Goal: Task Accomplishment & Management: Manage account settings

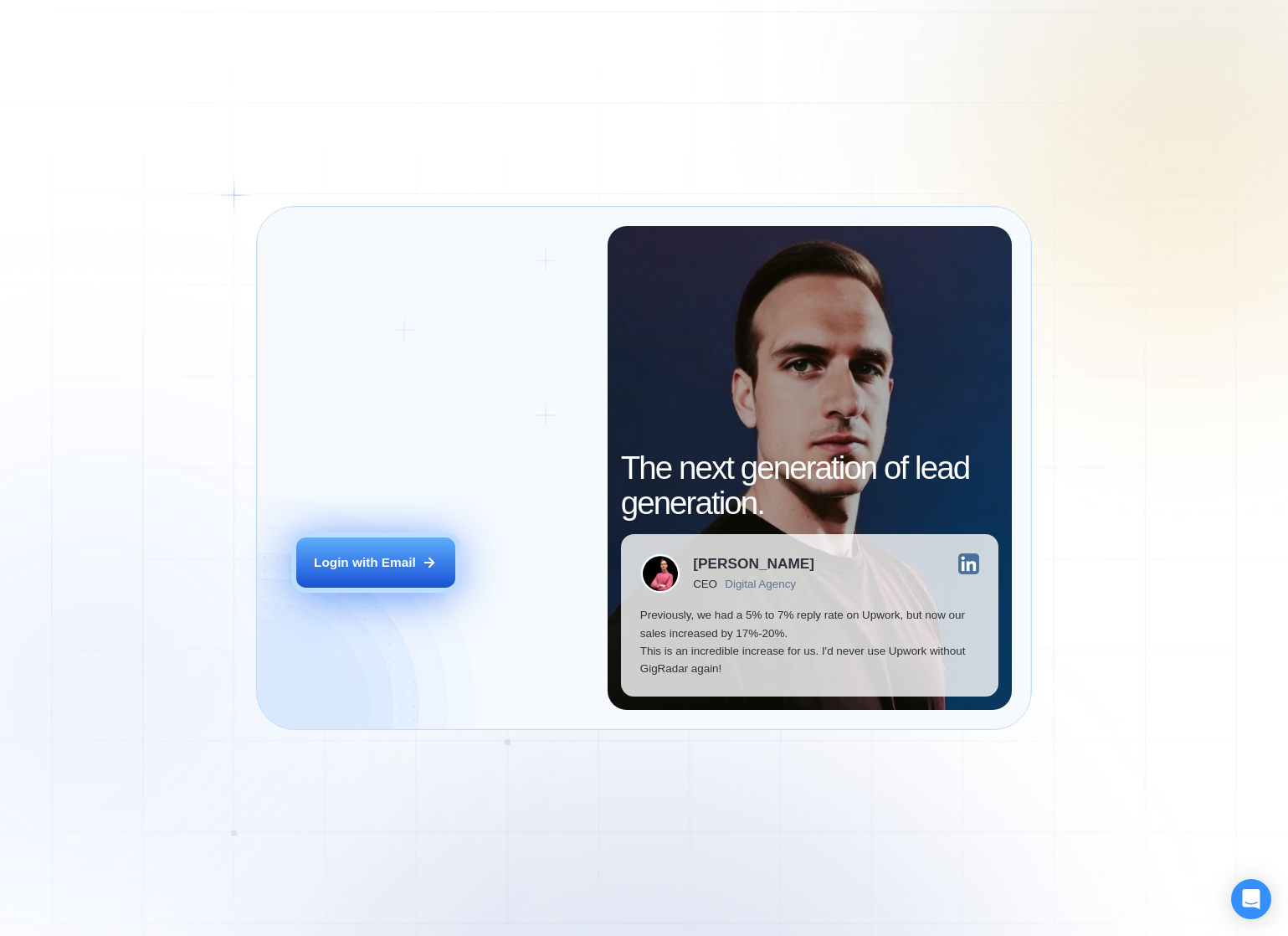
click at [361, 561] on div "Login with Email" at bounding box center [365, 562] width 102 height 18
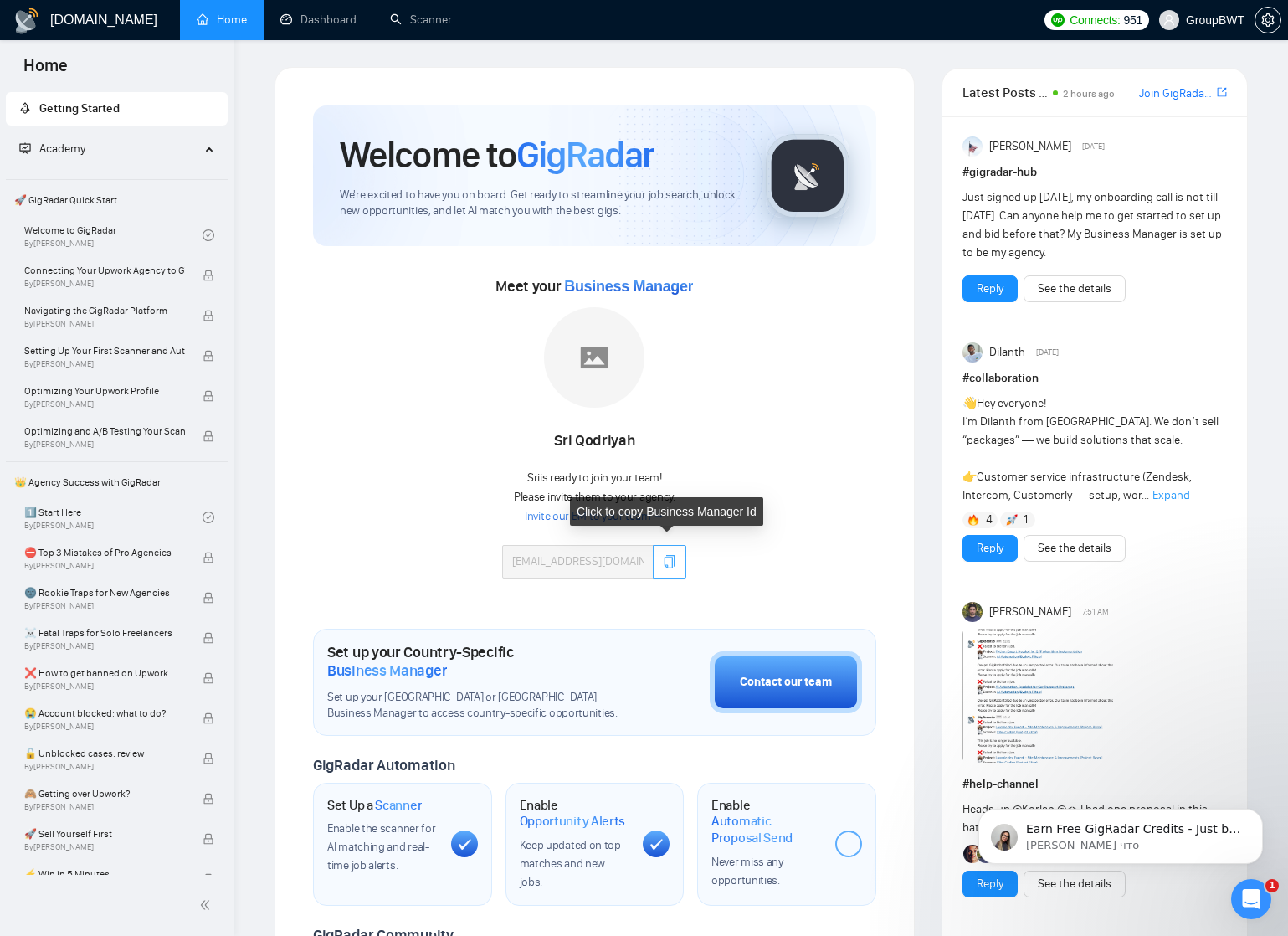
click at [670, 558] on icon "copy" at bounding box center [669, 561] width 13 height 13
click at [672, 561] on icon "copy" at bounding box center [670, 561] width 11 height 13
click at [622, 515] on link "Invite our BM to your team →" at bounding box center [594, 517] width 140 height 16
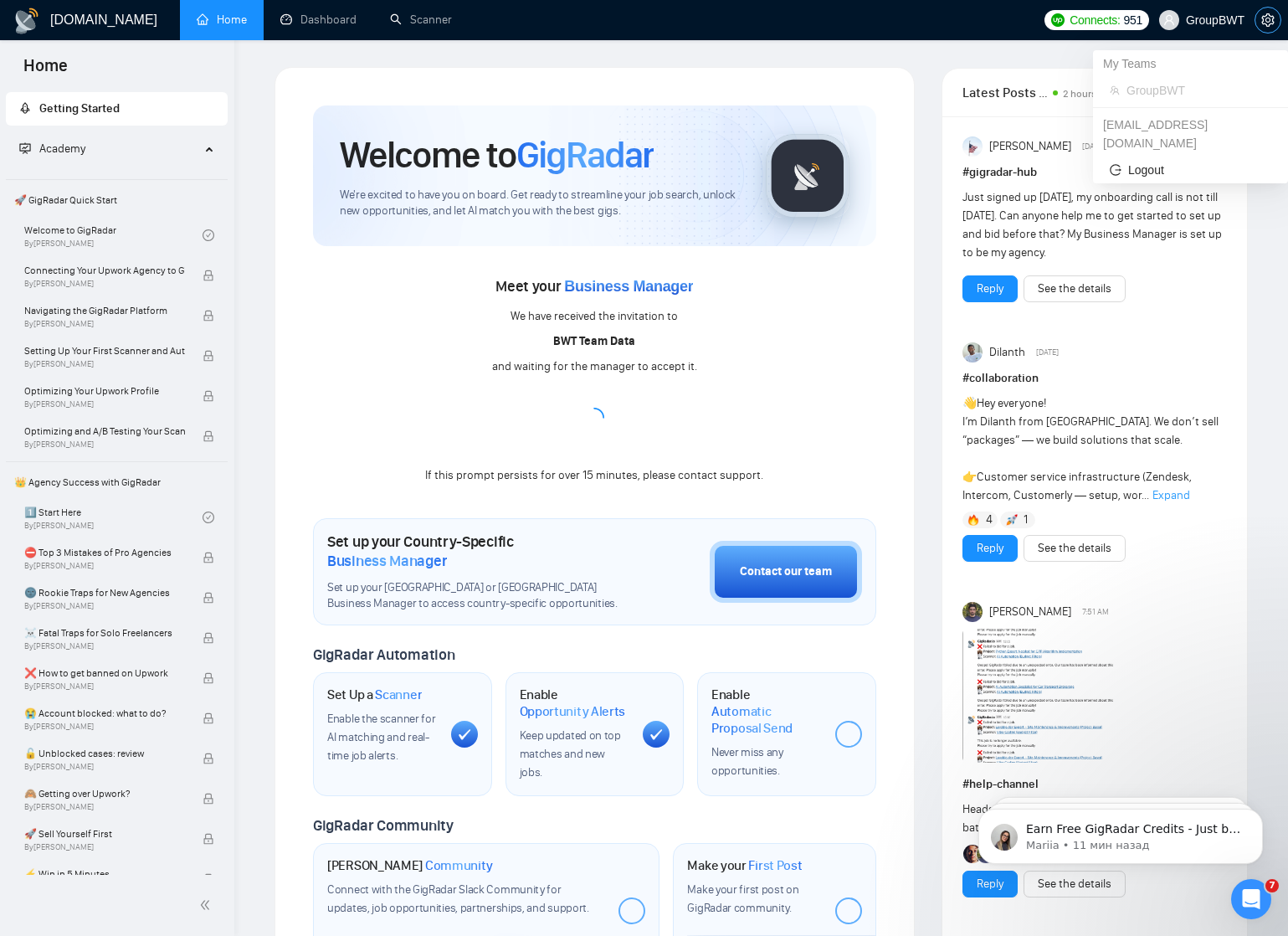
click at [1265, 21] on icon "setting" at bounding box center [1268, 19] width 13 height 13
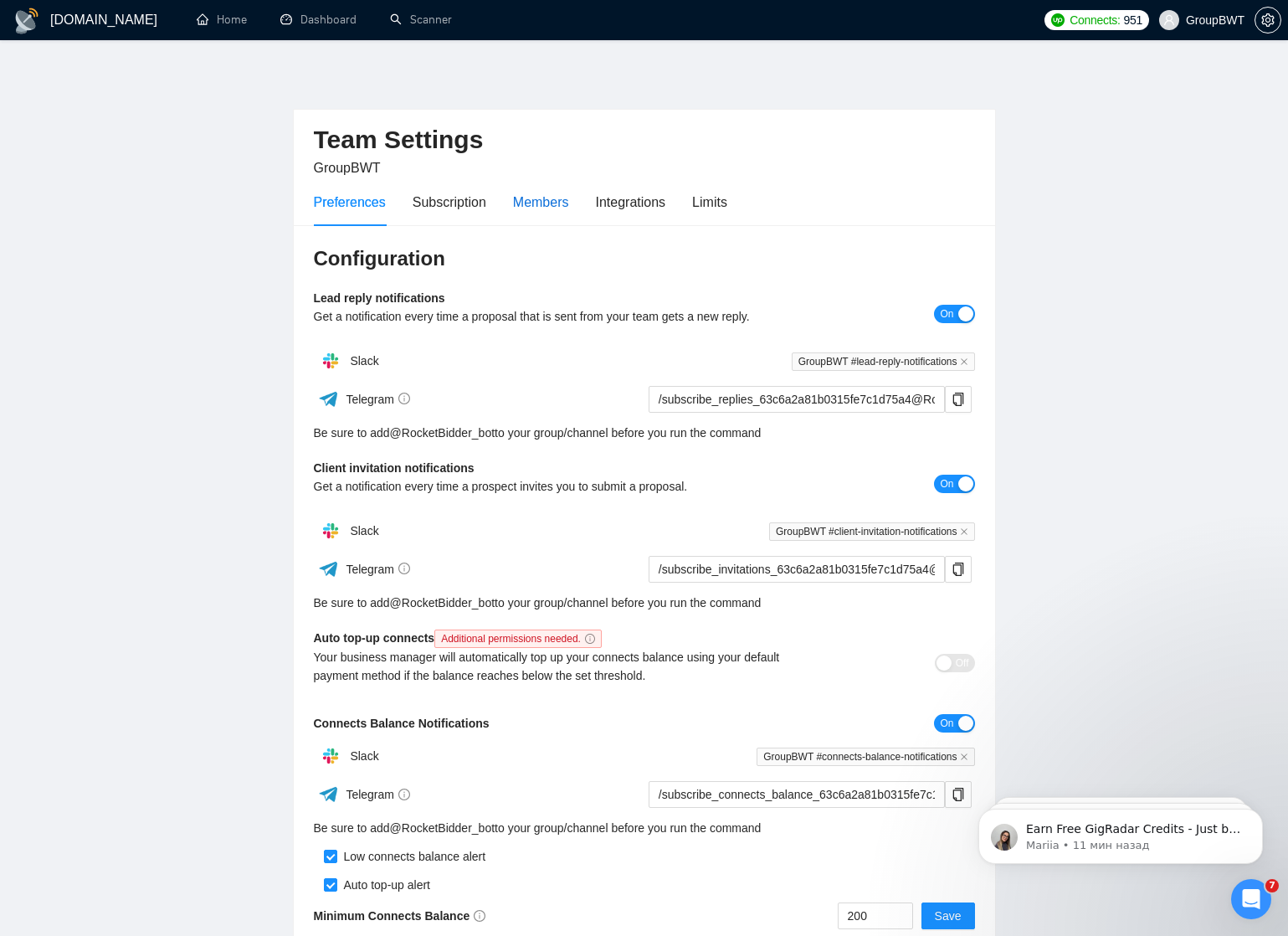
click at [537, 209] on div "Members" at bounding box center [541, 201] width 56 height 21
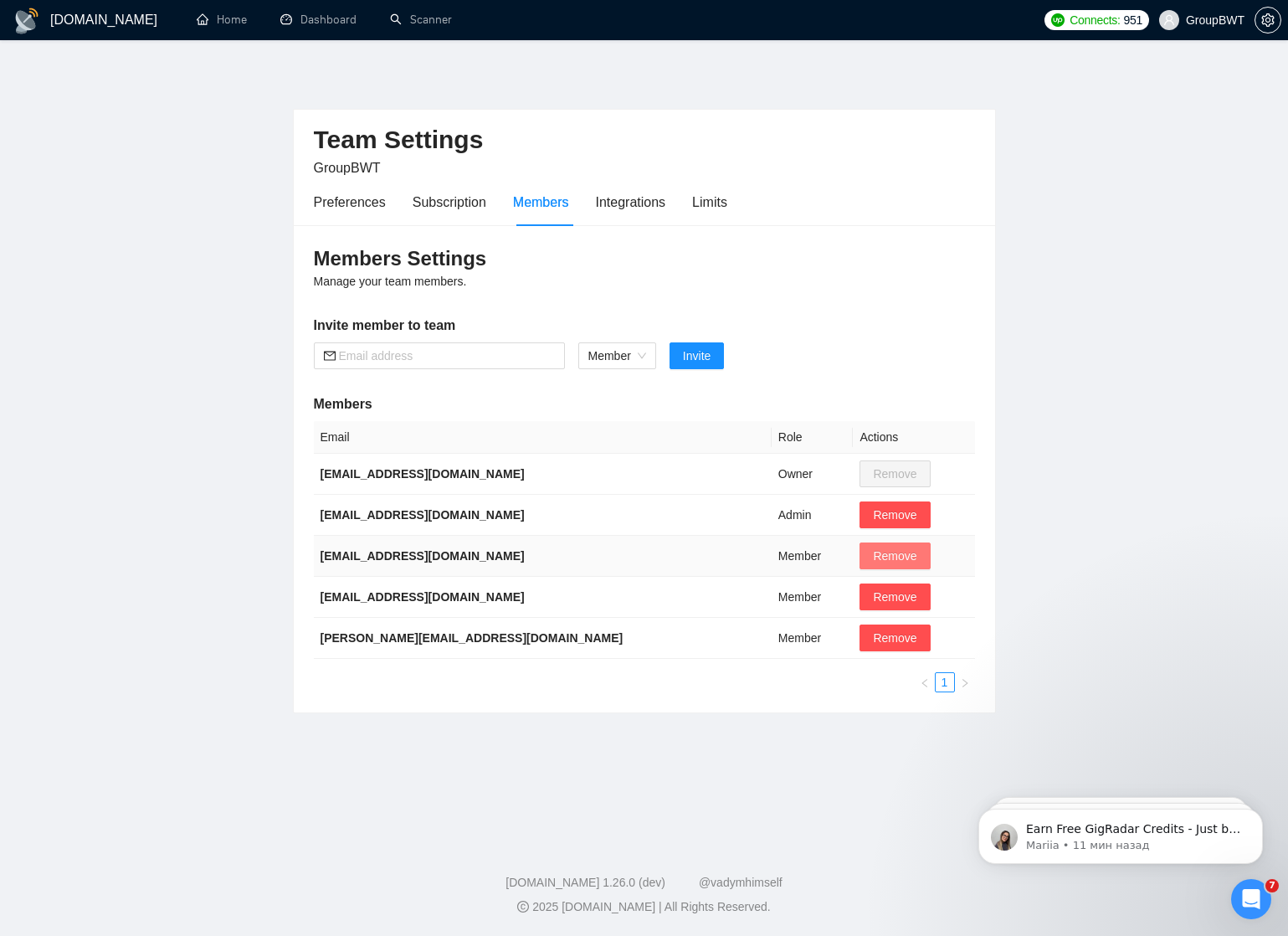
click at [873, 553] on span "Remove" at bounding box center [894, 555] width 43 height 18
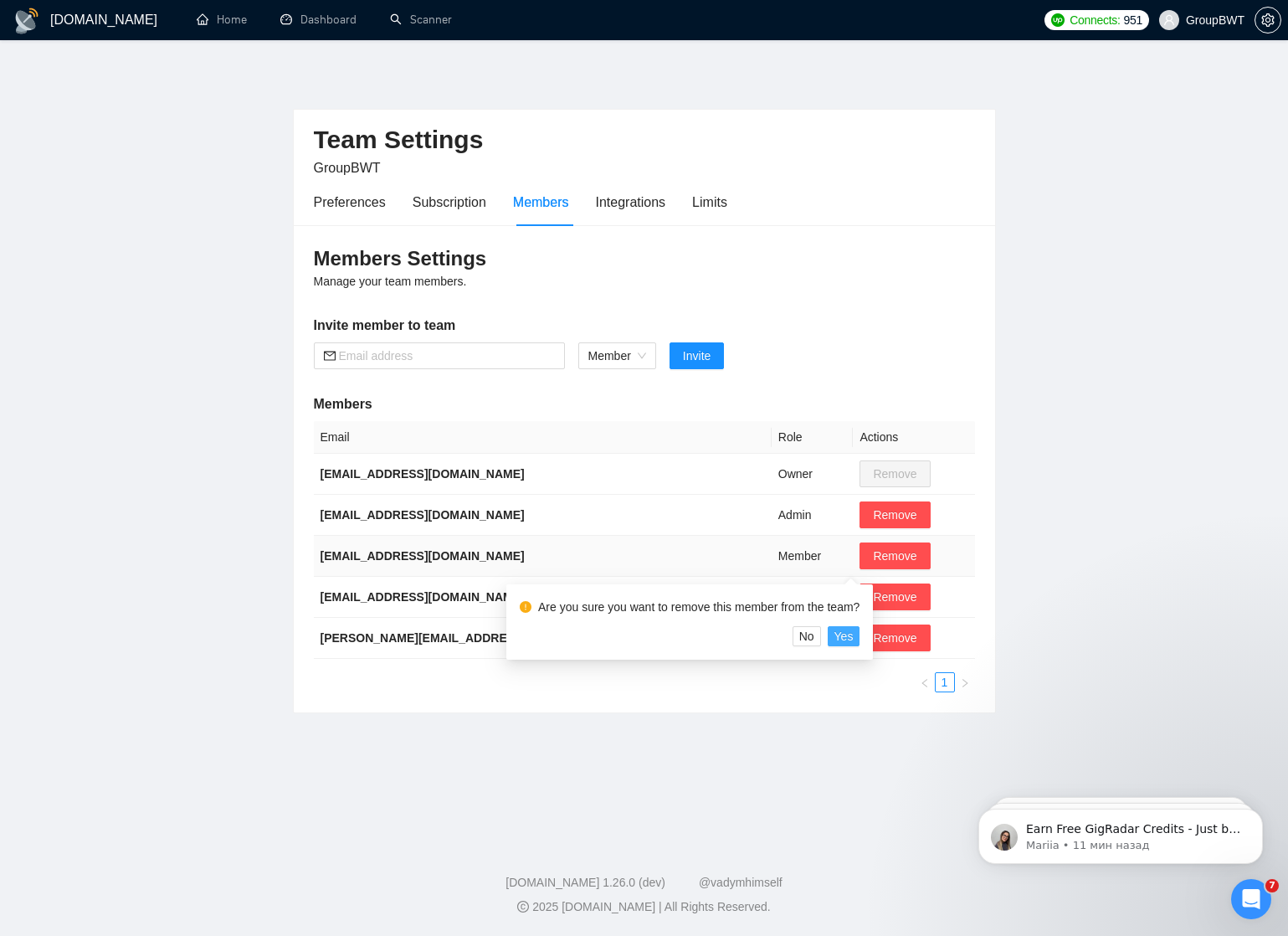
click at [854, 636] on span "Yes" at bounding box center [844, 636] width 19 height 18
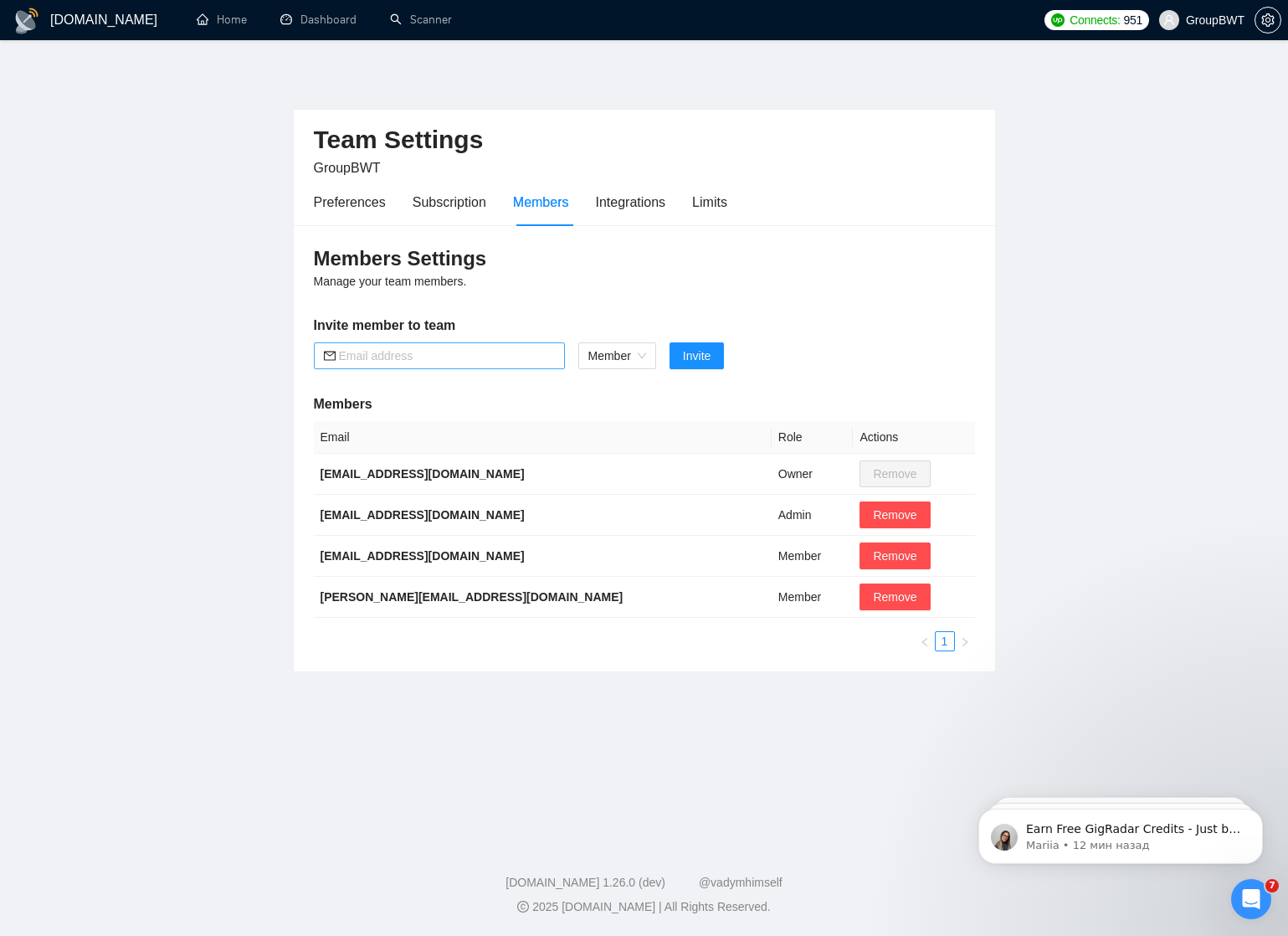
click at [438, 354] on input "text" at bounding box center [447, 356] width 216 height 18
paste input "shevchenko_om@groupbwt.com"
click at [620, 350] on span "Member" at bounding box center [617, 355] width 57 height 25
type input "shevchenko_om@groupbwt.com"
click at [626, 389] on div "Admin" at bounding box center [617, 388] width 59 height 18
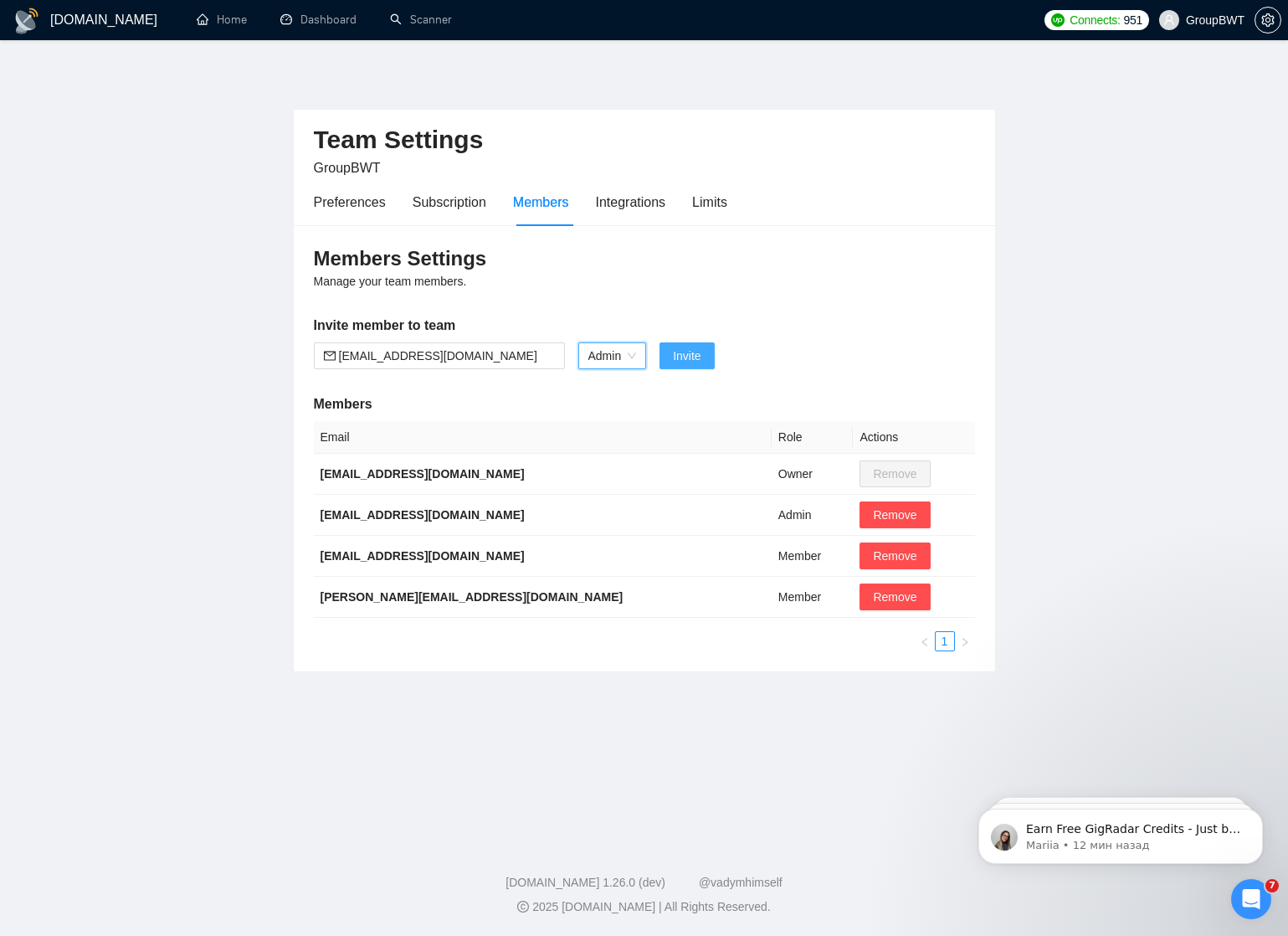
click at [693, 355] on span "Invite" at bounding box center [687, 356] width 28 height 18
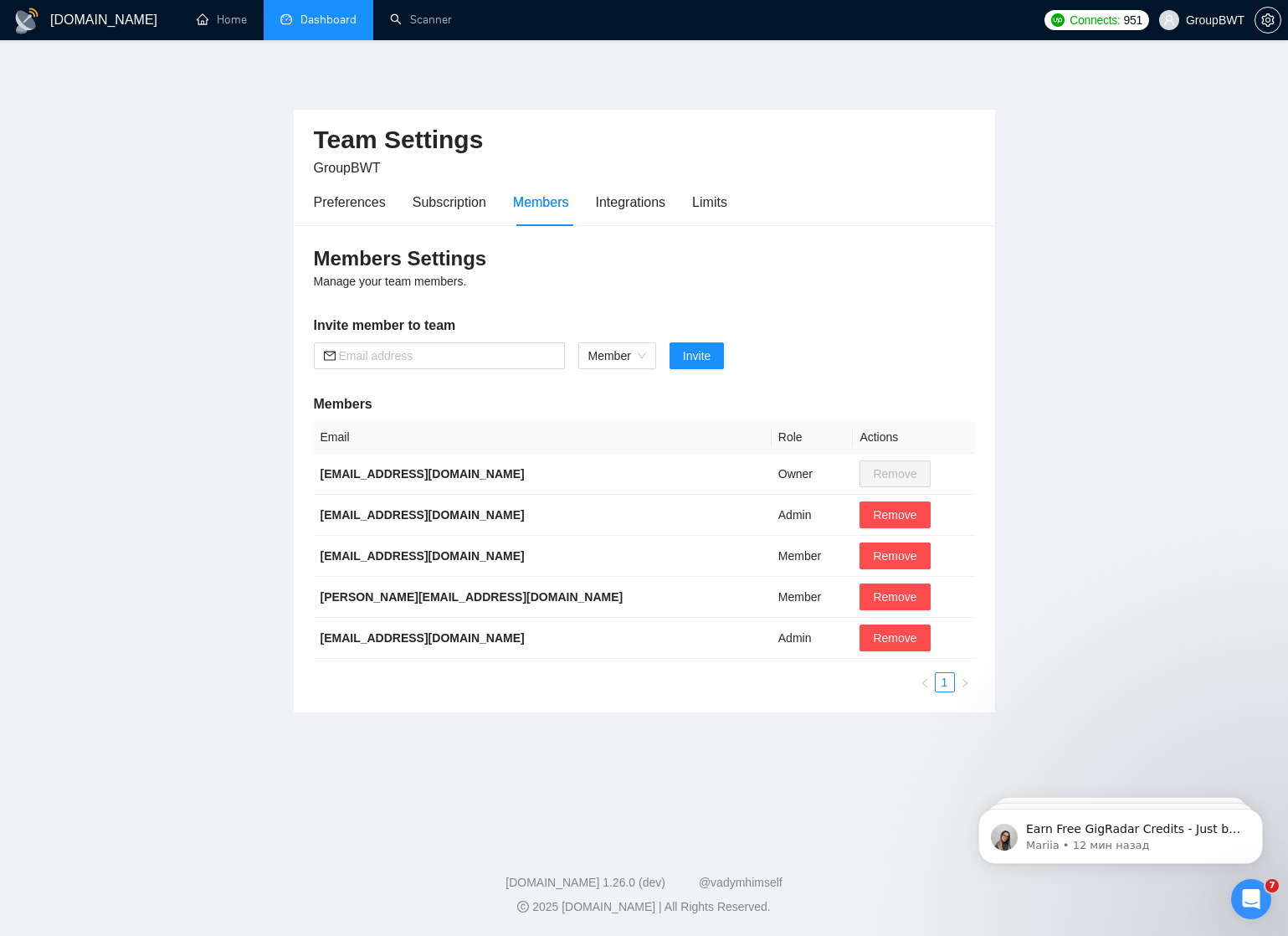
click at [319, 27] on link "Dashboard" at bounding box center [318, 19] width 76 height 14
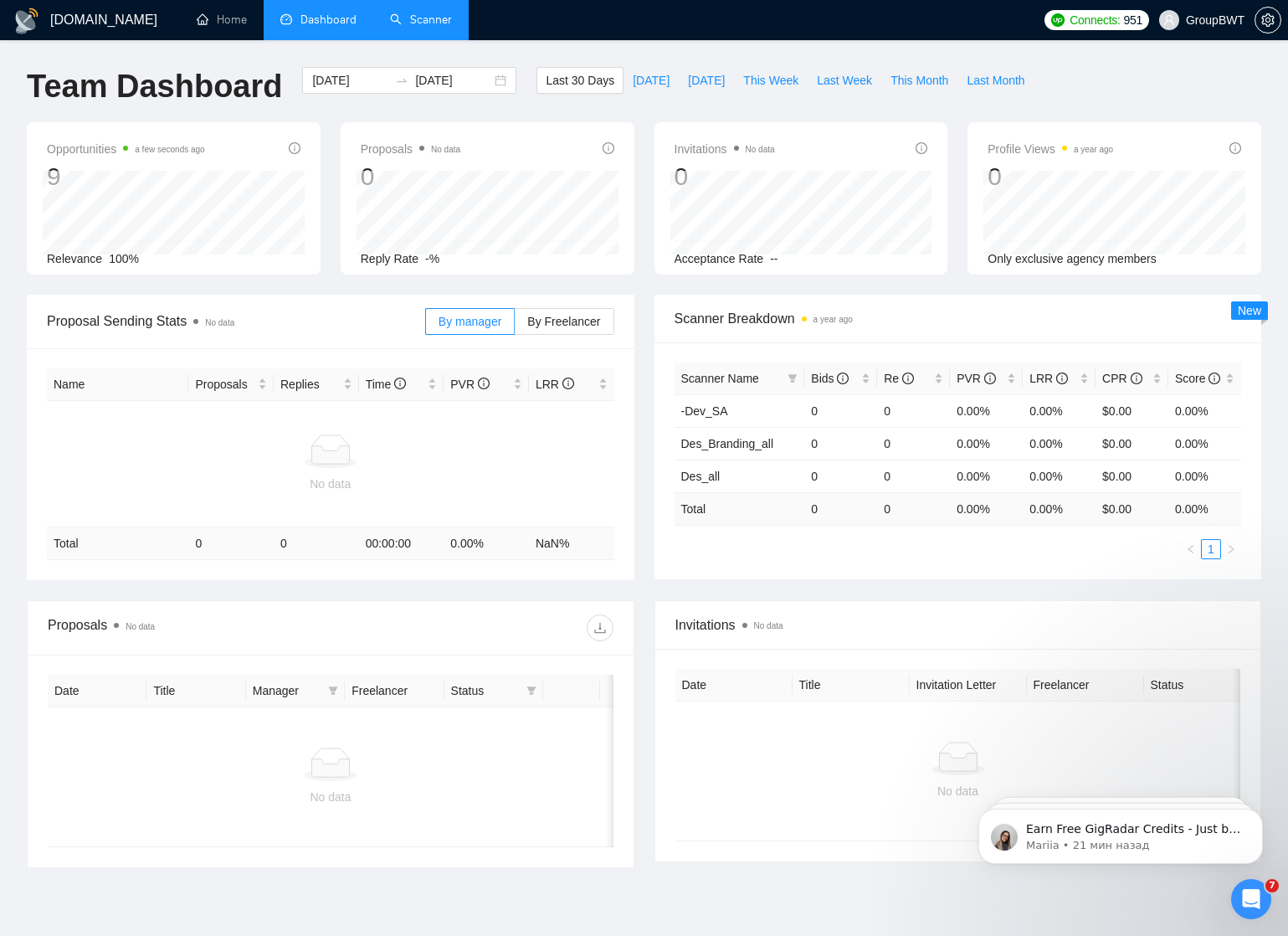
click at [430, 20] on link "Scanner" at bounding box center [420, 19] width 62 height 14
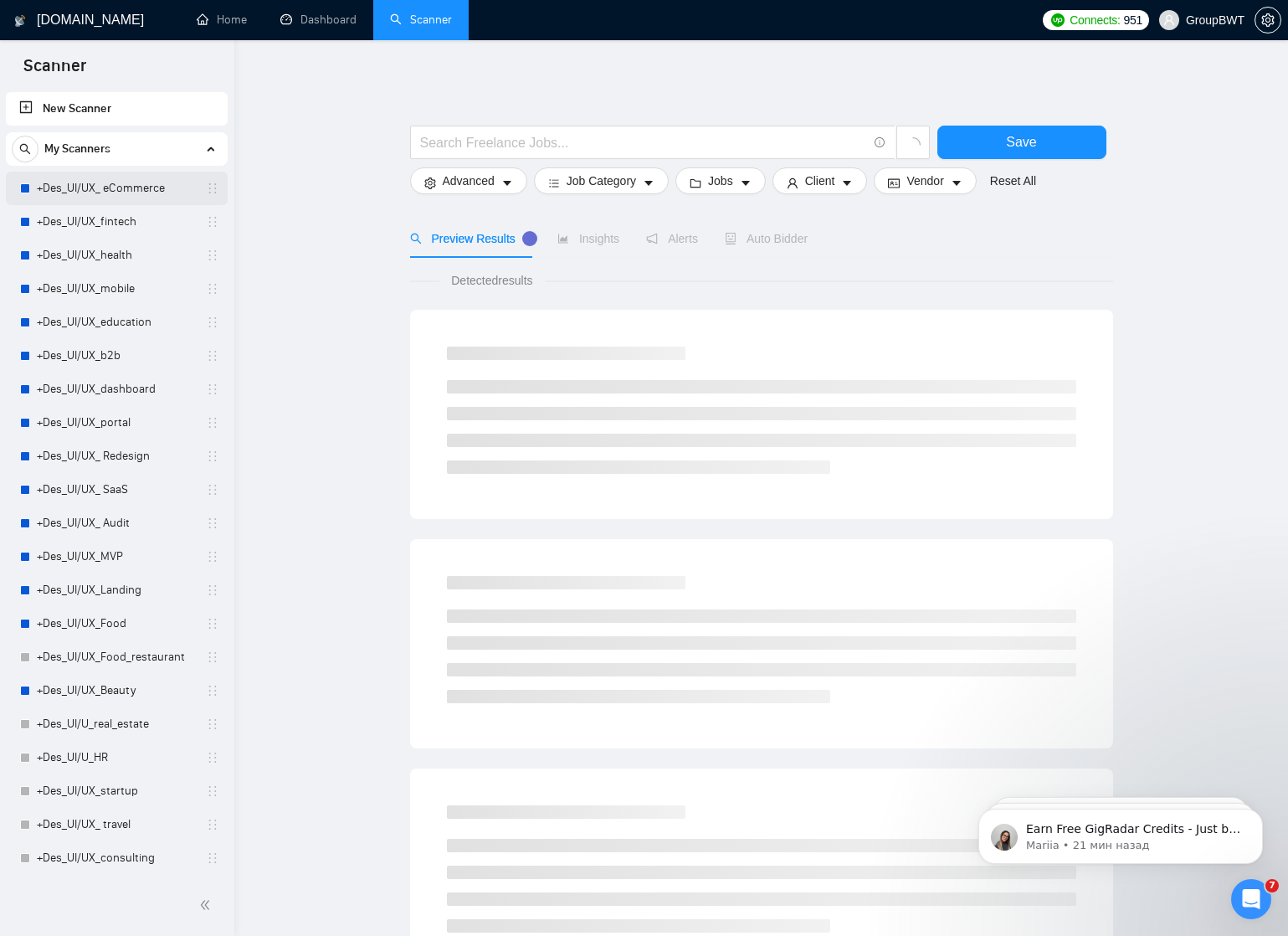
click at [113, 188] on link "+Des_UI/UX_ eCommerce" at bounding box center [116, 188] width 159 height 33
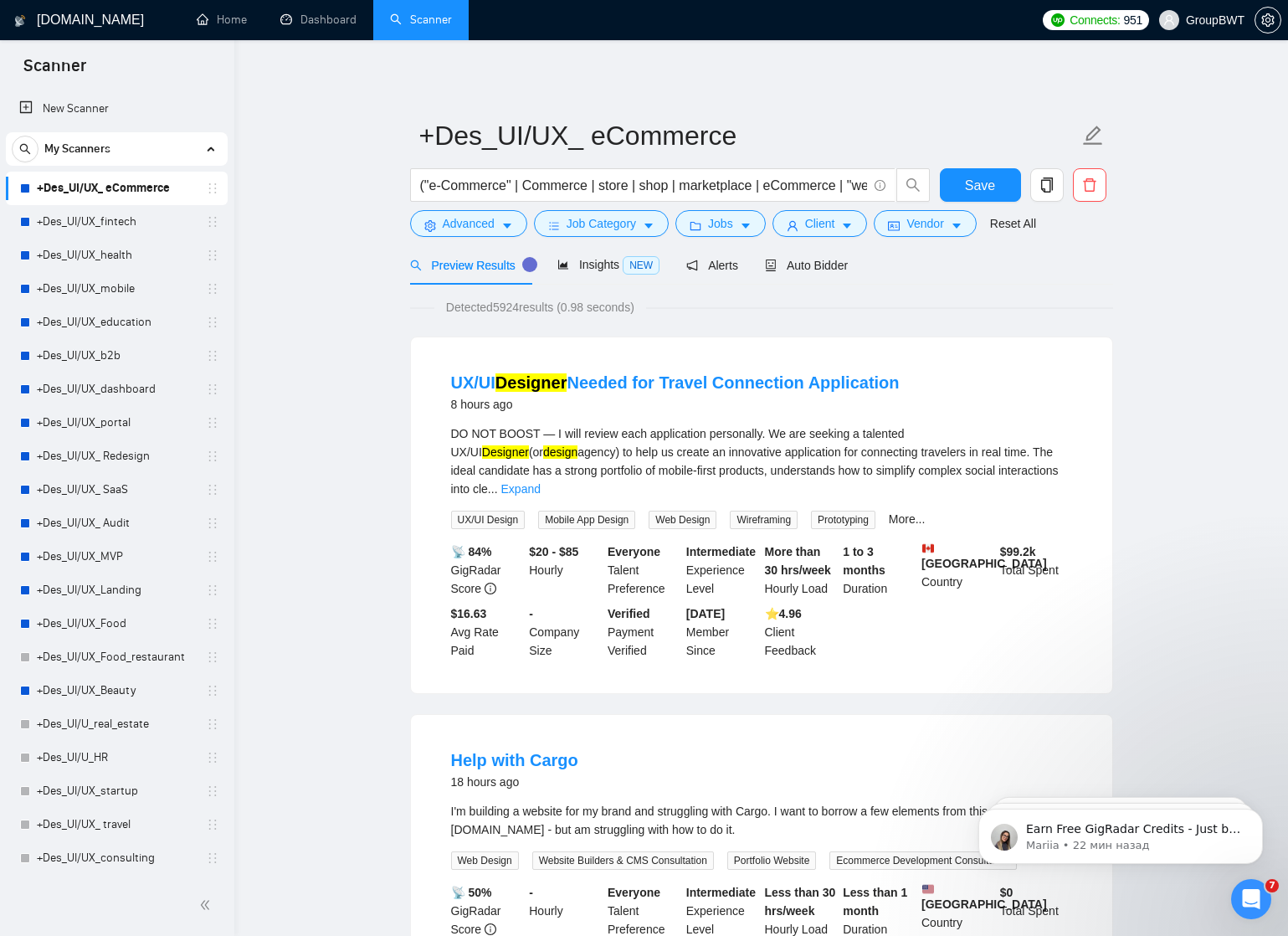
click at [25, 188] on div at bounding box center [25, 188] width 10 height 10
click at [814, 262] on span "Auto Bidder" at bounding box center [807, 265] width 83 height 13
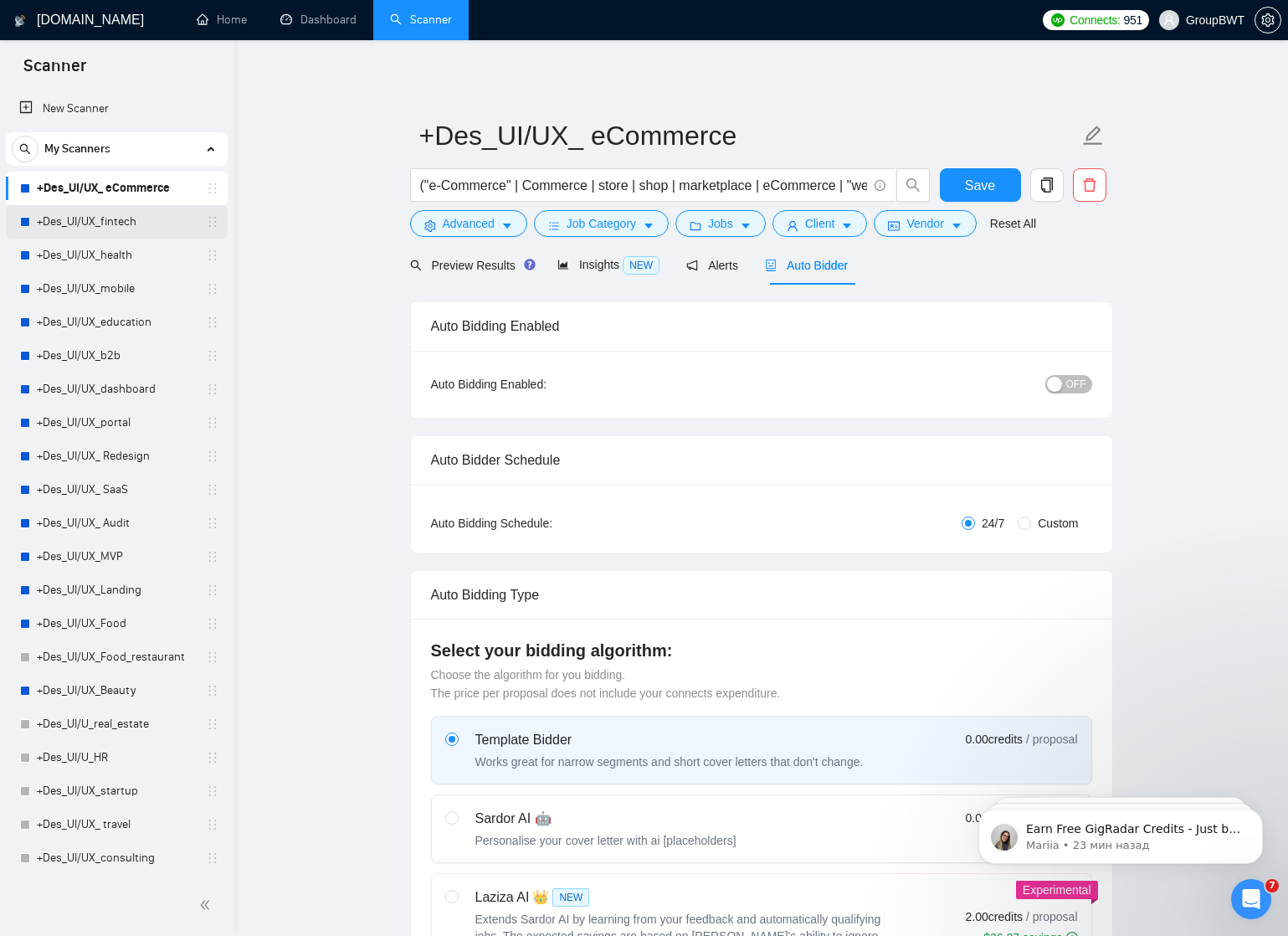
click at [106, 225] on link "+Des_UI/UX_fintech" at bounding box center [116, 222] width 159 height 33
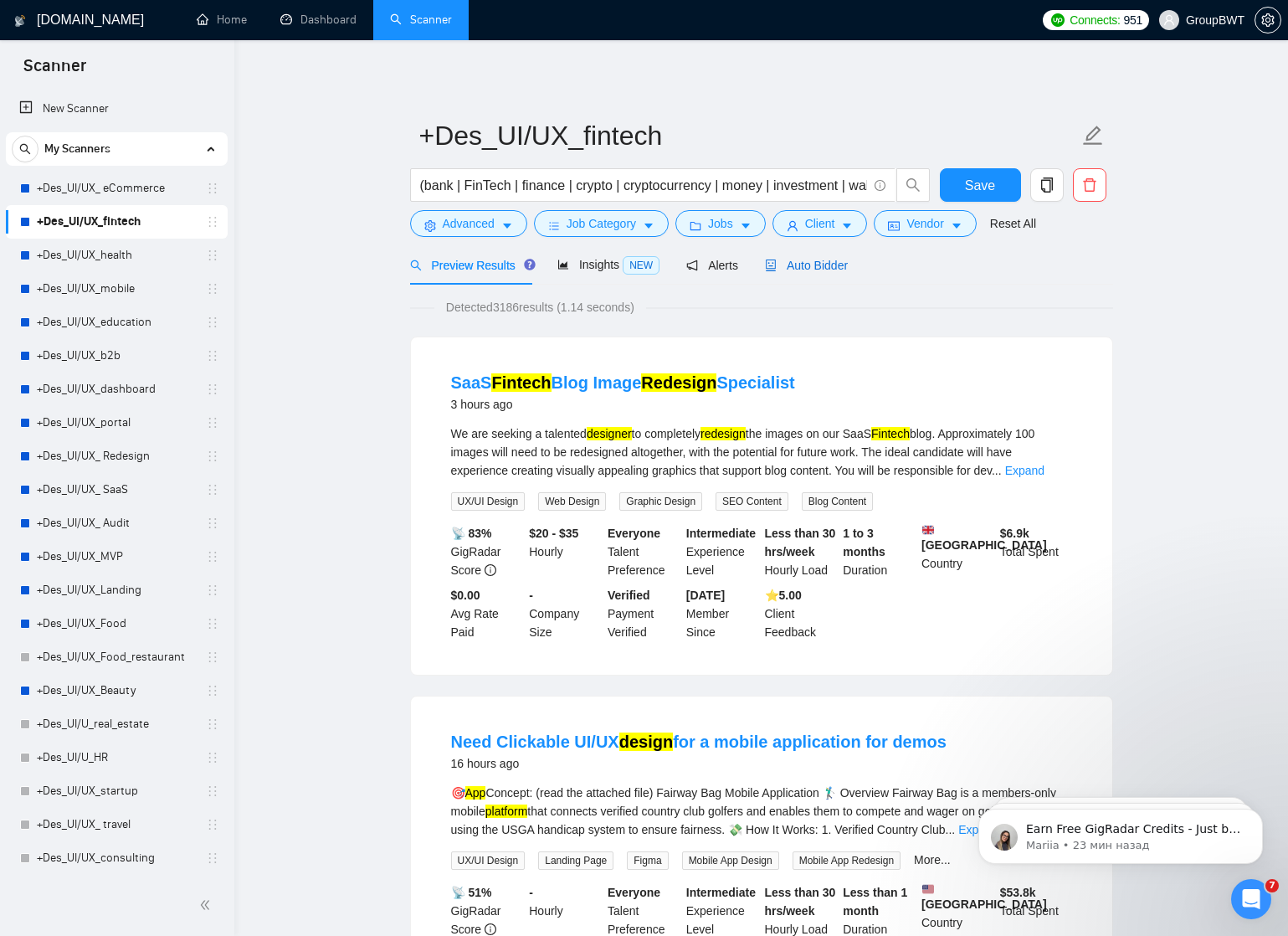
click at [842, 274] on div "Auto Bidder" at bounding box center [807, 265] width 83 height 18
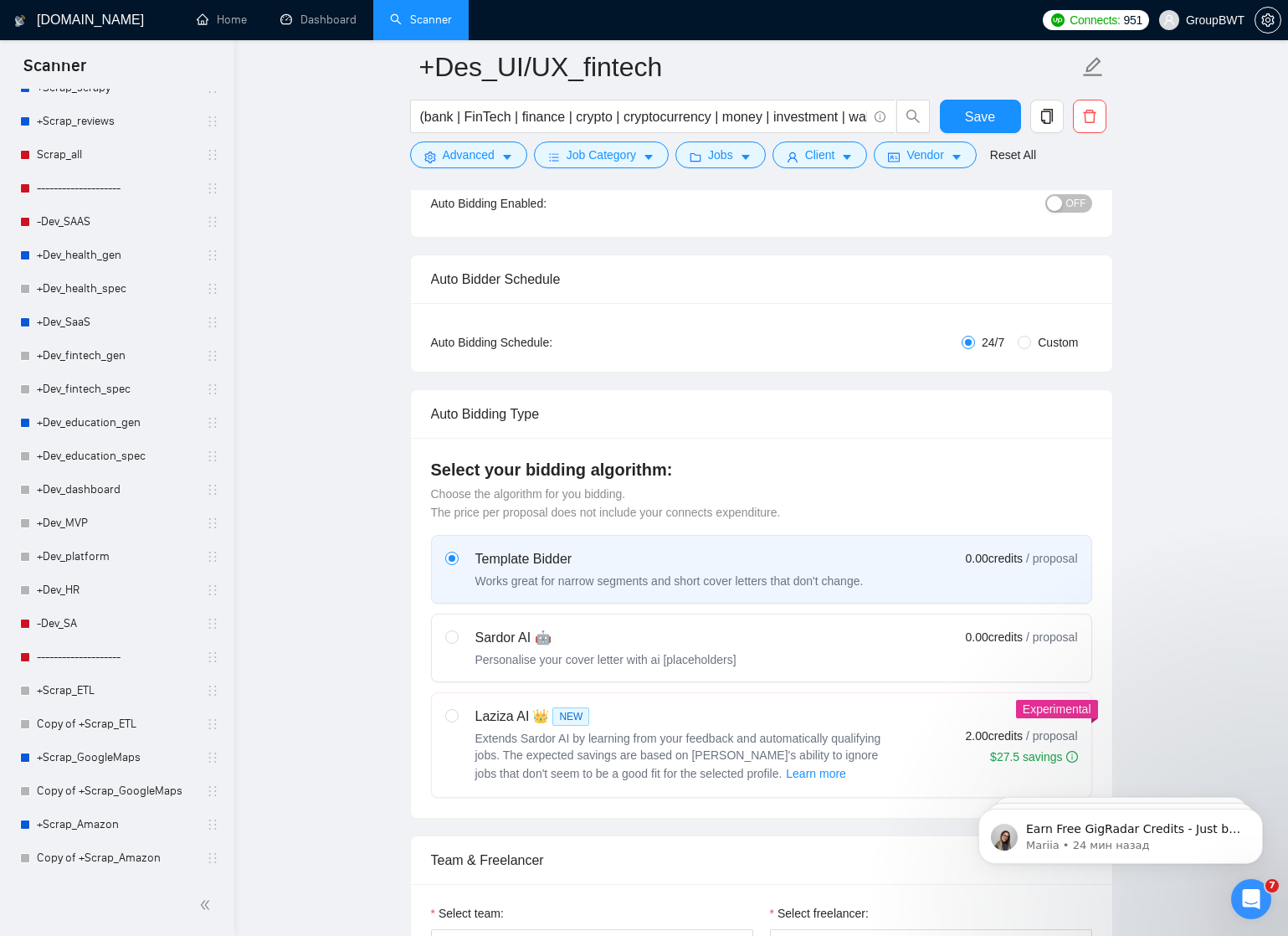
scroll to position [285, 0]
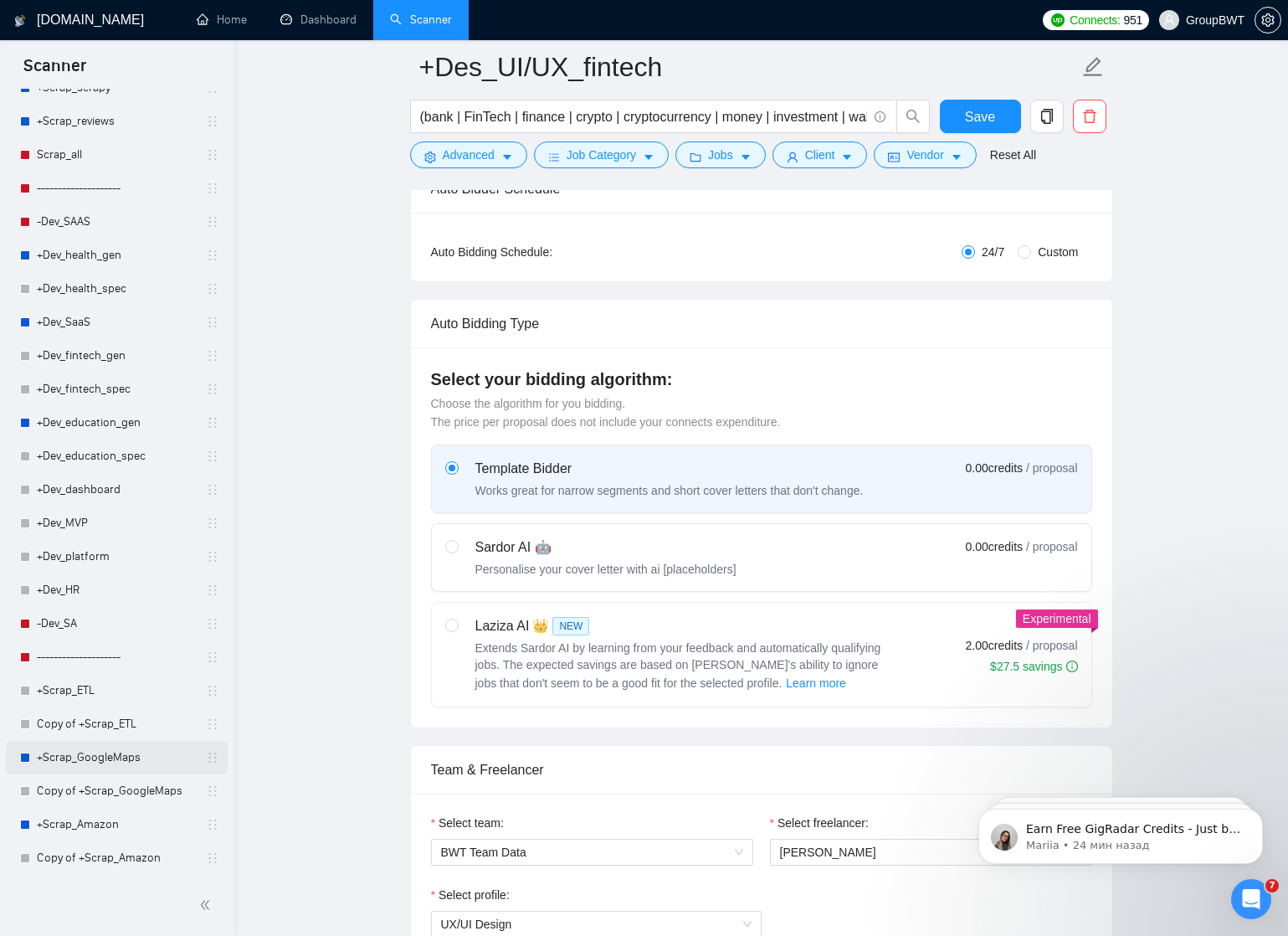
click at [80, 760] on link "+Scrap_GoogleMaps" at bounding box center [116, 758] width 159 height 33
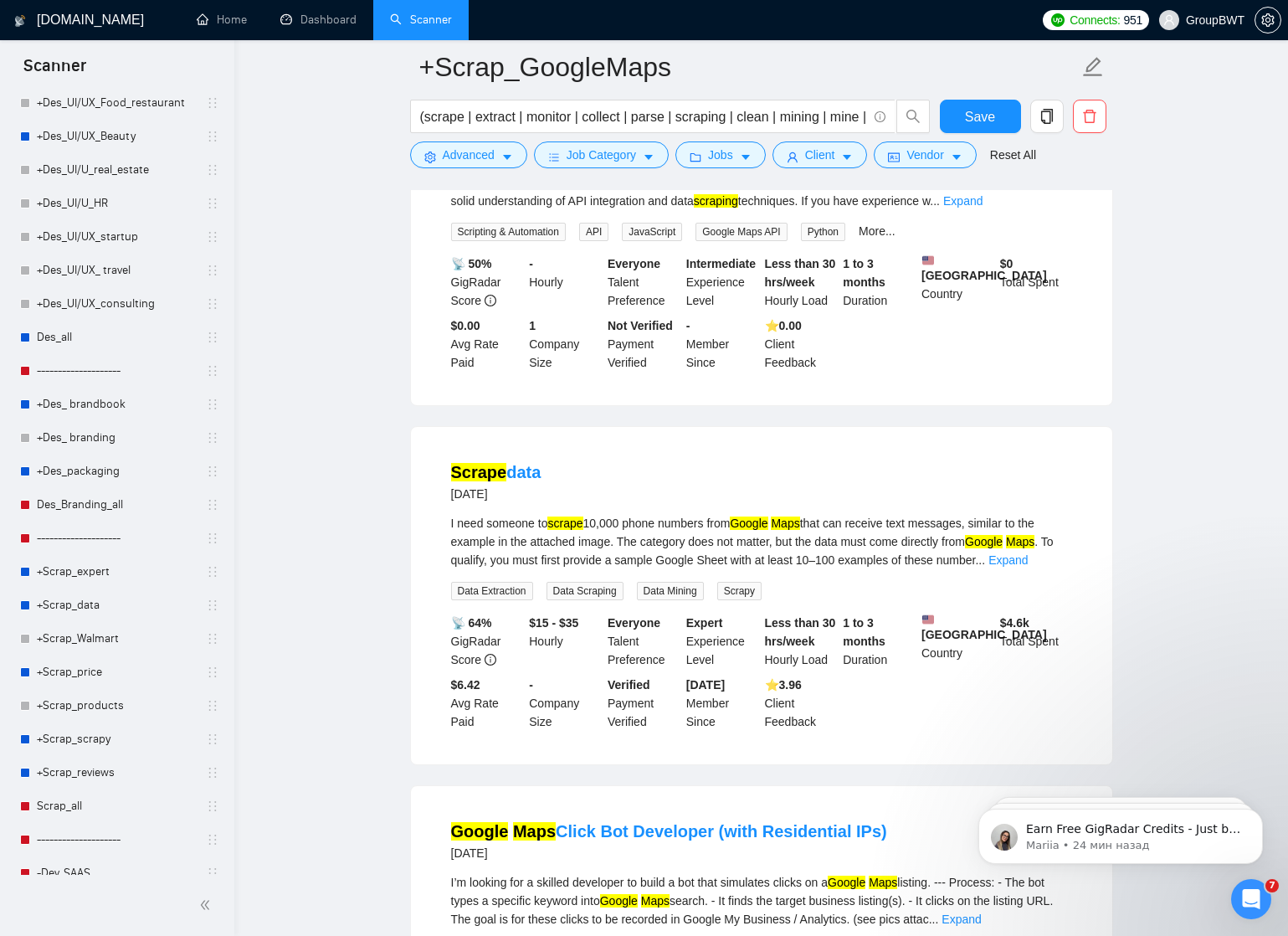
scroll to position [79, 0]
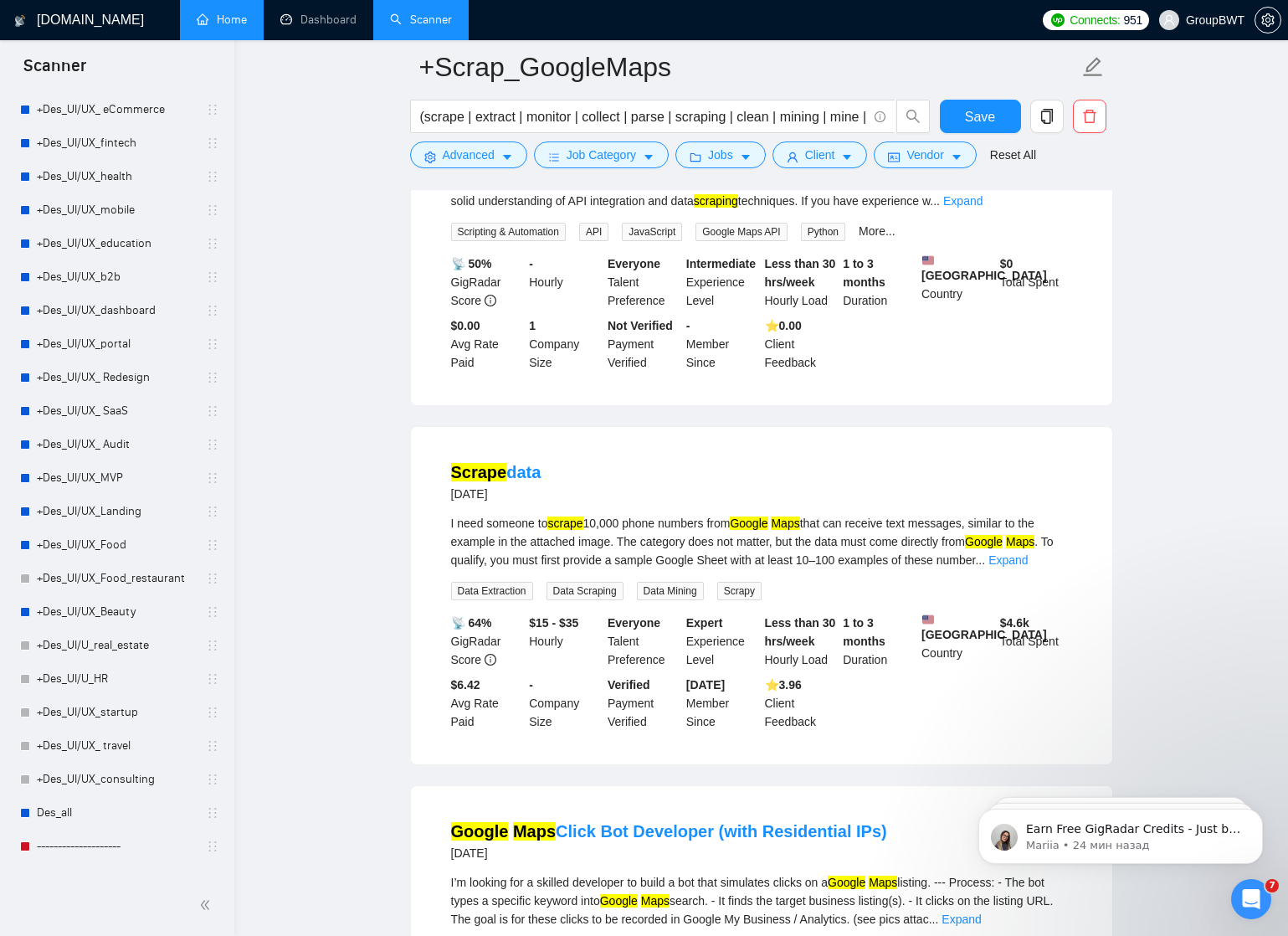
click at [226, 21] on link "Home" at bounding box center [222, 19] width 50 height 14
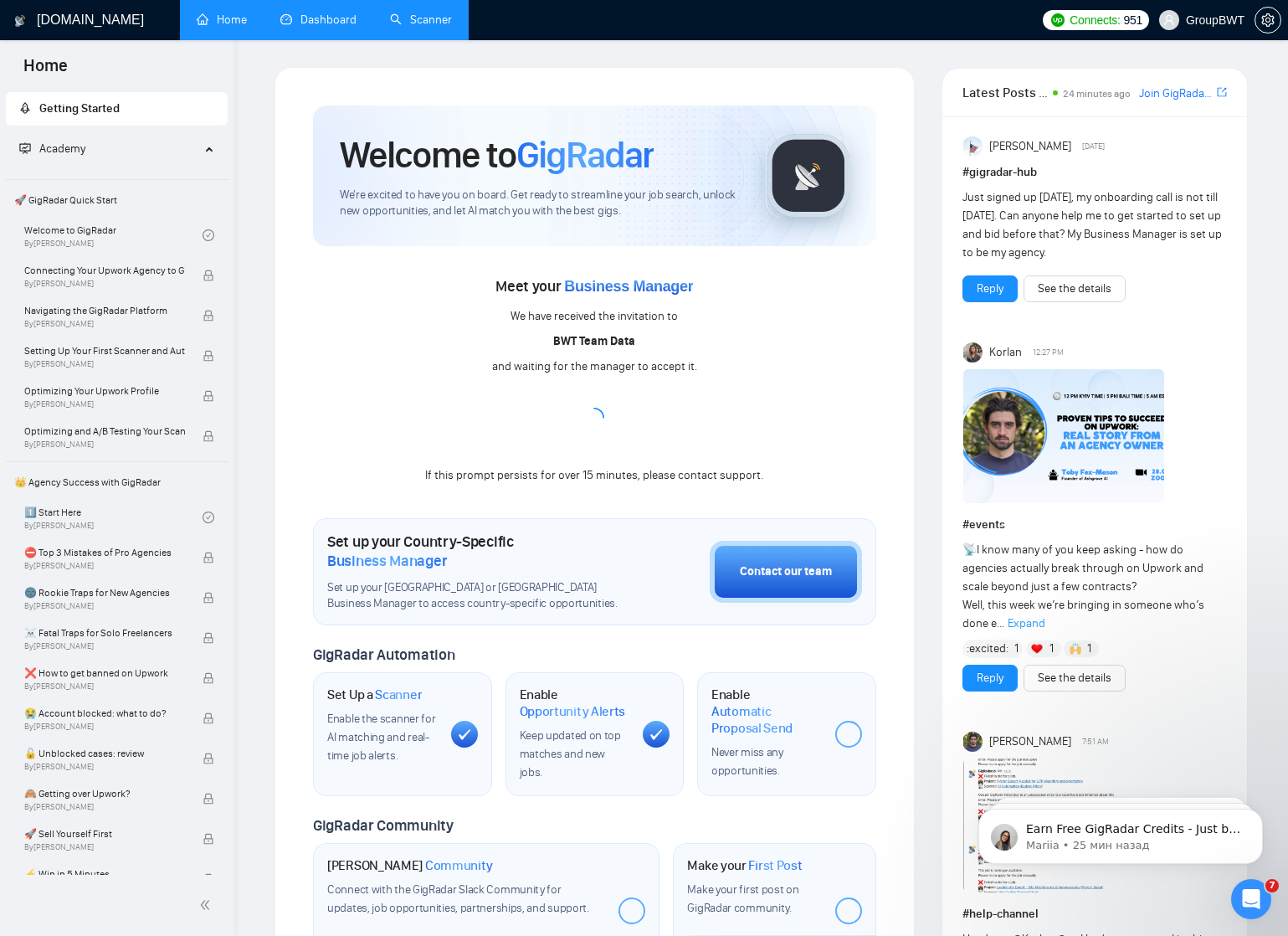
click at [324, 23] on link "Dashboard" at bounding box center [318, 19] width 76 height 14
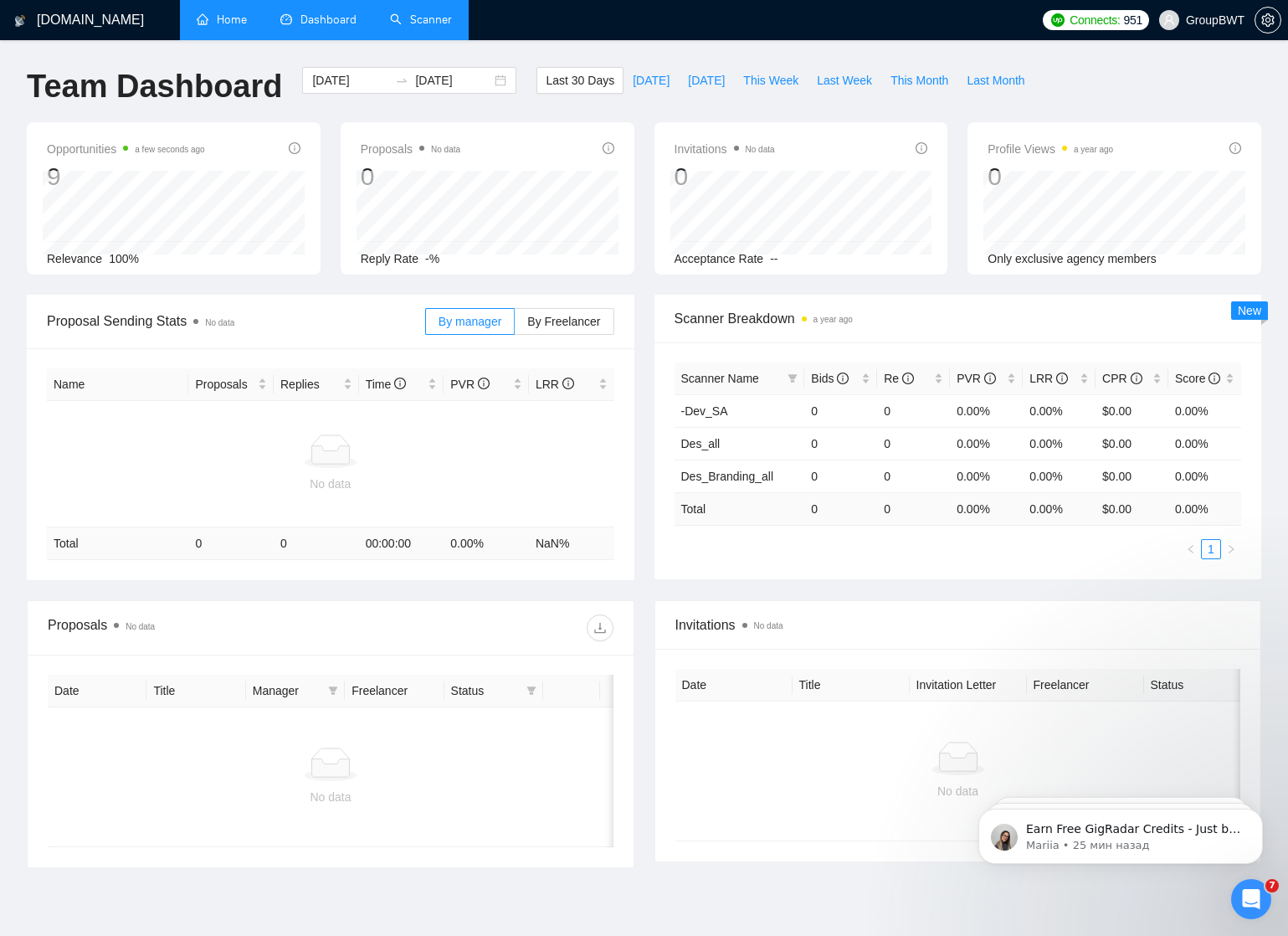
click at [423, 16] on link "Scanner" at bounding box center [420, 19] width 62 height 14
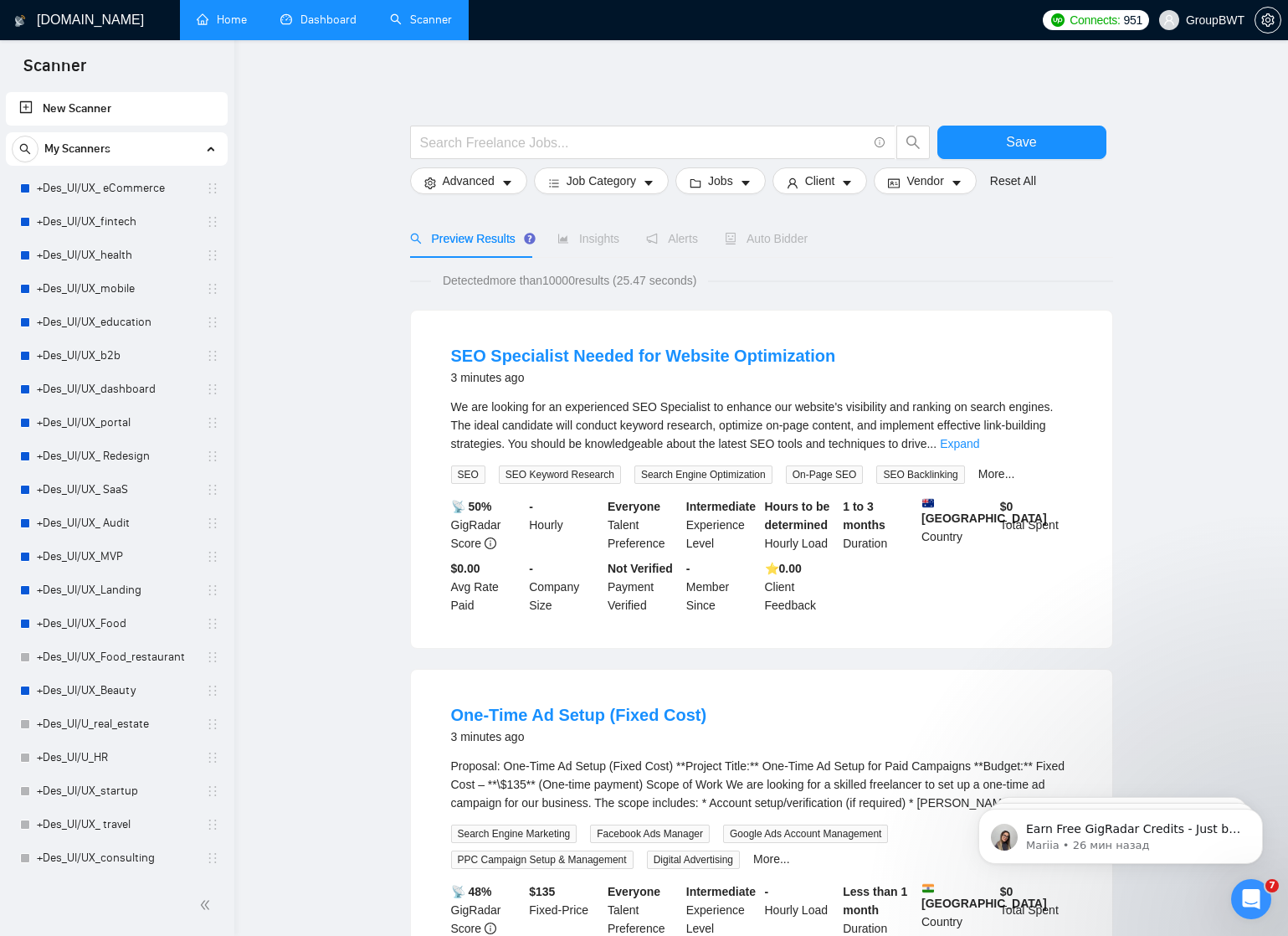
click at [210, 150] on icon at bounding box center [210, 149] width 0 height 8
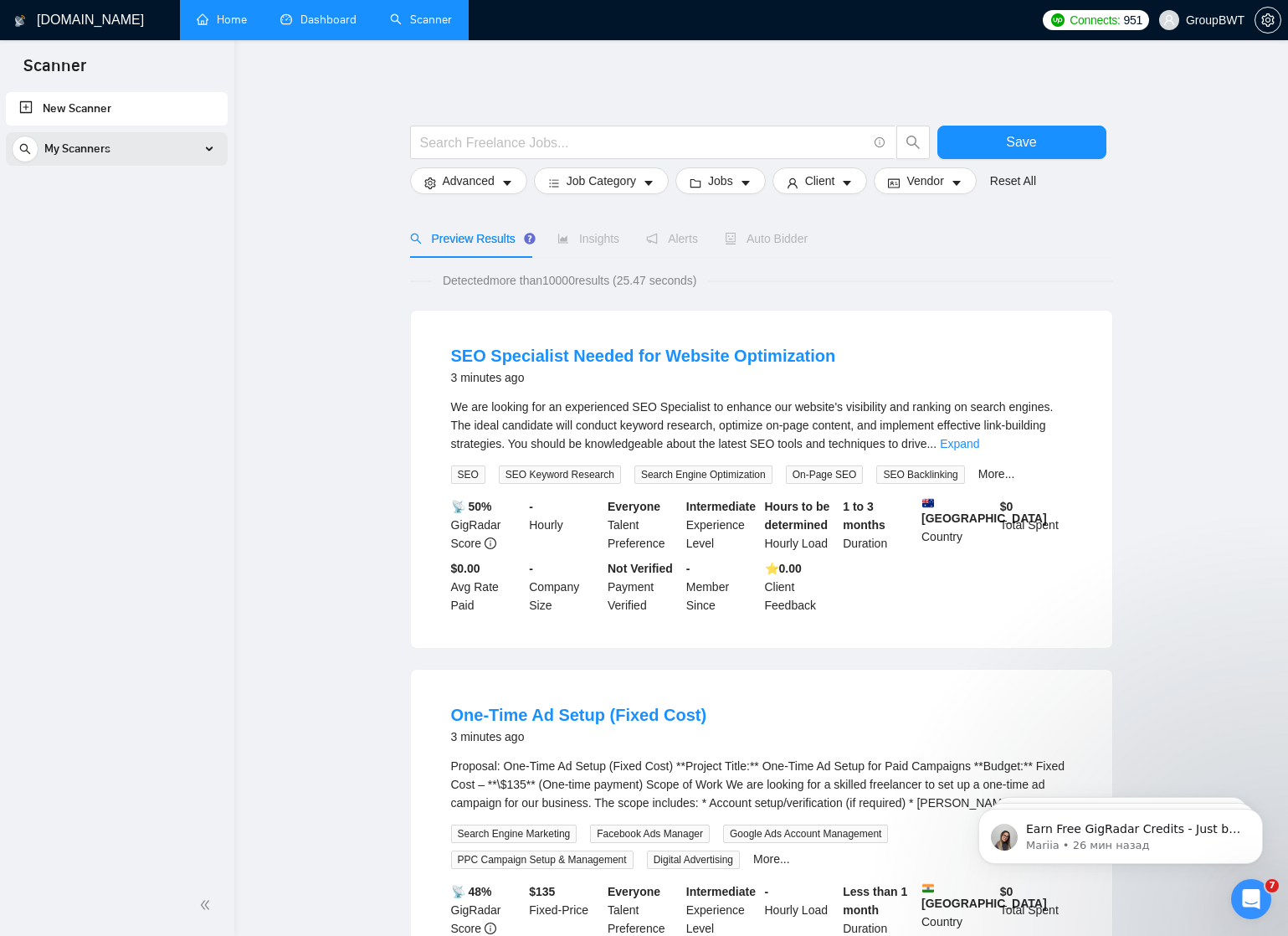
click at [205, 150] on div "My Scanners" at bounding box center [116, 149] width 210 height 33
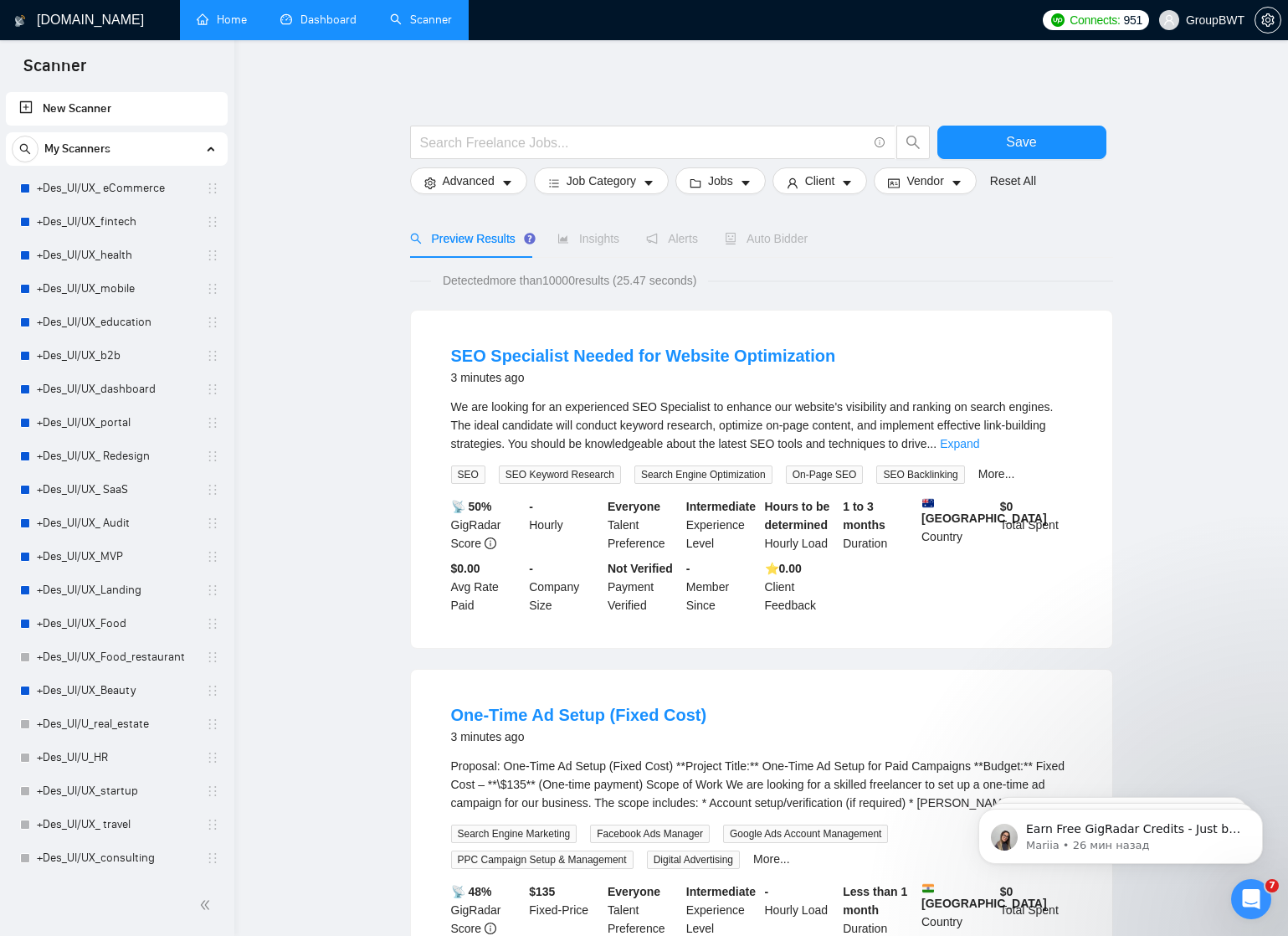
click at [202, 152] on div "My Scanners" at bounding box center [116, 149] width 210 height 33
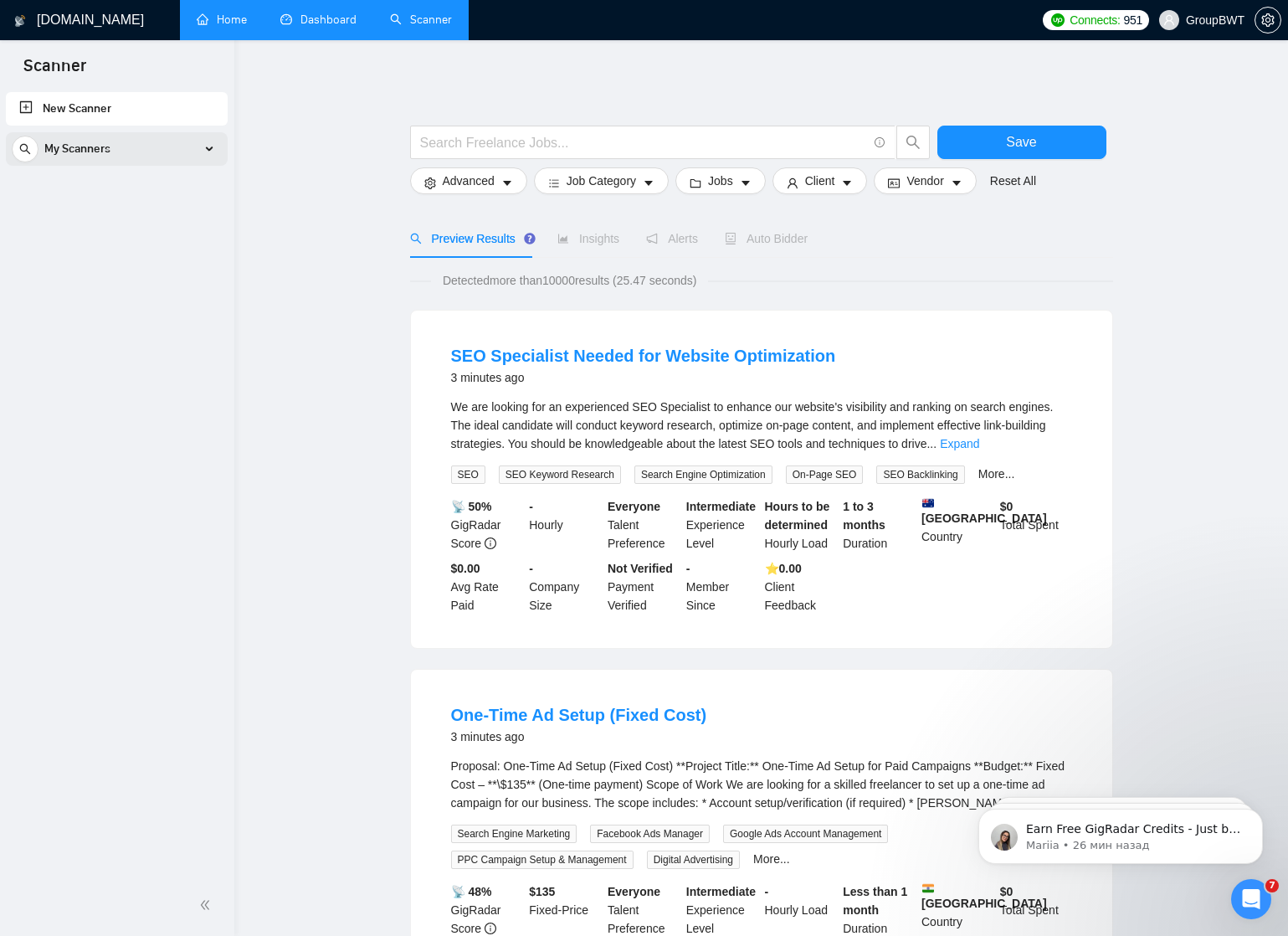
click at [212, 155] on div "My Scanners" at bounding box center [116, 149] width 210 height 33
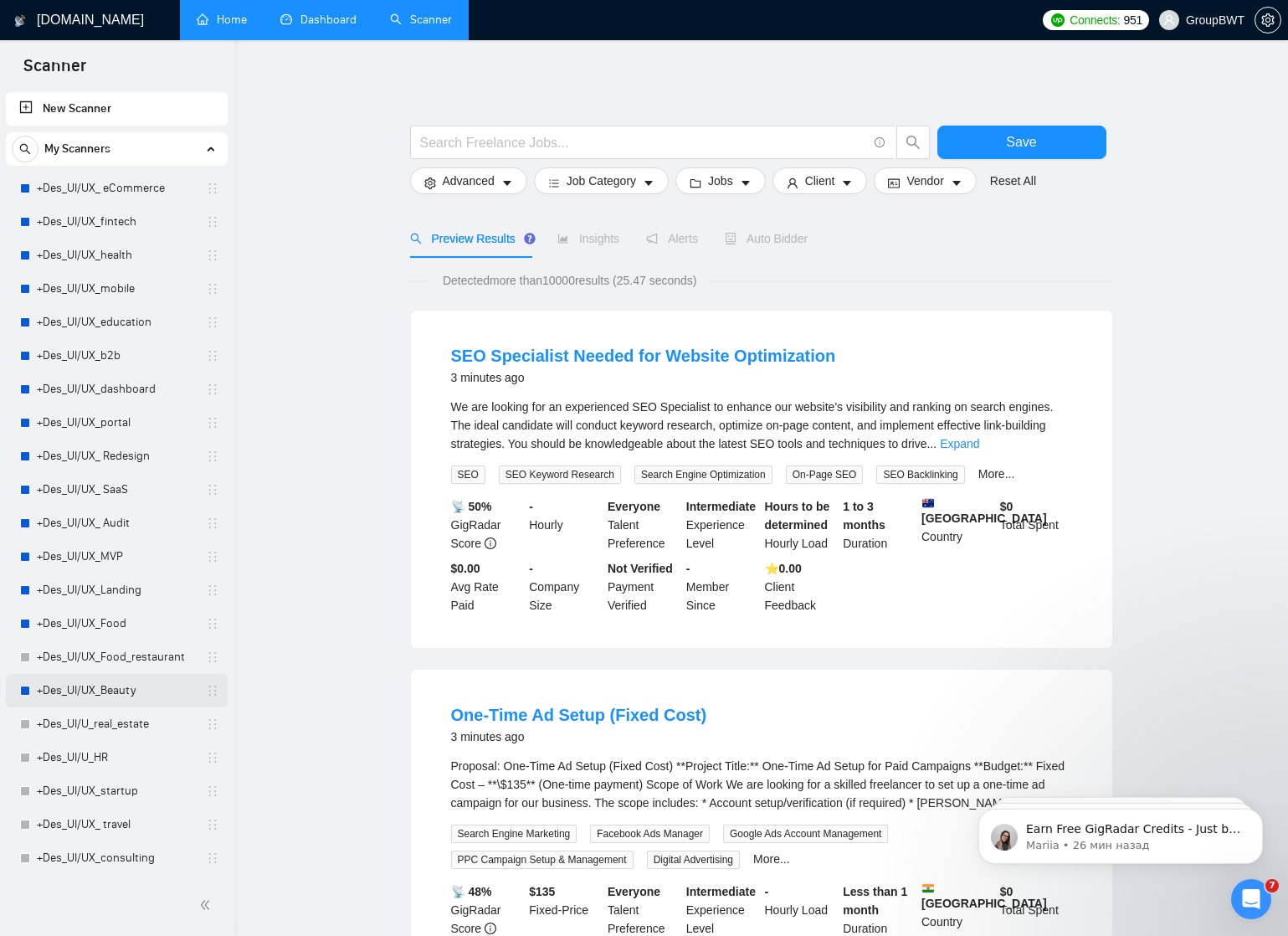
click at [91, 693] on link "+Des_UI/UX_Beauty" at bounding box center [116, 690] width 159 height 33
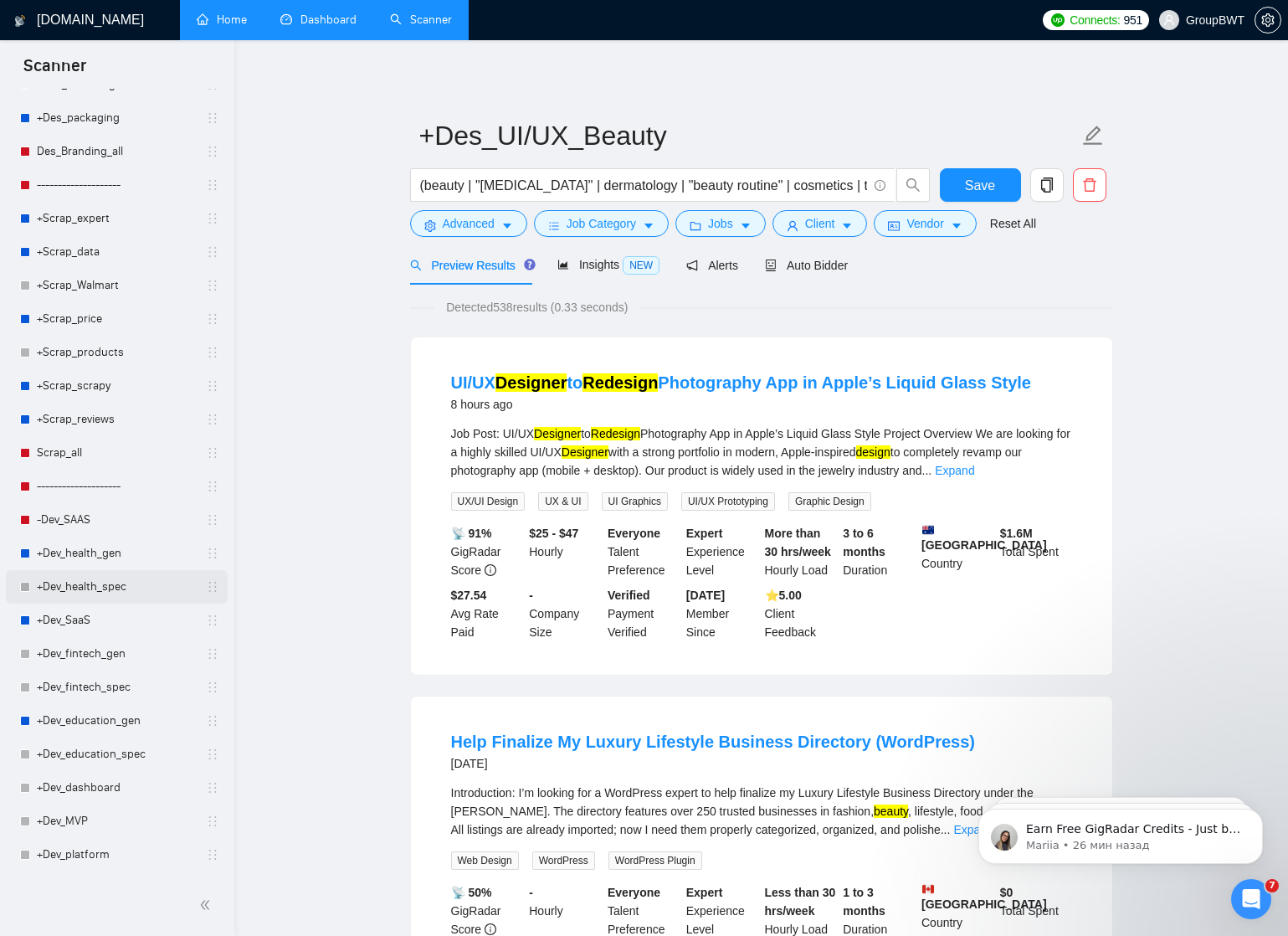
scroll to position [835, 0]
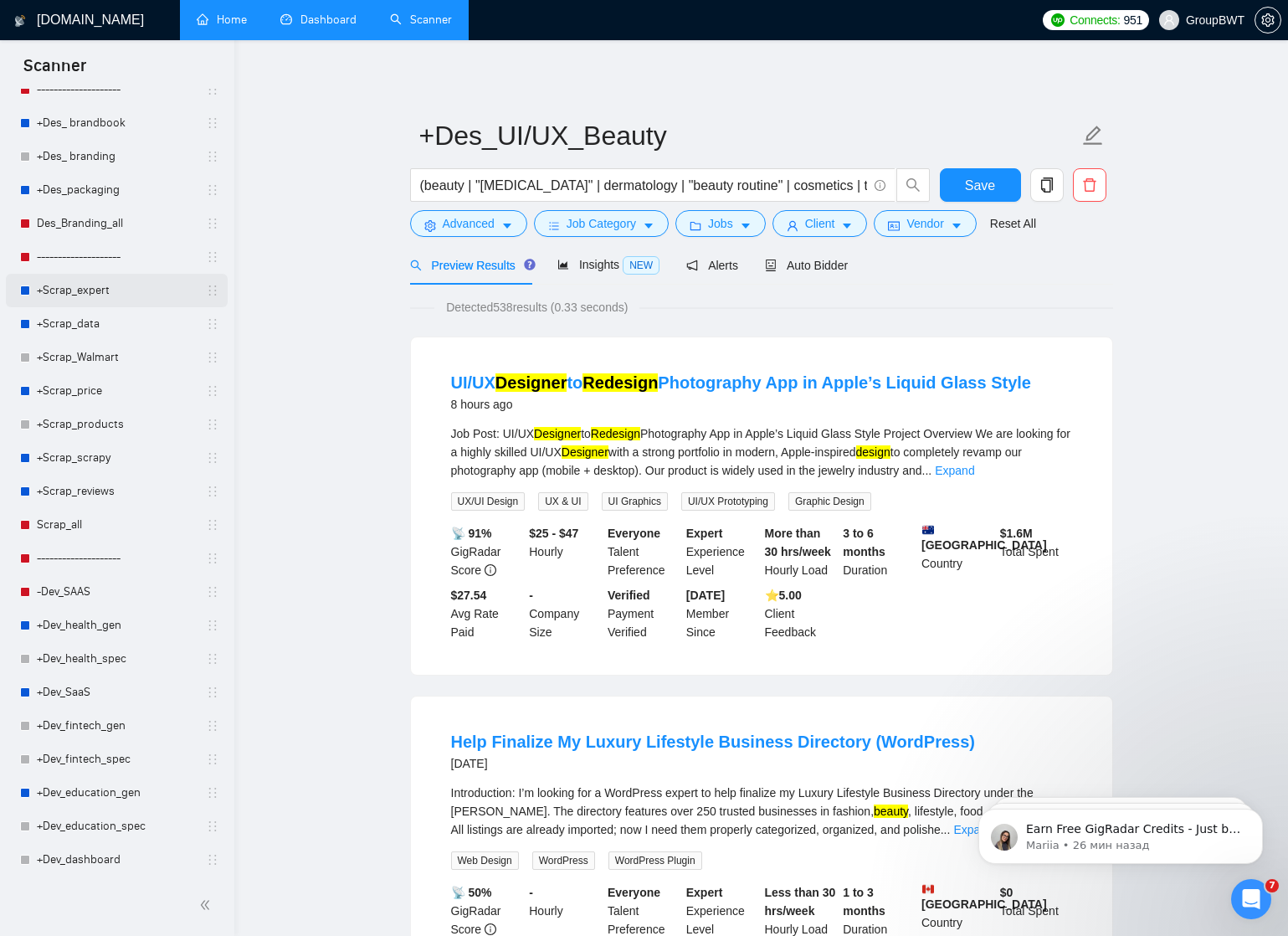
click at [95, 294] on link "+Scrap_expert" at bounding box center [116, 290] width 159 height 33
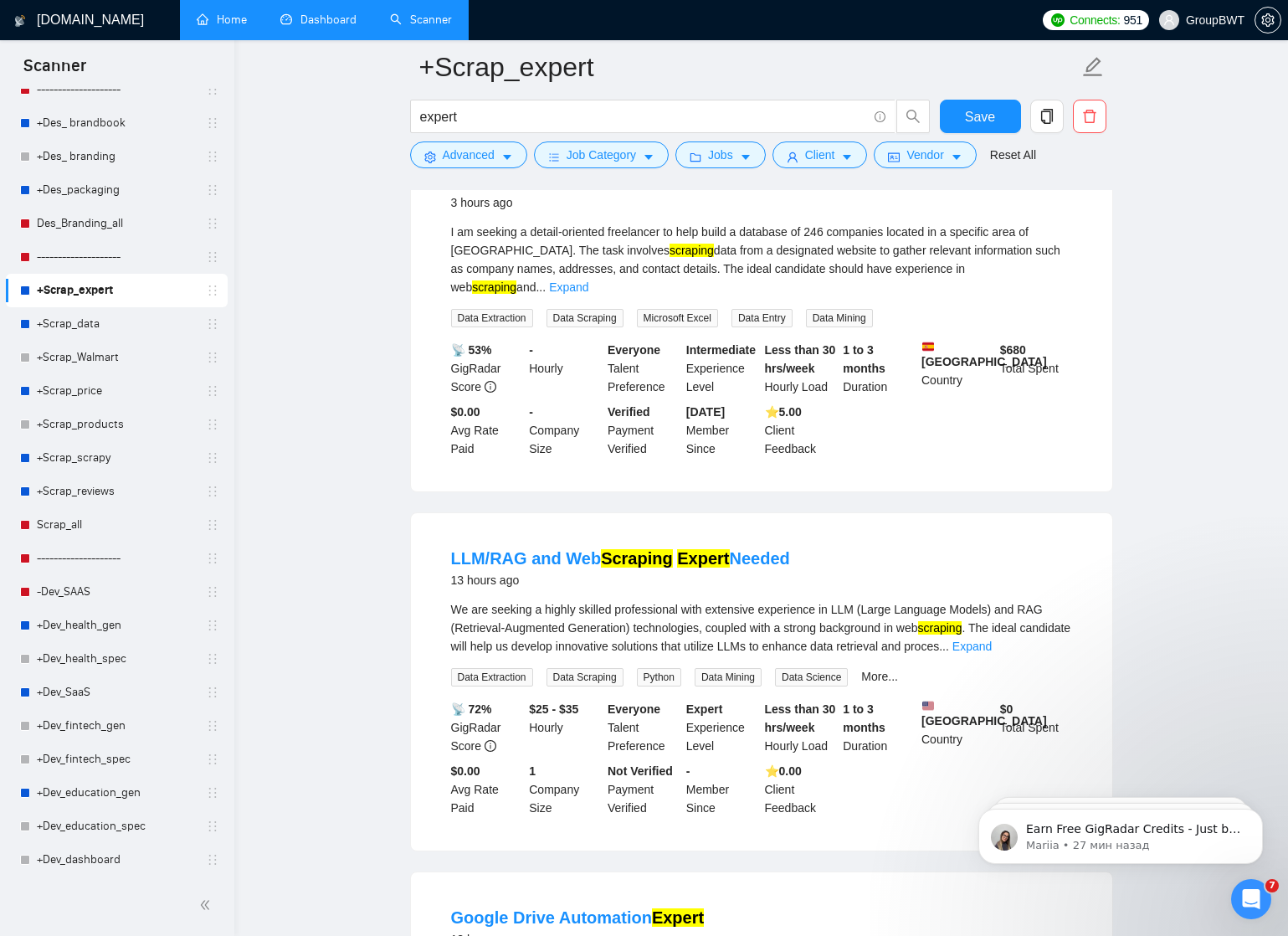
scroll to position [576, 0]
click at [604, 547] on mark "Scraping" at bounding box center [637, 556] width 72 height 18
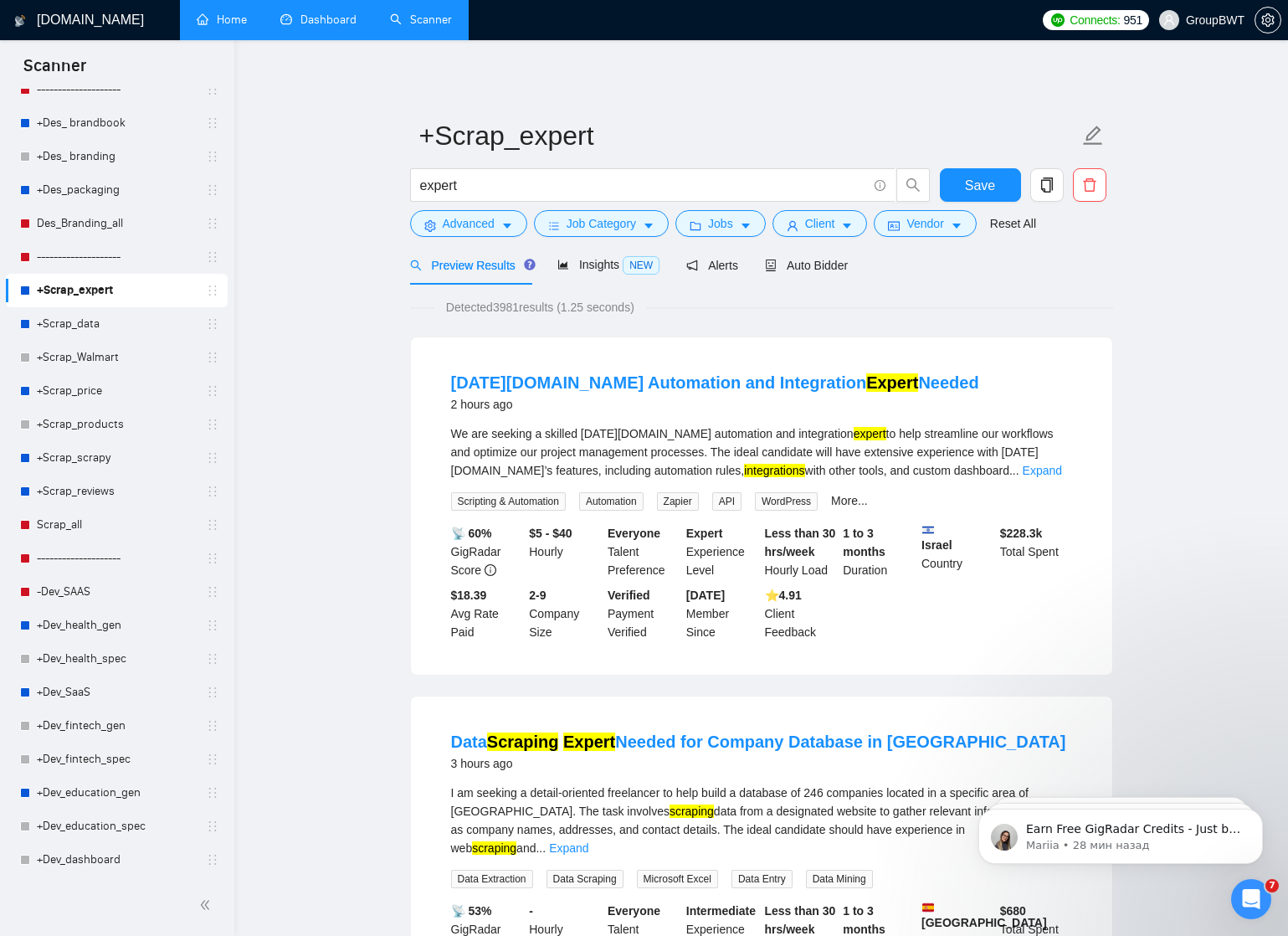
scroll to position [0, 0]
click at [220, 20] on link "Home" at bounding box center [222, 19] width 50 height 14
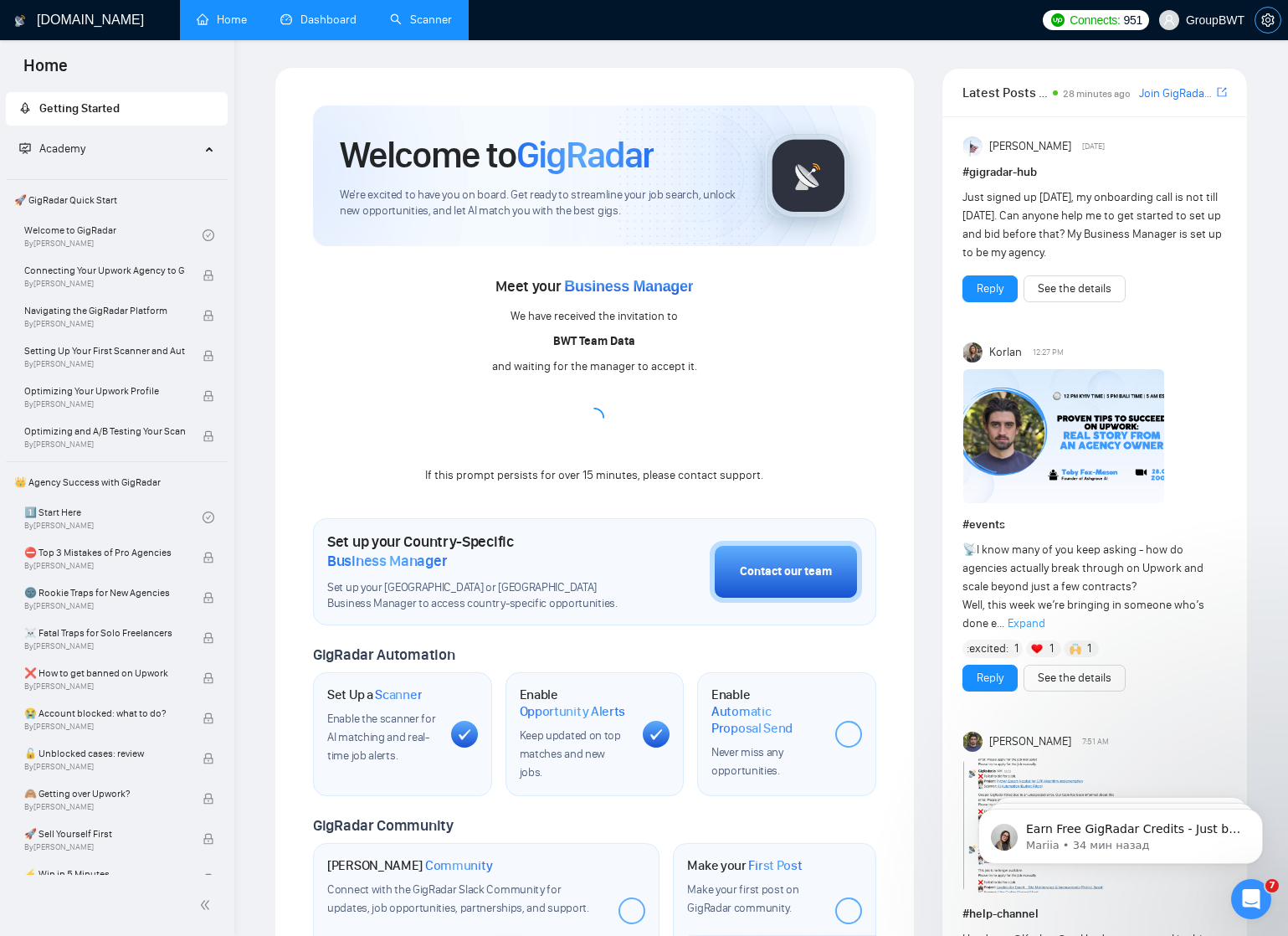
click at [1266, 19] on icon "setting" at bounding box center [1268, 19] width 13 height 13
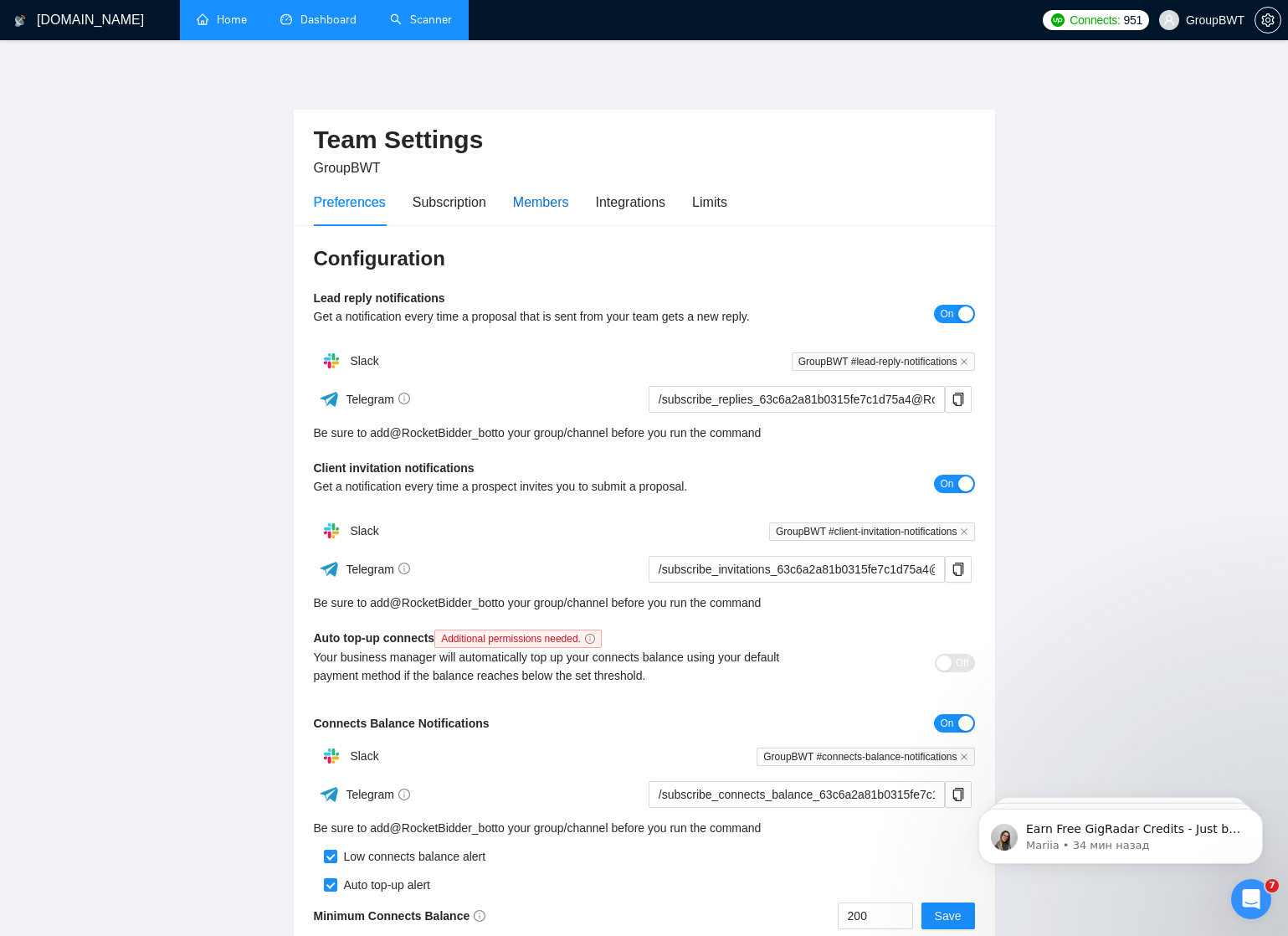
click at [564, 199] on div "Members" at bounding box center [541, 201] width 56 height 21
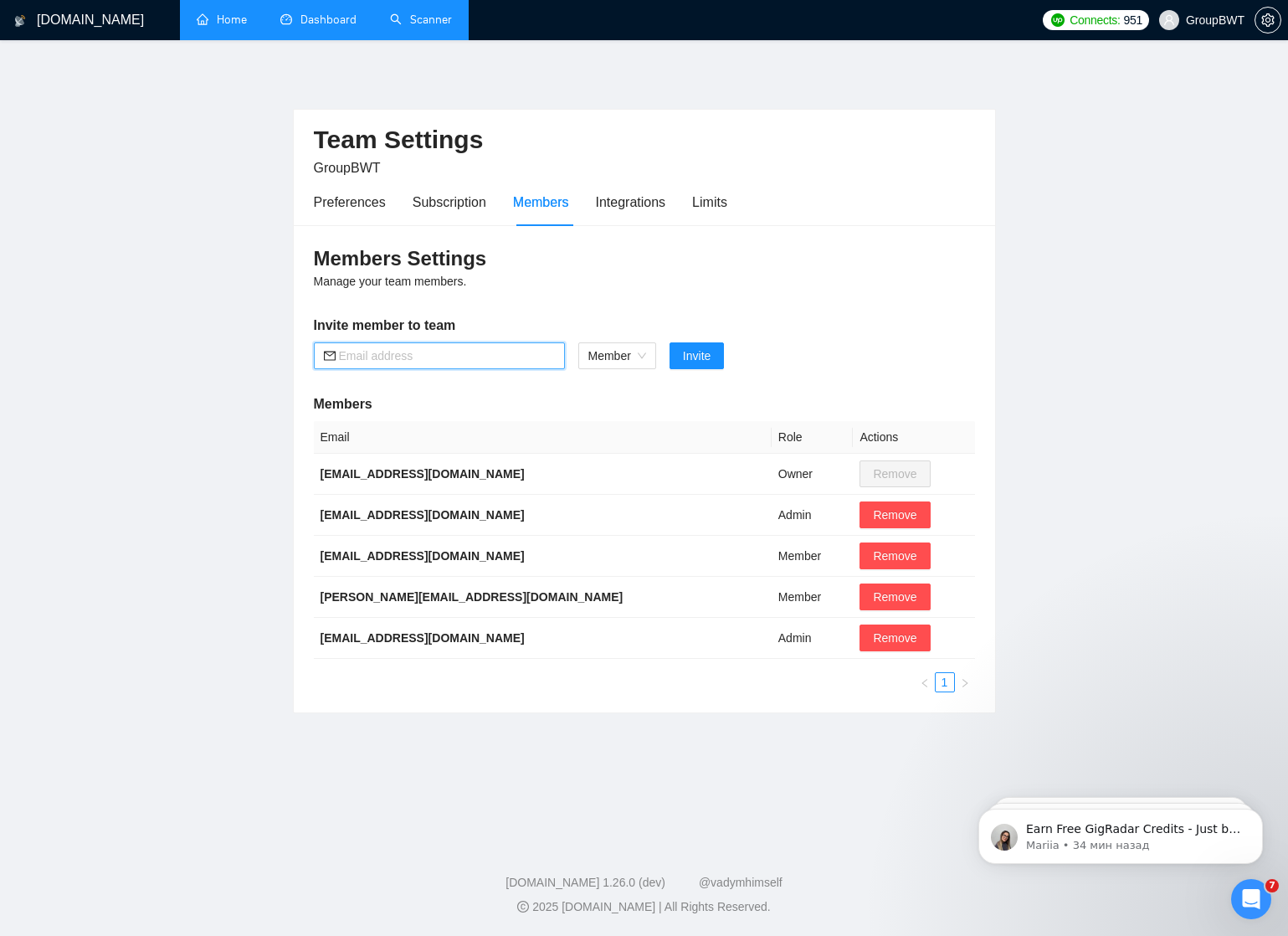
click at [448, 359] on input "text" at bounding box center [447, 356] width 216 height 18
paste input "boyko_oa@groupbwt.com"
click at [638, 356] on span "Member" at bounding box center [617, 355] width 57 height 25
type input "boyko_oa@groupbwt.com"
click at [622, 389] on div "Admin" at bounding box center [617, 388] width 59 height 18
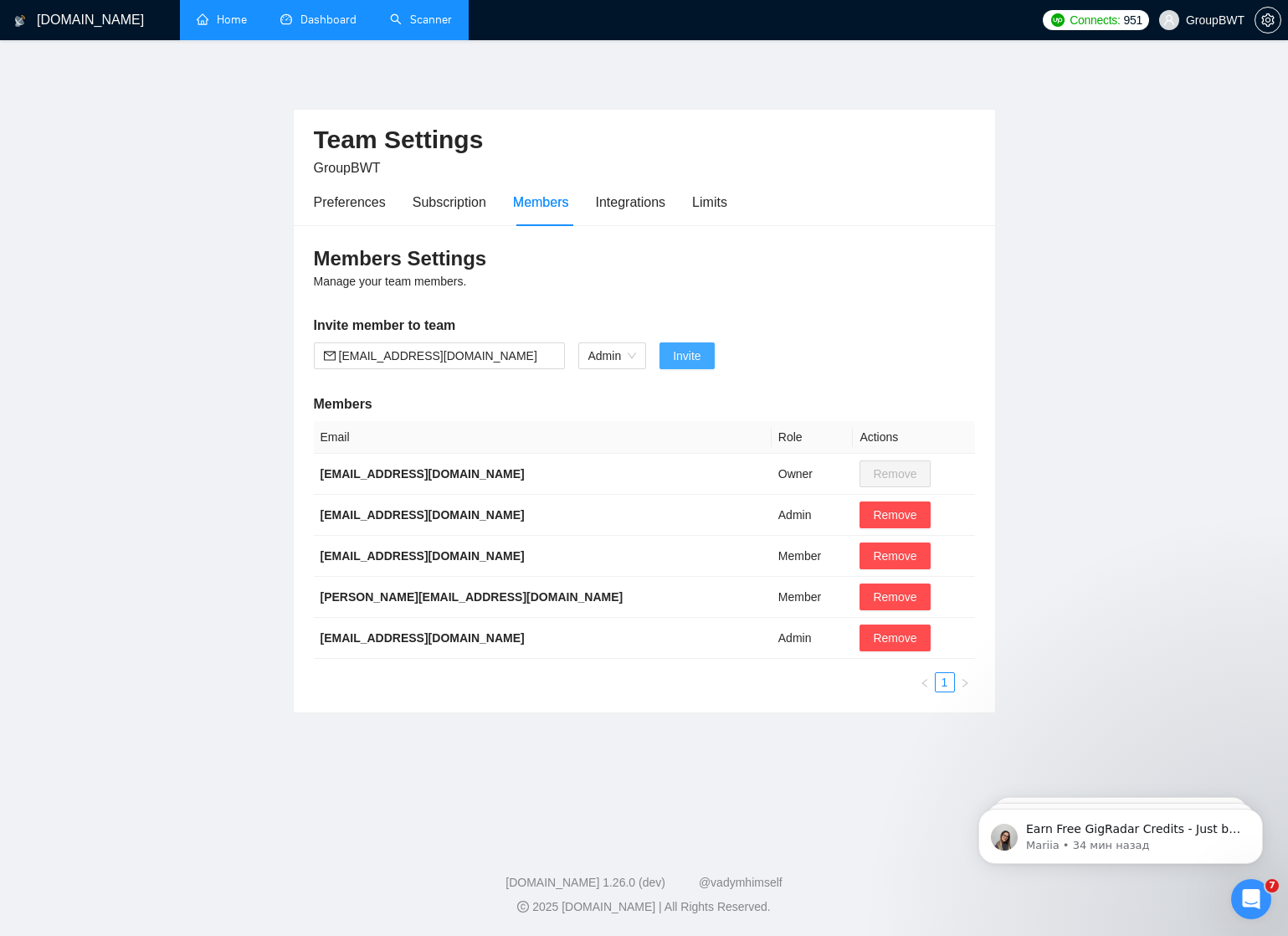
click at [692, 354] on span "Invite" at bounding box center [687, 356] width 28 height 18
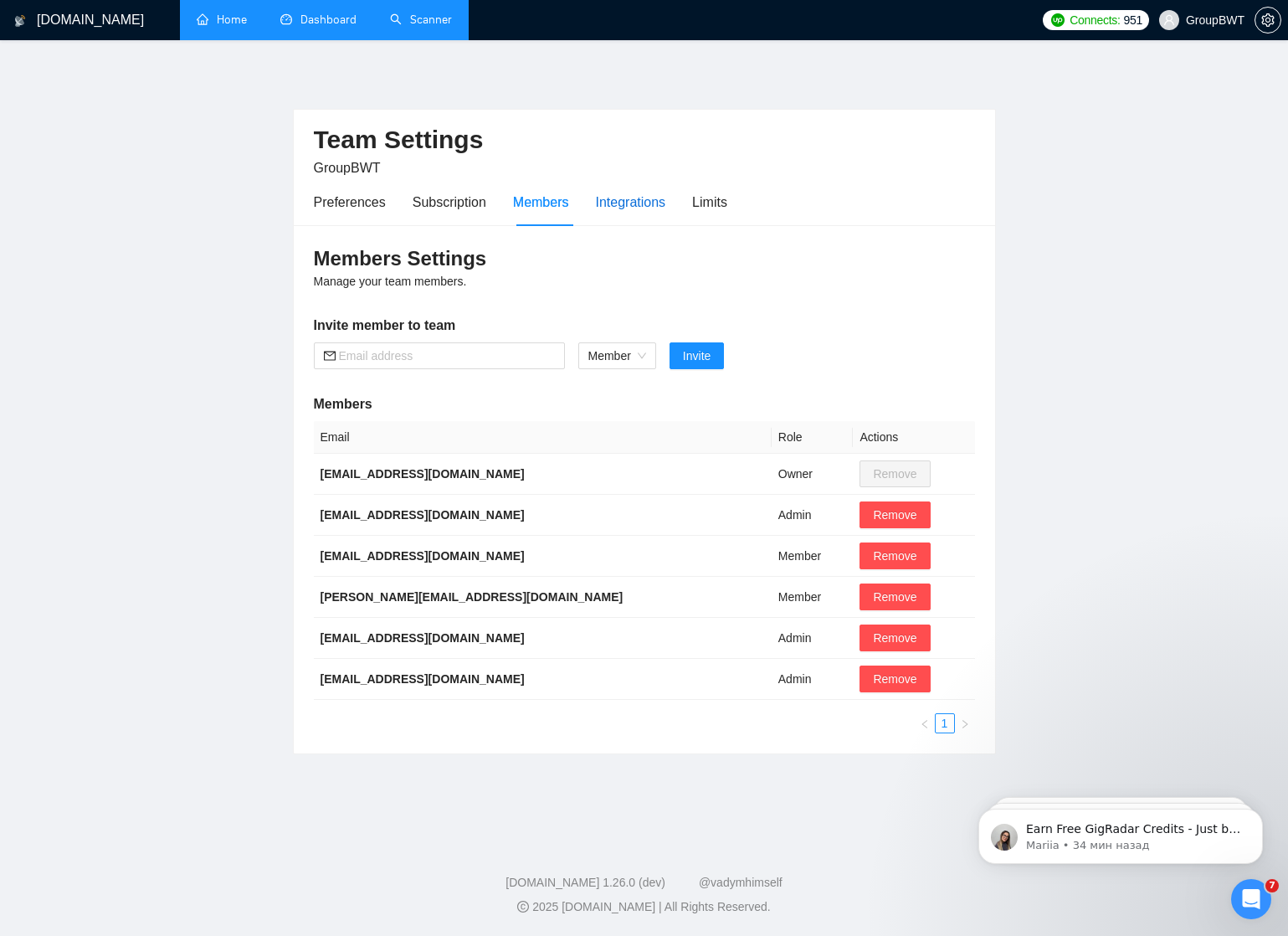
click at [639, 196] on div "Integrations" at bounding box center [631, 201] width 70 height 21
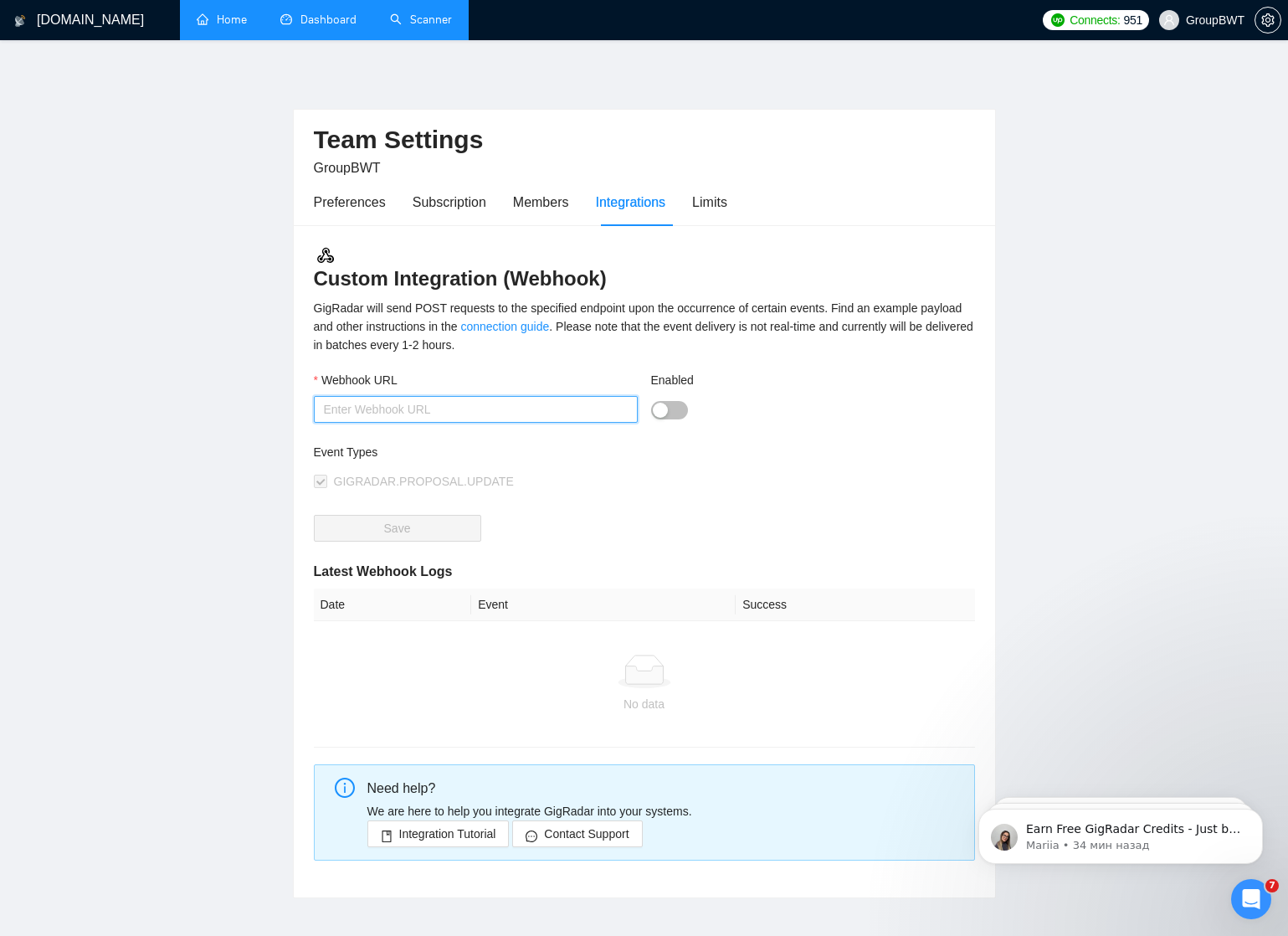
click at [496, 405] on input "Webhook URL" at bounding box center [476, 408] width 323 height 27
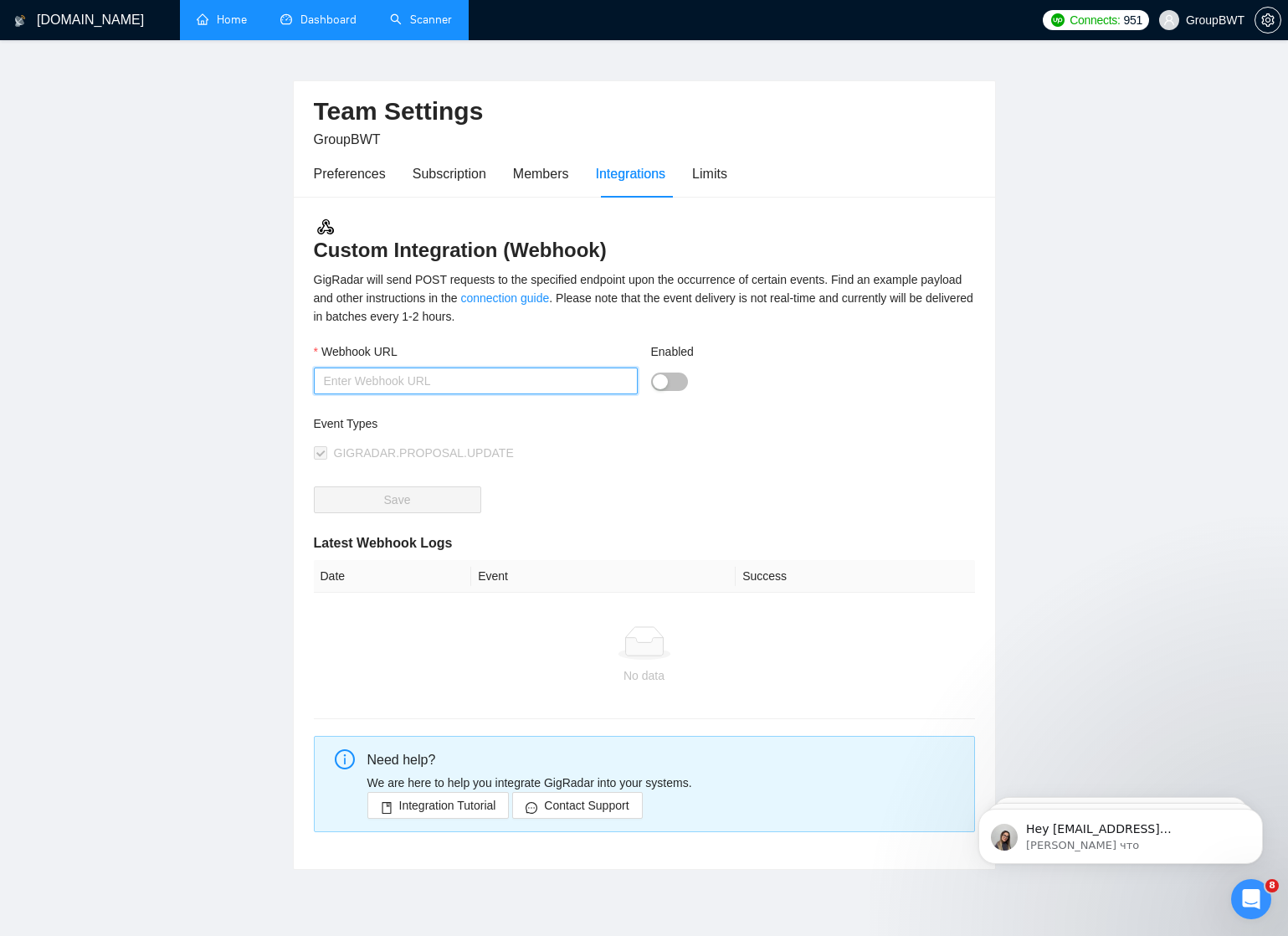
scroll to position [34, 0]
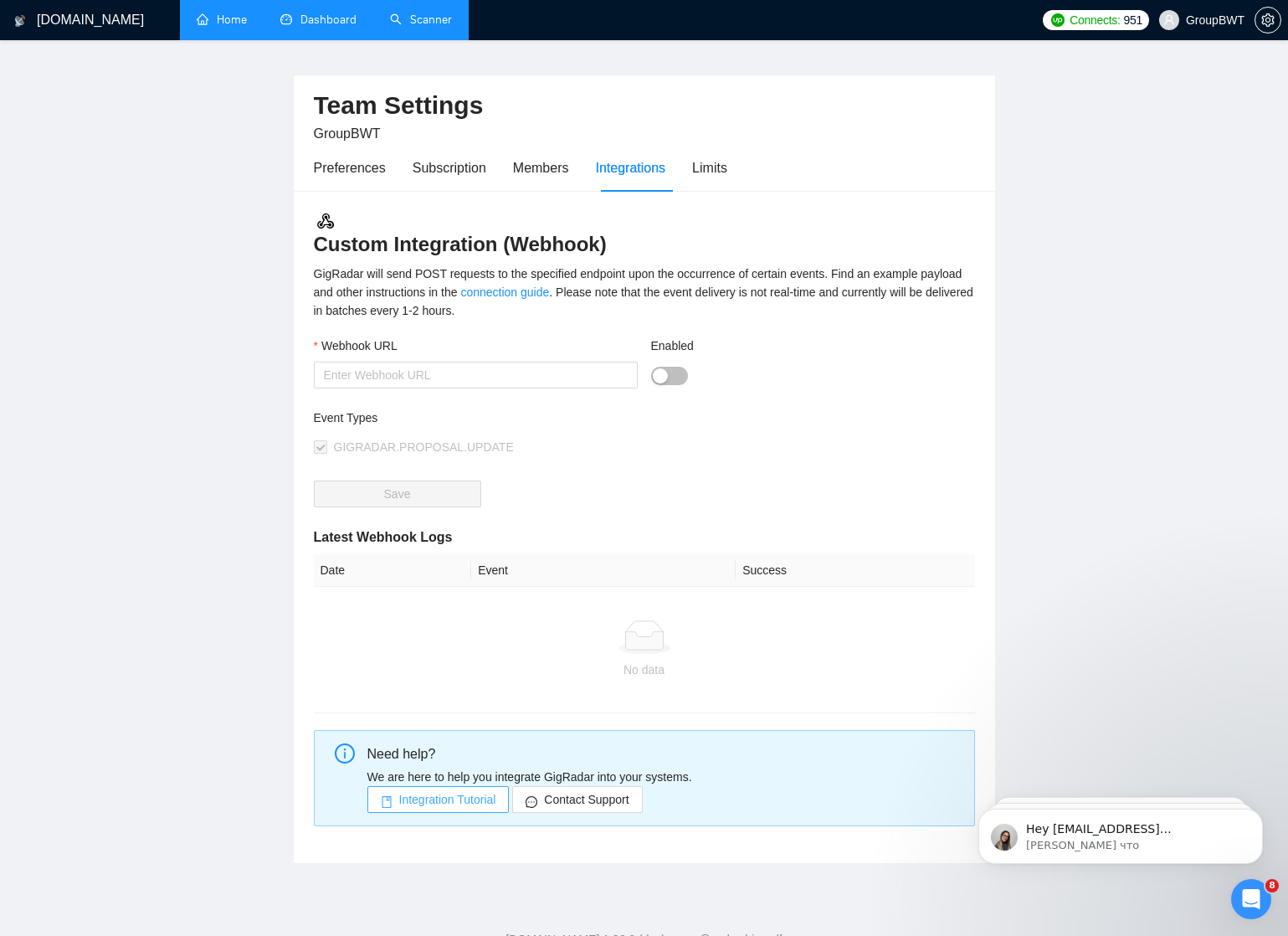
click at [460, 796] on span "Integration Tutorial" at bounding box center [447, 799] width 97 height 18
click at [452, 381] on input "Webhook URL" at bounding box center [476, 374] width 323 height 27
paste input "https://hook.eu2.make.com/mj1x4vnxrjvmwsylri1zh8dub4uibk79"
type input "https://hook.eu2.make.com/mj1x4vnxrjvmwsylri1zh8dub4uibk79"
click at [660, 373] on div "button" at bounding box center [660, 375] width 15 height 15
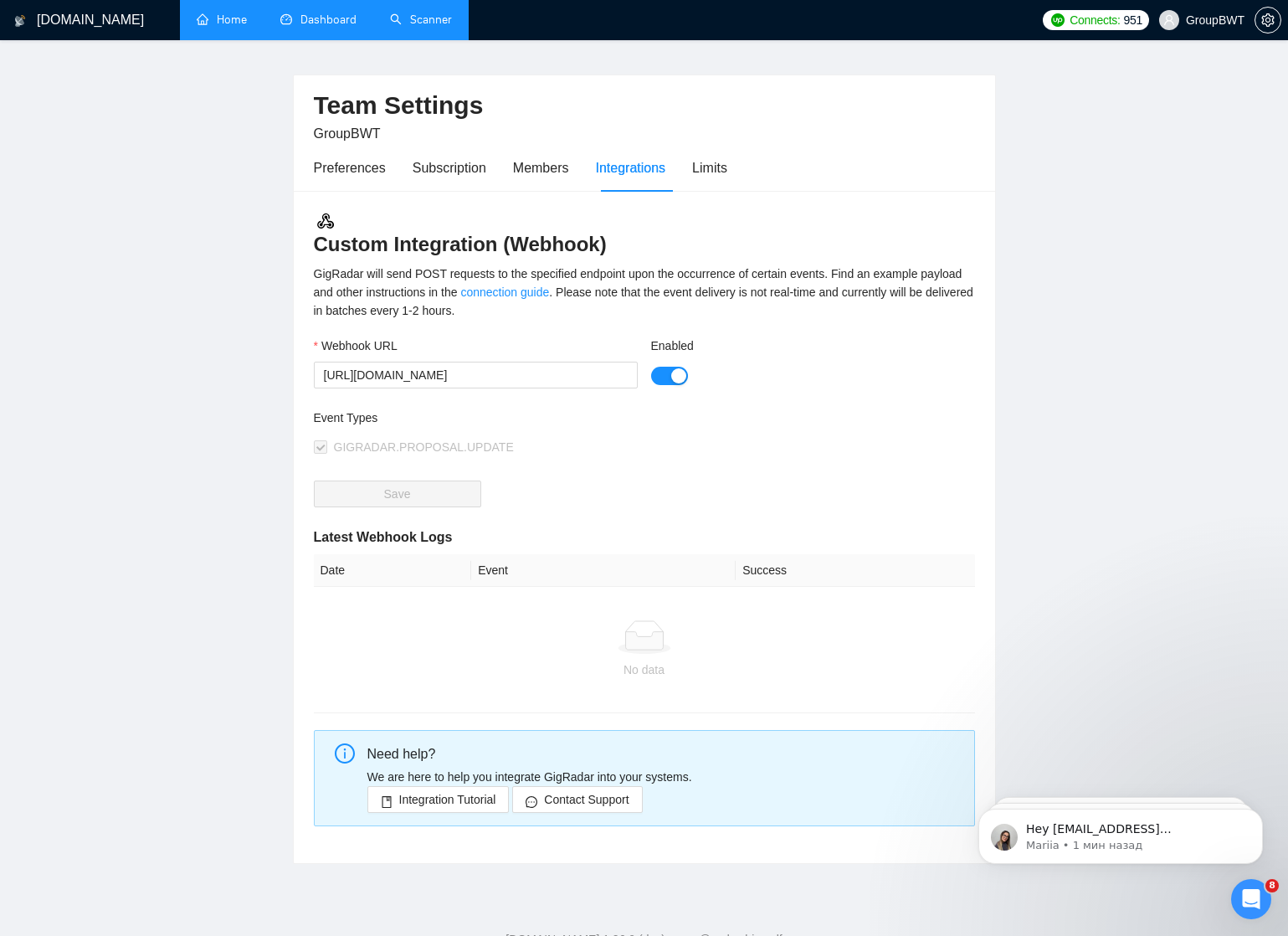
click at [643, 427] on div "Event Types" at bounding box center [480, 420] width 331 height 25
click at [595, 377] on input "https://hook.eu2.make.com/mj1x4vnxrjvmwsylri1zh8dub4uibk79" at bounding box center [476, 374] width 323 height 27
click at [599, 405] on div "Webhook URL https://hook.eu2.make.com/mj1x4vnxrjvmwsylri1zh8dub4uibk79" at bounding box center [475, 372] width 337 height 72
click at [501, 448] on span "GIGRADAR.PROPOSAL.UPDATE" at bounding box center [423, 446] width 180 height 13
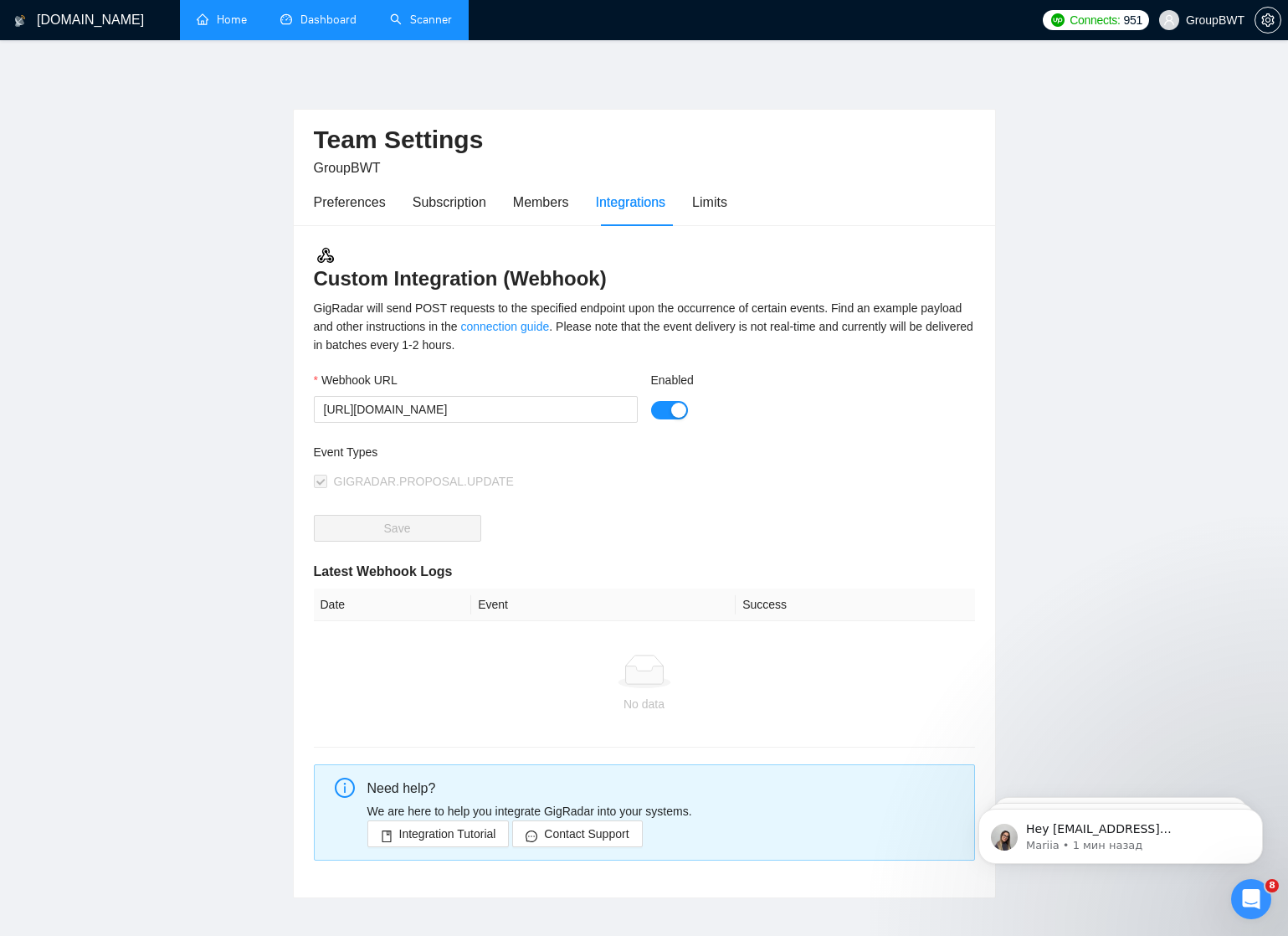
scroll to position [0, 0]
click at [723, 199] on div "Limits" at bounding box center [710, 201] width 35 height 21
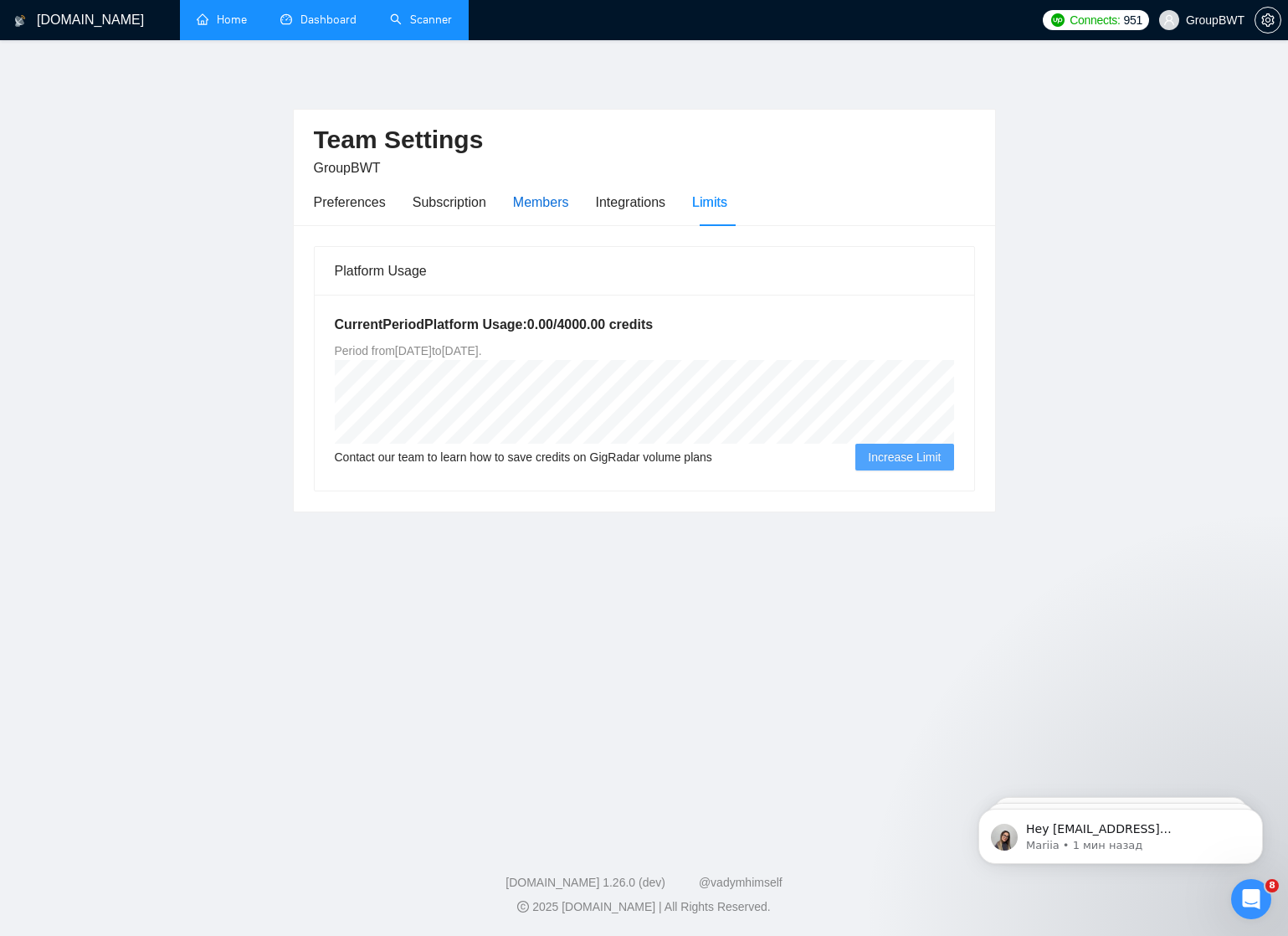
click at [546, 201] on div "Members" at bounding box center [541, 201] width 56 height 21
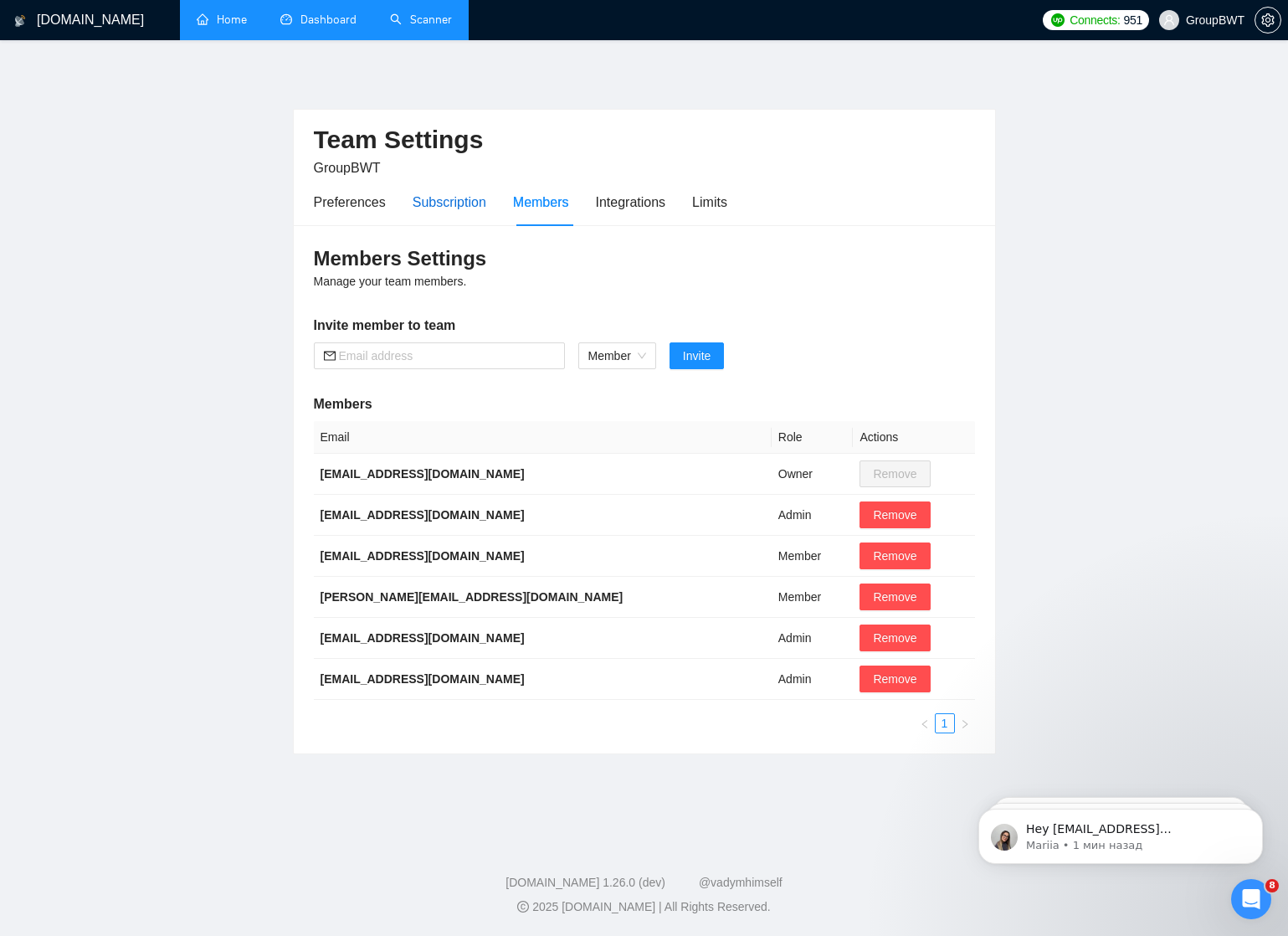
click at [445, 196] on div "Subscription" at bounding box center [449, 201] width 74 height 21
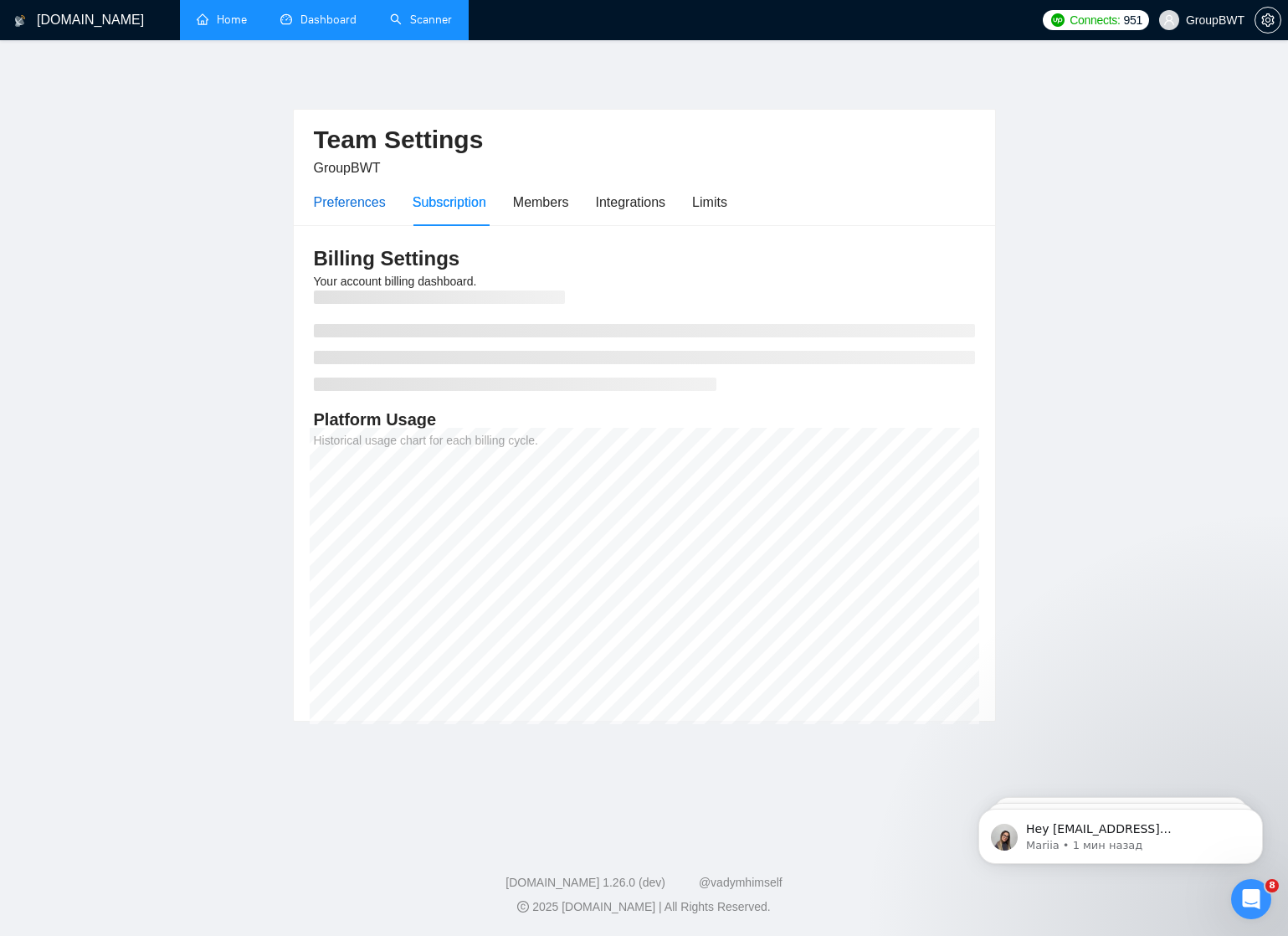
click at [359, 202] on div "Preferences" at bounding box center [350, 201] width 72 height 21
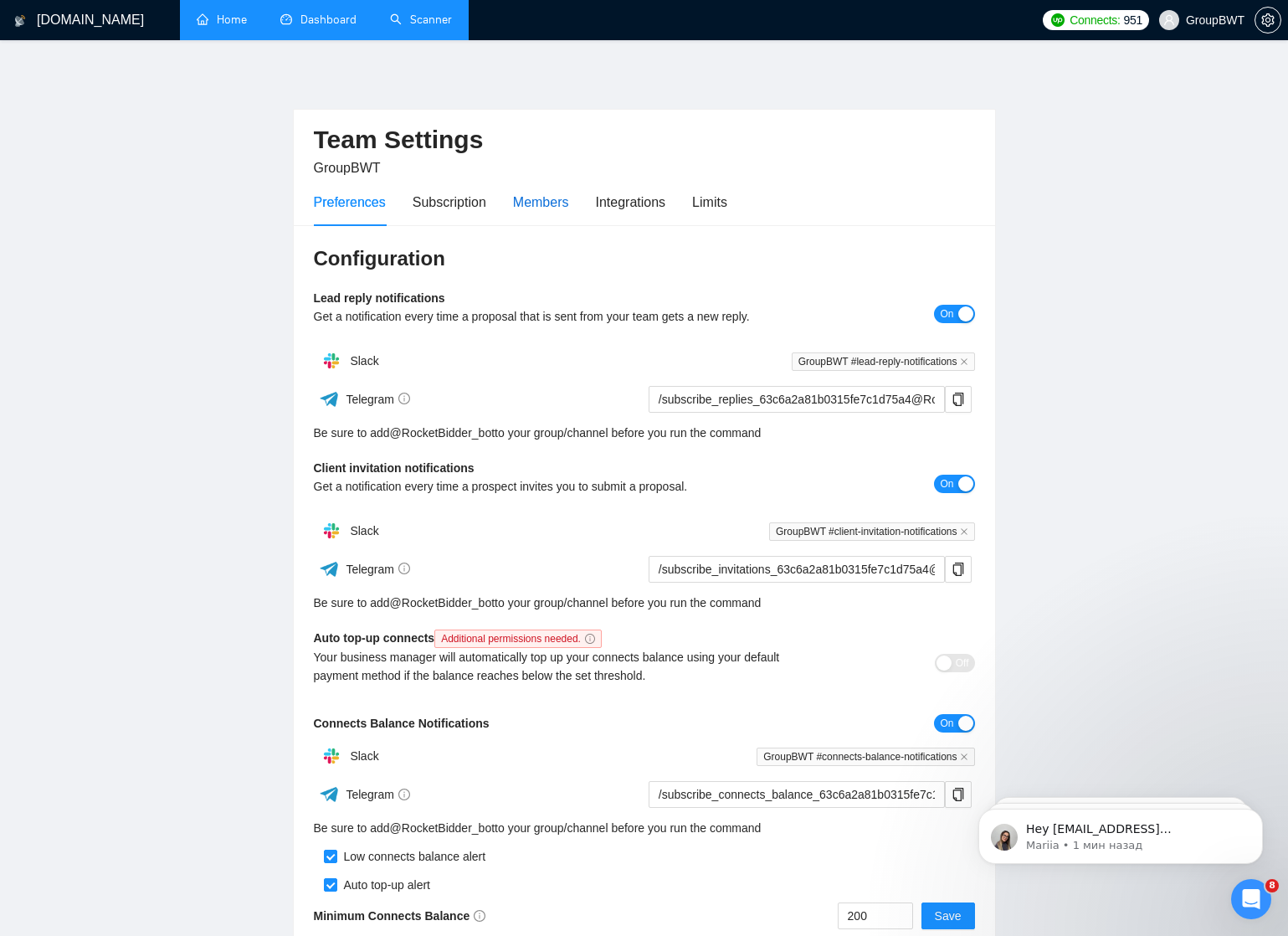
click at [569, 203] on div "Members" at bounding box center [541, 201] width 56 height 21
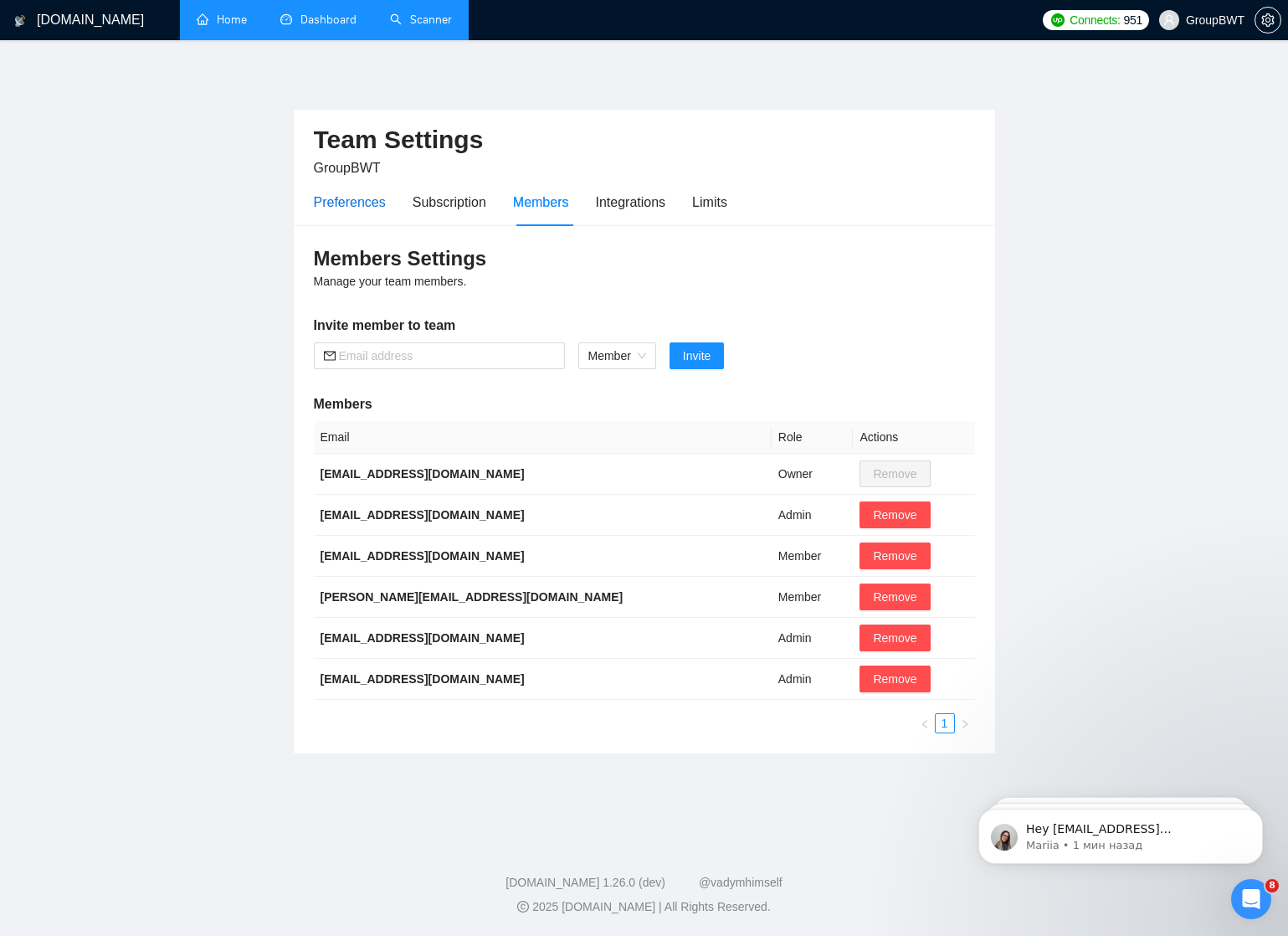
click at [370, 200] on div "Preferences" at bounding box center [350, 201] width 72 height 21
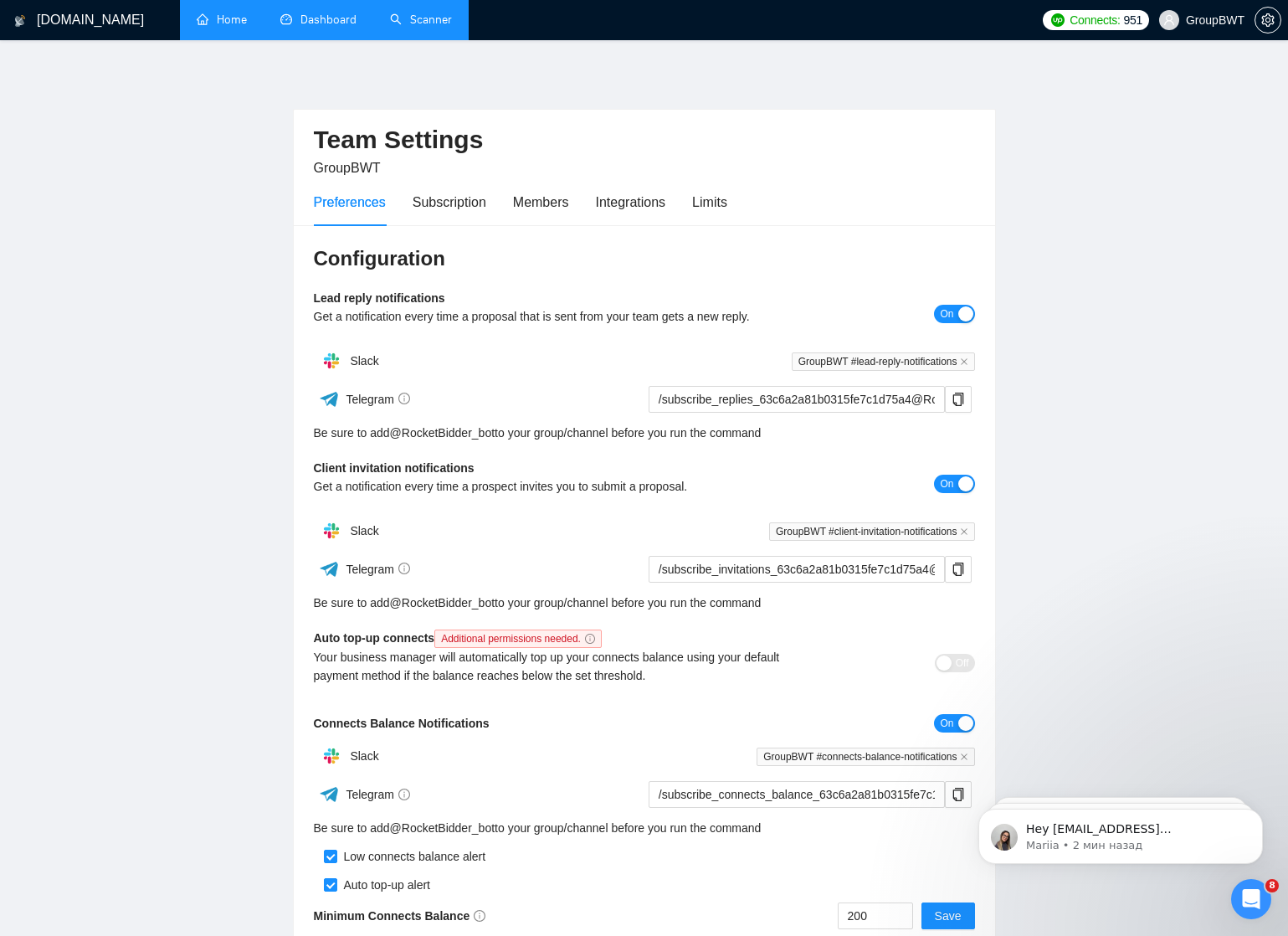
click at [323, 19] on link "Dashboard" at bounding box center [318, 19] width 76 height 14
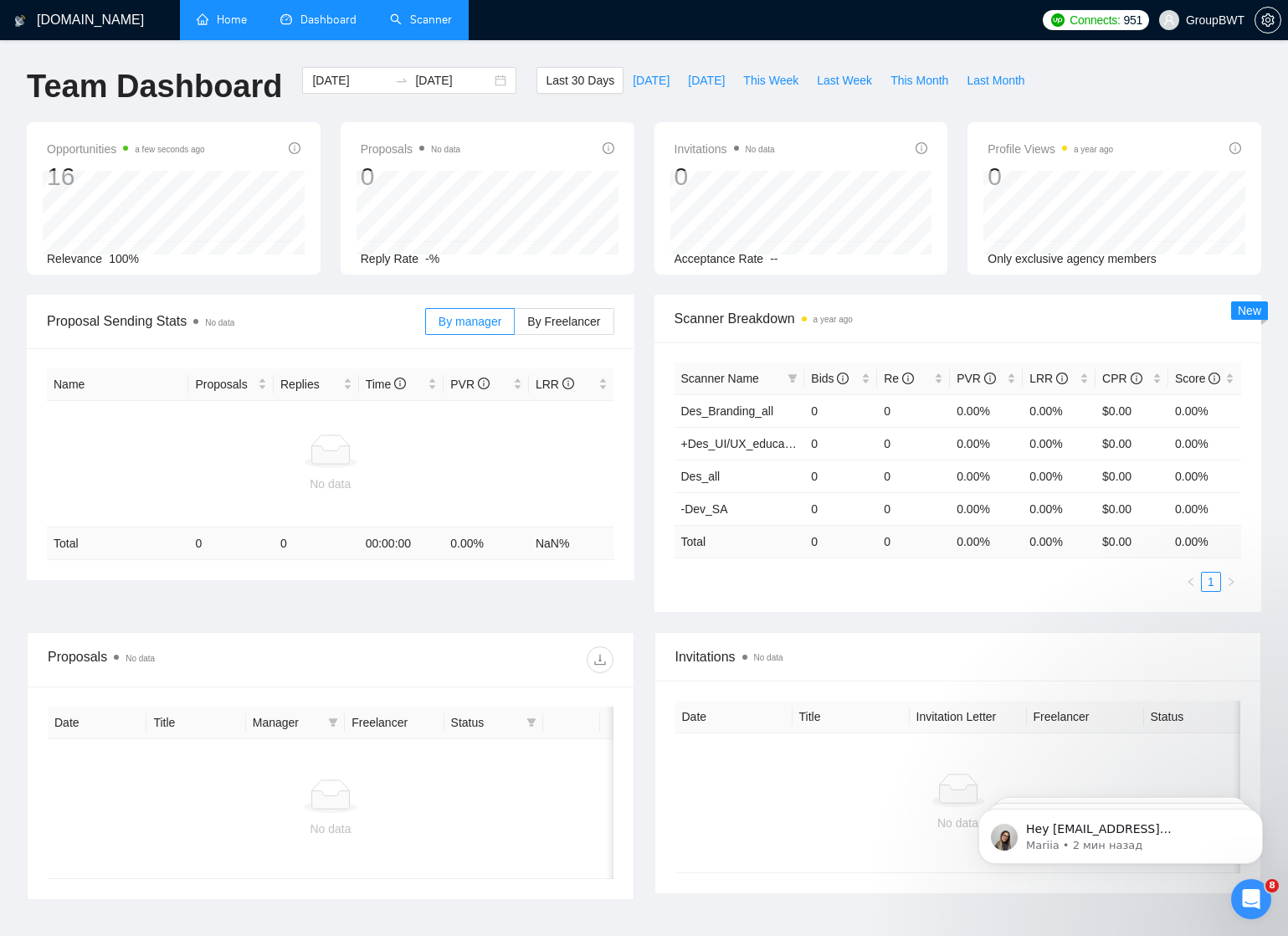
click at [225, 16] on link "Home" at bounding box center [222, 19] width 50 height 14
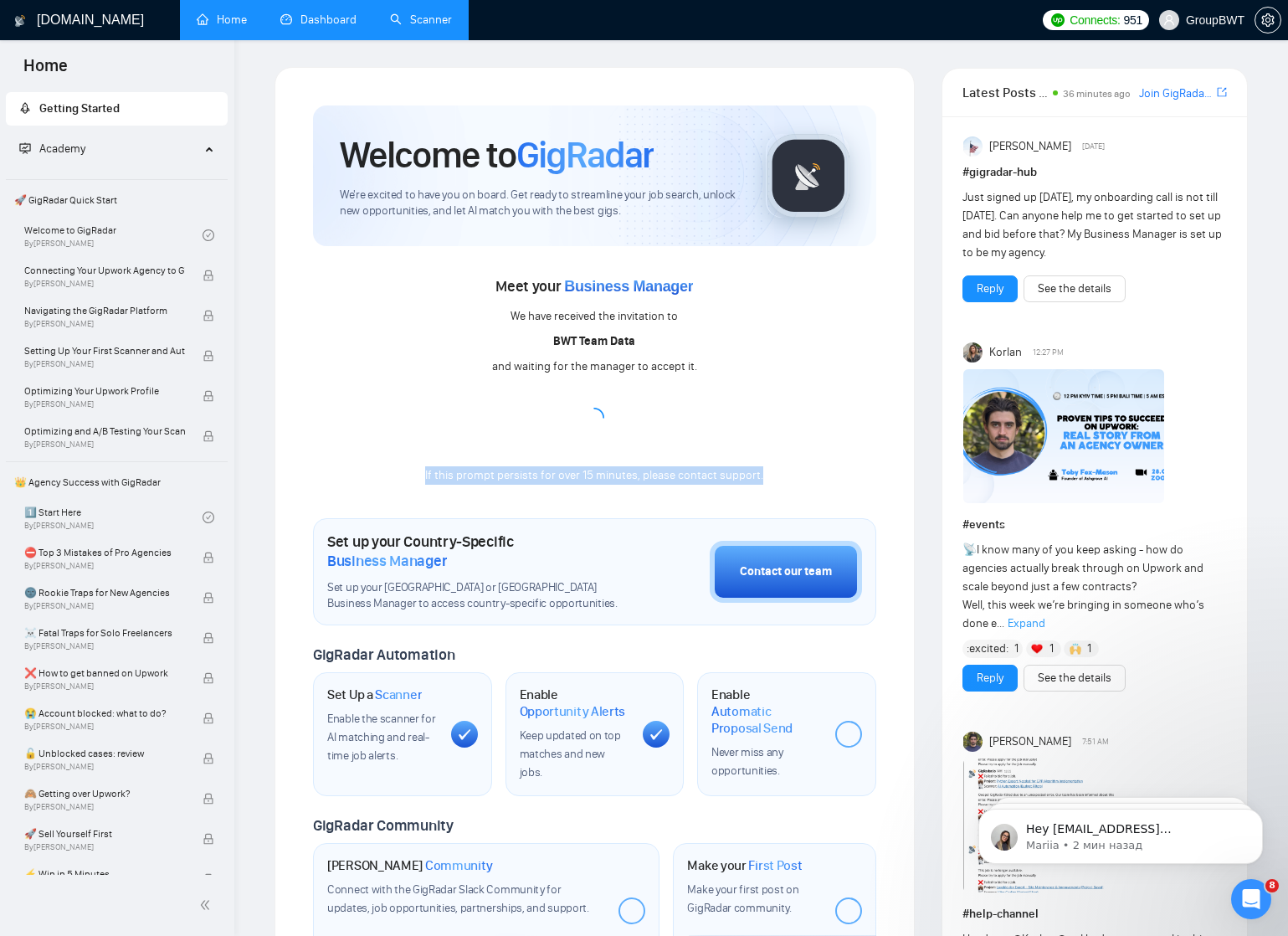
drag, startPoint x: 428, startPoint y: 472, endPoint x: 804, endPoint y: 472, distance: 376.0
click at [804, 472] on div "Meet your Business Manager We have received the invitation to BWT Team Data and…" at bounding box center [595, 379] width 564 height 213
copy div "If this prompt persists for over 15 minutes, please contact support."
click at [687, 407] on div "Meet your Business Manager We have received the invitation to BWT Team Data and…" at bounding box center [595, 379] width 564 height 213
drag, startPoint x: 431, startPoint y: 471, endPoint x: 794, endPoint y: 484, distance: 363.2
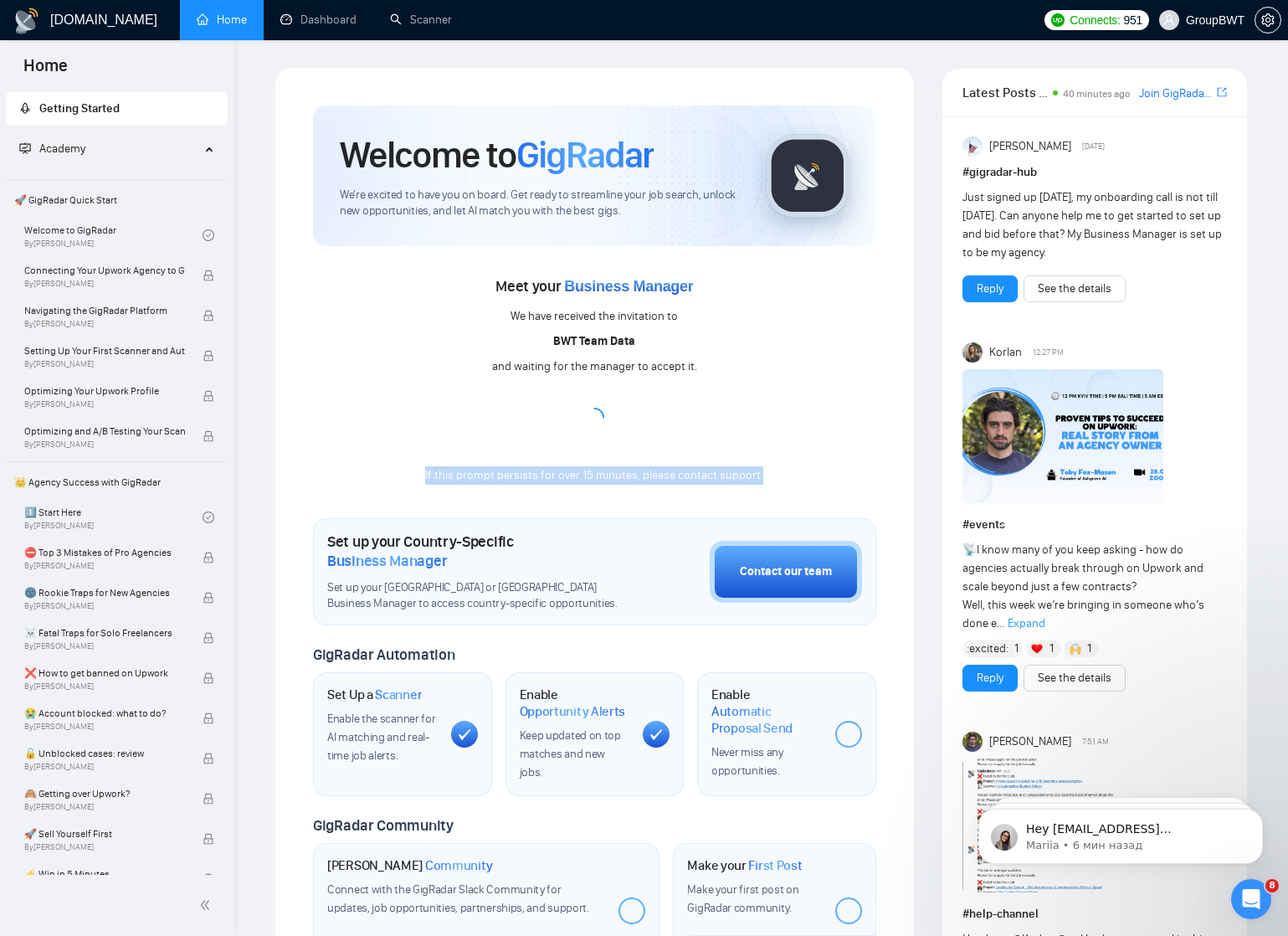
click at [794, 484] on div "Welcome to GigRadar We're excited to have you on board. Get ready to streamline…" at bounding box center [595, 636] width 564 height 1061
copy div "If this prompt persists for over 15 minutes, please contact support."
click at [1057, 100] on link "Team Settings" at bounding box center [1028, 99] width 57 height 10
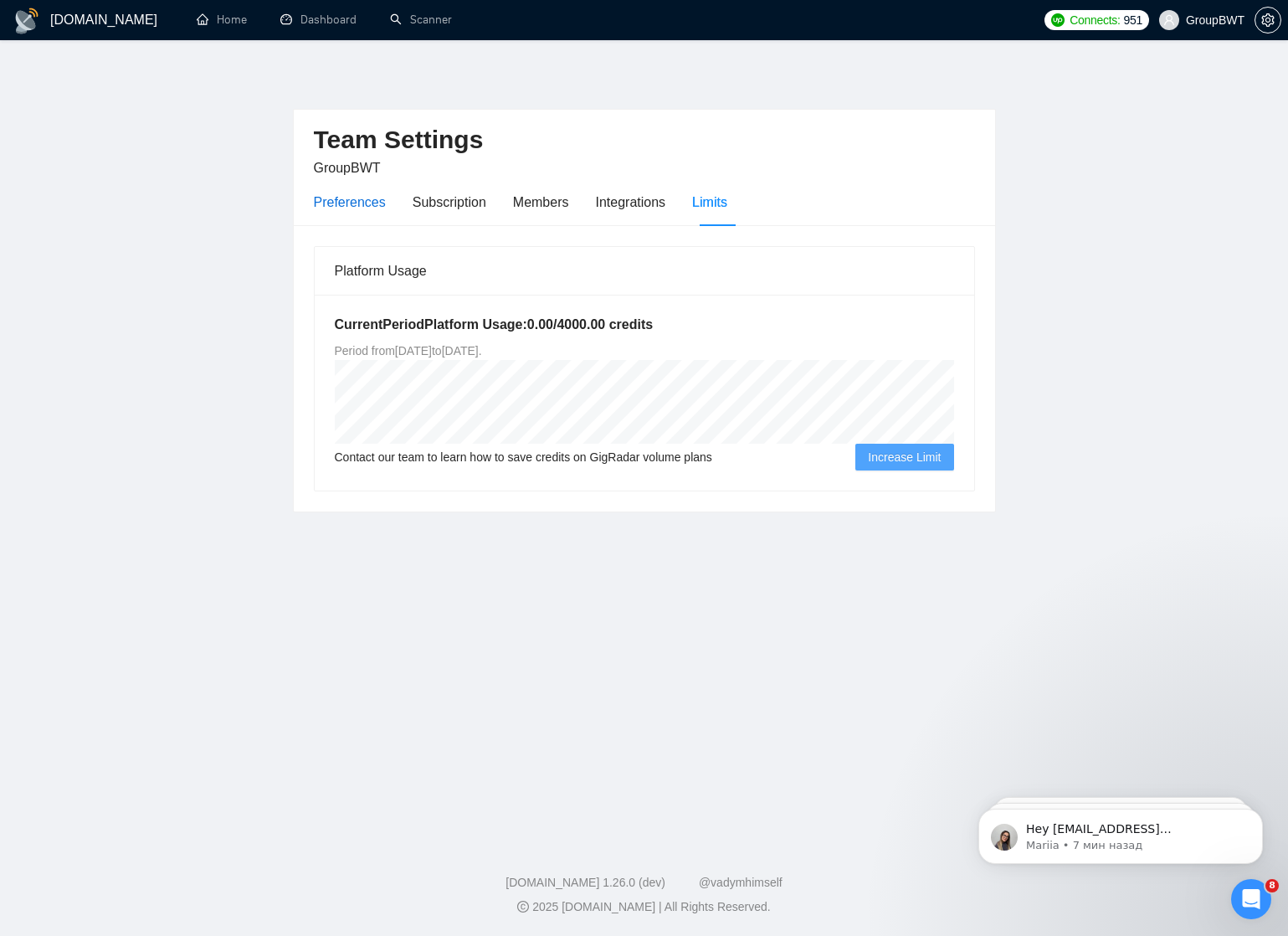
click at [368, 206] on div "Preferences" at bounding box center [350, 201] width 72 height 21
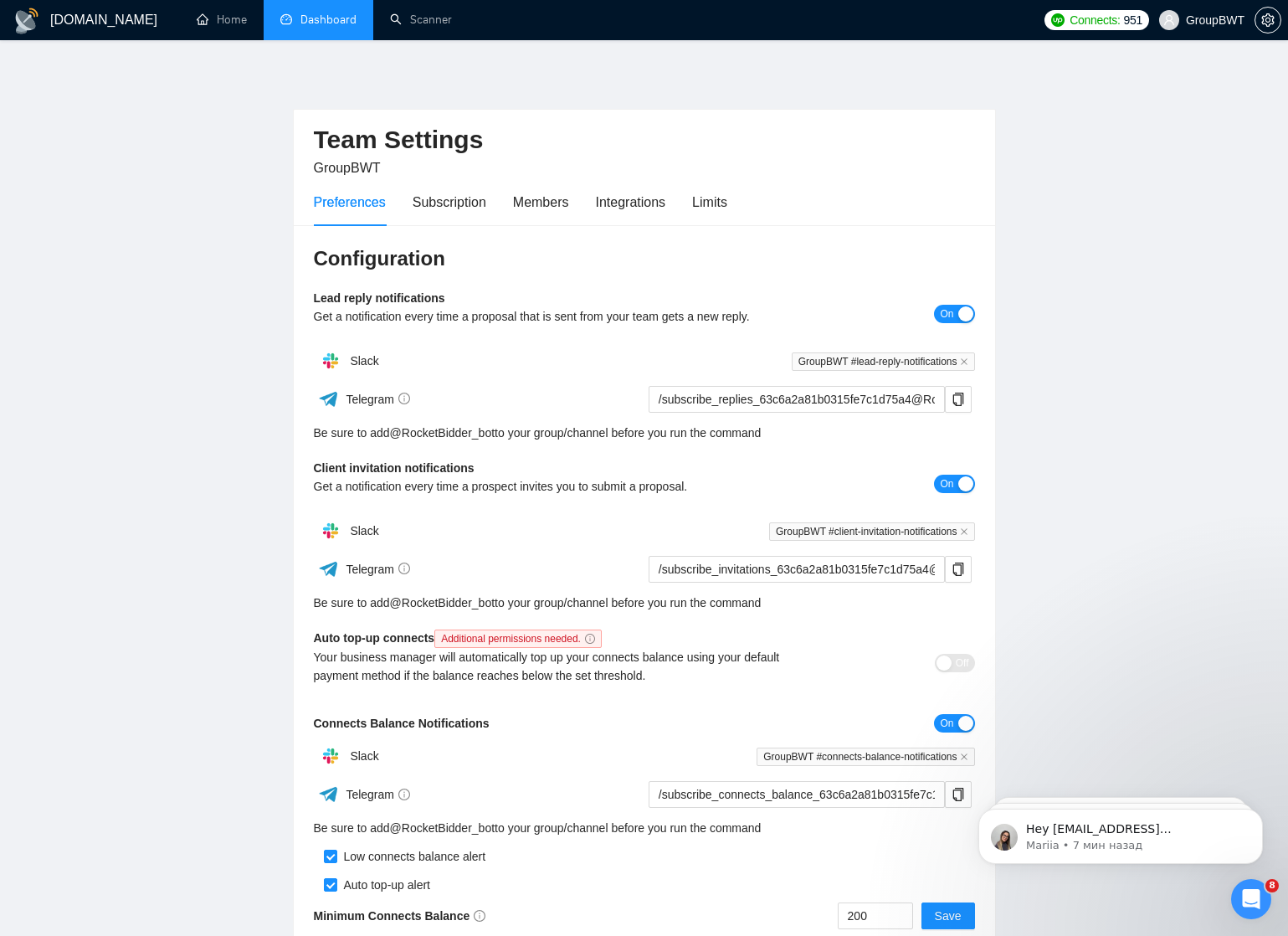
click at [333, 18] on link "Dashboard" at bounding box center [318, 19] width 76 height 14
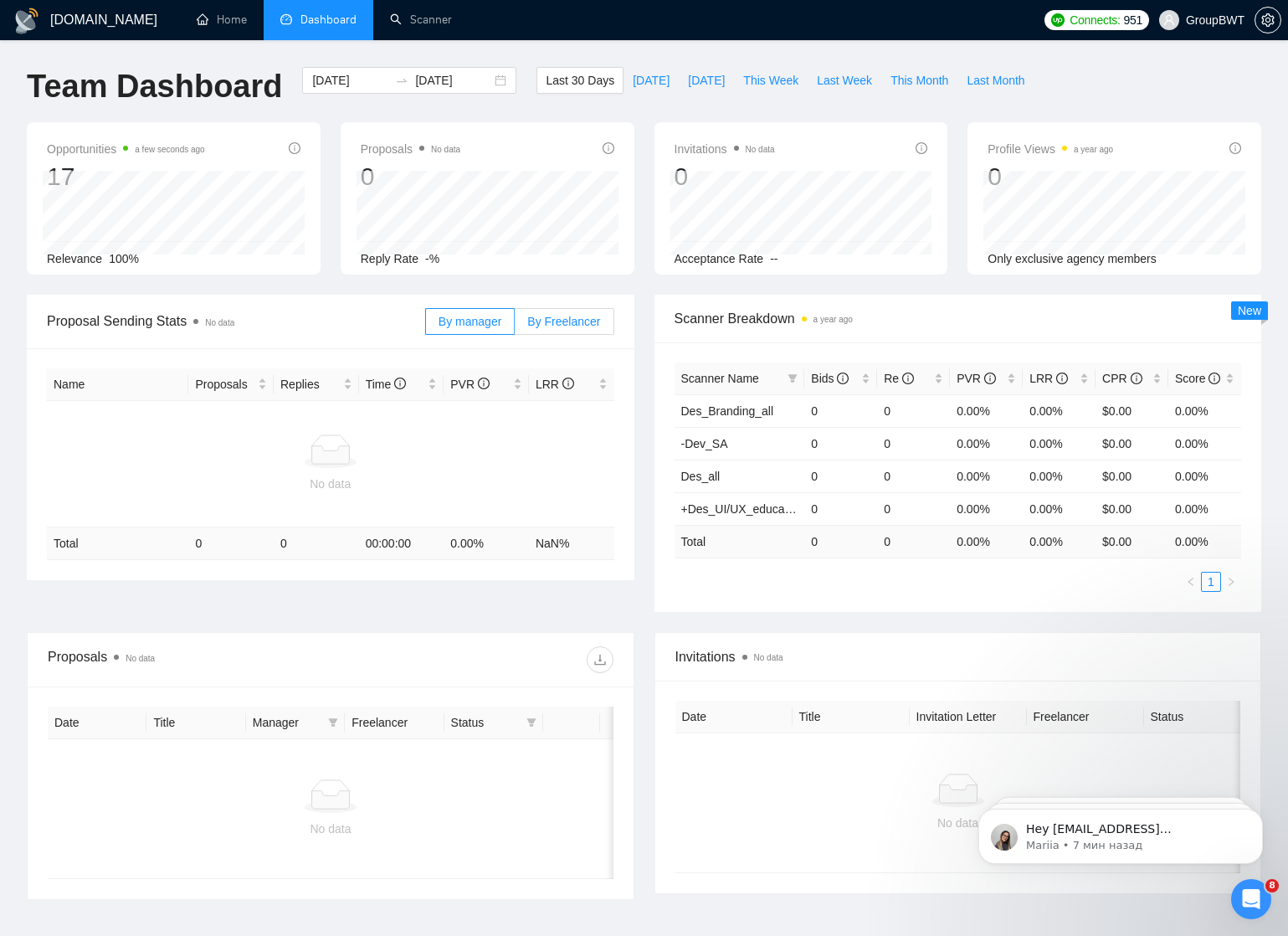
click at [566, 322] on span "By Freelancer" at bounding box center [564, 322] width 73 height 13
click at [515, 325] on input "By Freelancer" at bounding box center [515, 325] width 0 height 0
click at [478, 322] on span "By manager" at bounding box center [470, 322] width 63 height 13
click at [426, 325] on input "By manager" at bounding box center [426, 325] width 0 height 0
click at [1140, 837] on p "Hey [EMAIL_ADDRESS][DOMAIN_NAME], Do you want to learn how to integrate GigRada…" at bounding box center [1134, 829] width 216 height 17
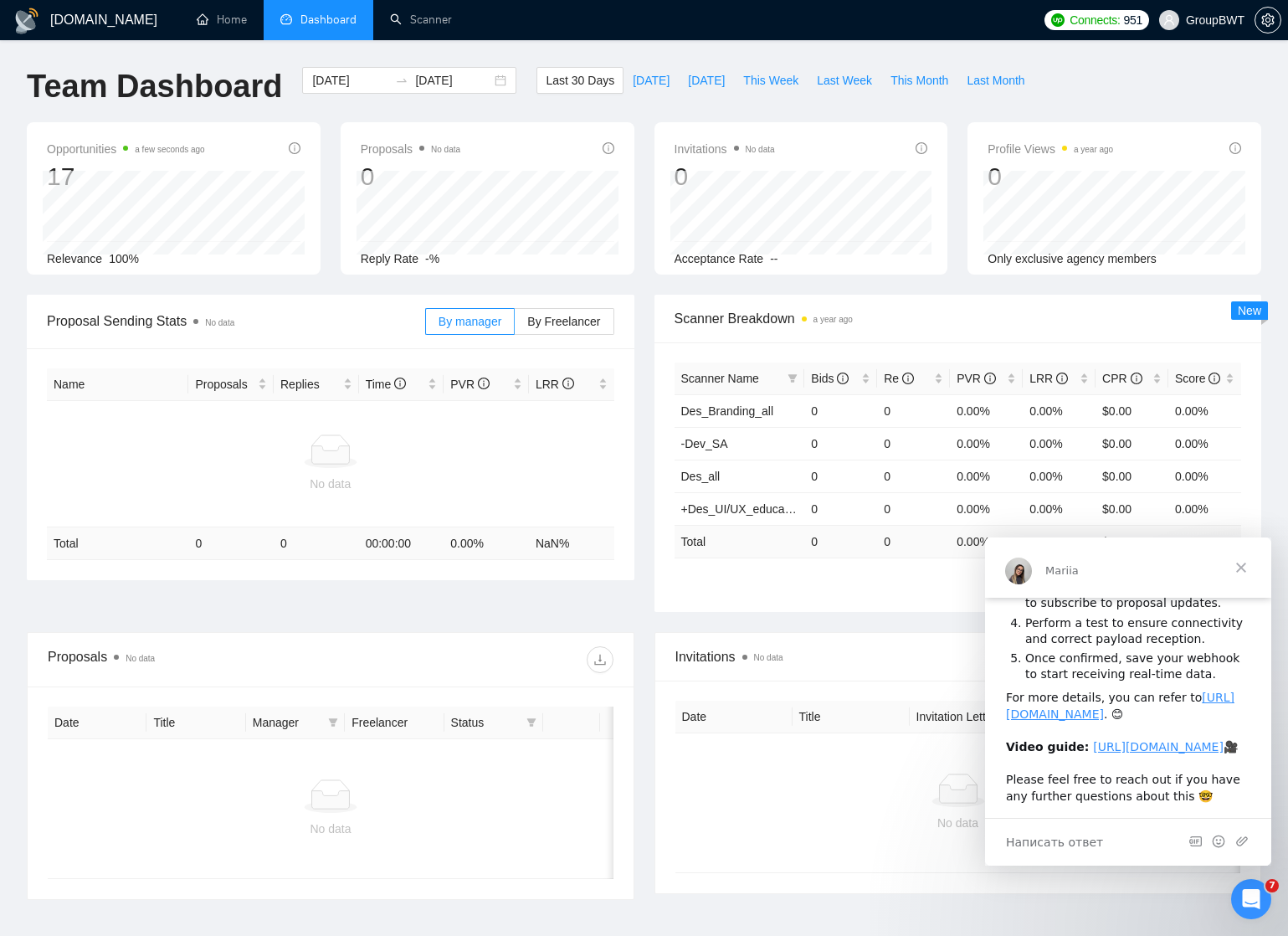
scroll to position [248, 0]
click at [1244, 566] on span "Закрыть" at bounding box center [1241, 566] width 60 height 60
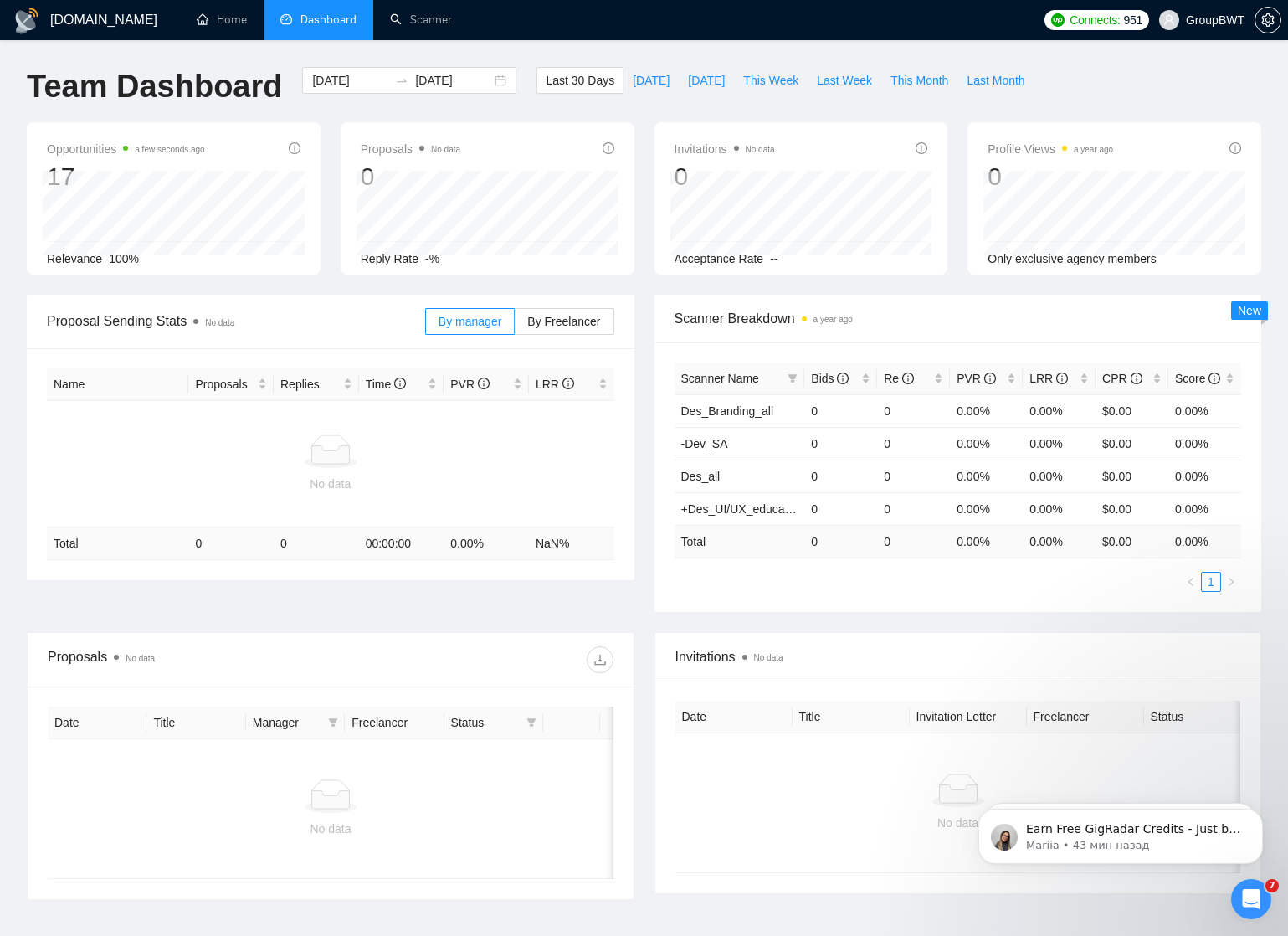
scroll to position [0, 0]
click at [1155, 841] on p "Mariia • 43 мин назад" at bounding box center [1134, 845] width 216 height 15
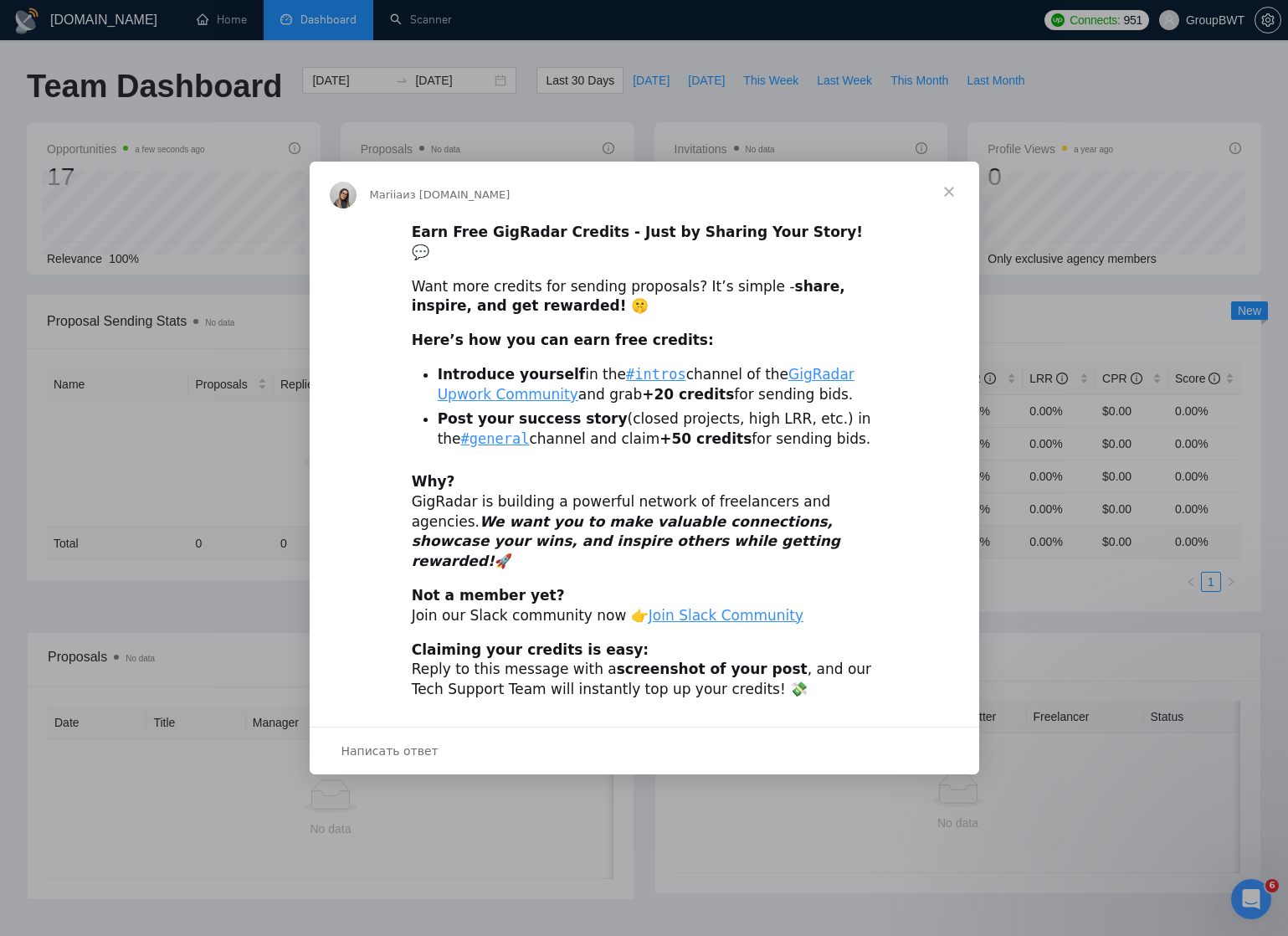
click at [948, 213] on span "Закрыть" at bounding box center [948, 191] width 60 height 60
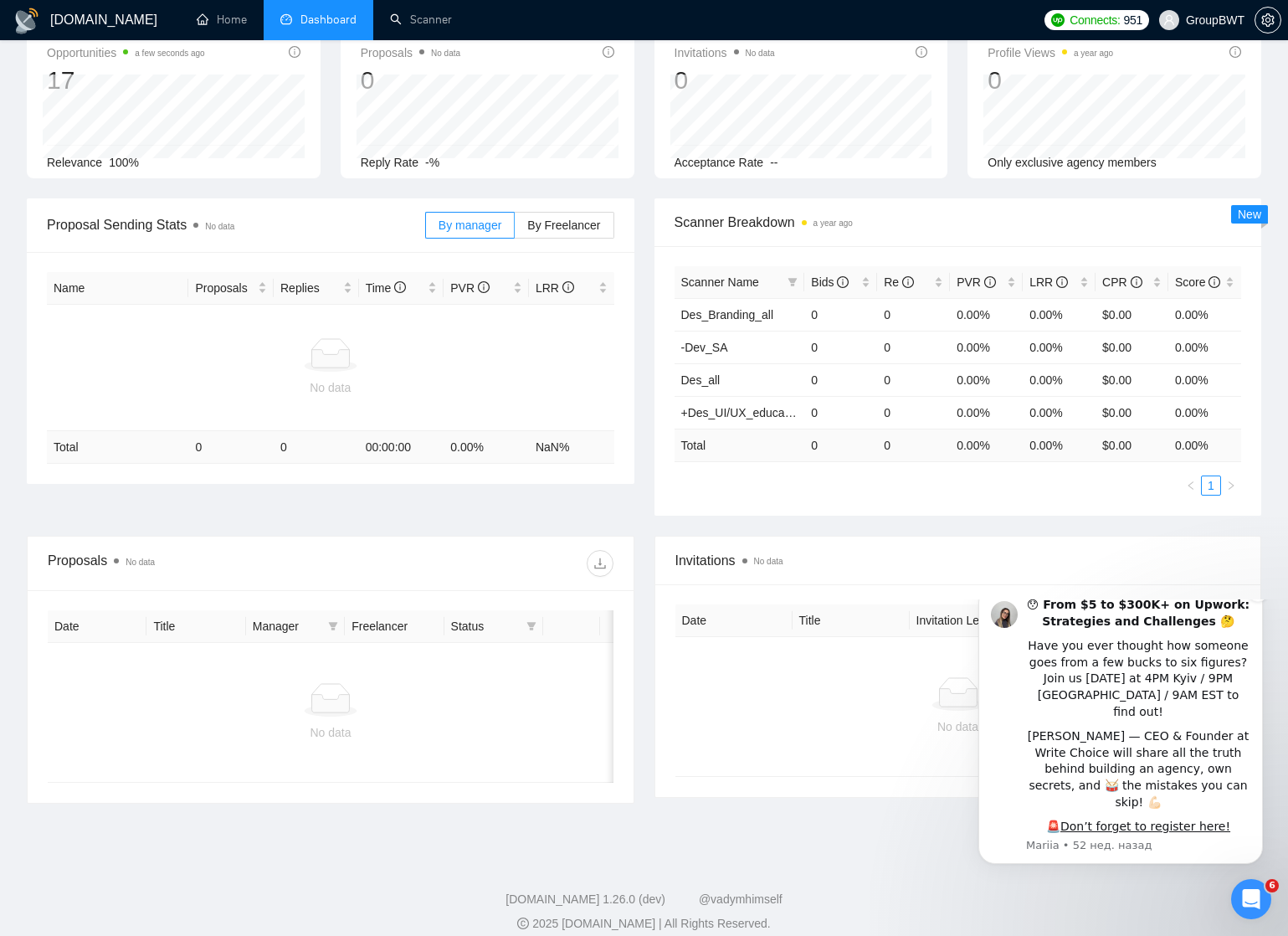
scroll to position [111, 0]
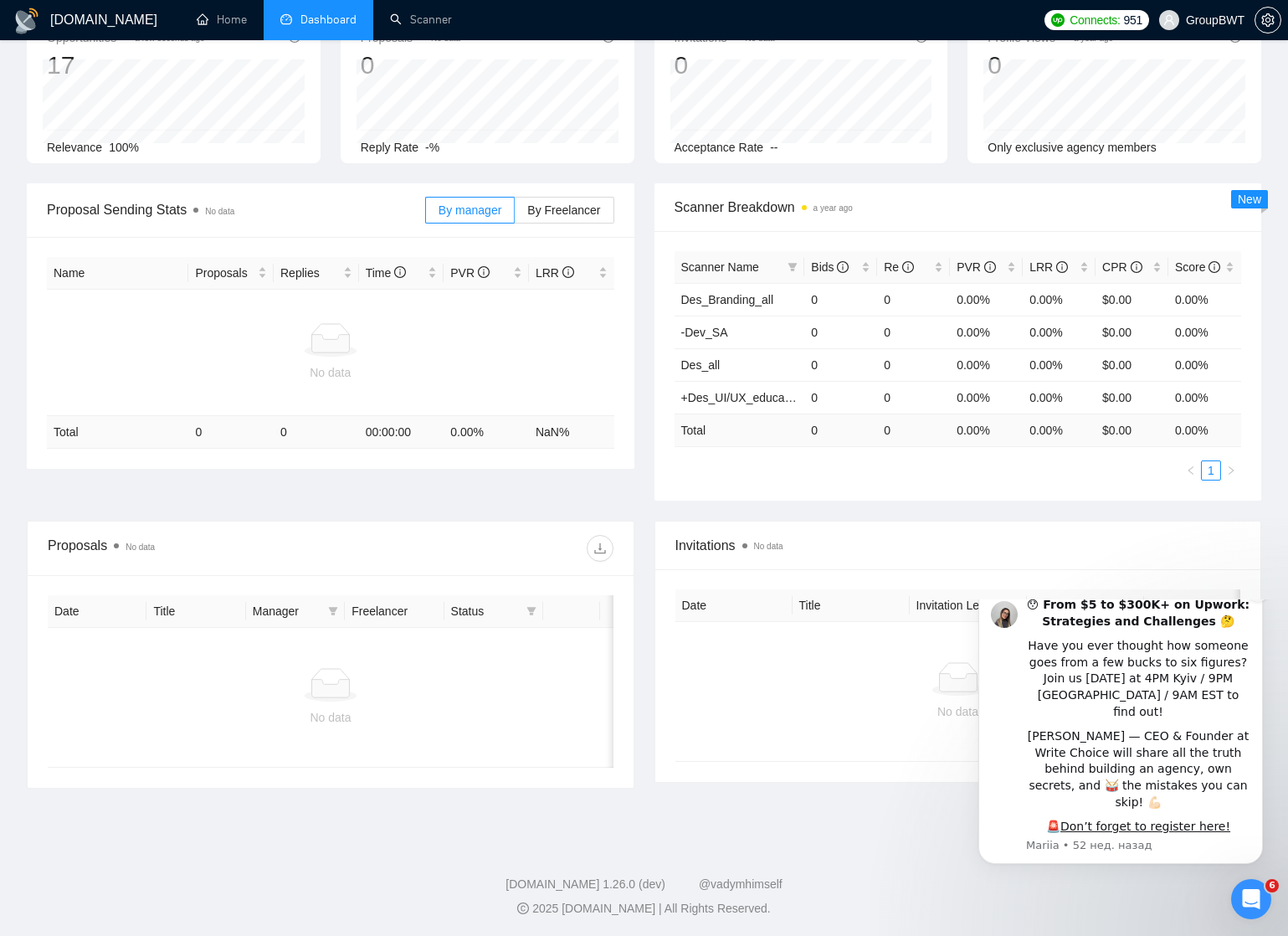
click at [1258, 593] on icon "Dismiss notification" at bounding box center [1258, 590] width 6 height 6
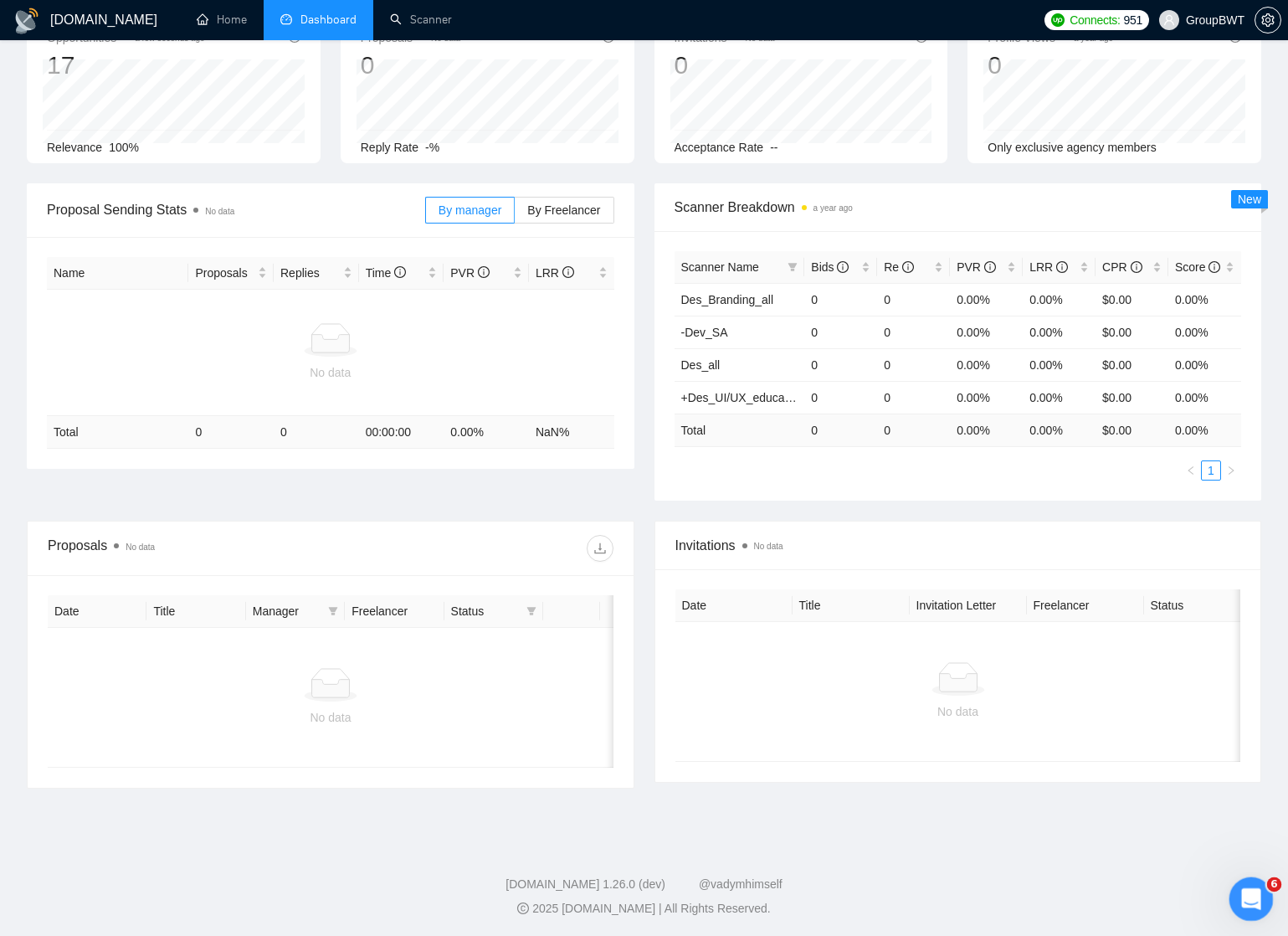
click at [1246, 906] on icon "Открыть службу сообщений Intercom" at bounding box center [1249, 896] width 28 height 28
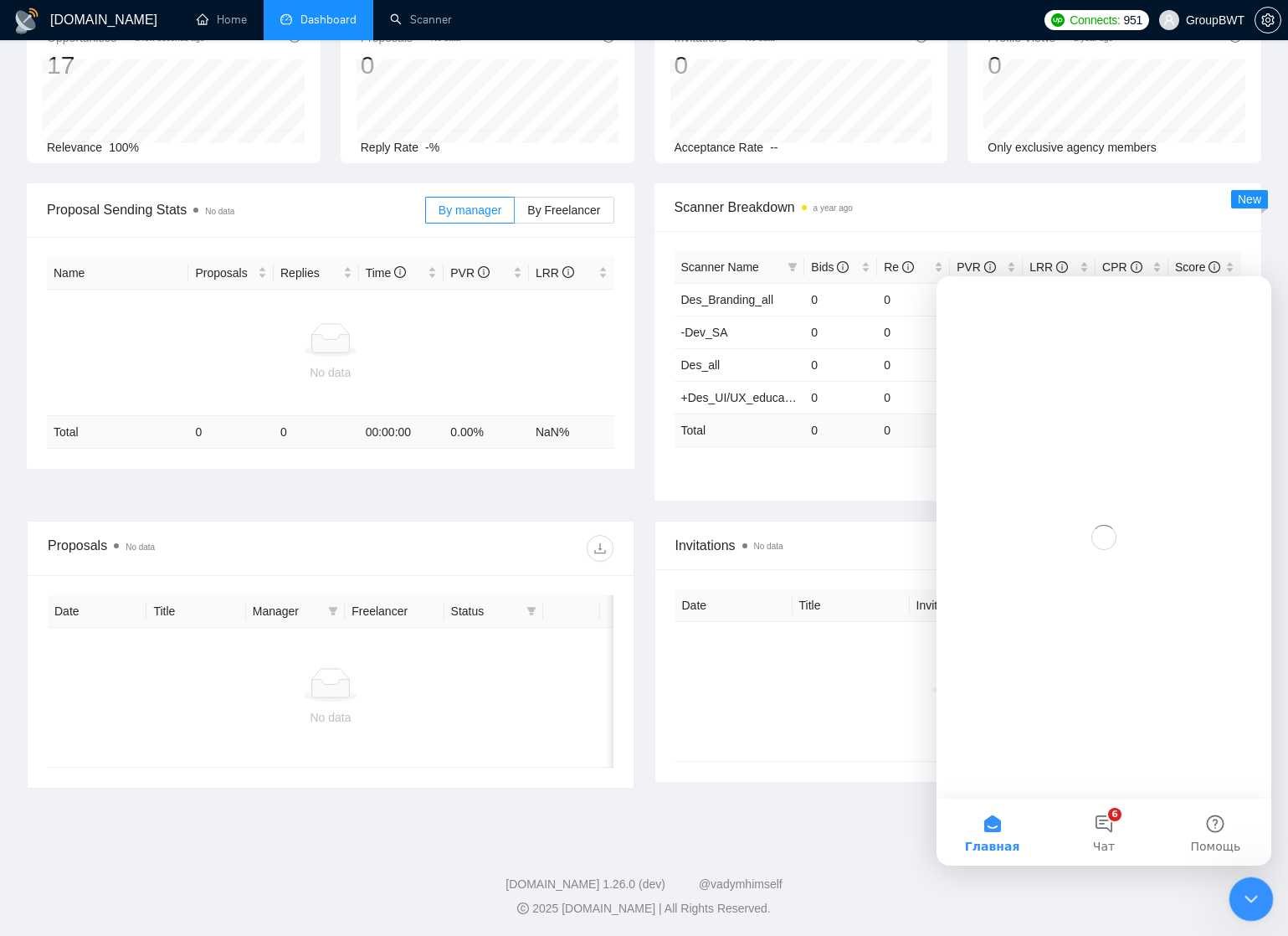
scroll to position [0, 0]
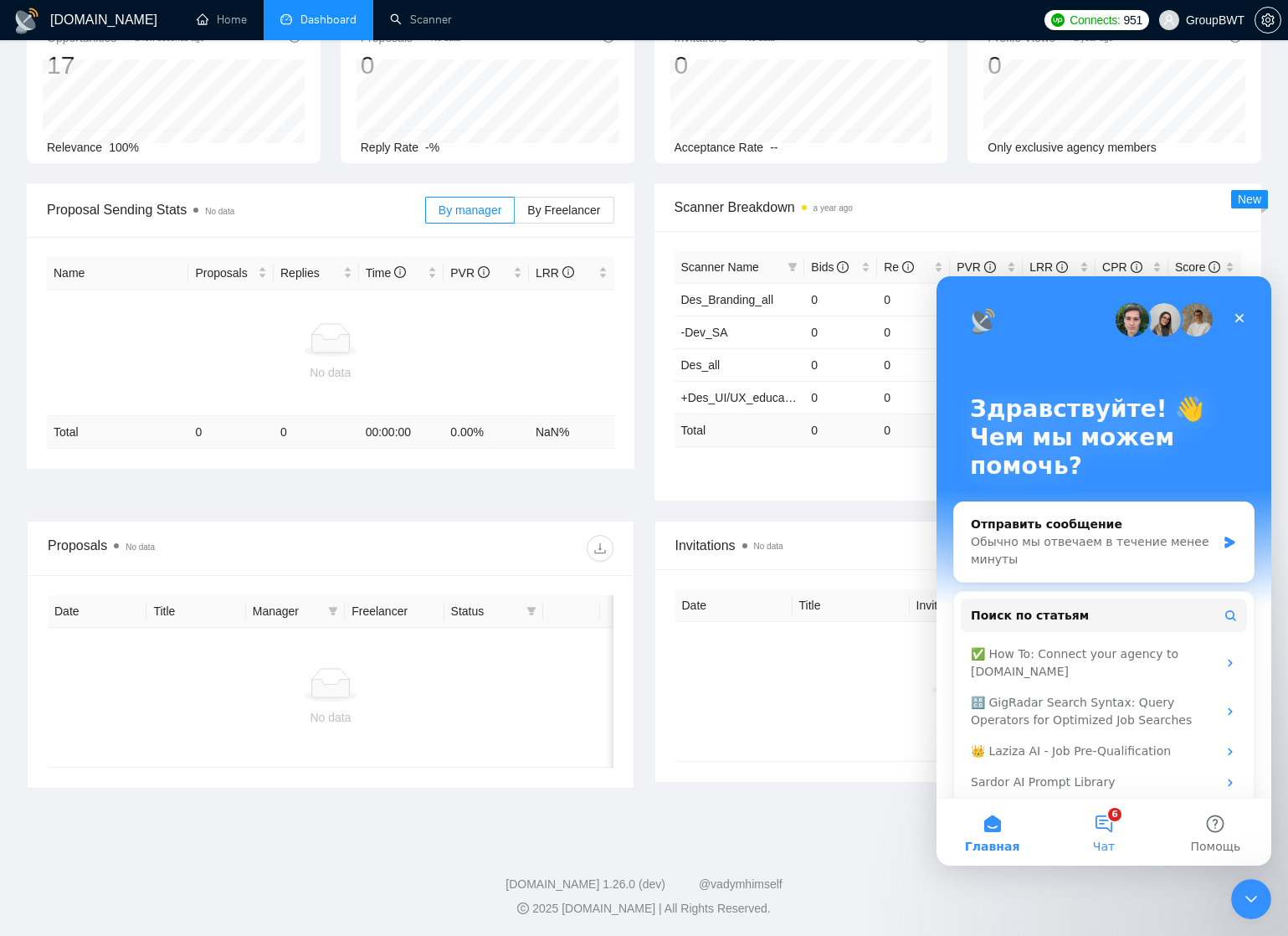
click at [1108, 821] on button "6 Чат" at bounding box center [1103, 832] width 111 height 67
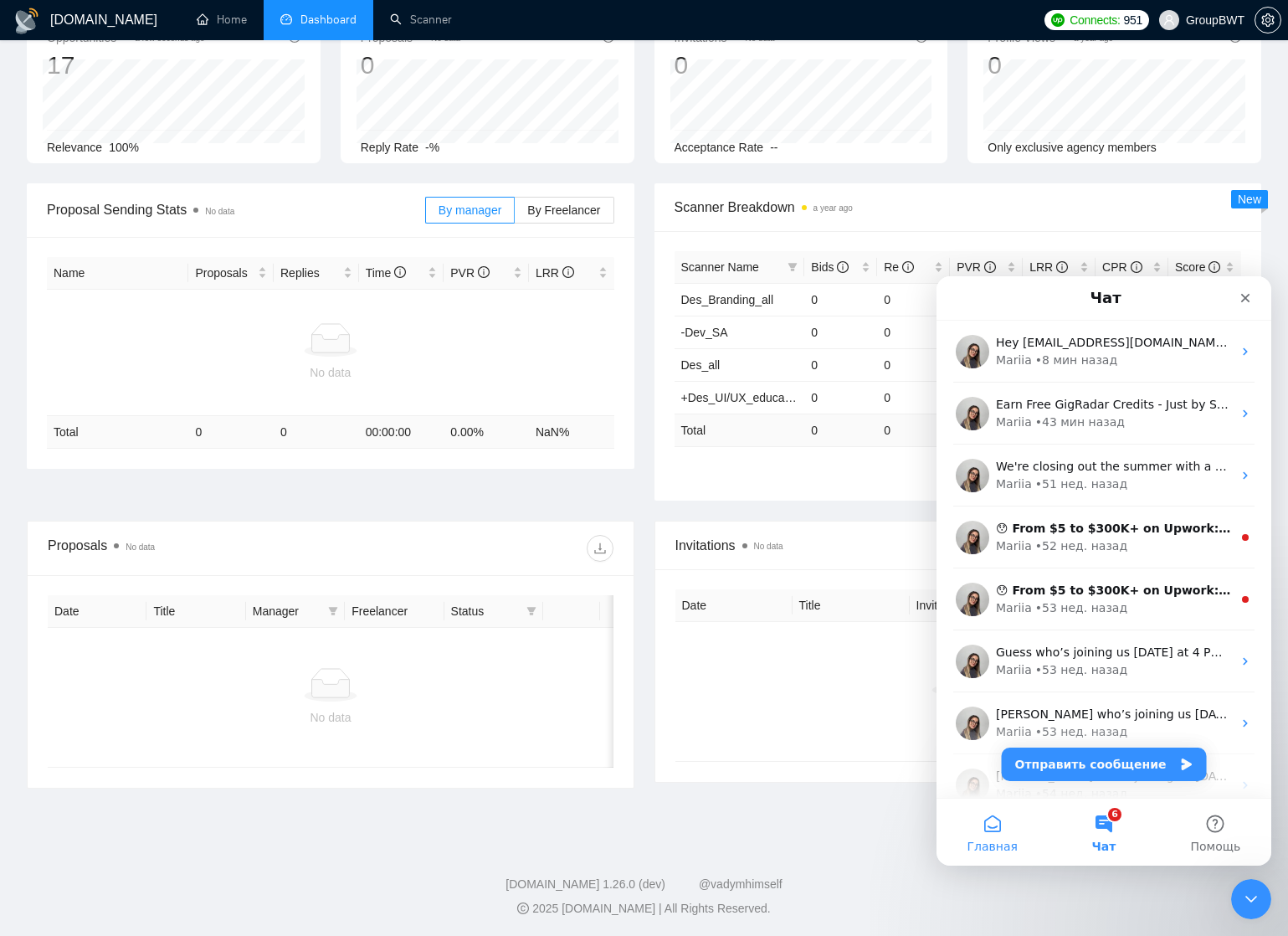
click at [990, 834] on button "Главная" at bounding box center [991, 832] width 111 height 67
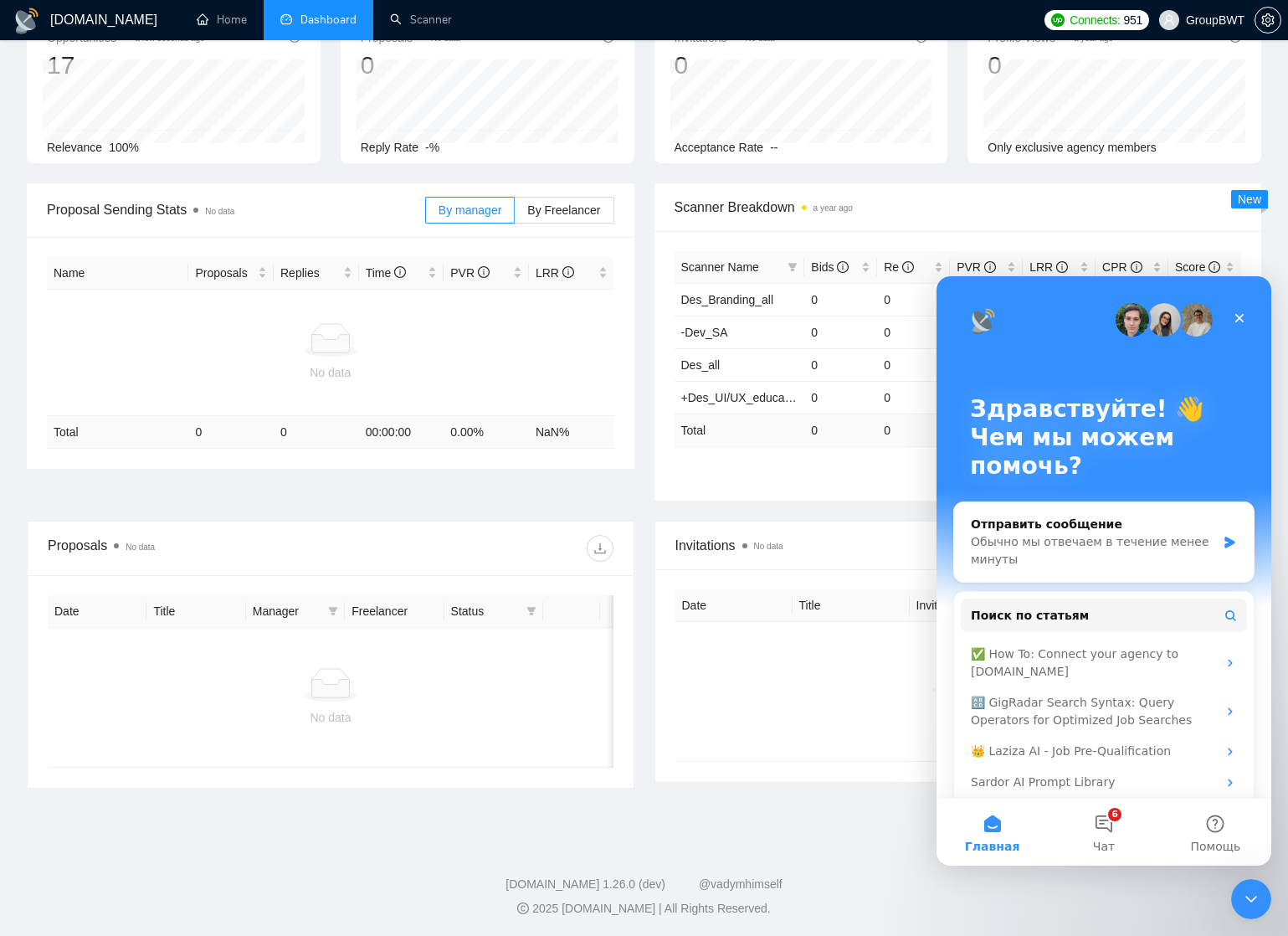
click at [830, 809] on div "GigRadar.io Home Dashboard Scanner Connects: 951 GroupBWT Team Dashboard 2025-0…" at bounding box center [644, 413] width 1288 height 1049
click at [1242, 319] on icon "Закрыть" at bounding box center [1239, 318] width 13 height 13
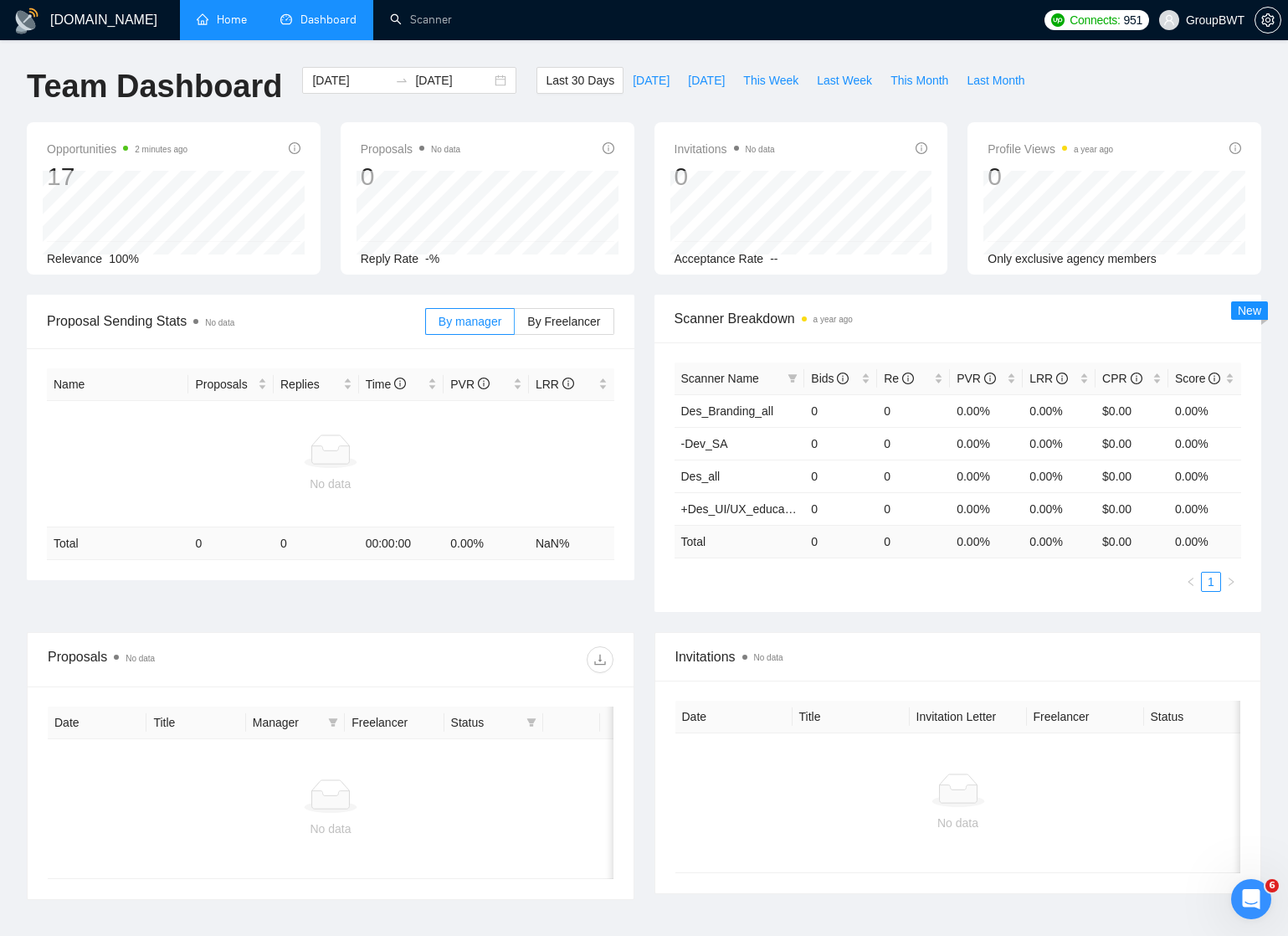
click at [234, 14] on link "Home" at bounding box center [222, 19] width 50 height 14
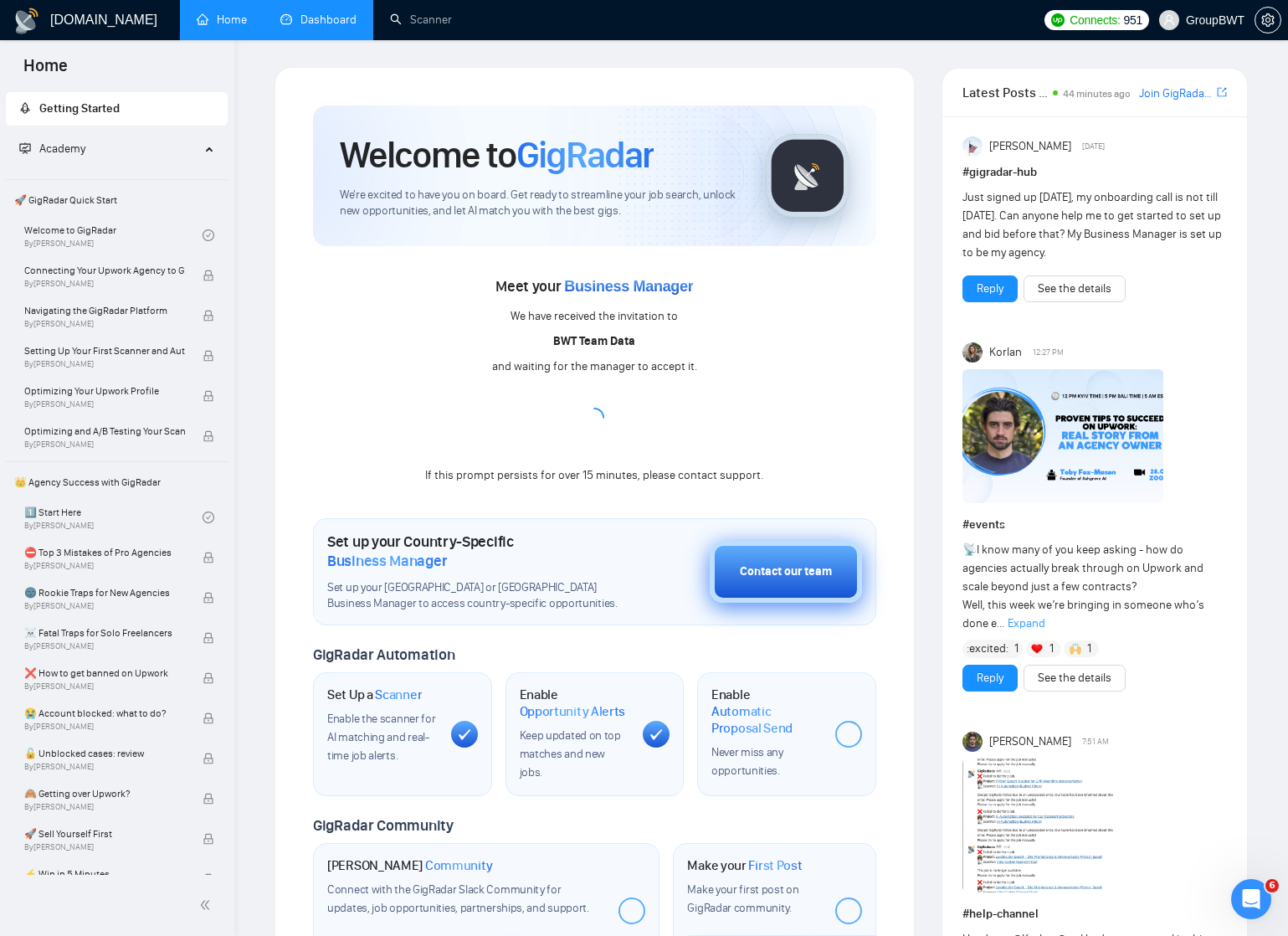
click at [772, 567] on div "Contact our team" at bounding box center [786, 572] width 92 height 18
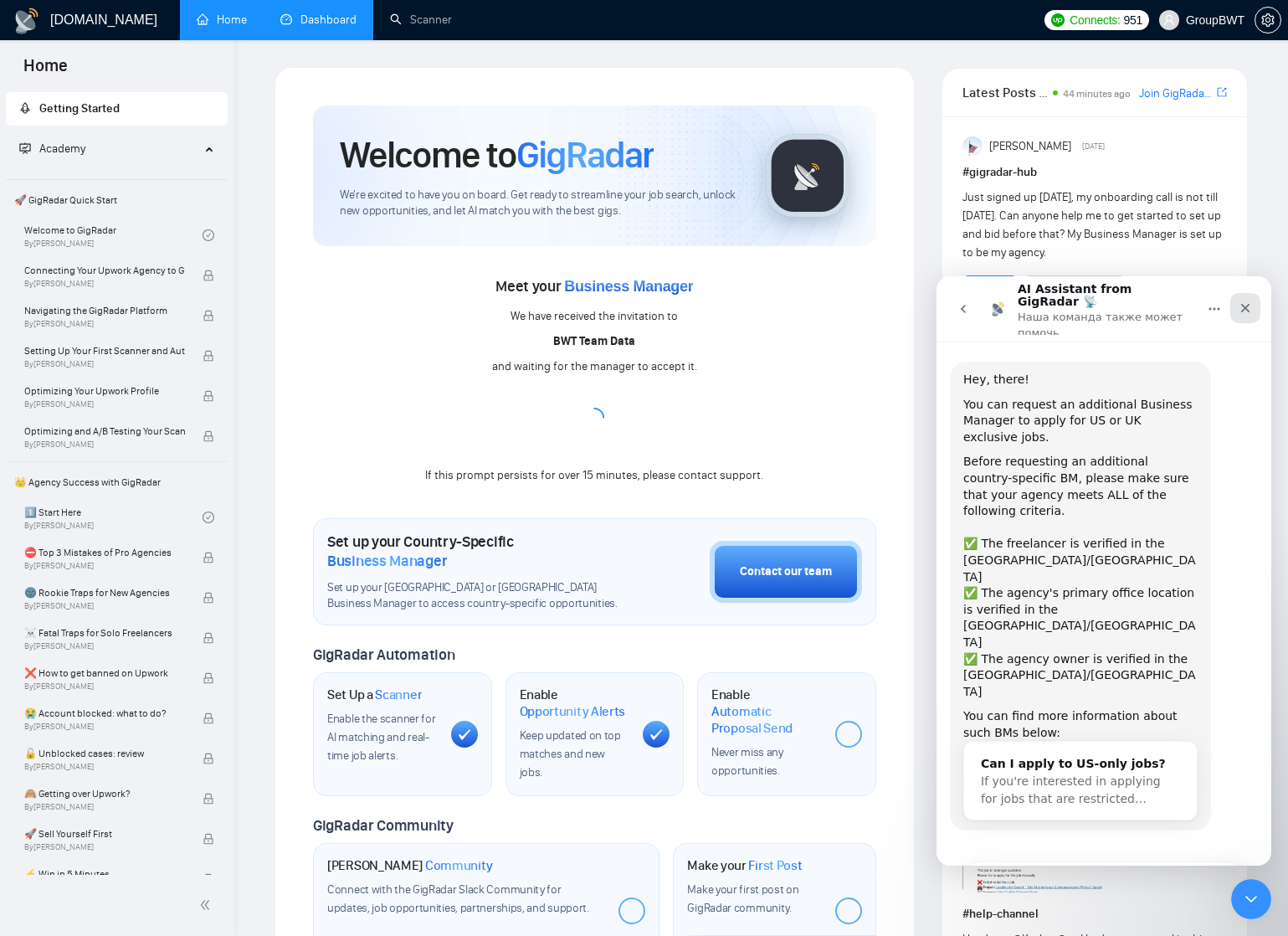
click at [1247, 301] on icon "Закрыть" at bounding box center [1245, 308] width 13 height 13
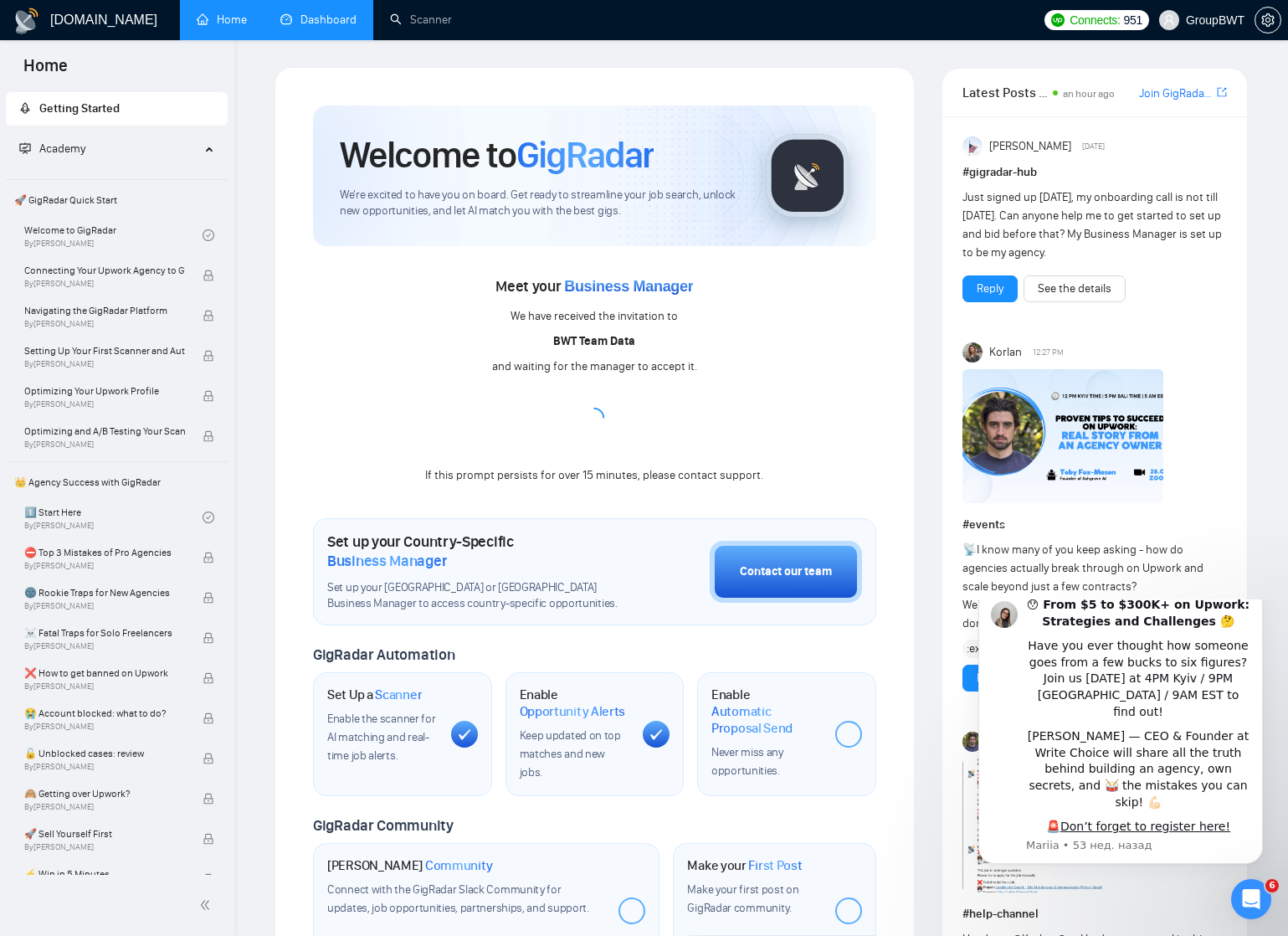
click at [325, 14] on link "Dashboard" at bounding box center [318, 19] width 76 height 14
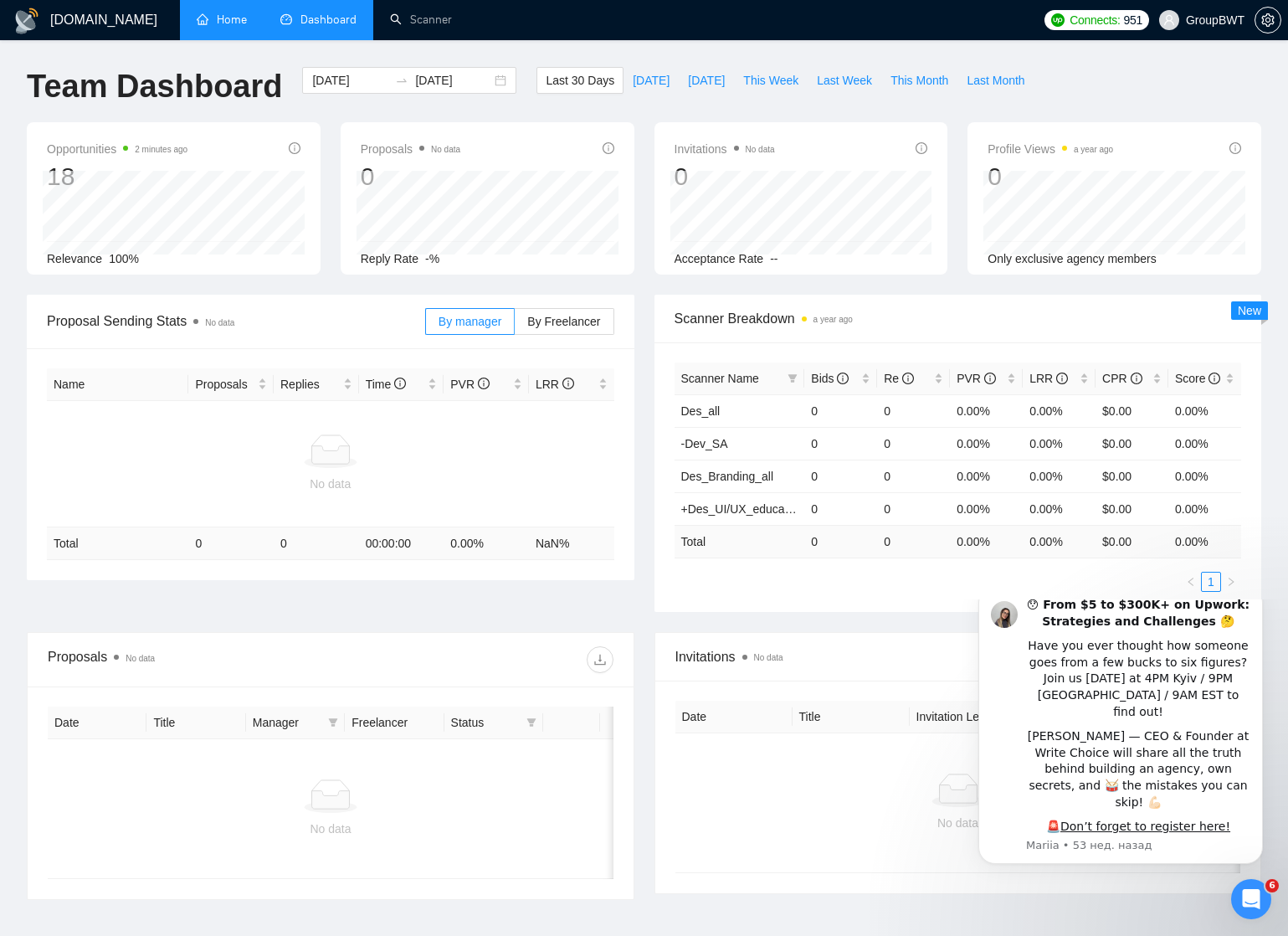
click at [228, 17] on link "Home" at bounding box center [222, 19] width 50 height 14
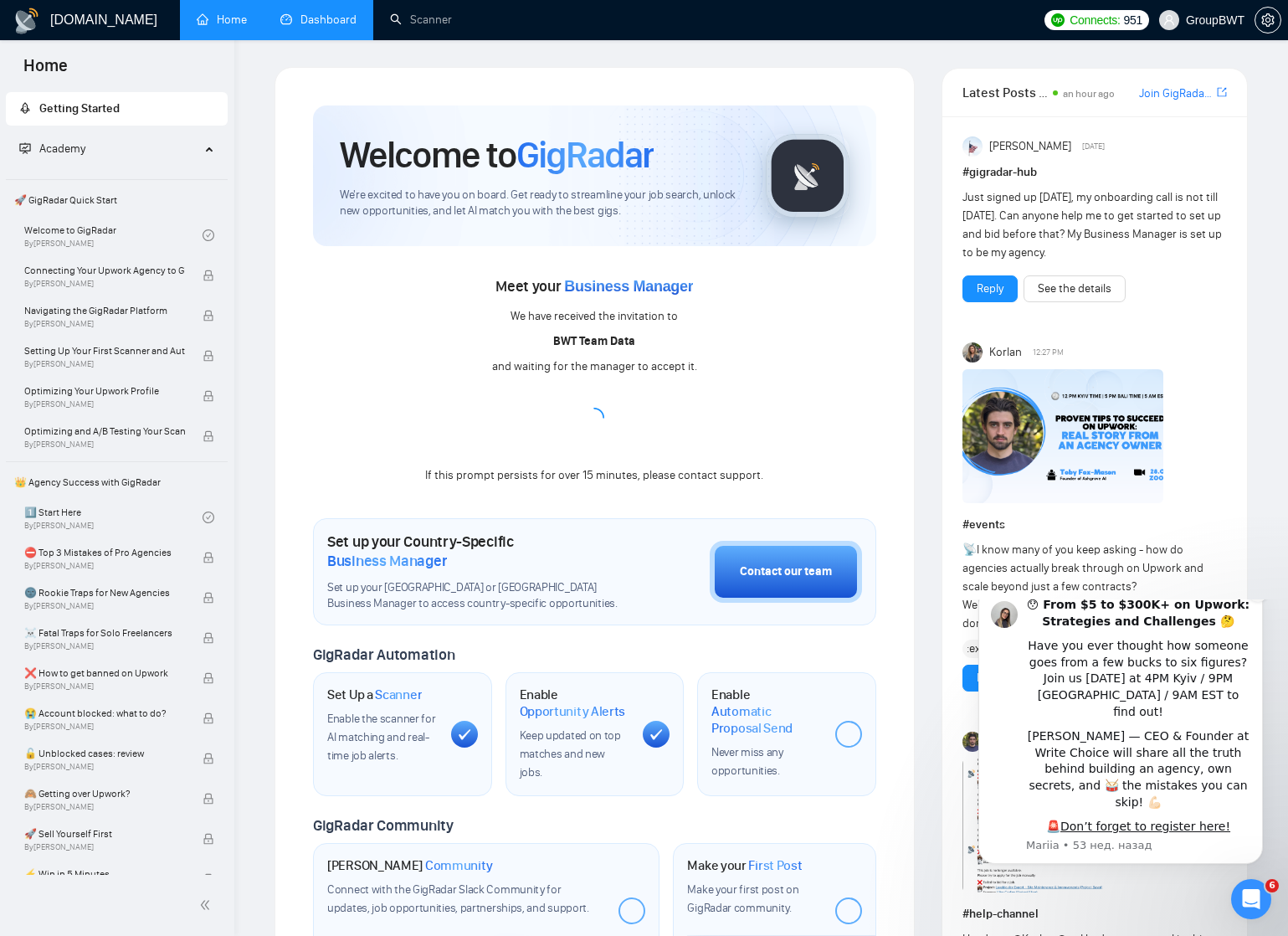
click at [1258, 596] on icon "Dismiss notification" at bounding box center [1258, 591] width 9 height 9
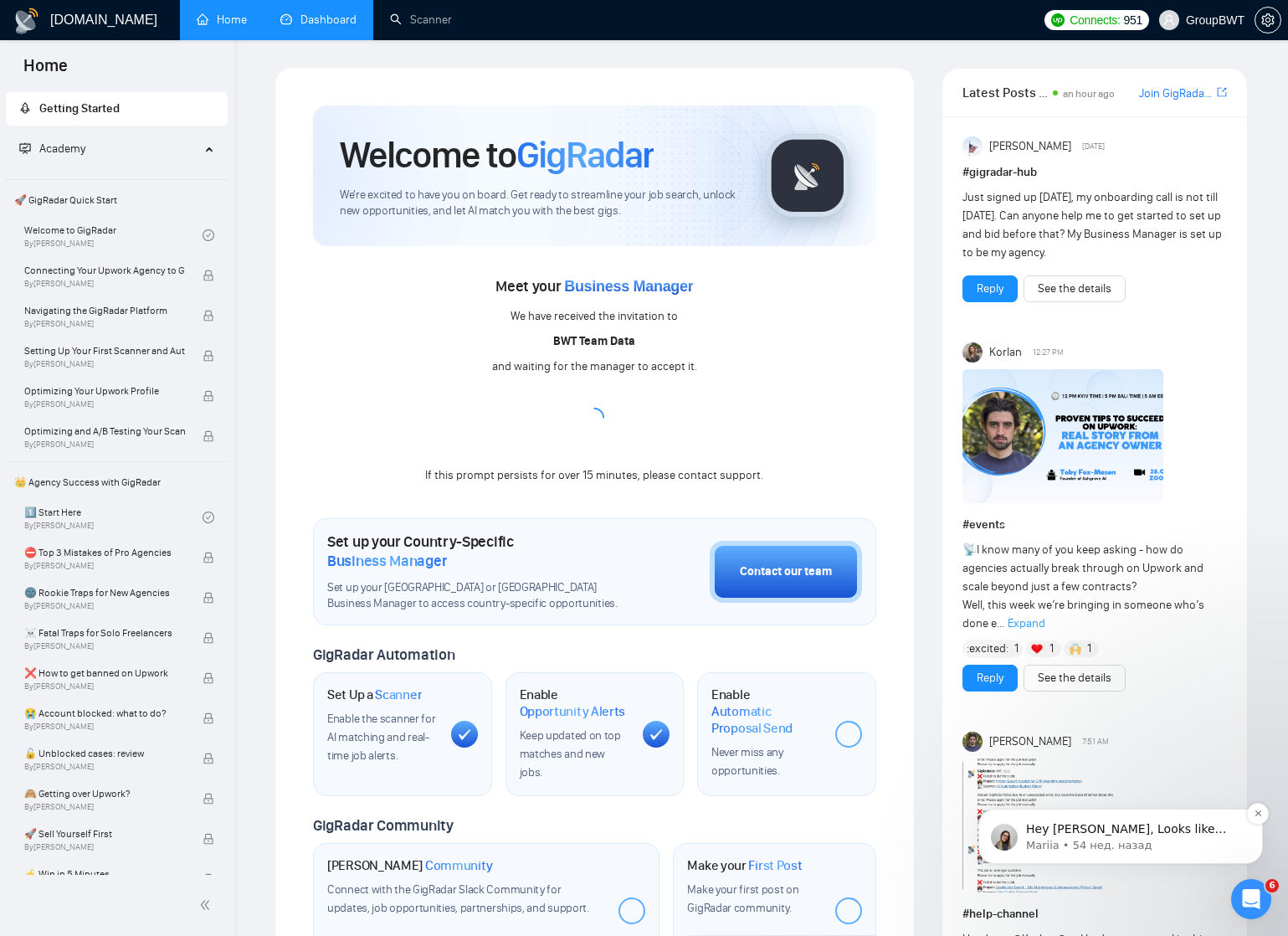
click at [1090, 834] on p "Hey [PERSON_NAME], Looks like your Upwork agency BWT Team Data ran out of conne…" at bounding box center [1134, 829] width 216 height 17
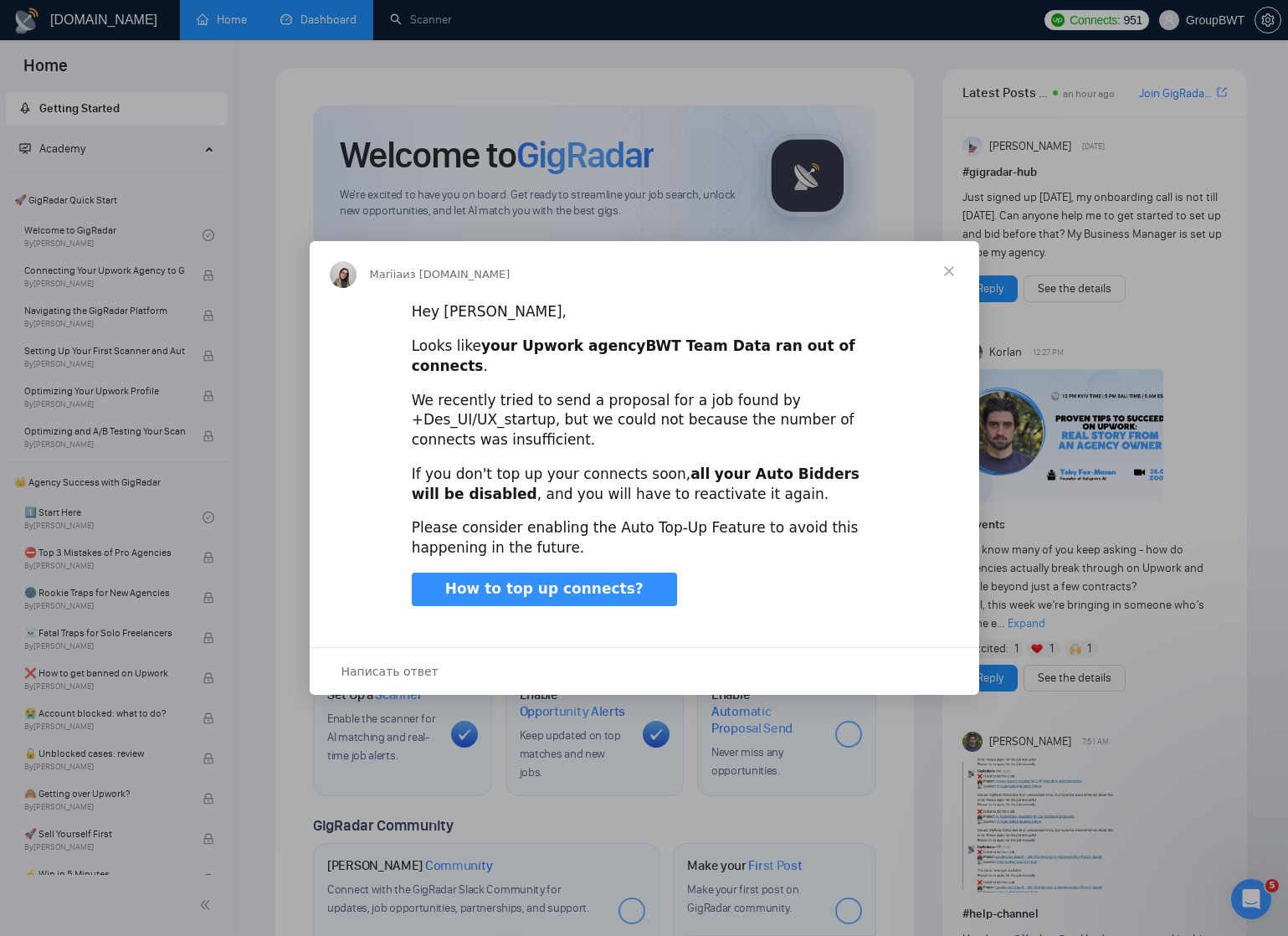
click at [952, 279] on span "Закрыть" at bounding box center [948, 271] width 60 height 60
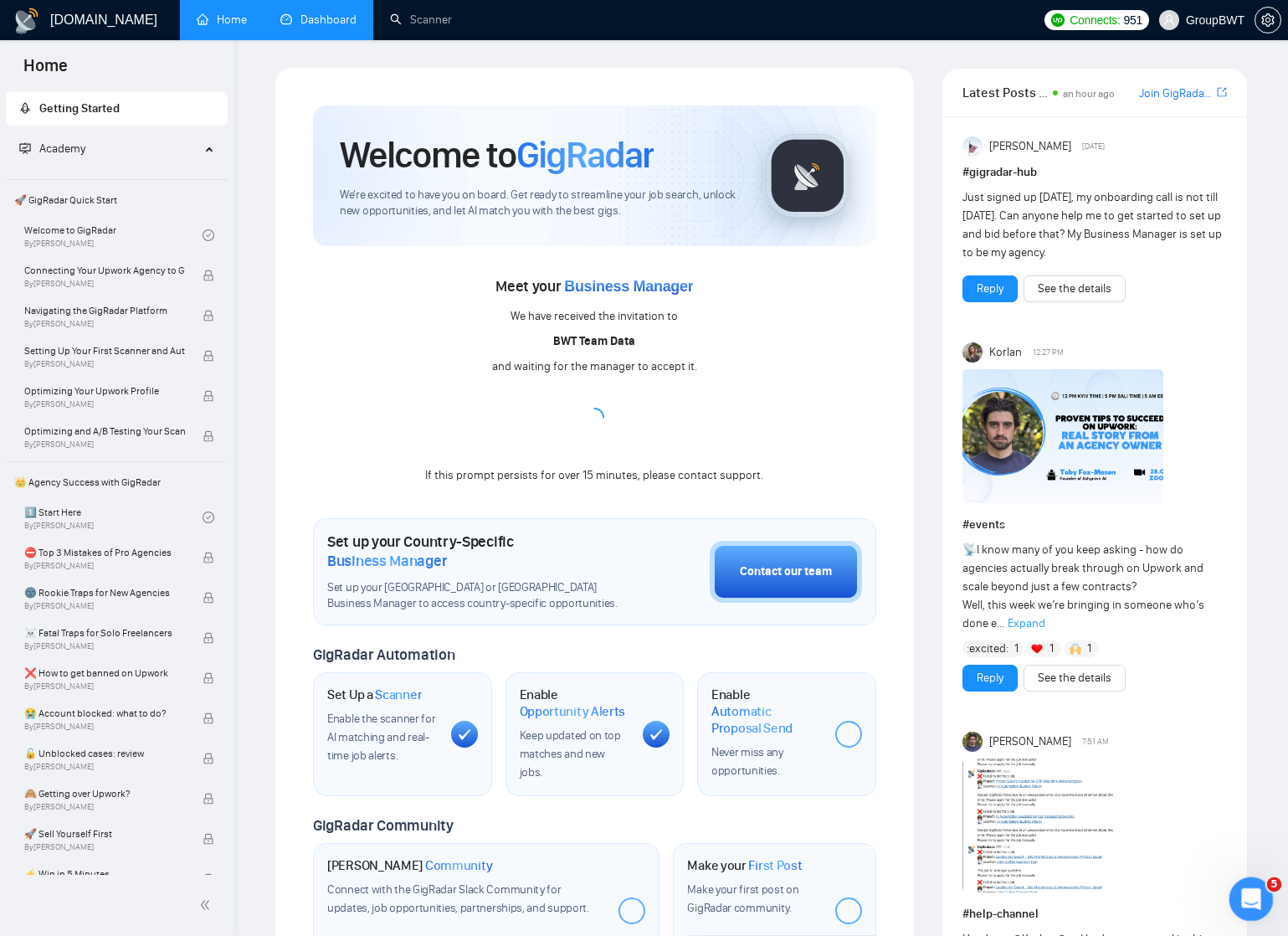
click at [1250, 881] on div "Открыть службу сообщений Intercom" at bounding box center [1248, 896] width 55 height 55
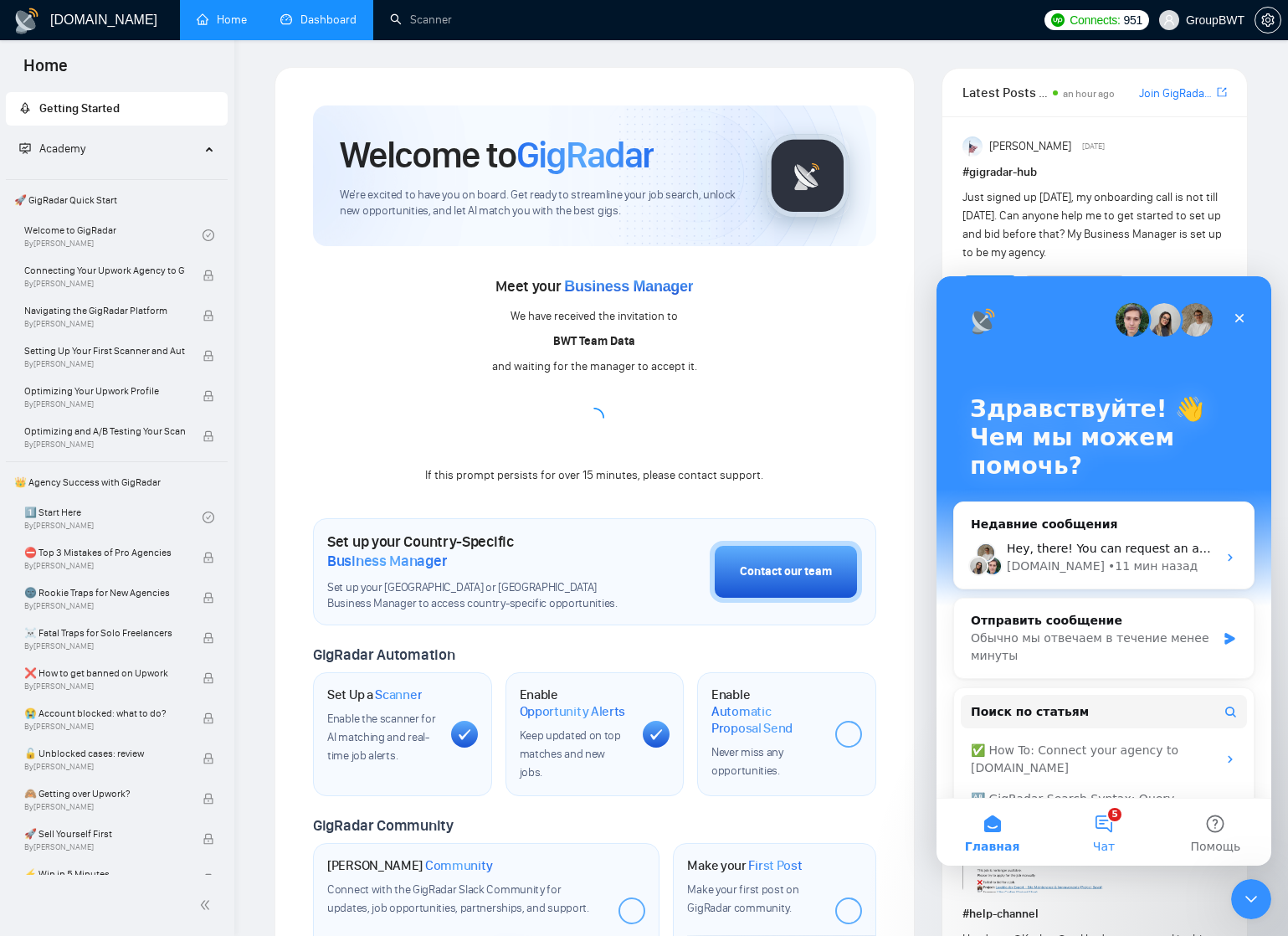
click at [1104, 823] on button "5 Чат" at bounding box center [1103, 832] width 111 height 67
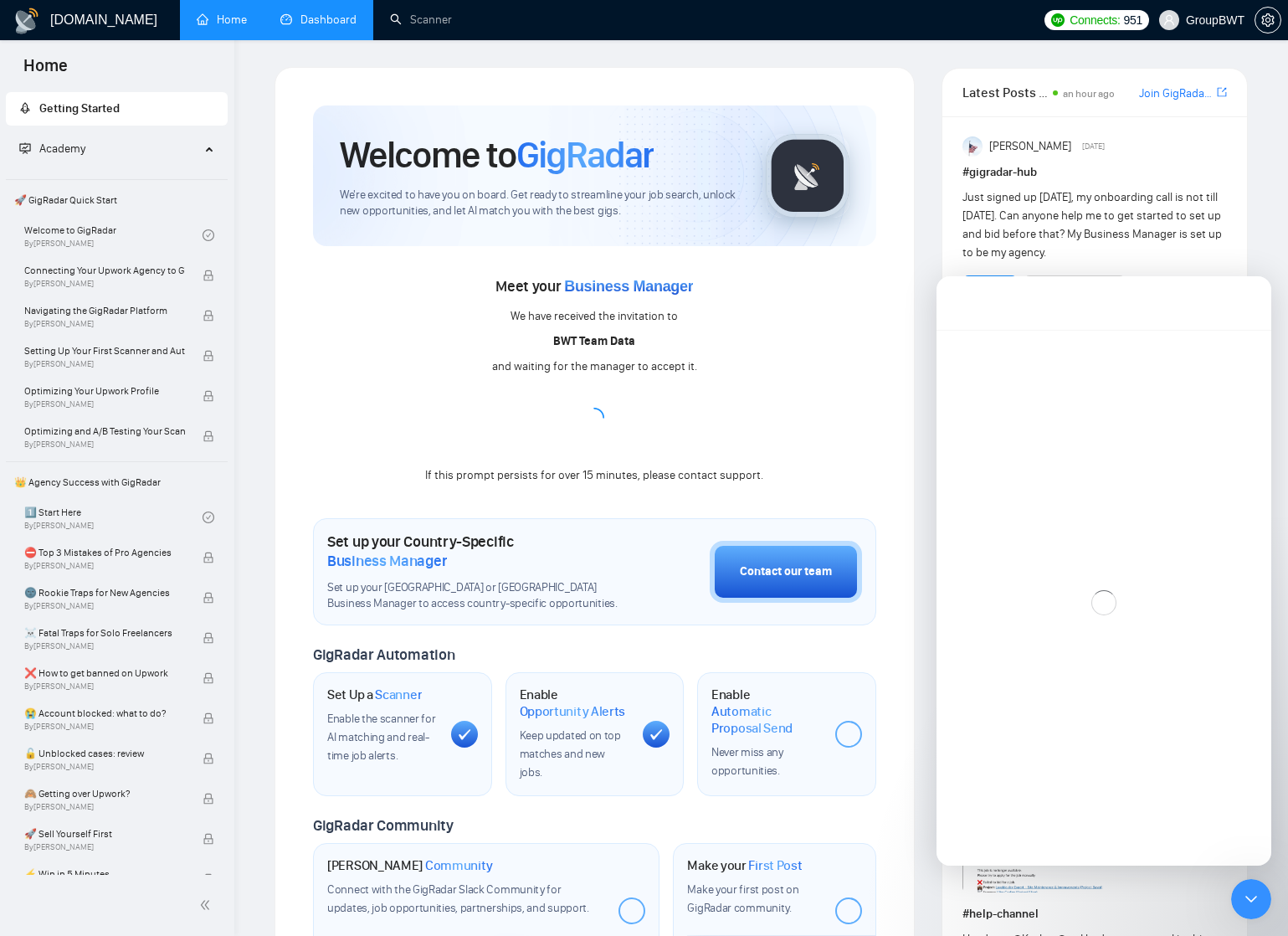
scroll to position [141, 0]
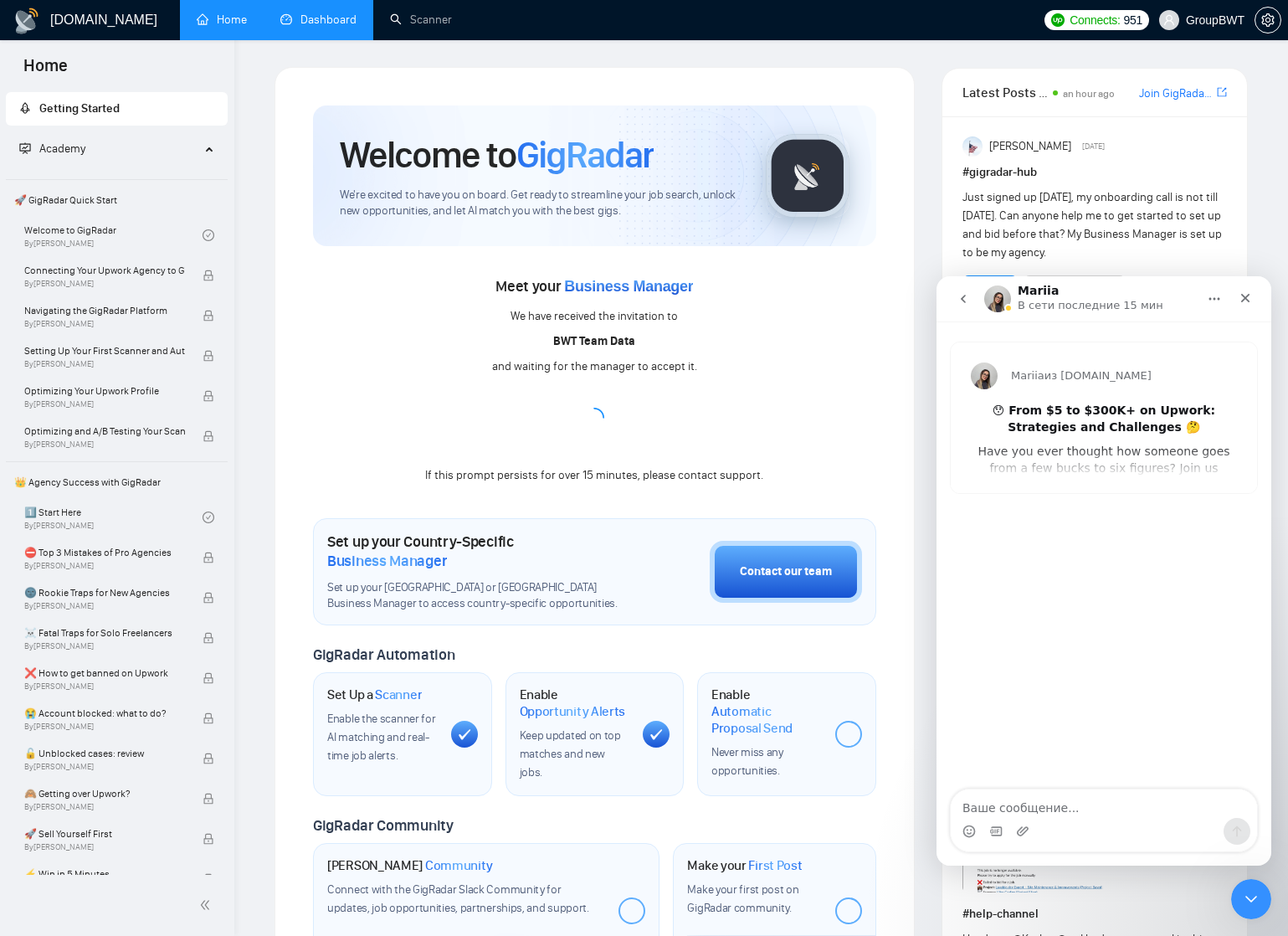
click at [964, 296] on icon "go back" at bounding box center [963, 298] width 5 height 8
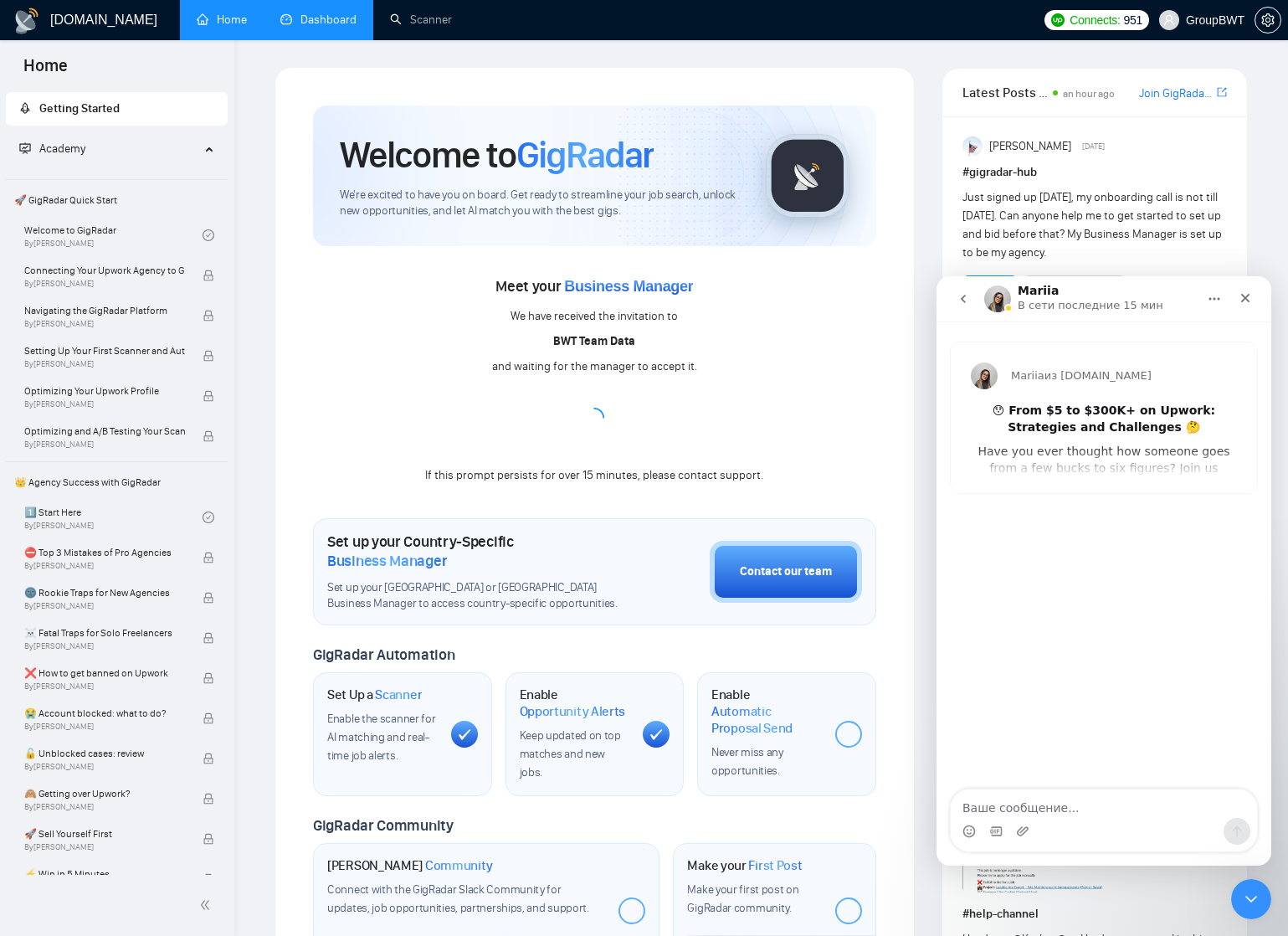
click at [965, 299] on icon "go back" at bounding box center [963, 298] width 13 height 13
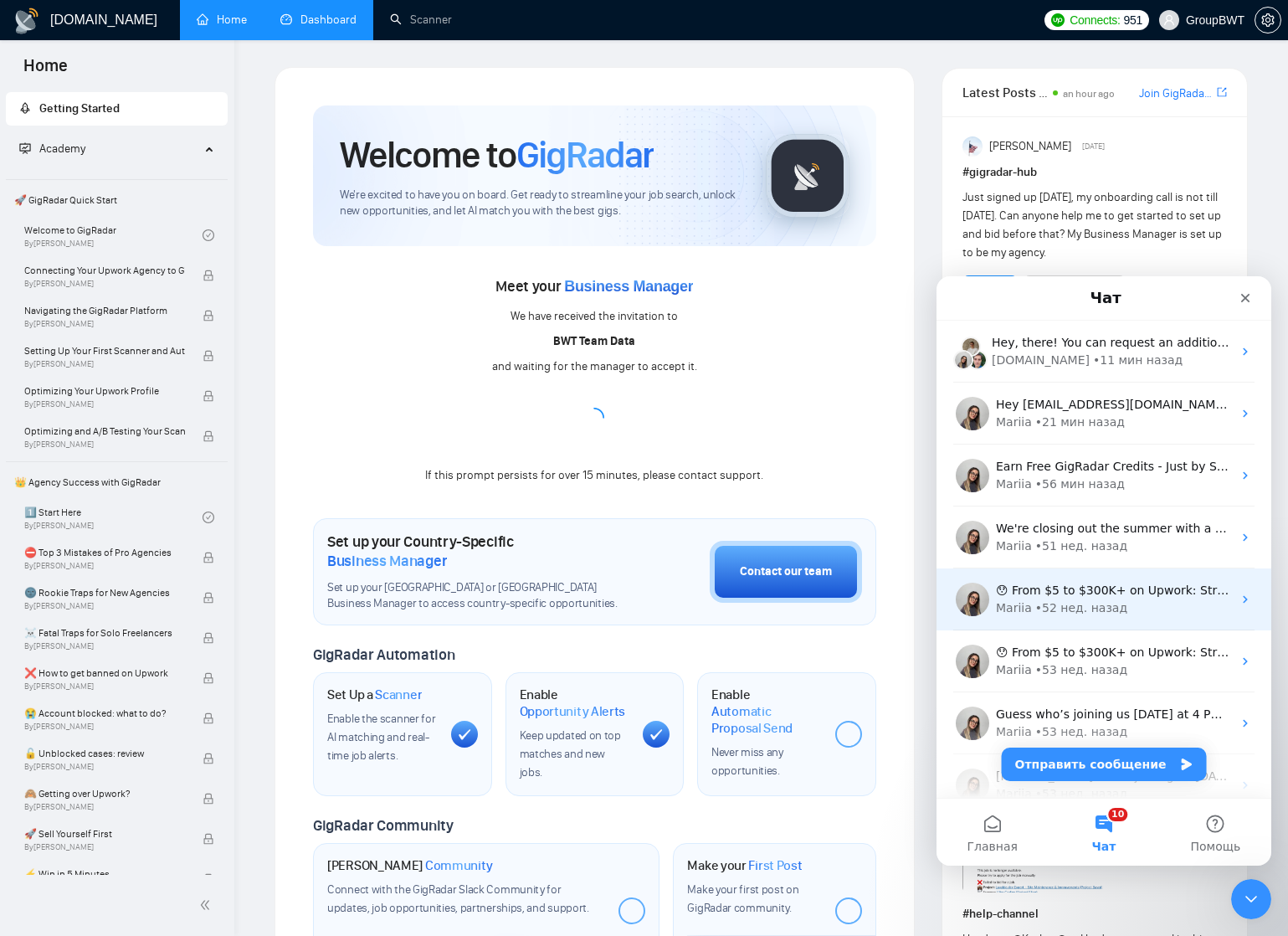
scroll to position [0, 0]
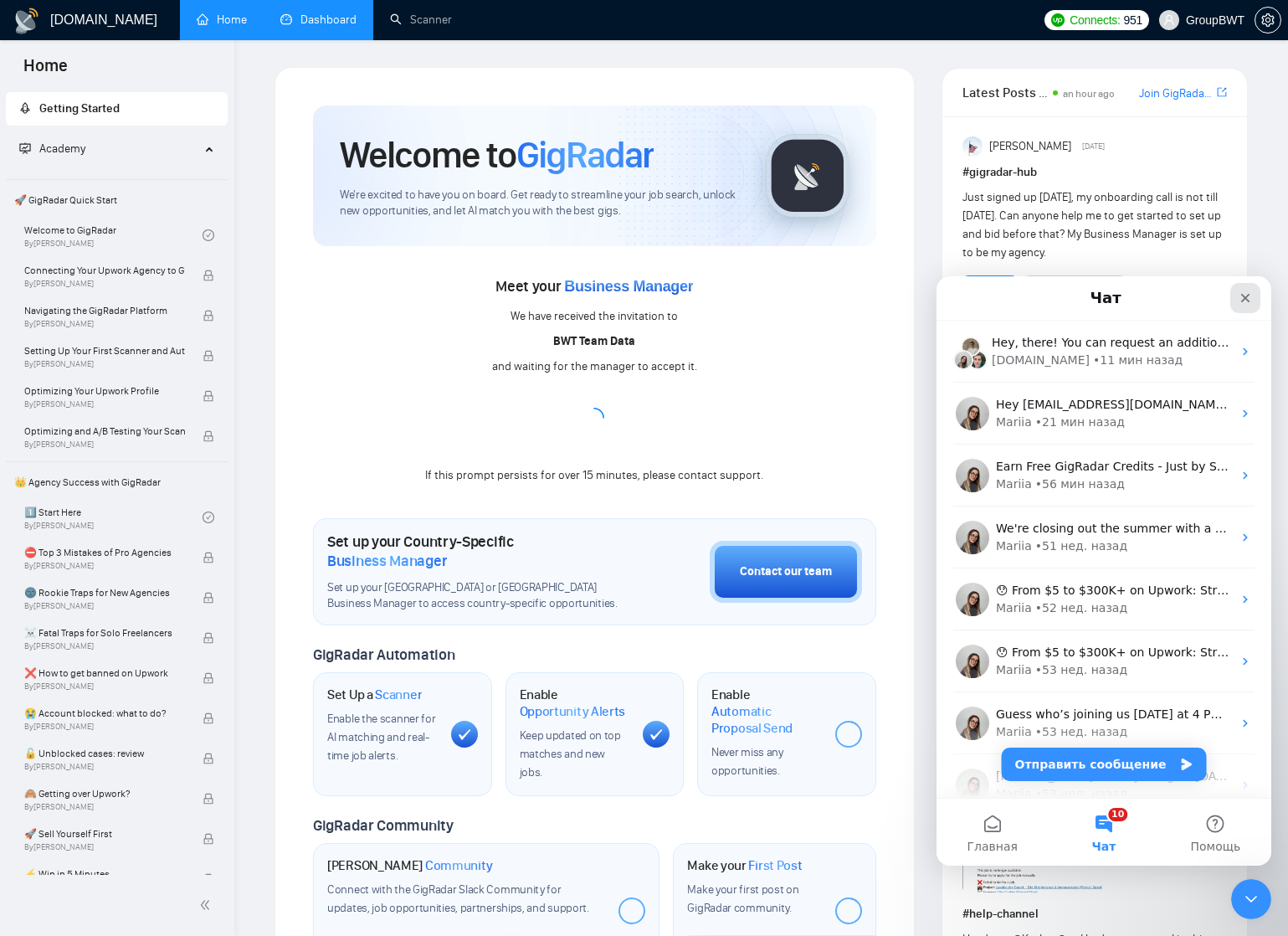
click at [1246, 310] on div "Закрыть" at bounding box center [1245, 298] width 30 height 30
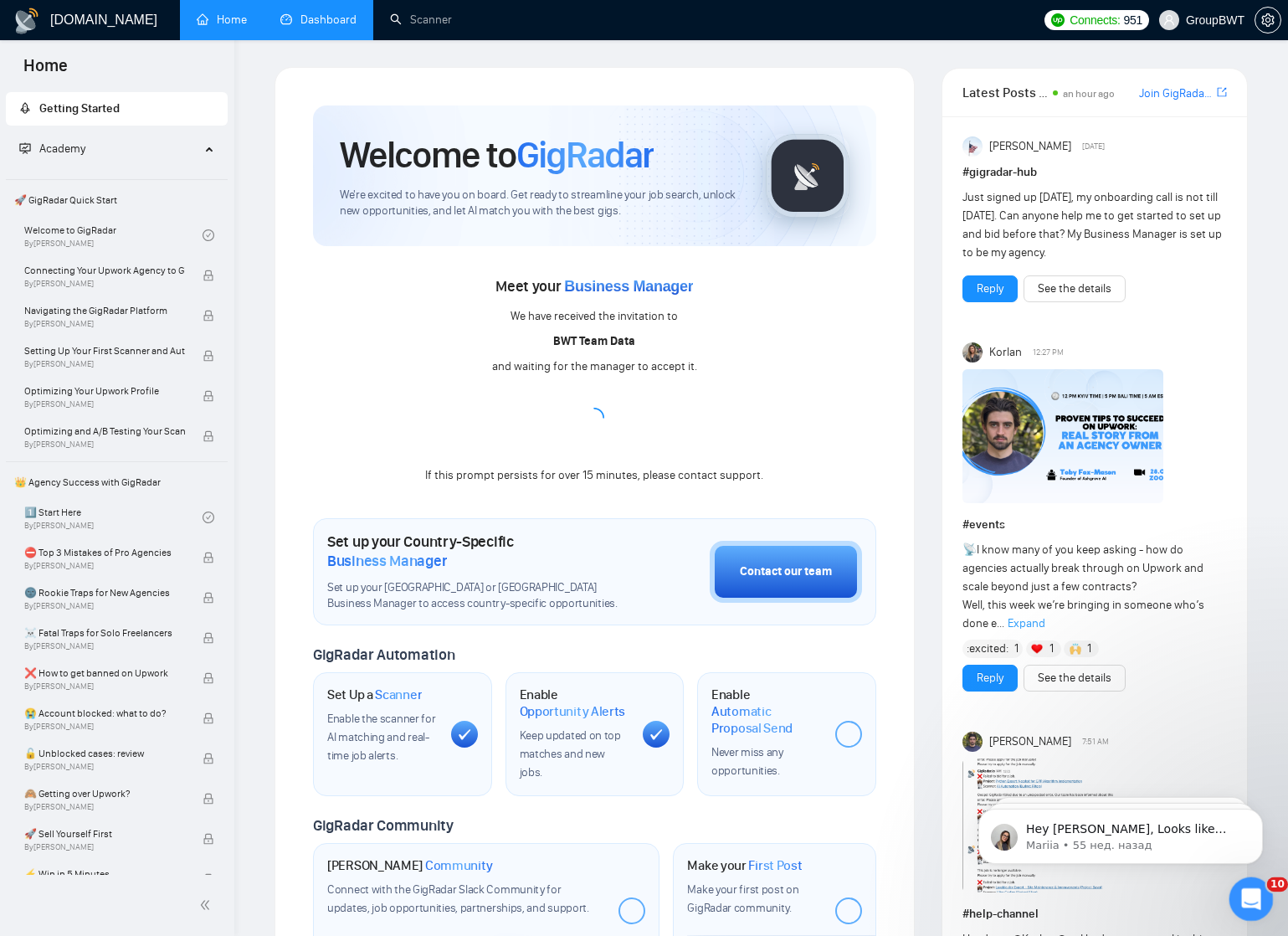
click at [1255, 891] on icon "Открыть службу сообщений Intercom" at bounding box center [1249, 896] width 28 height 28
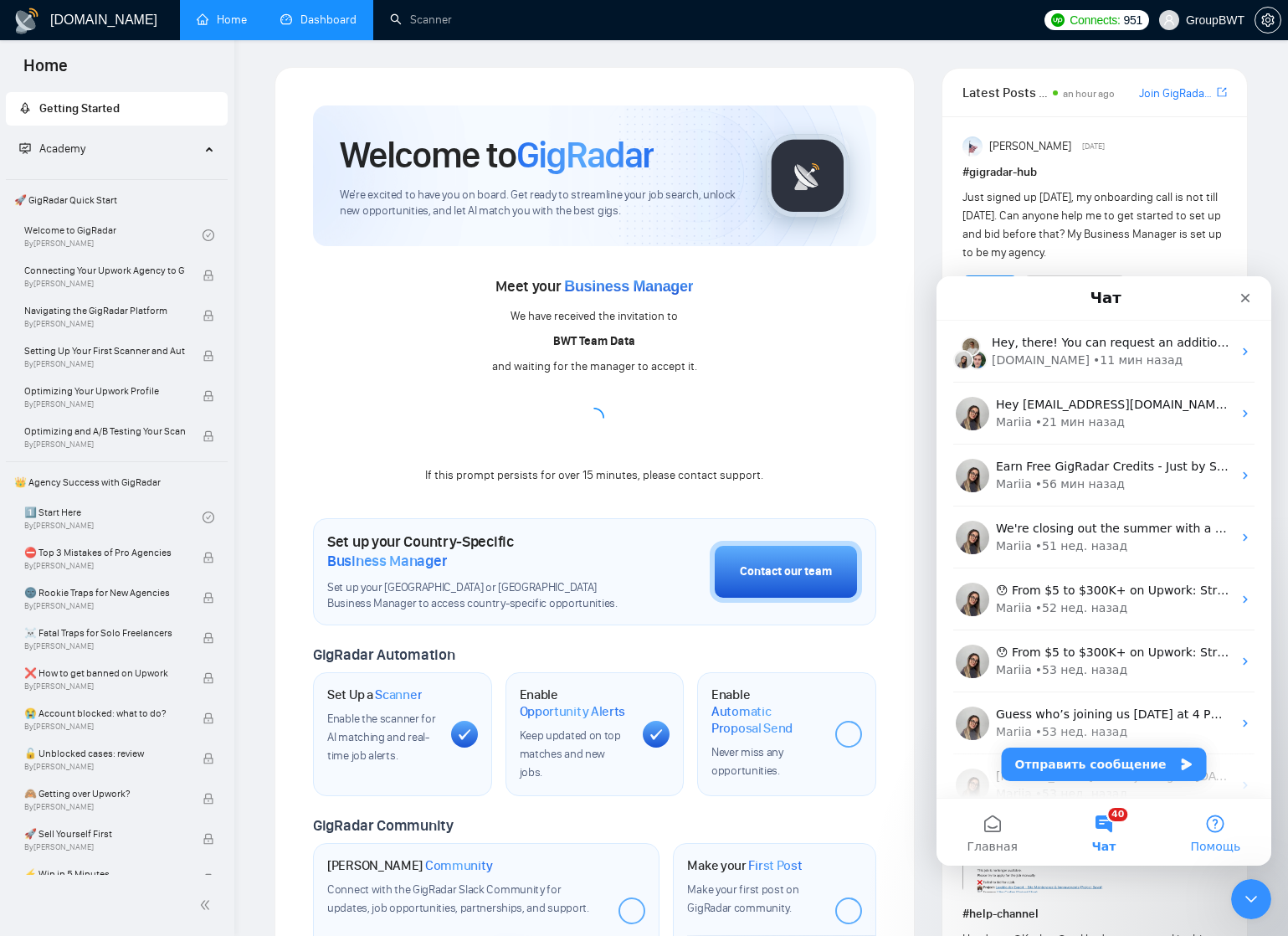
click at [1223, 833] on button "Помощь" at bounding box center [1215, 832] width 111 height 67
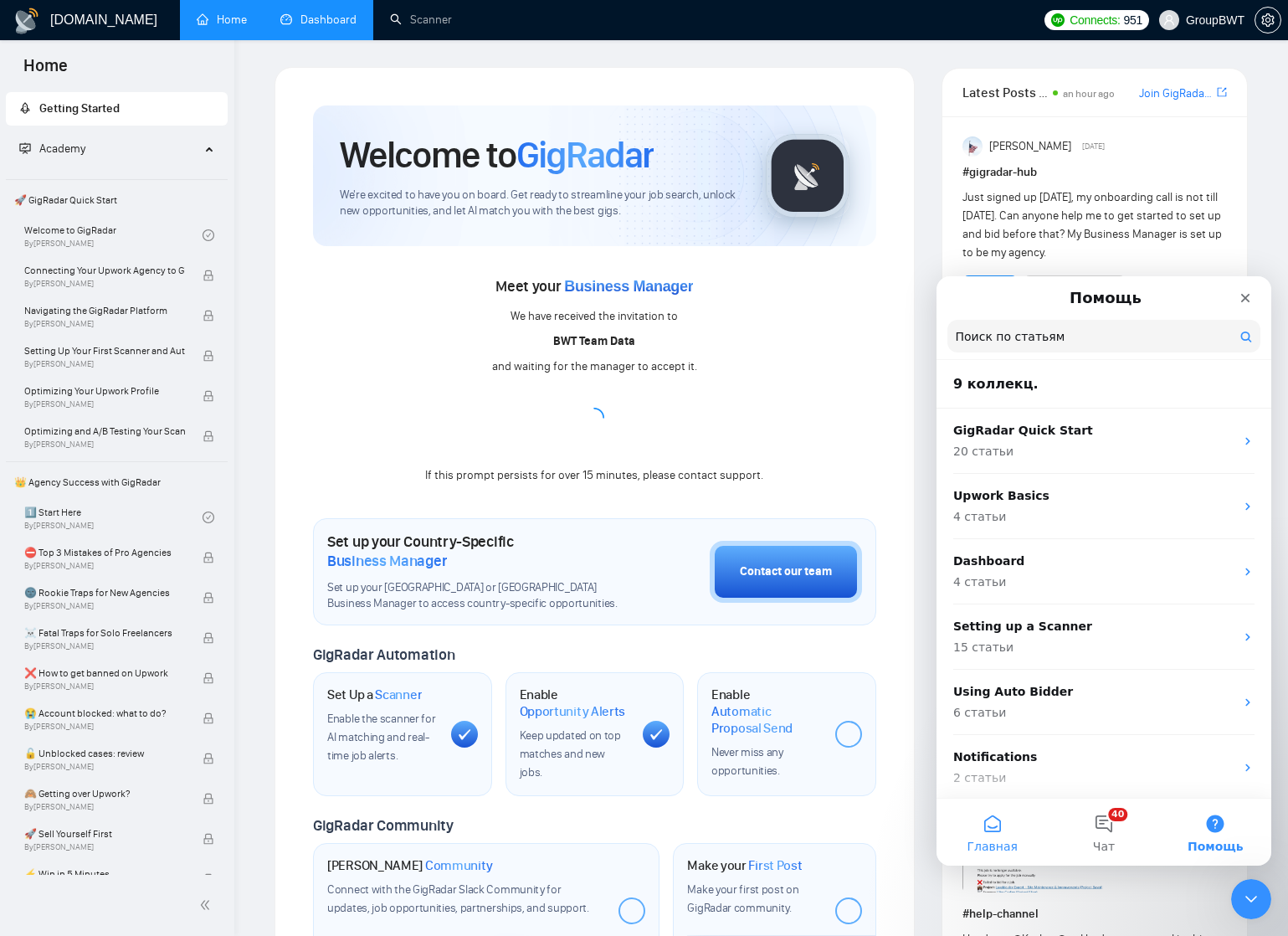
click at [990, 822] on button "Главная" at bounding box center [991, 832] width 111 height 67
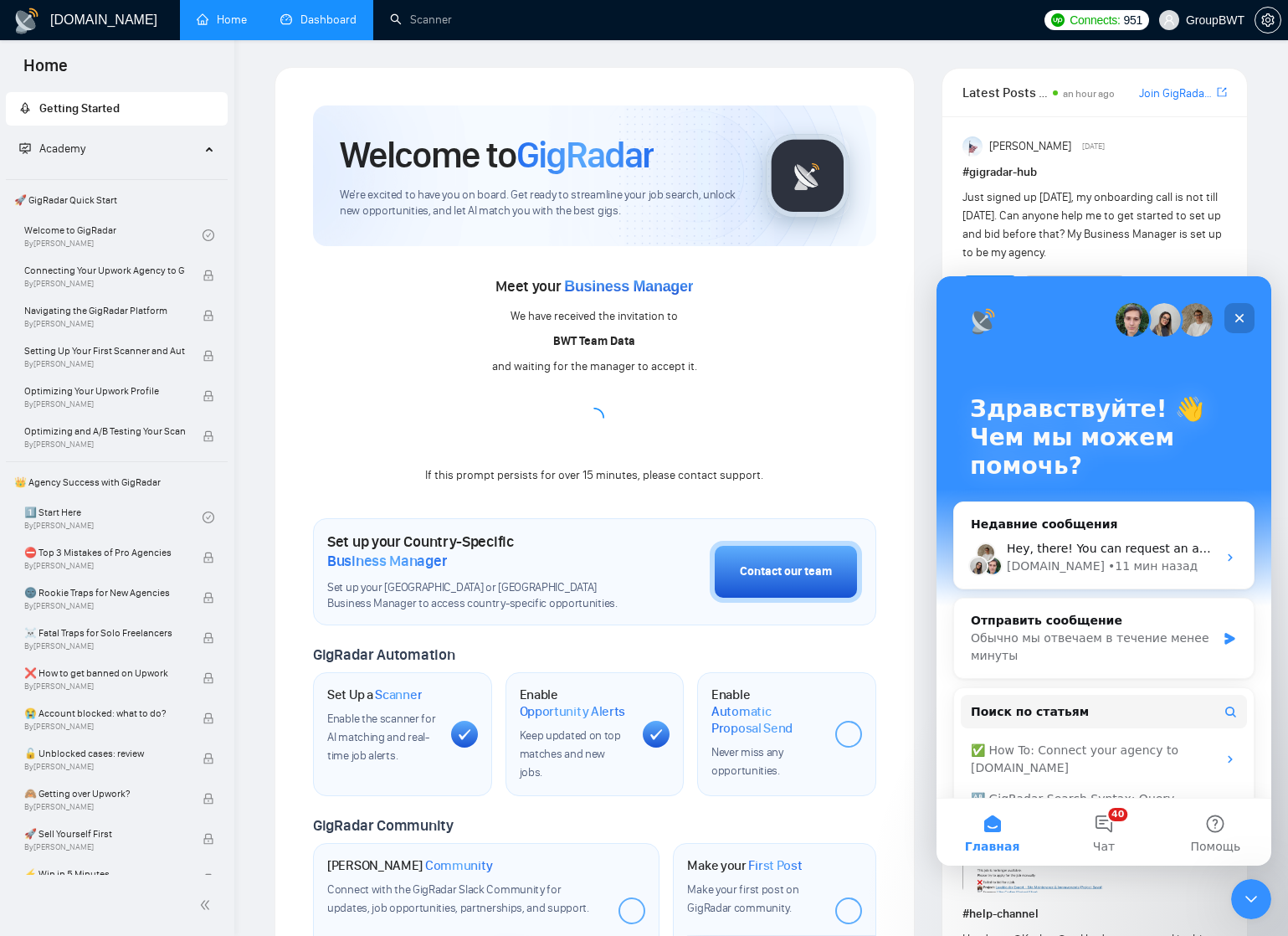
click at [1241, 318] on icon "Закрыть" at bounding box center [1239, 318] width 13 height 13
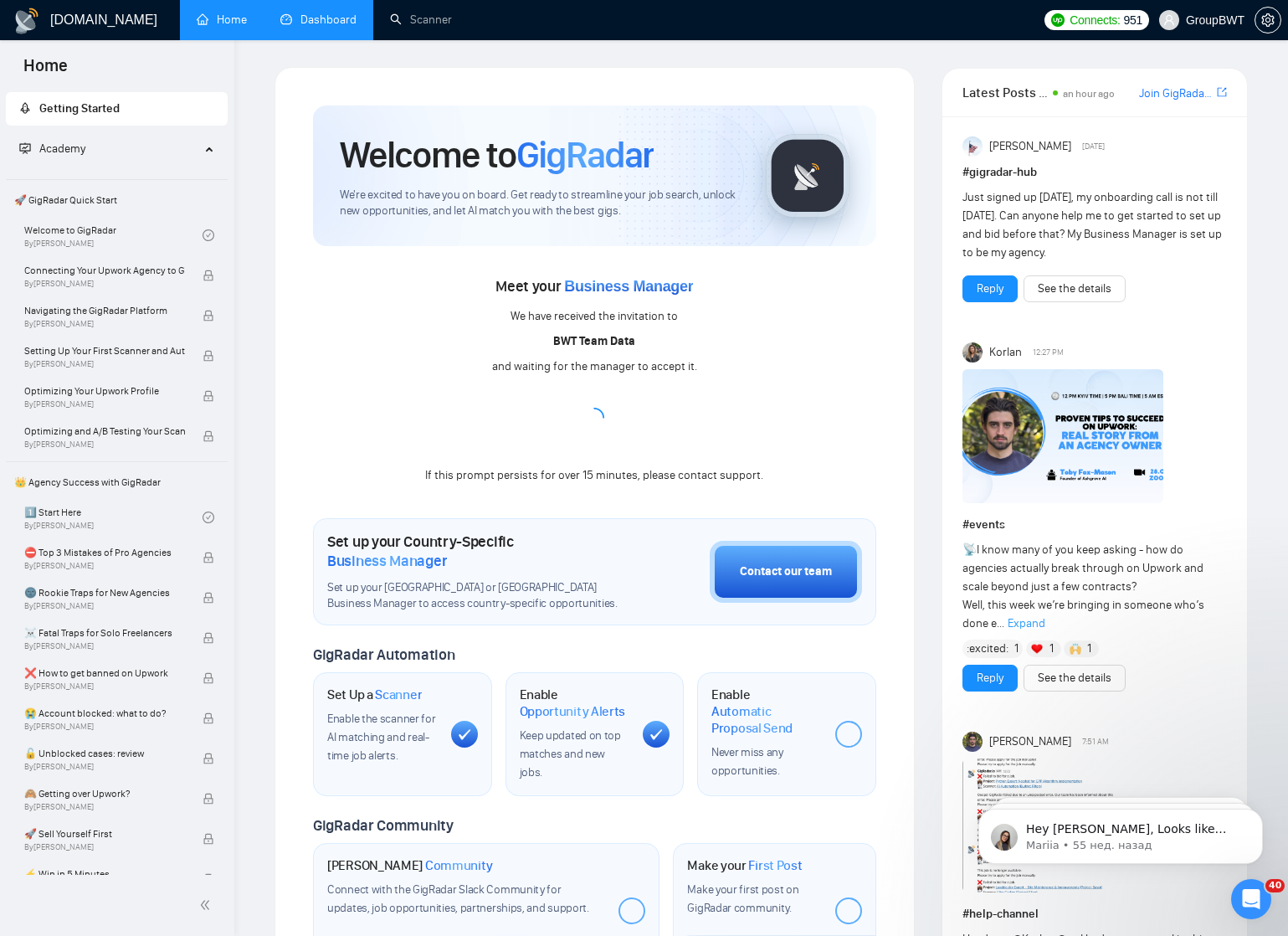
click at [321, 23] on link "Dashboard" at bounding box center [318, 19] width 76 height 14
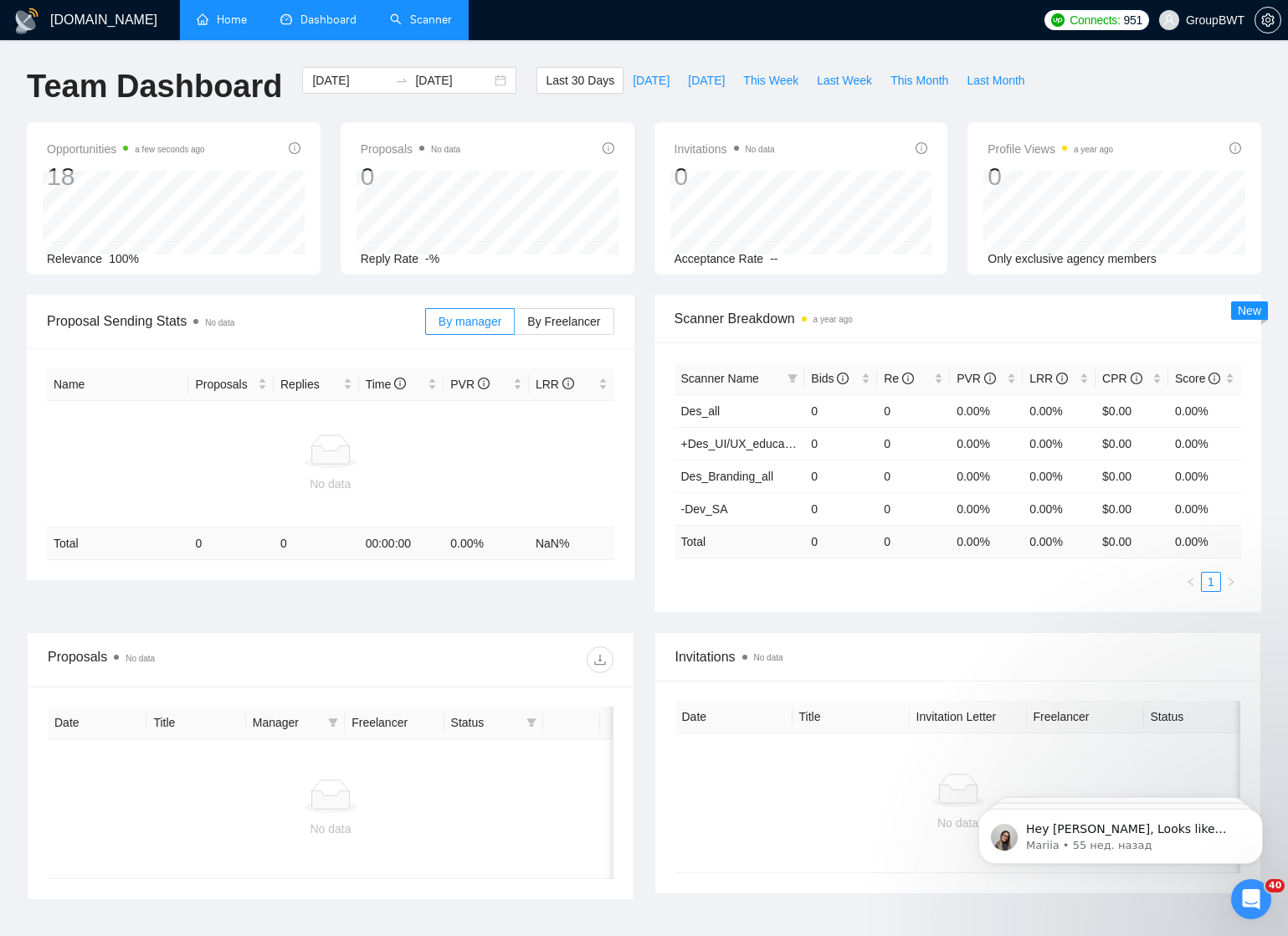
click at [425, 18] on link "Scanner" at bounding box center [420, 19] width 62 height 14
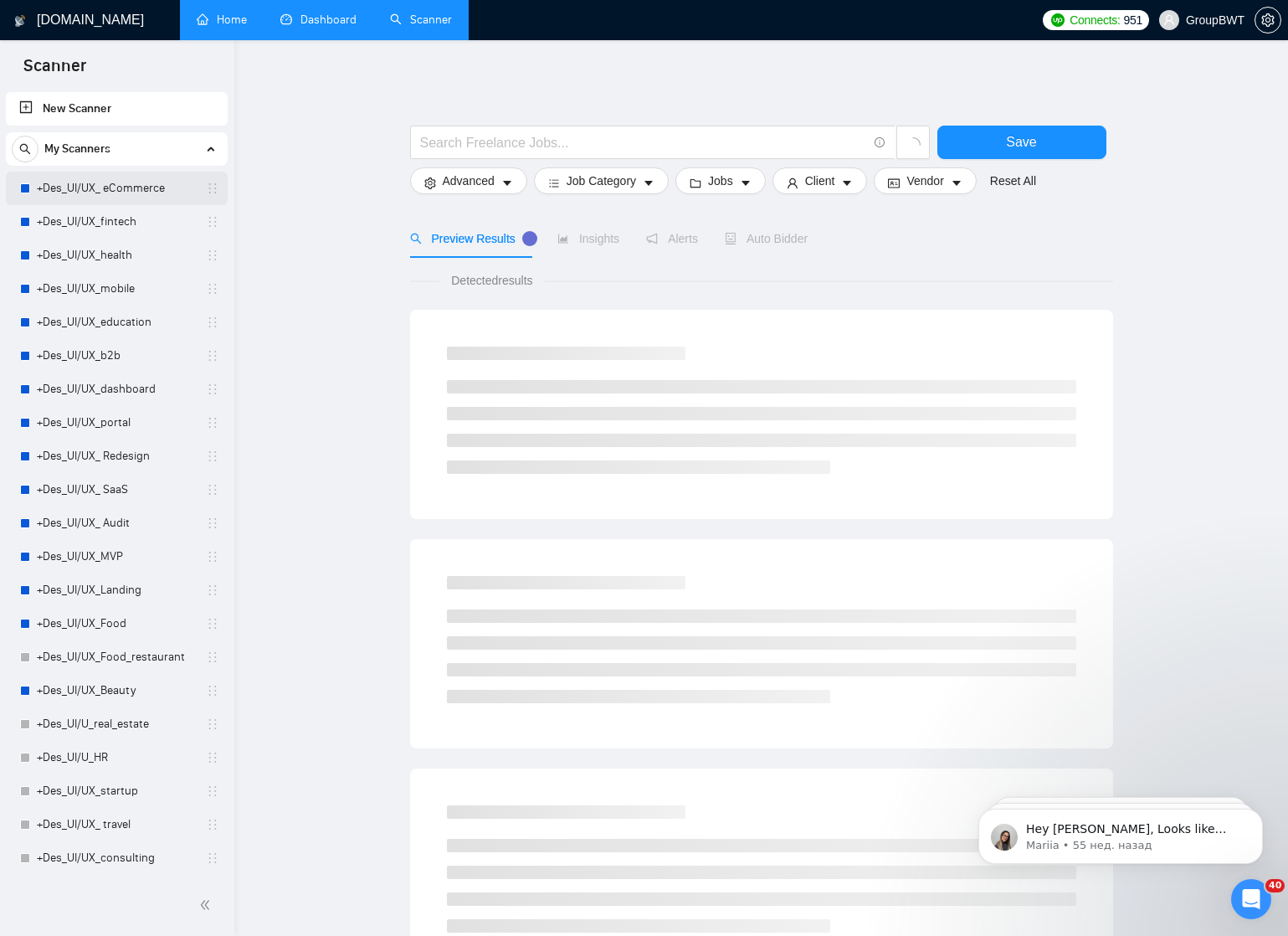
click at [120, 189] on link "+Des_UI/UX_ eCommerce" at bounding box center [116, 188] width 159 height 33
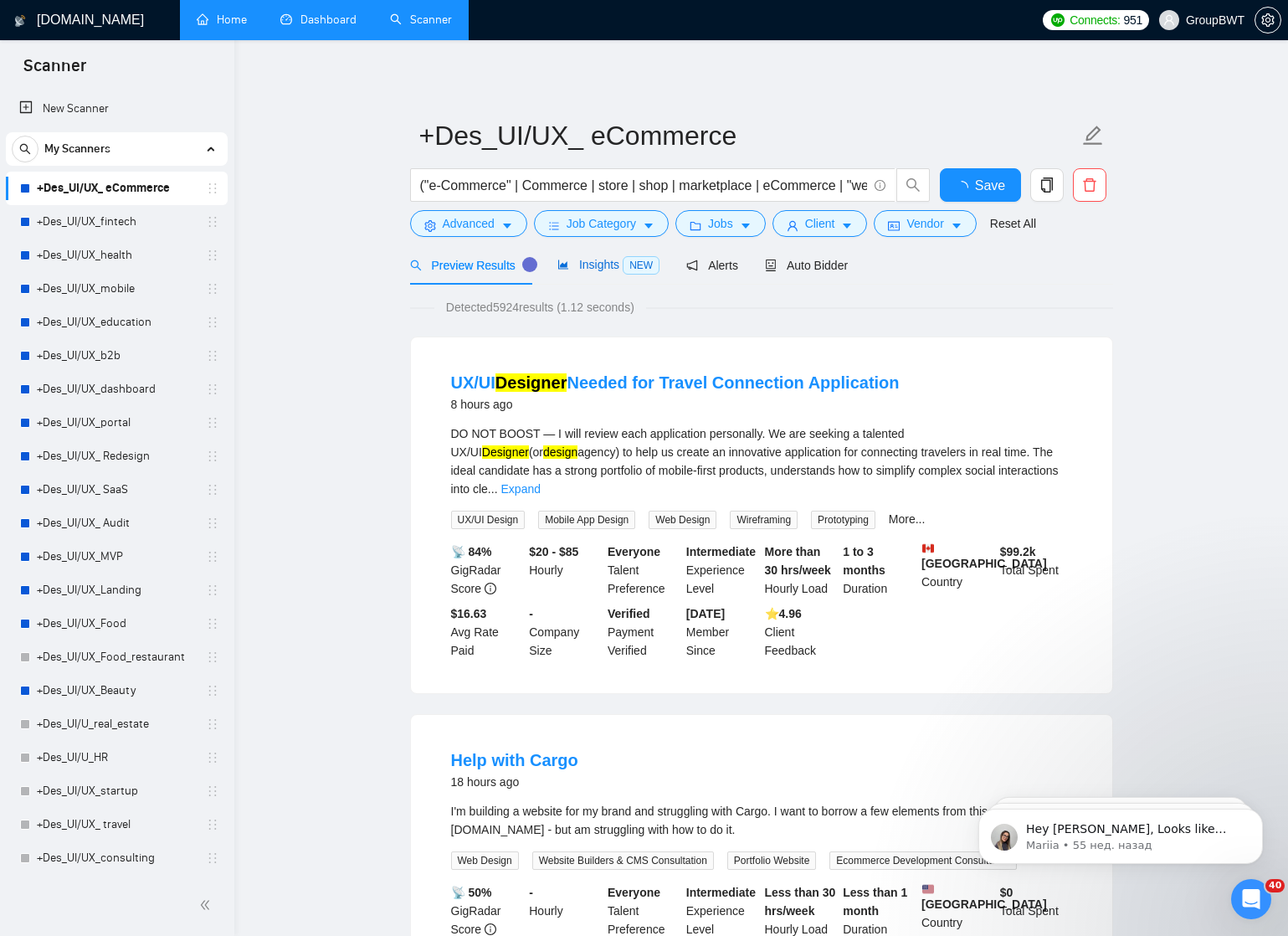
click at [575, 269] on span "Insights NEW" at bounding box center [608, 264] width 102 height 13
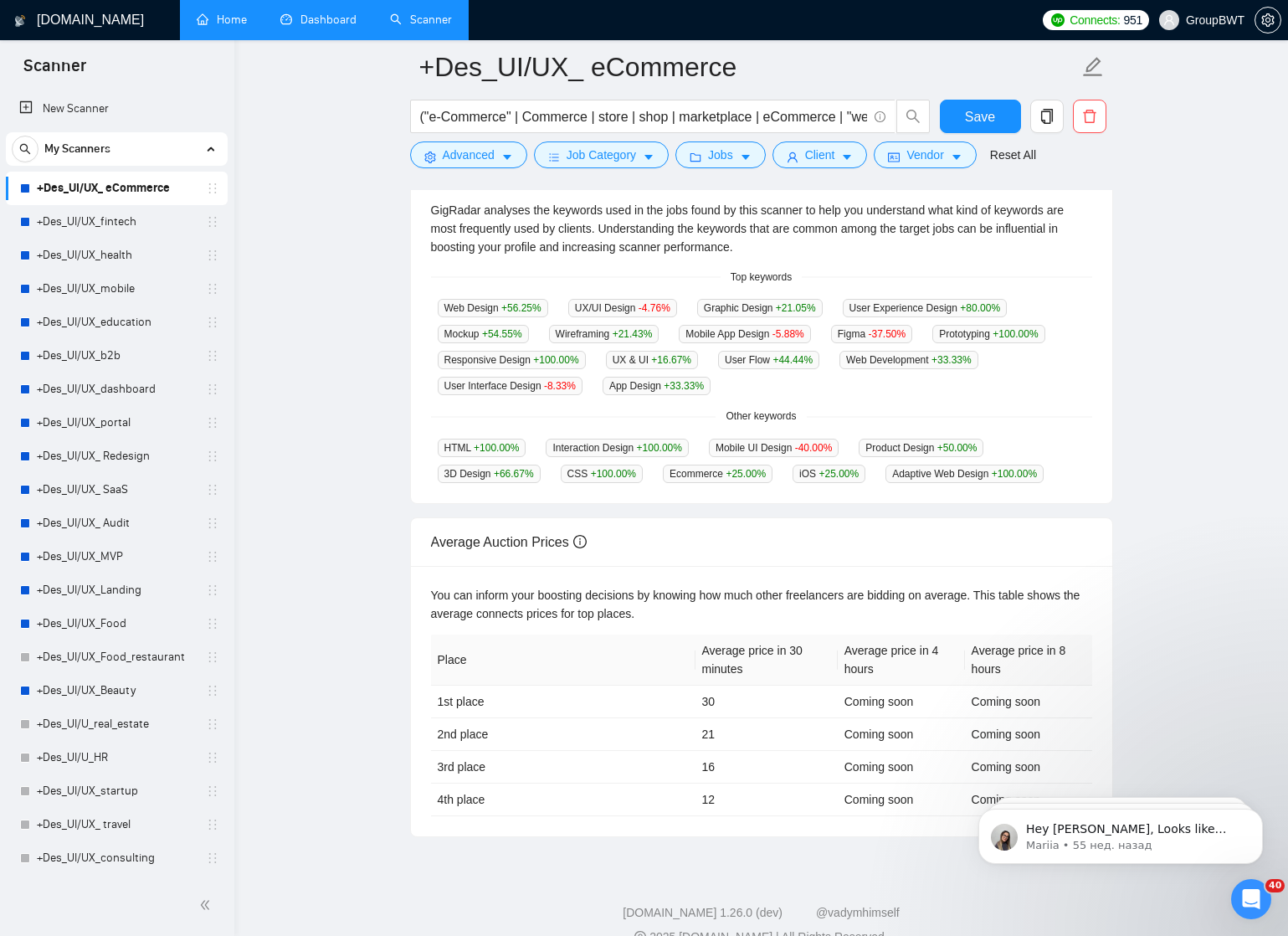
scroll to position [359, 0]
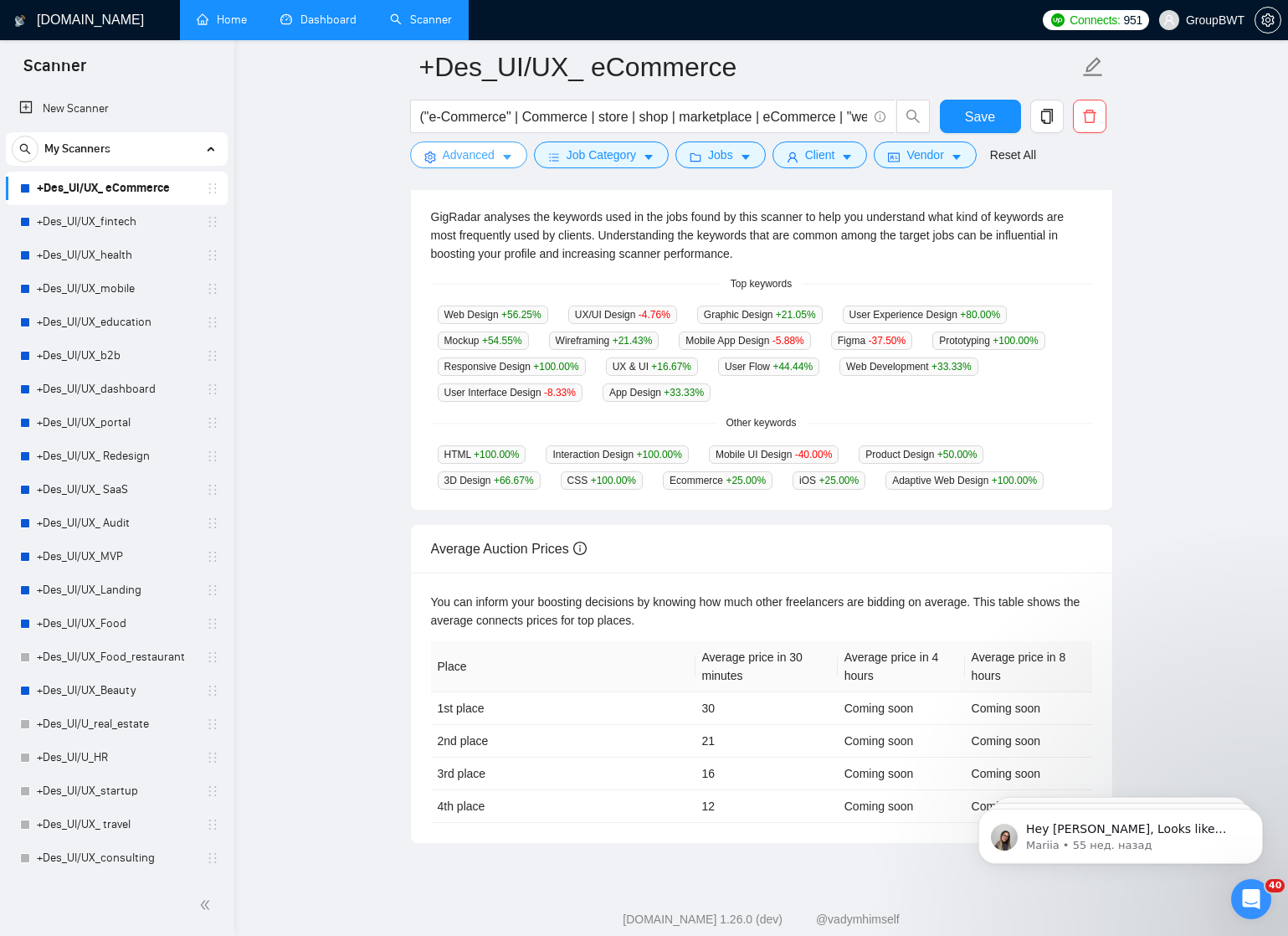
click at [509, 155] on icon "caret-down" at bounding box center [506, 157] width 12 height 12
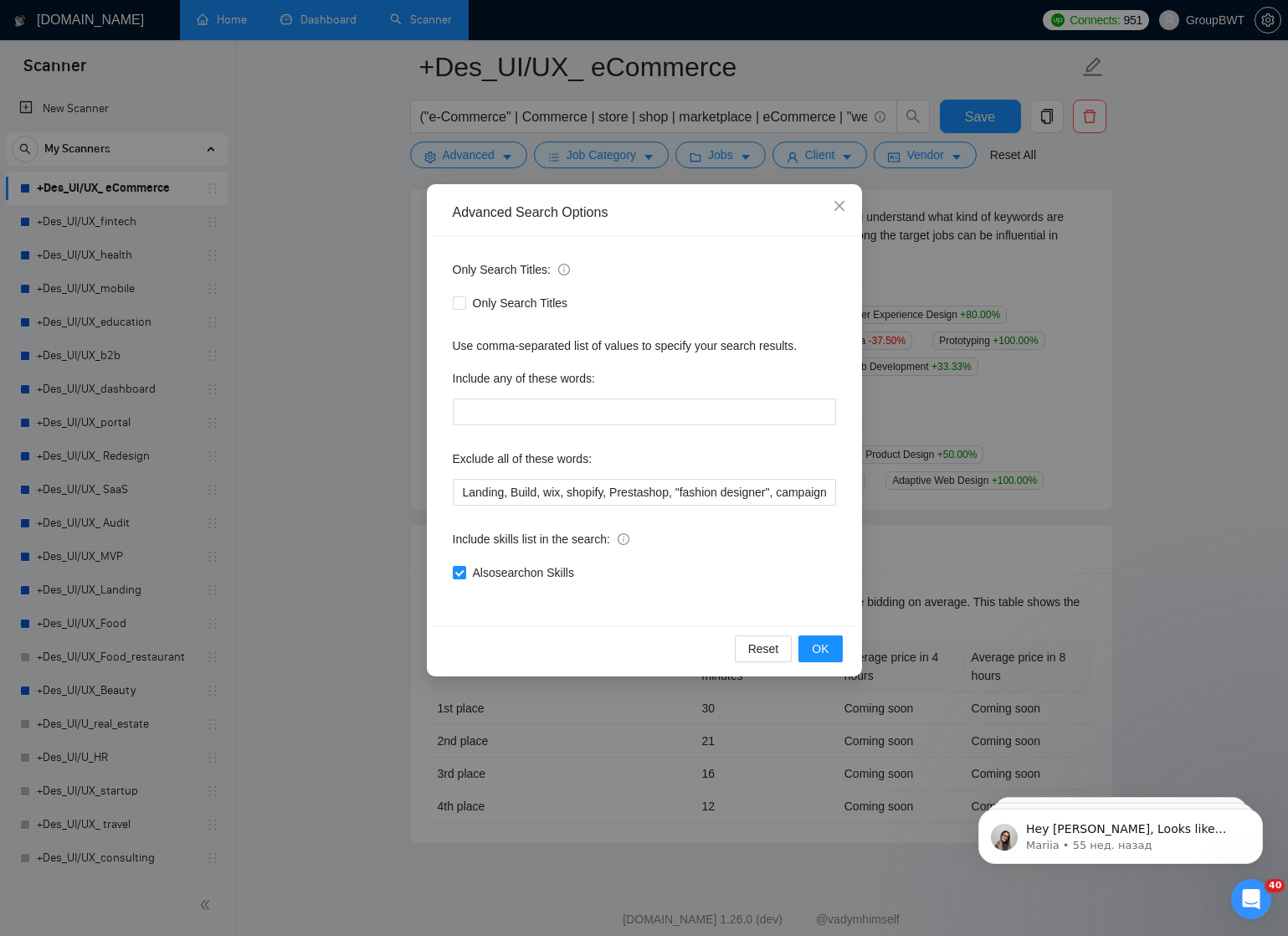
click at [386, 206] on div "Advanced Search Options Only Search Titles: Only Search Titles Use comma-separa…" at bounding box center [644, 468] width 1288 height 936
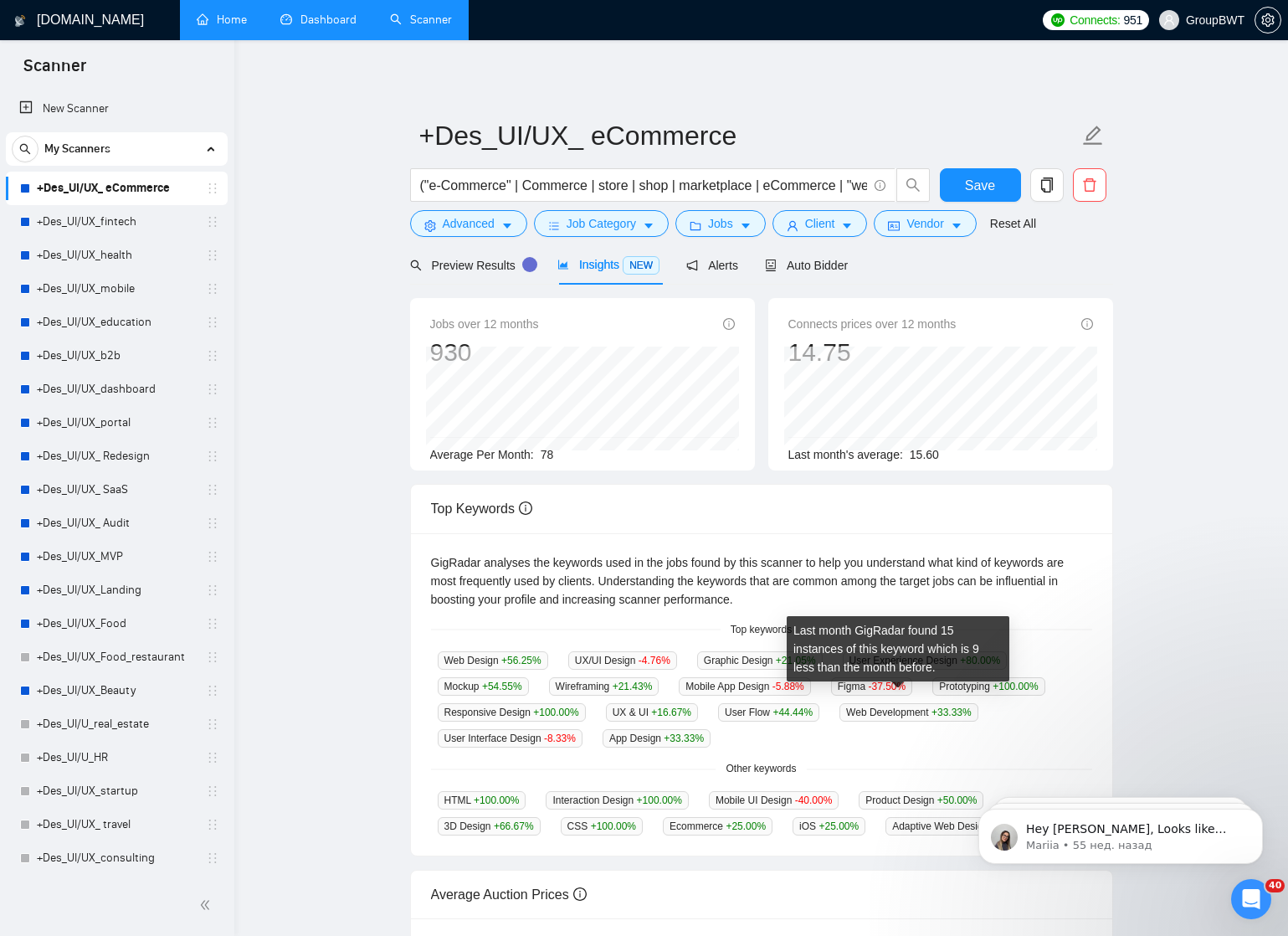
scroll to position [0, 0]
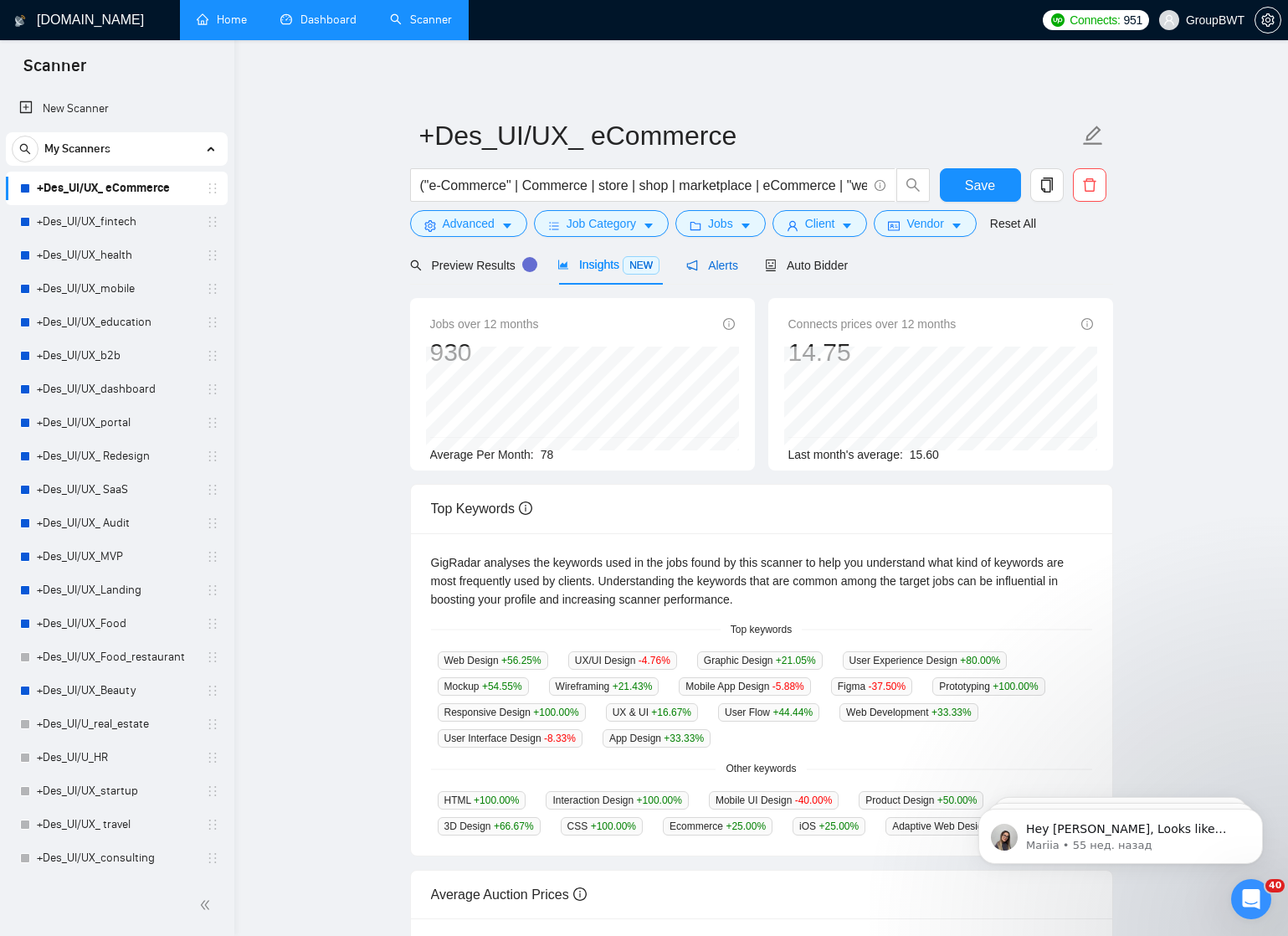
click at [716, 271] on span "Alerts" at bounding box center [712, 265] width 52 height 13
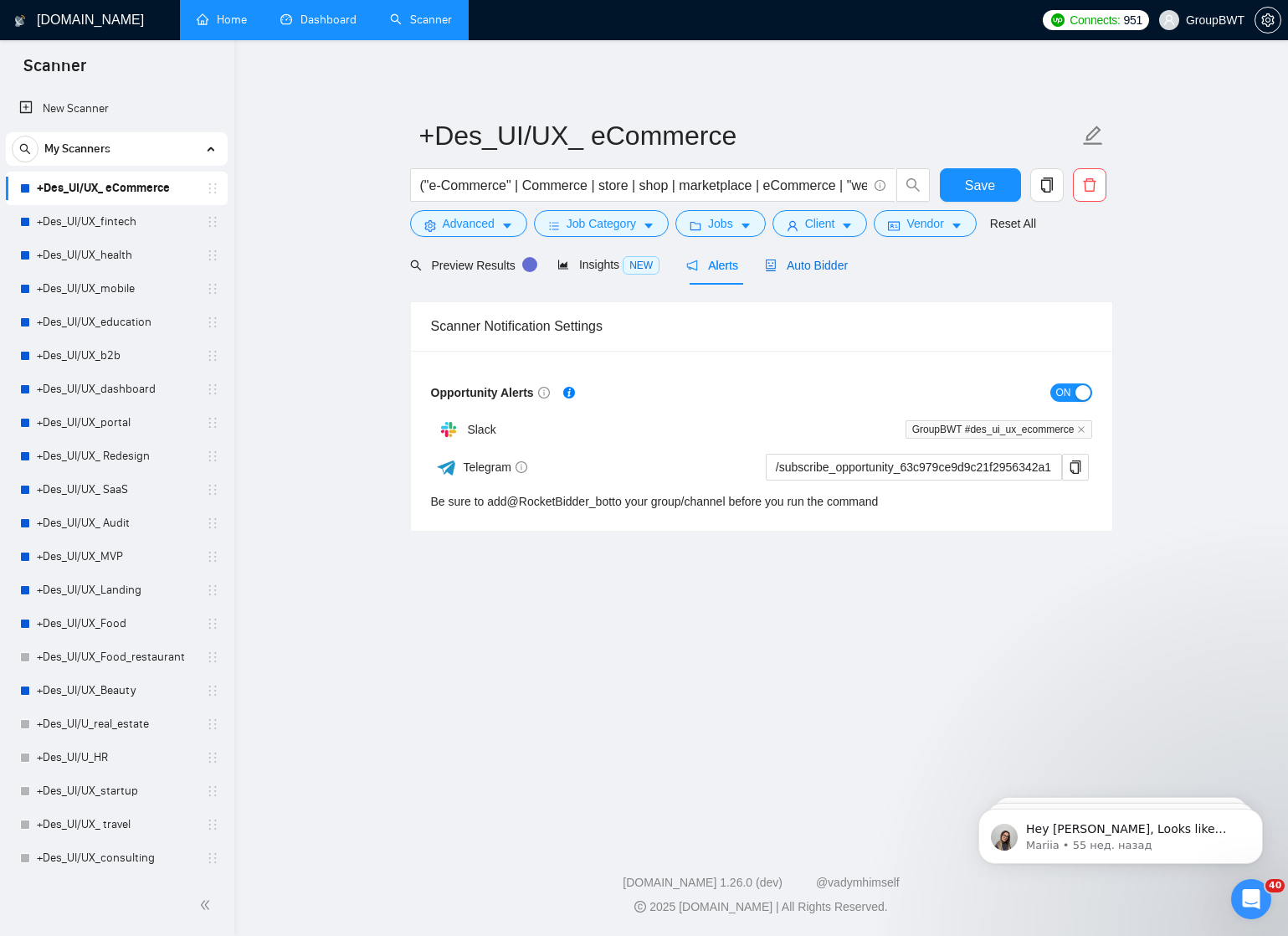
click at [826, 272] on span "Auto Bidder" at bounding box center [807, 265] width 83 height 13
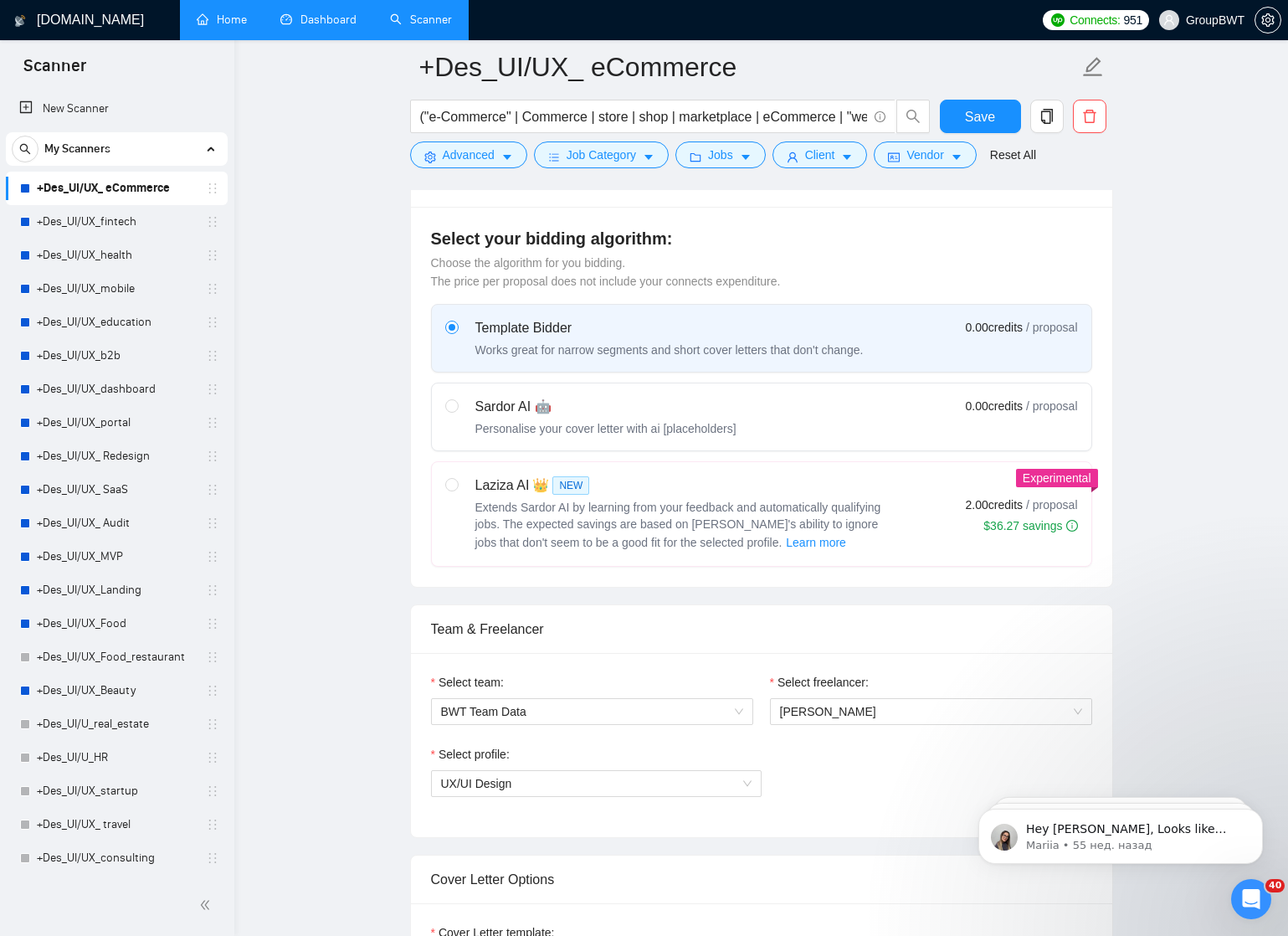
scroll to position [427, 0]
click at [670, 404] on div "Sardor AI 🤖" at bounding box center [605, 405] width 261 height 20
click at [456, 404] on input "radio" at bounding box center [451, 403] width 12 height 12
radio input "true"
radio input "false"
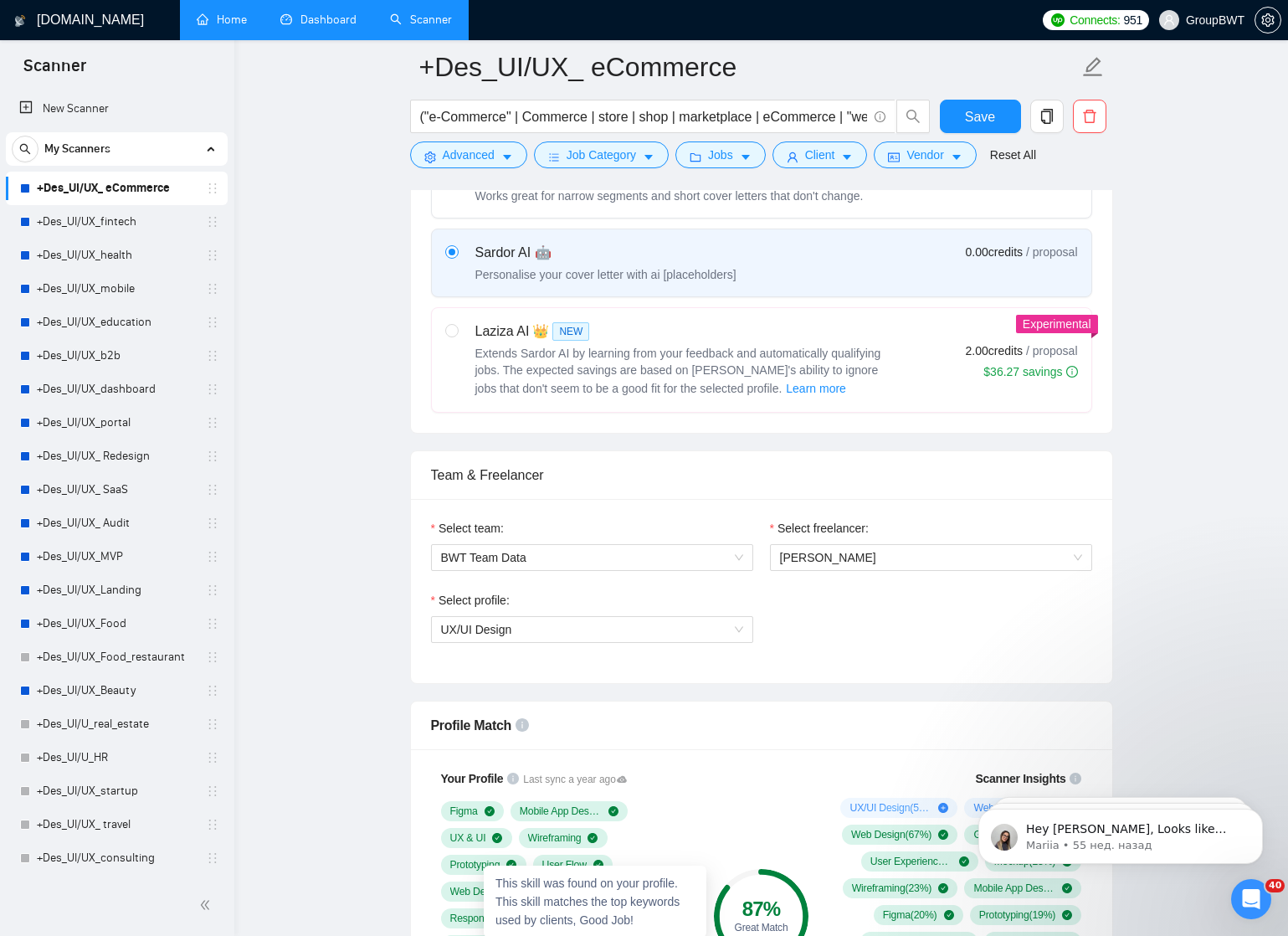
scroll to position [499, 0]
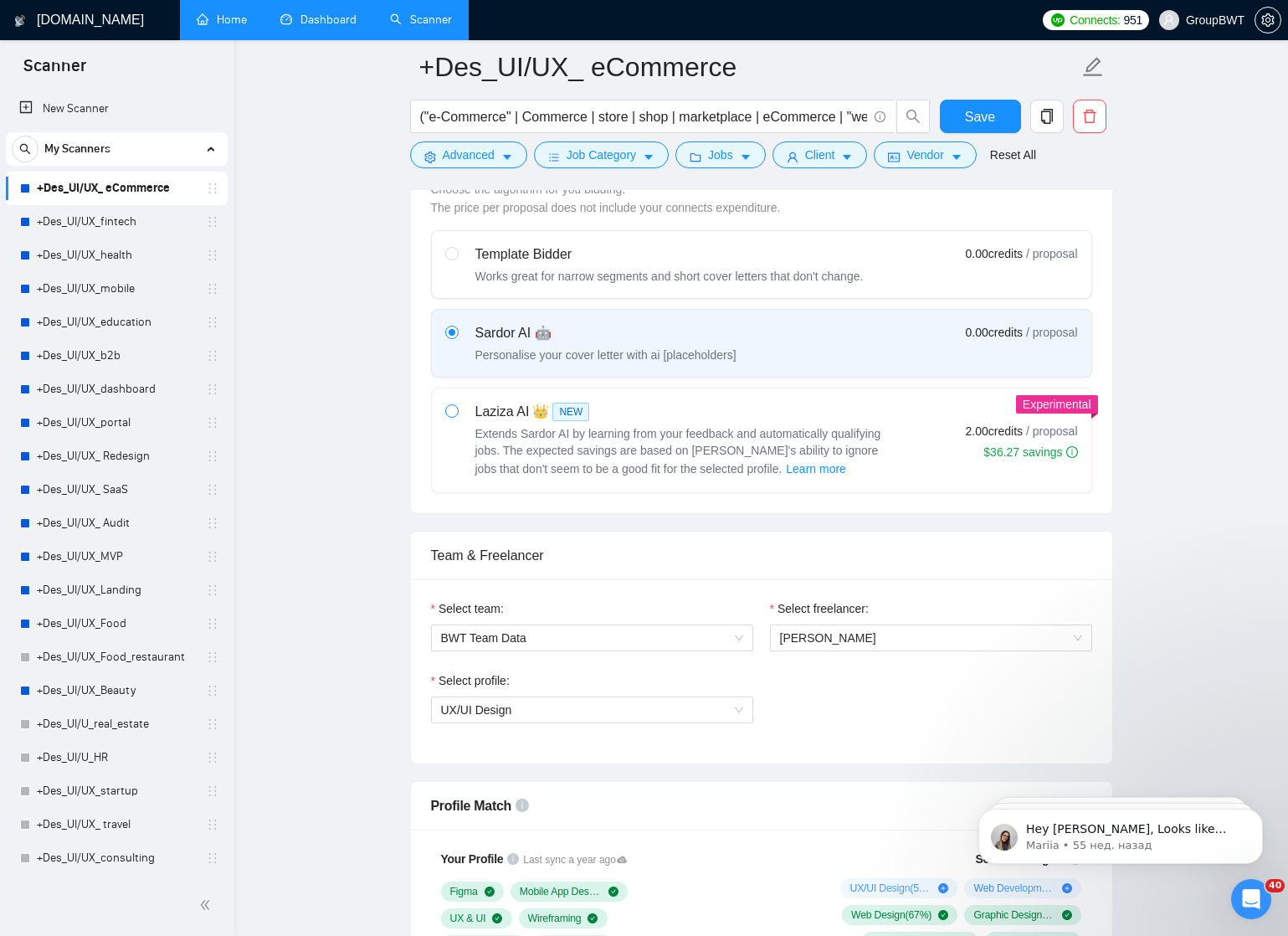
click at [452, 412] on input "radio" at bounding box center [451, 409] width 12 height 12
radio input "true"
radio input "false"
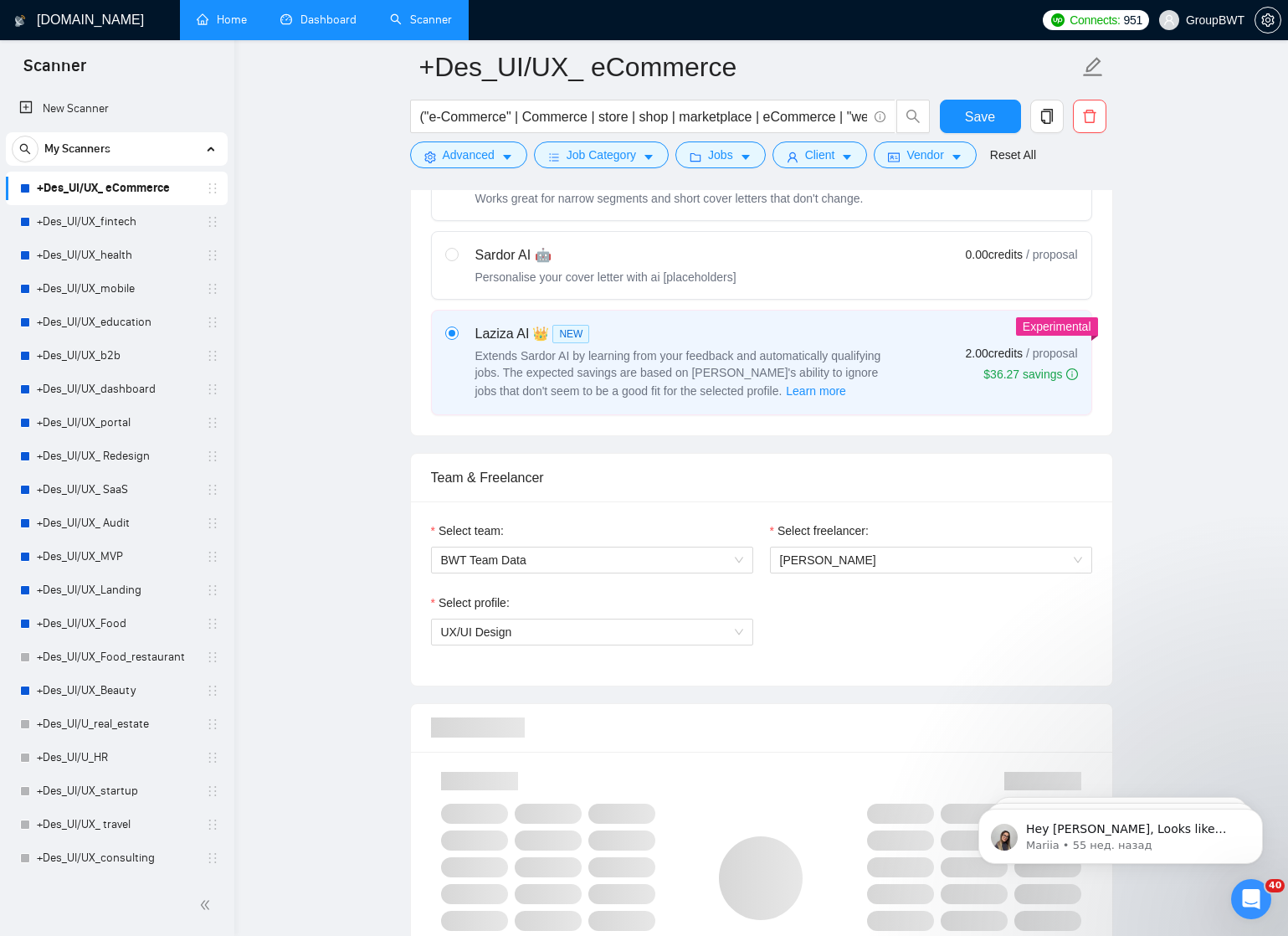
scroll to position [567, 0]
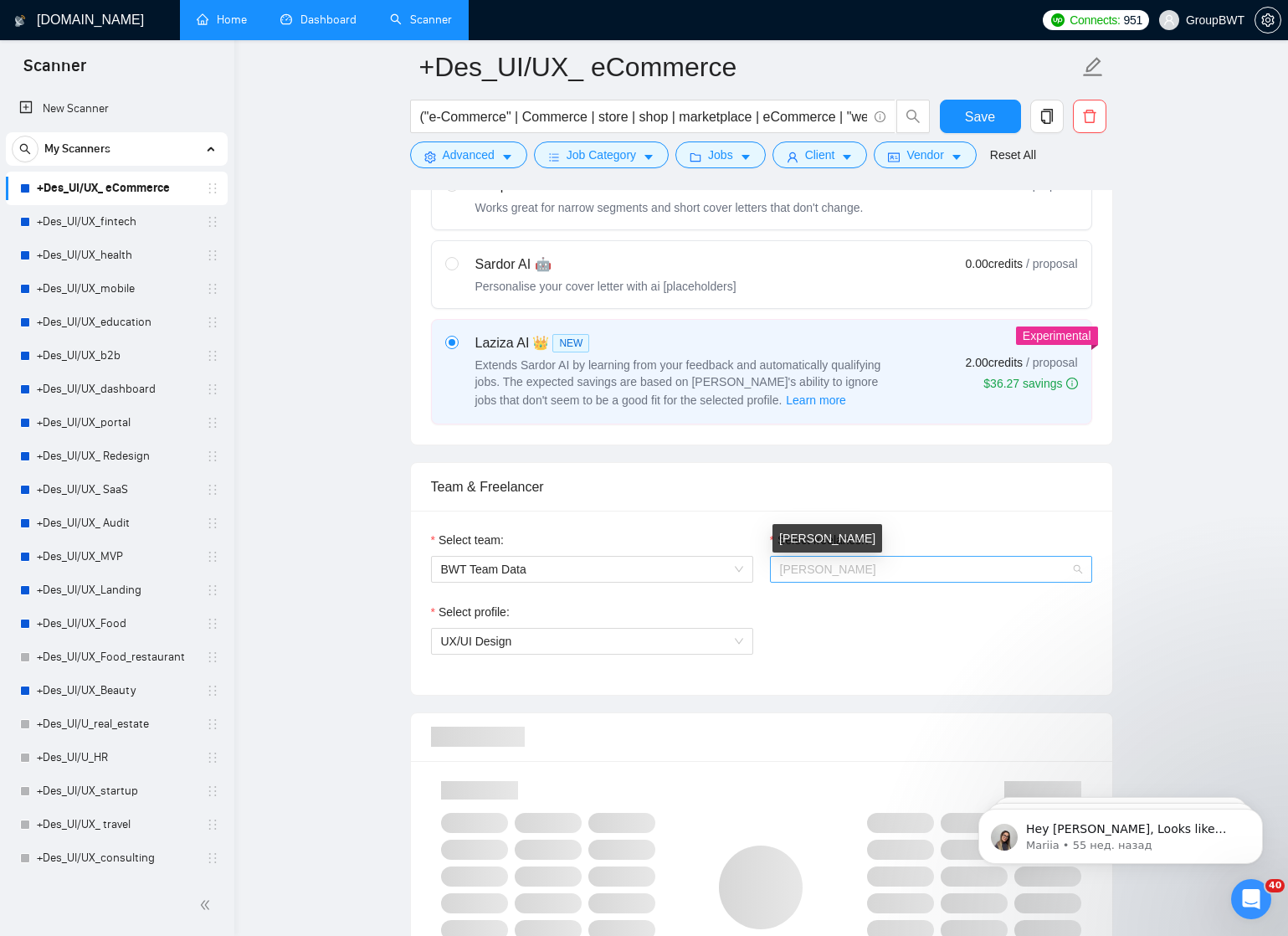
click at [874, 571] on span "Alexandra Kozarik" at bounding box center [828, 569] width 96 height 13
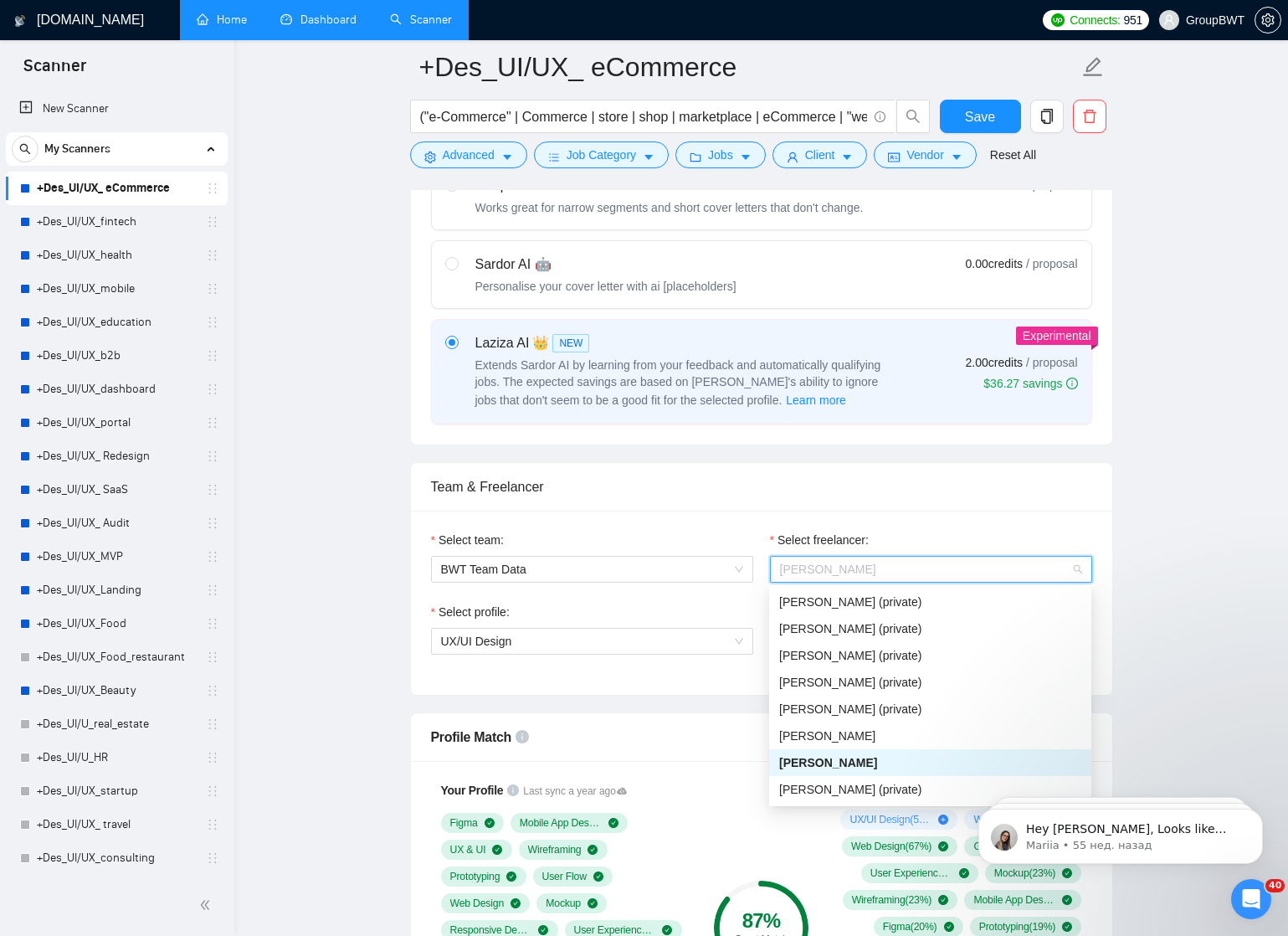
click at [958, 506] on div "Team & Freelancer" at bounding box center [760, 487] width 661 height 48
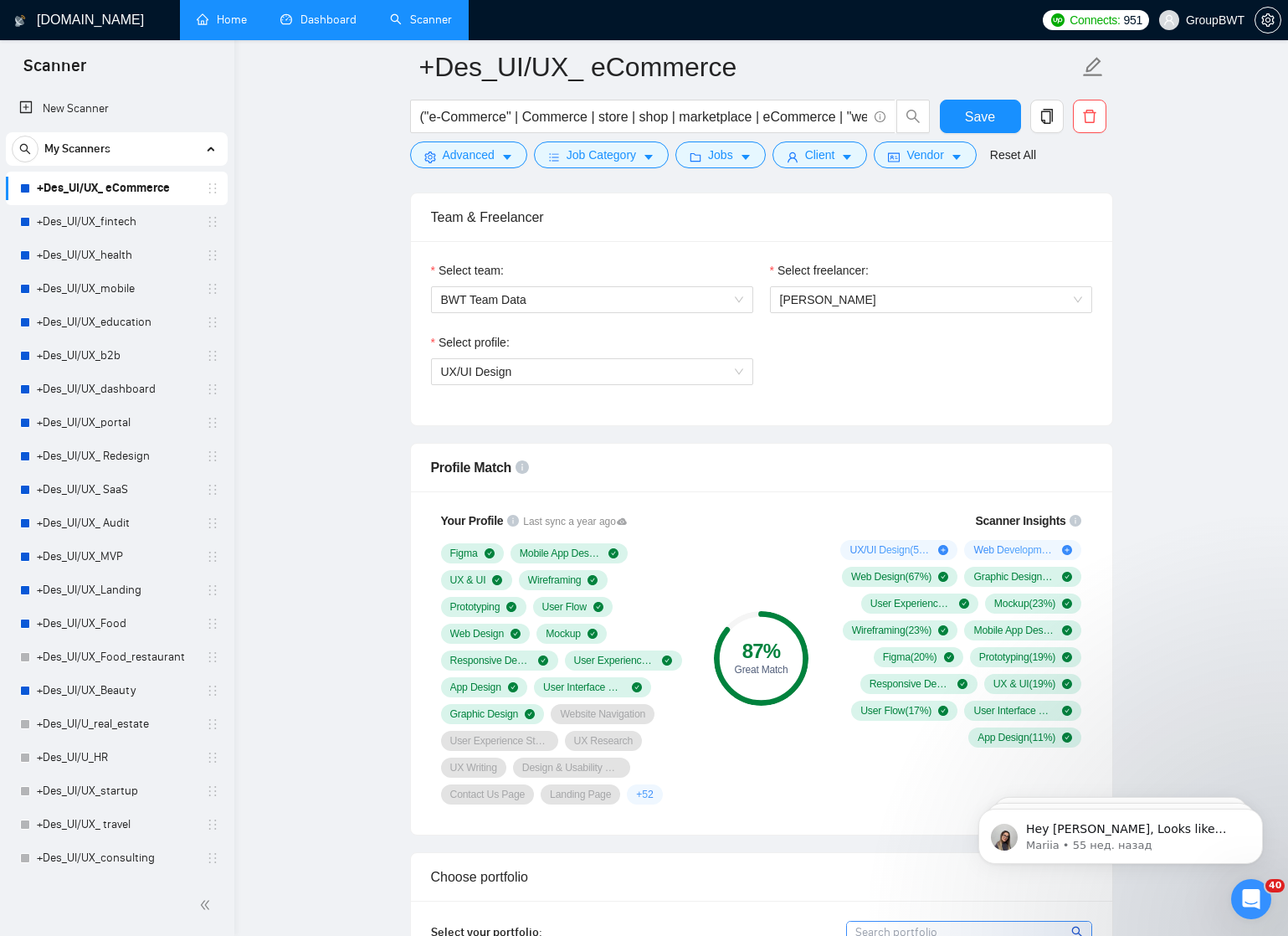
scroll to position [413, 0]
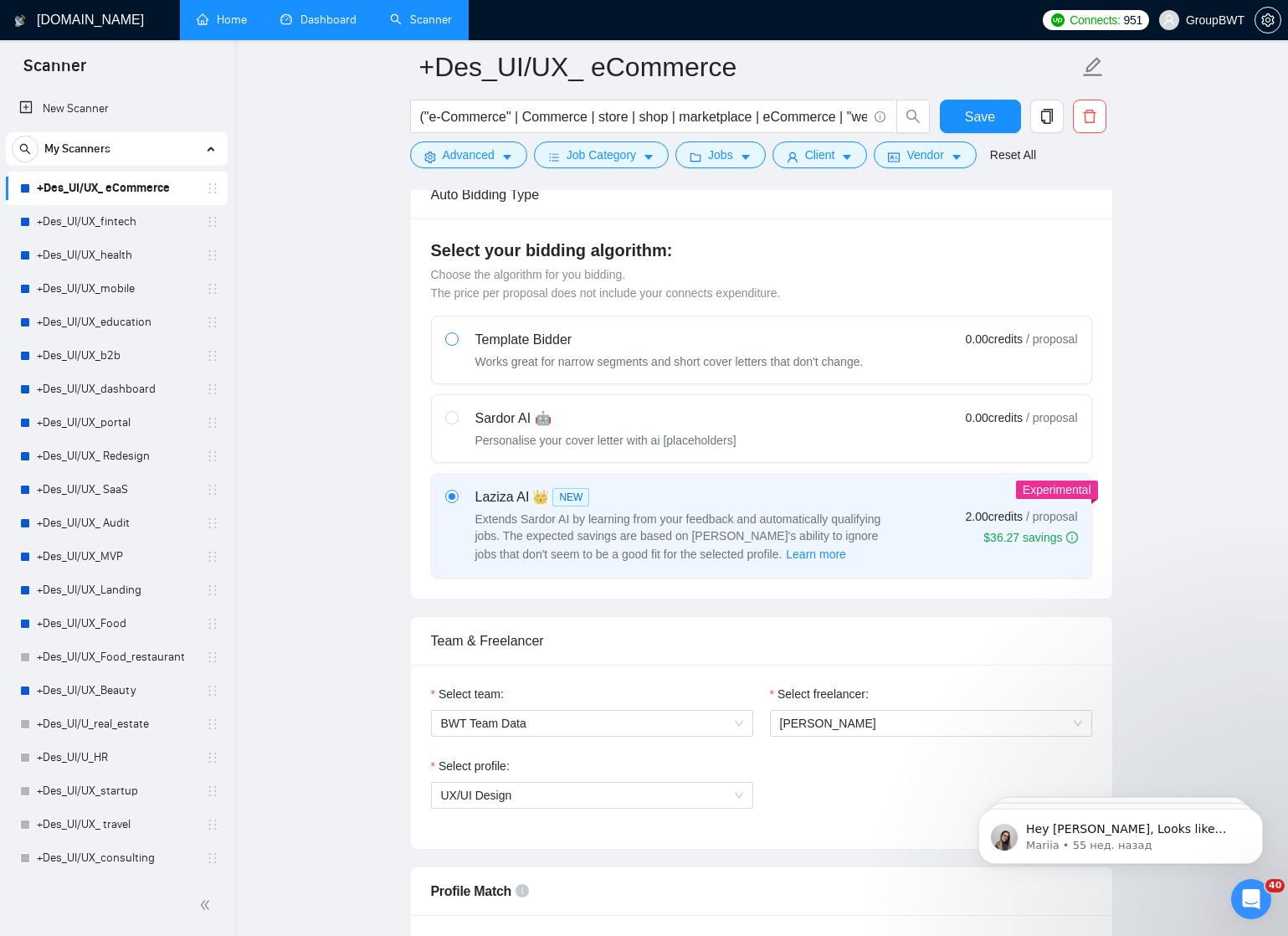
click at [454, 338] on input "radio" at bounding box center [451, 338] width 12 height 12
radio input "true"
radio input "false"
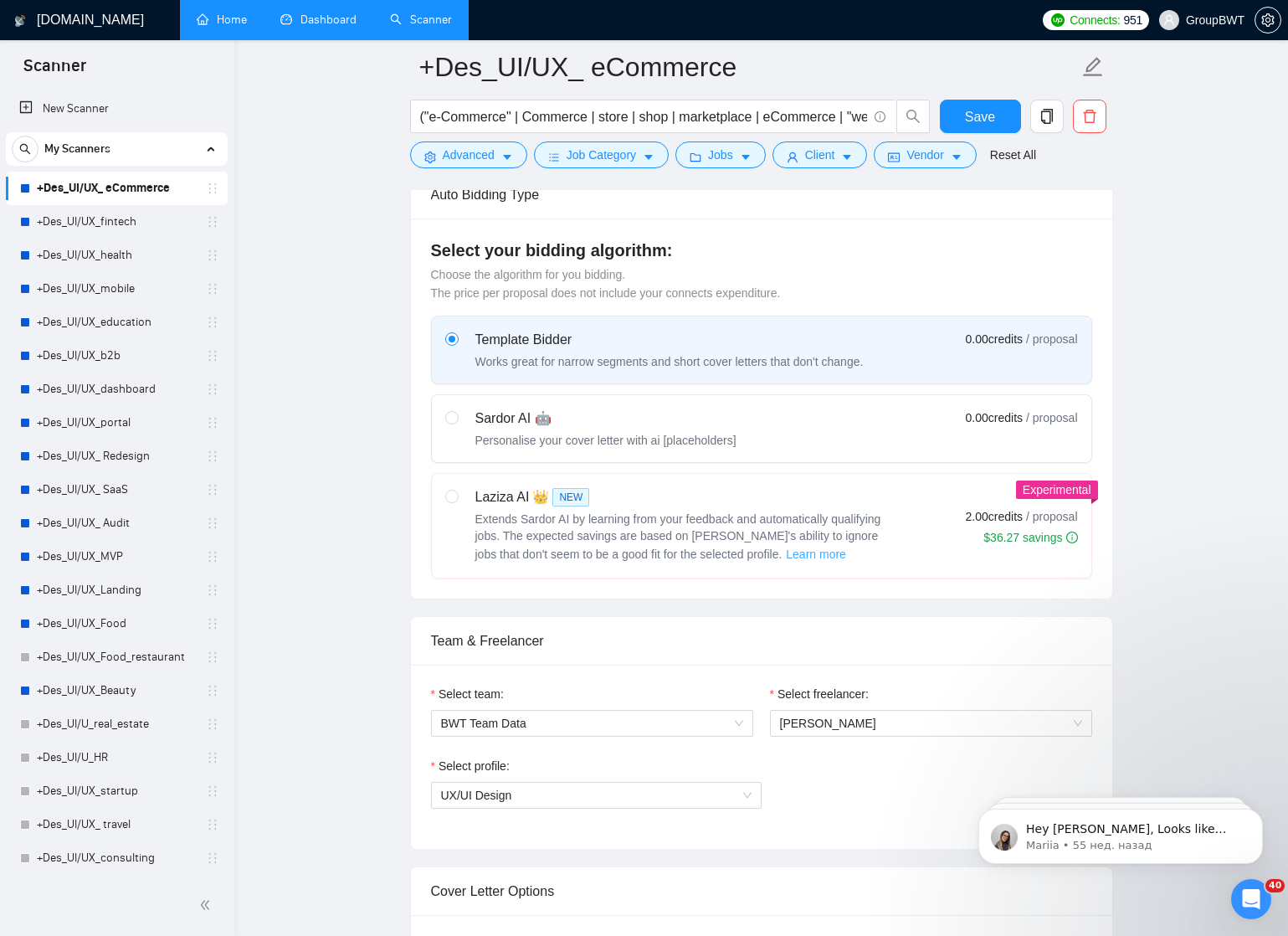
click at [785, 553] on span "Learn more" at bounding box center [815, 554] width 60 height 18
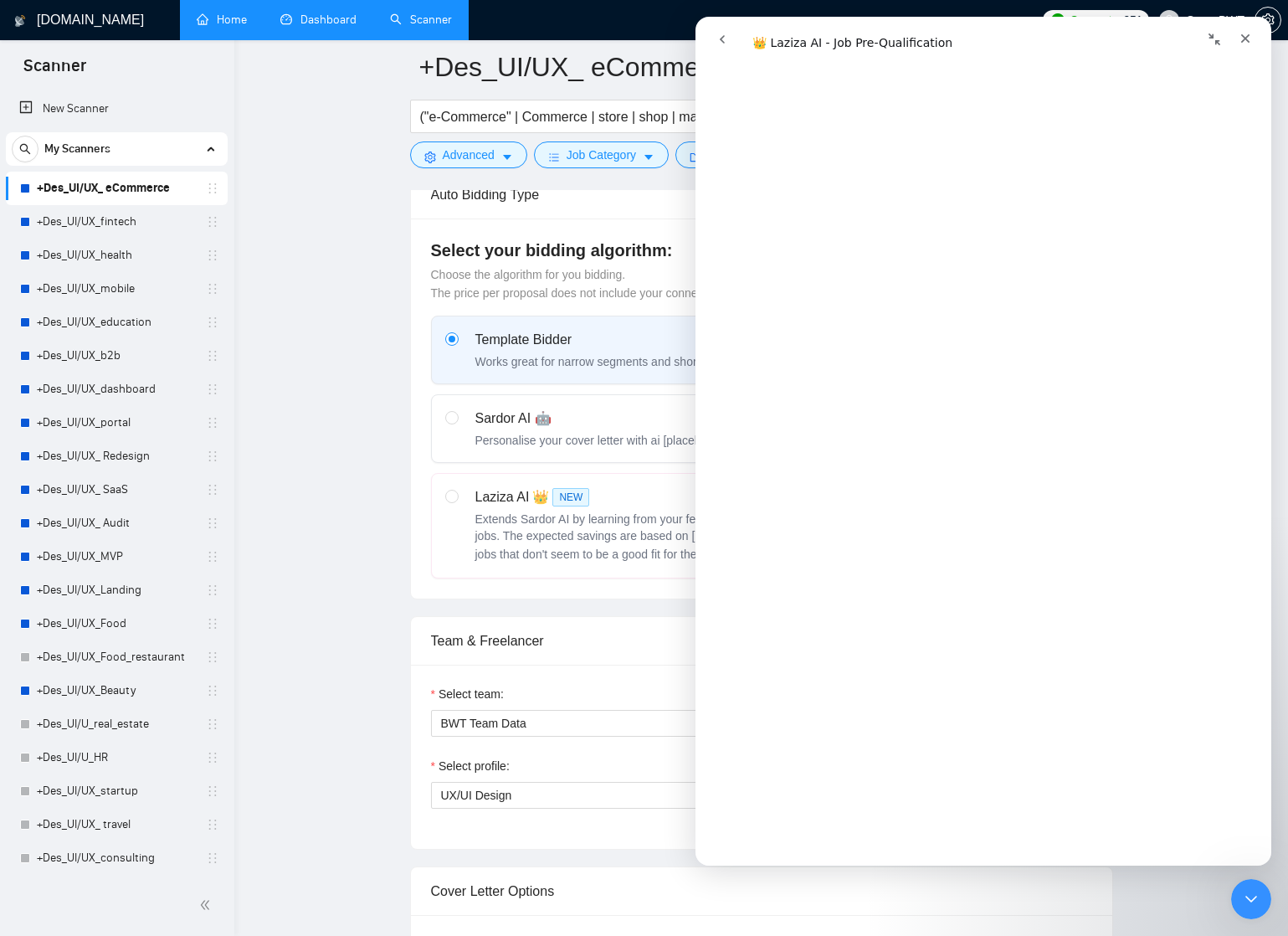
scroll to position [2652, 0]
click at [1249, 37] on icon "Закрыть" at bounding box center [1245, 38] width 13 height 13
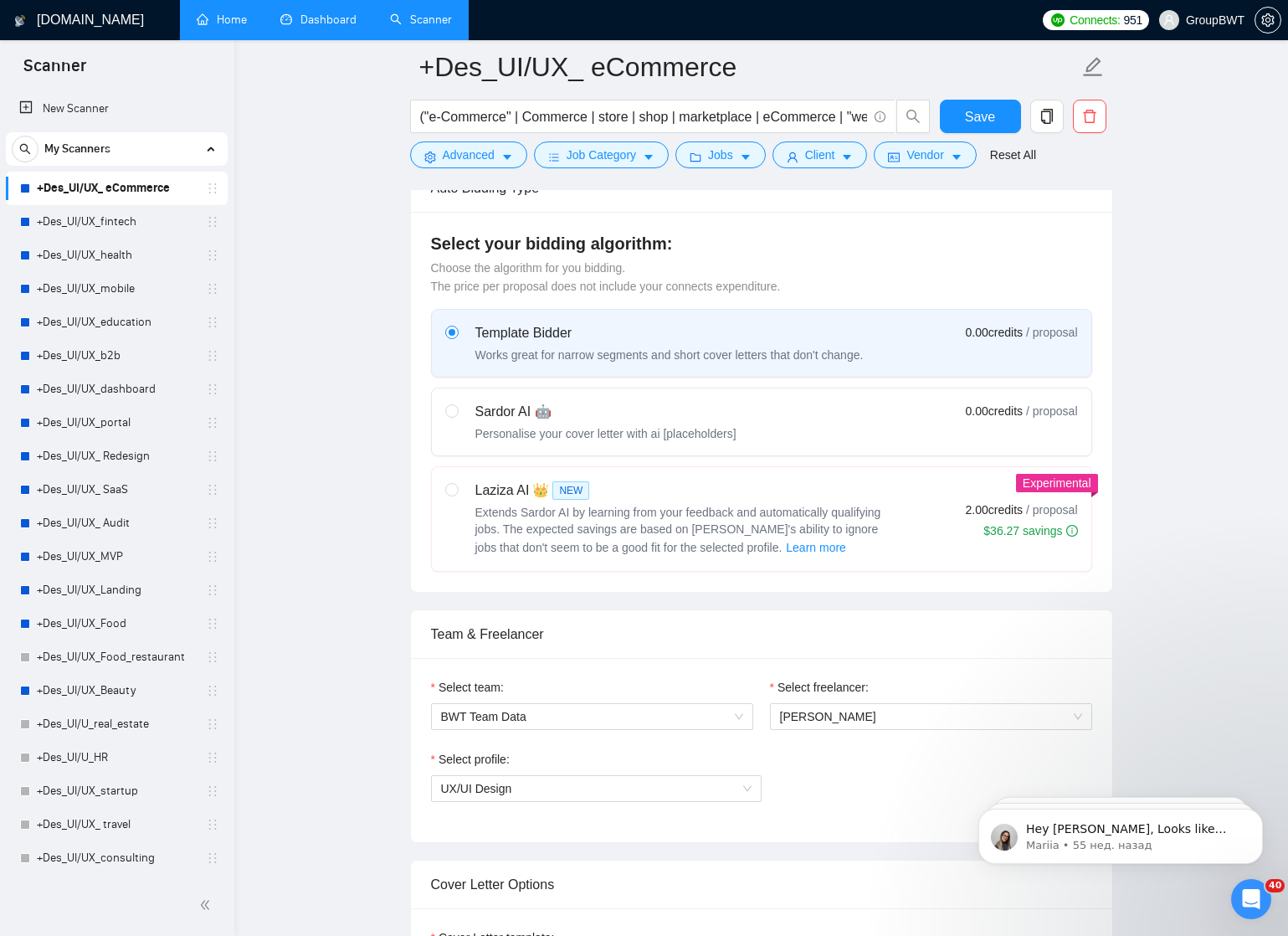
scroll to position [218, 0]
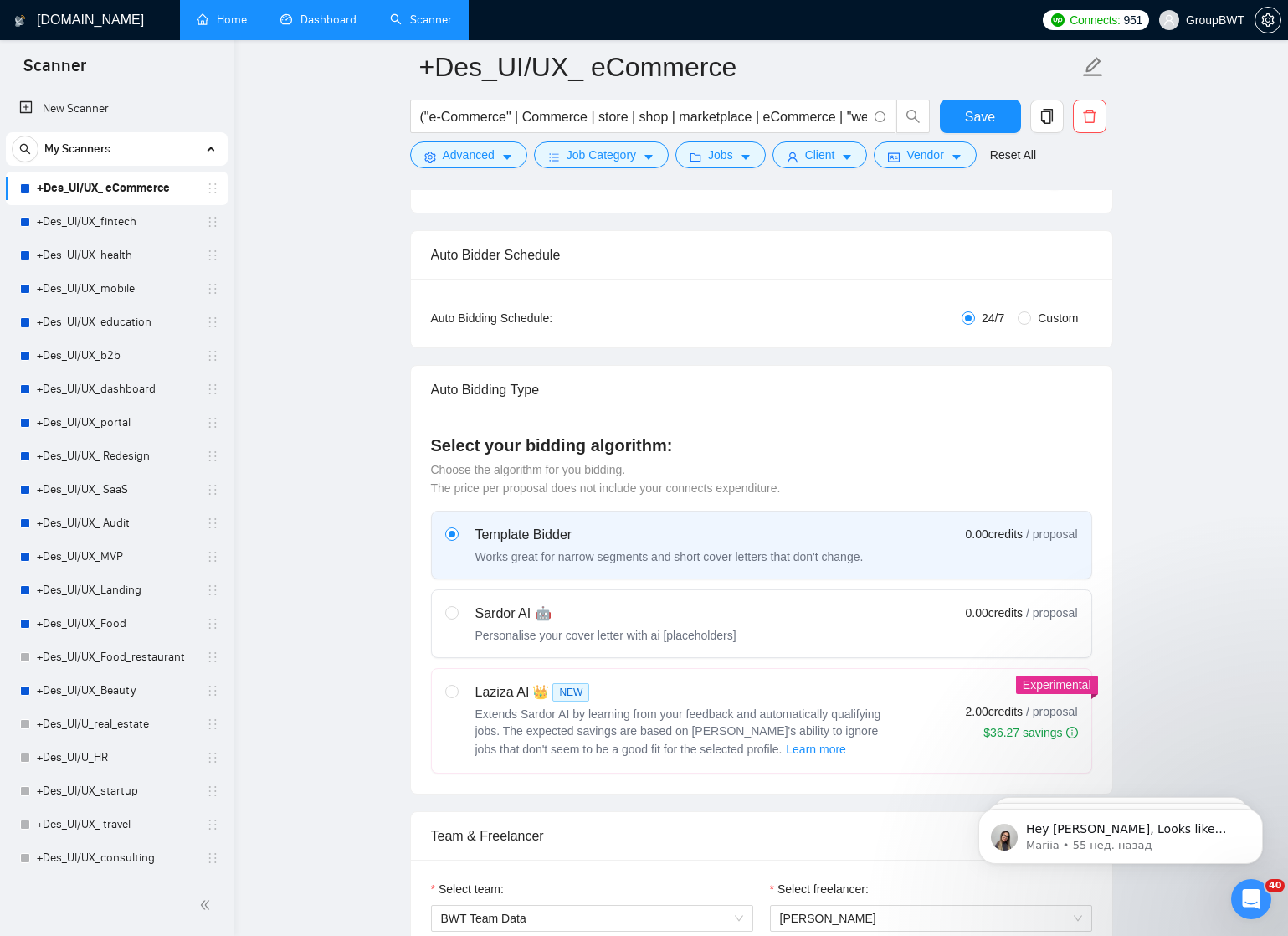
click at [234, 18] on link "Home" at bounding box center [222, 19] width 50 height 14
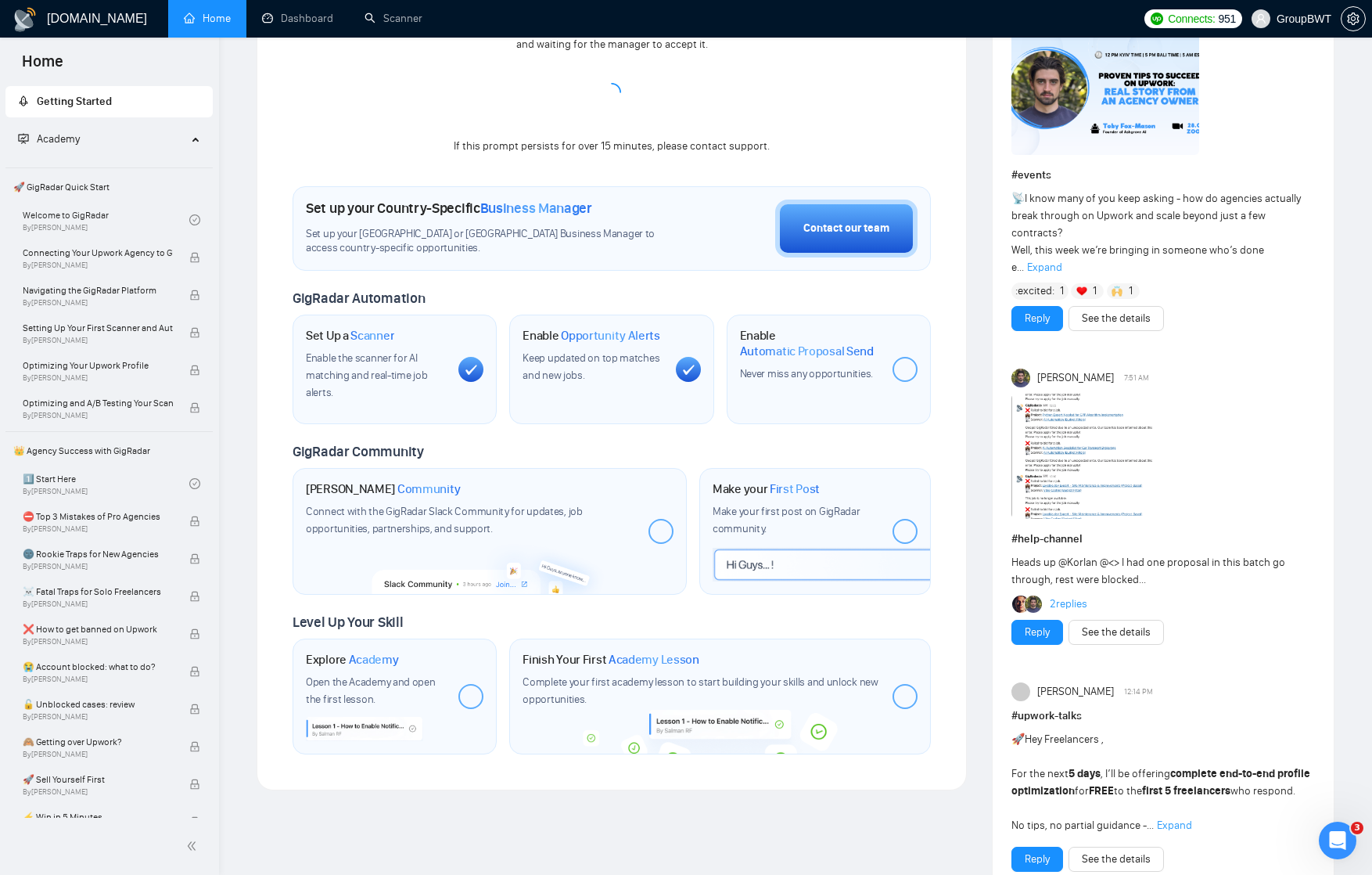
scroll to position [307, 0]
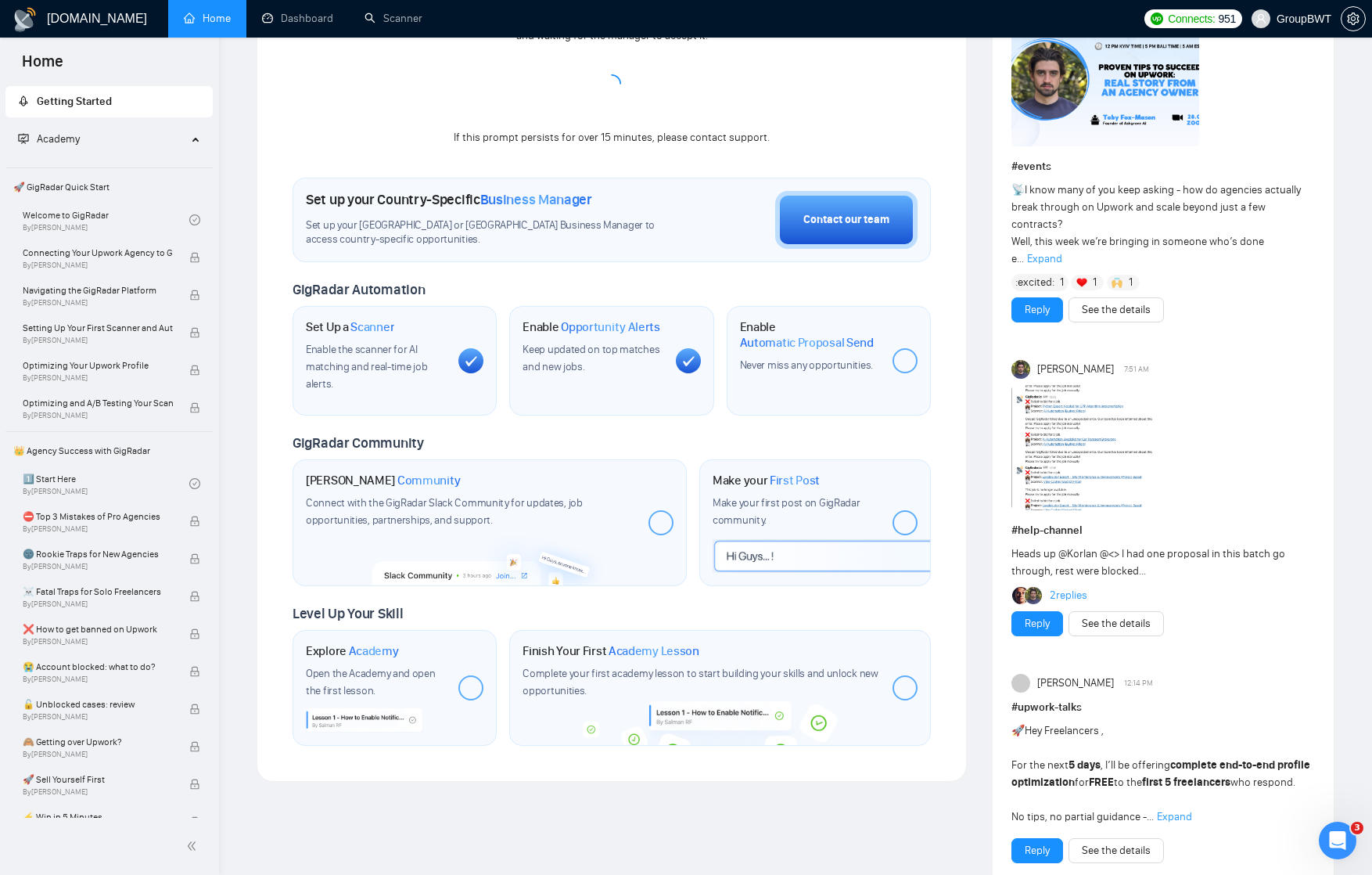
click at [369, 652] on span "Academy" at bounding box center [374, 650] width 50 height 16
click at [92, 637] on span "By [PERSON_NAME]" at bounding box center [98, 641] width 150 height 10
click at [101, 625] on span "❌ How to get banned on Upwork" at bounding box center [98, 629] width 150 height 16
click at [188, 627] on div "❌ How to get banned on Upwork By [PERSON_NAME]" at bounding box center [111, 634] width 178 height 35
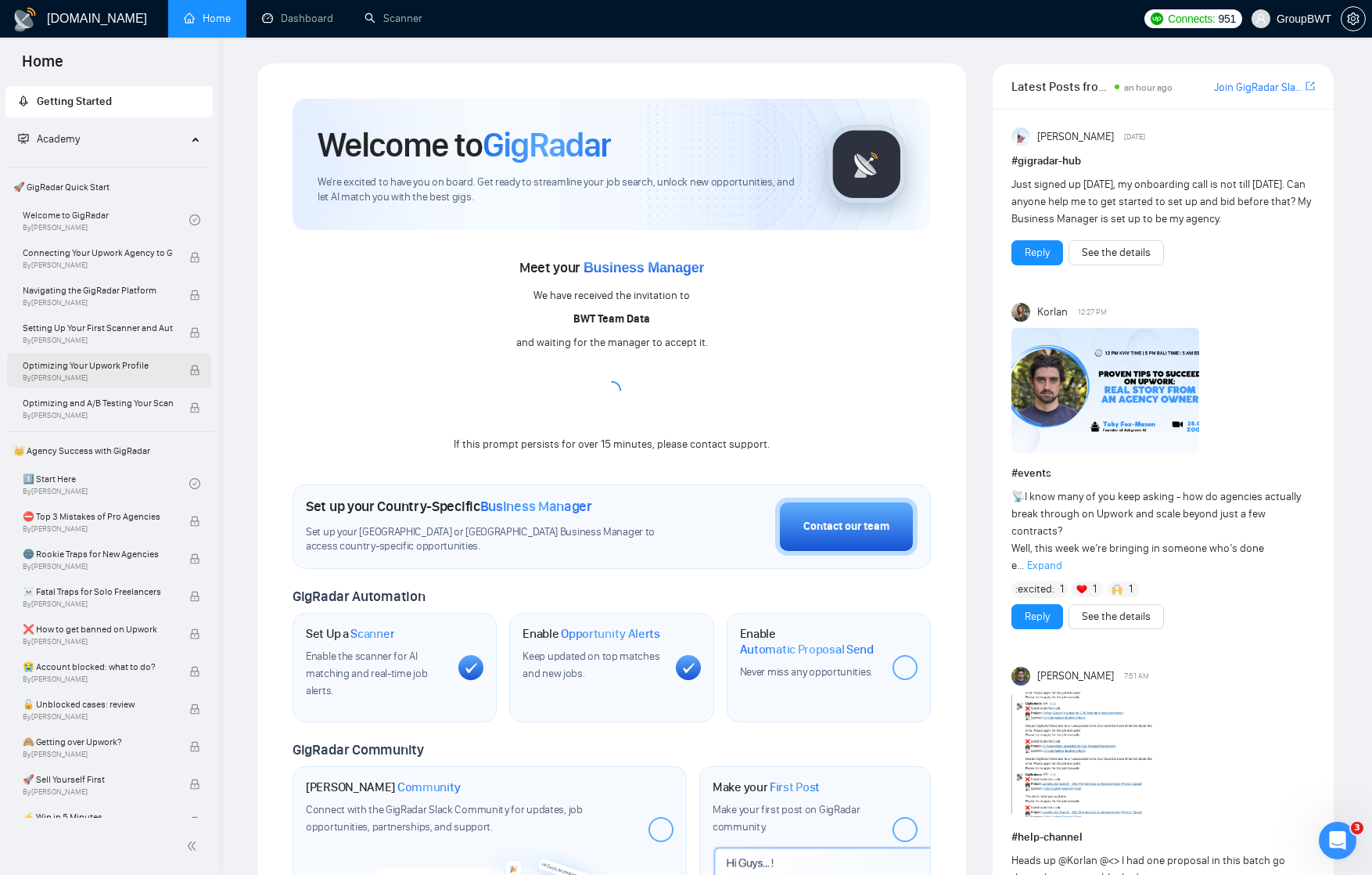
scroll to position [0, 0]
click at [111, 213] on link "Welcome to GigRadar By [PERSON_NAME]" at bounding box center [105, 220] width 167 height 35
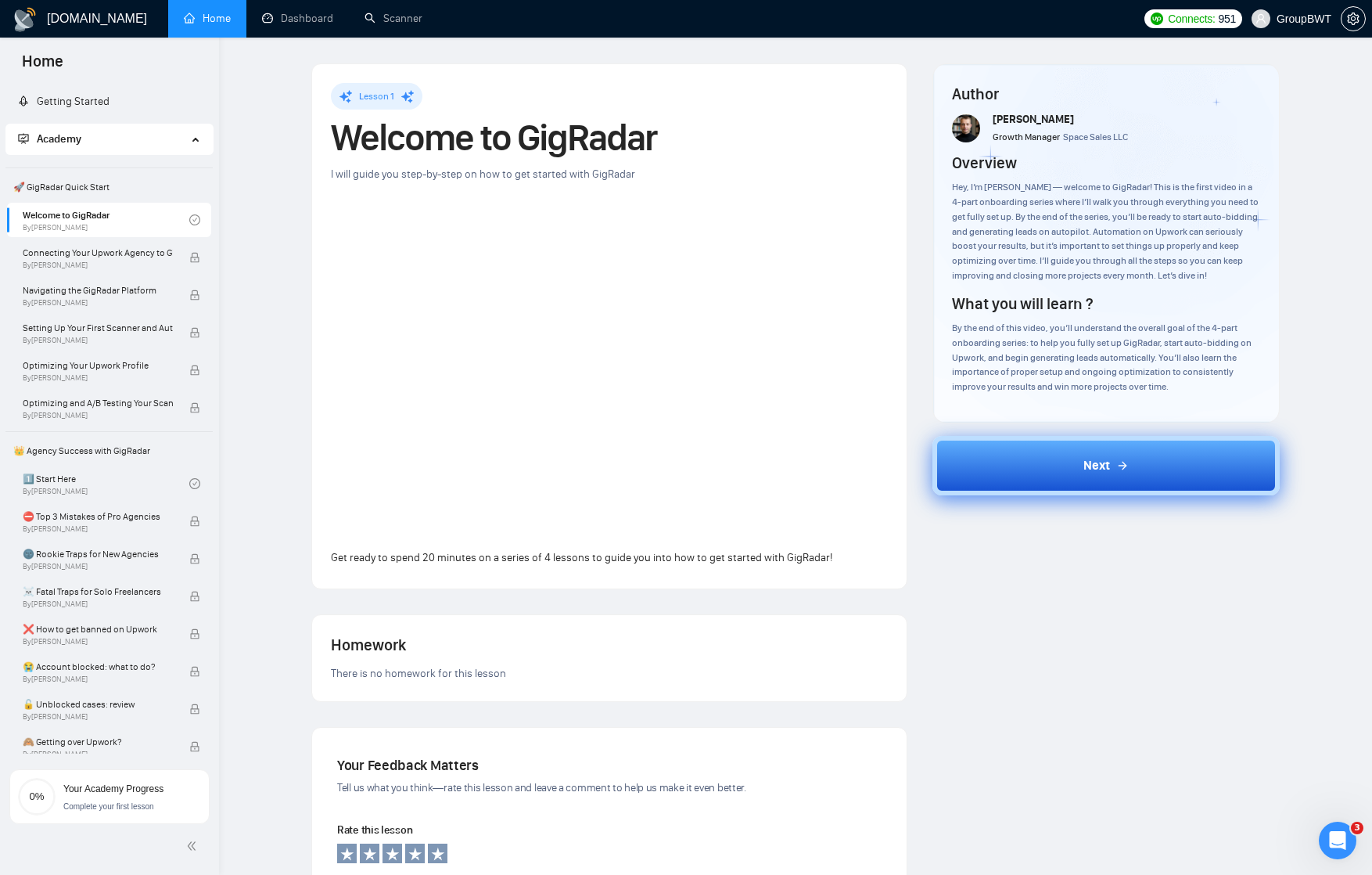
click at [1072, 469] on button "Next" at bounding box center [1106, 465] width 347 height 60
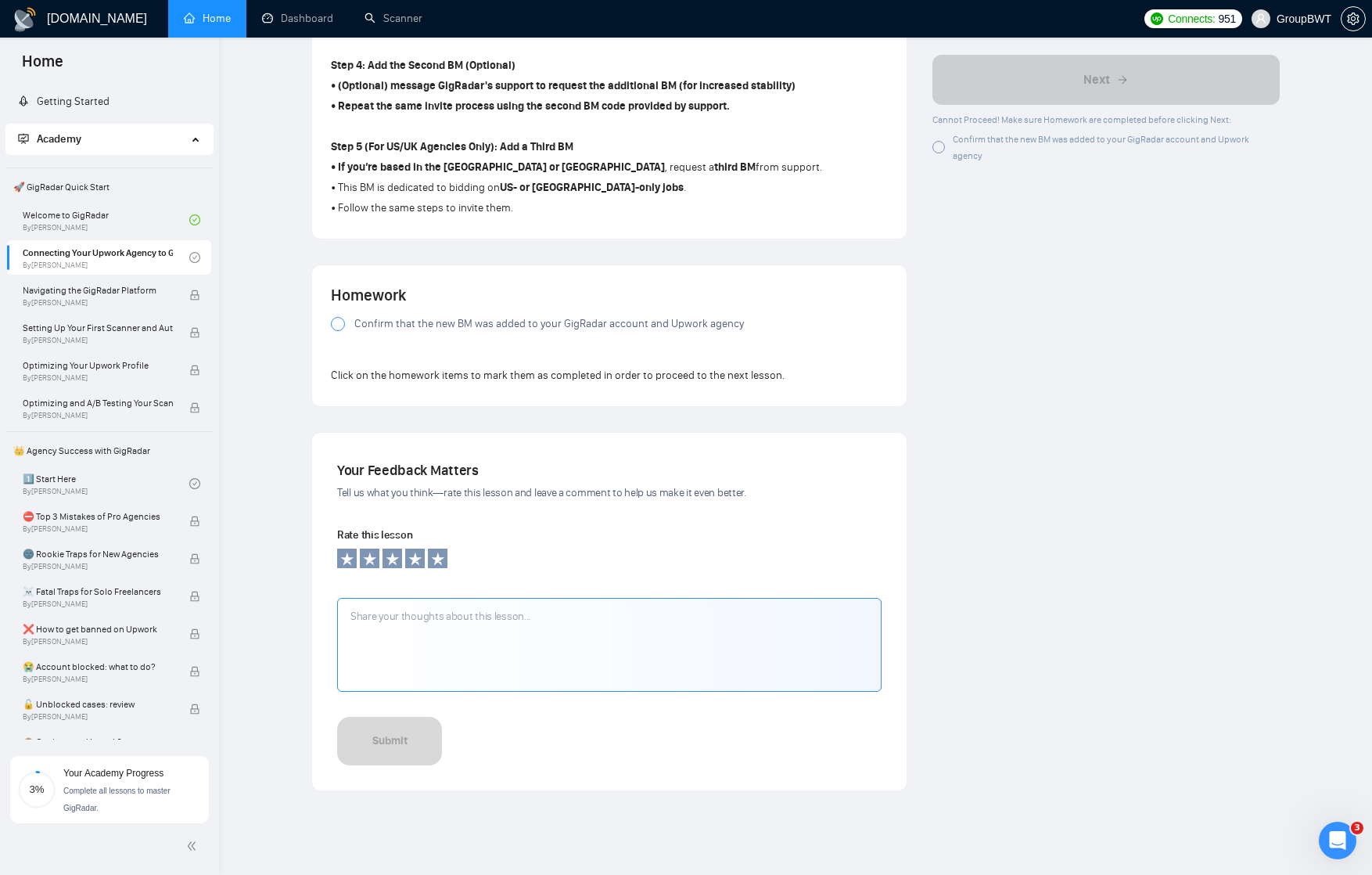
scroll to position [988, 0]
click at [340, 330] on div at bounding box center [338, 324] width 14 height 14
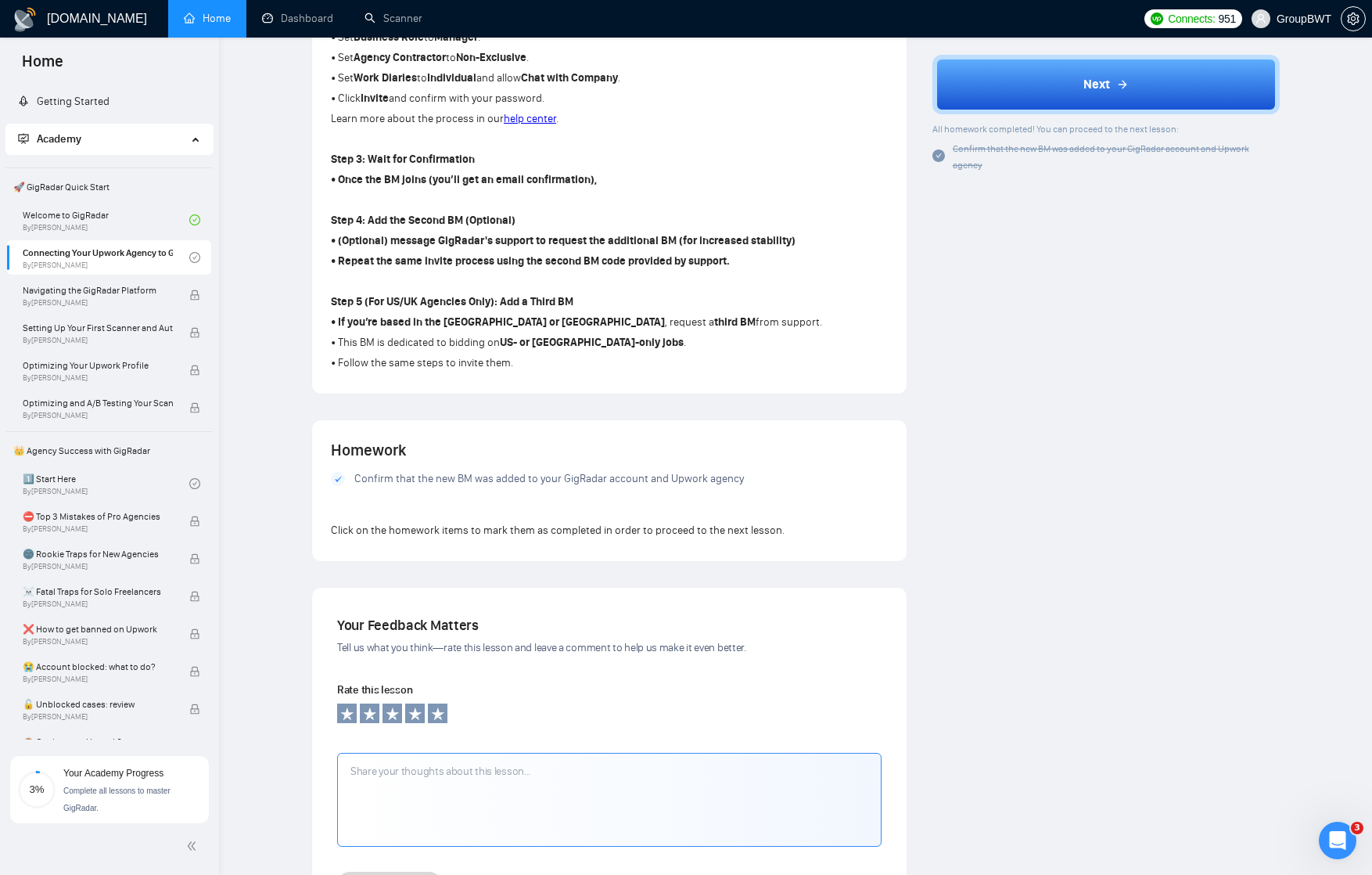
scroll to position [817, 0]
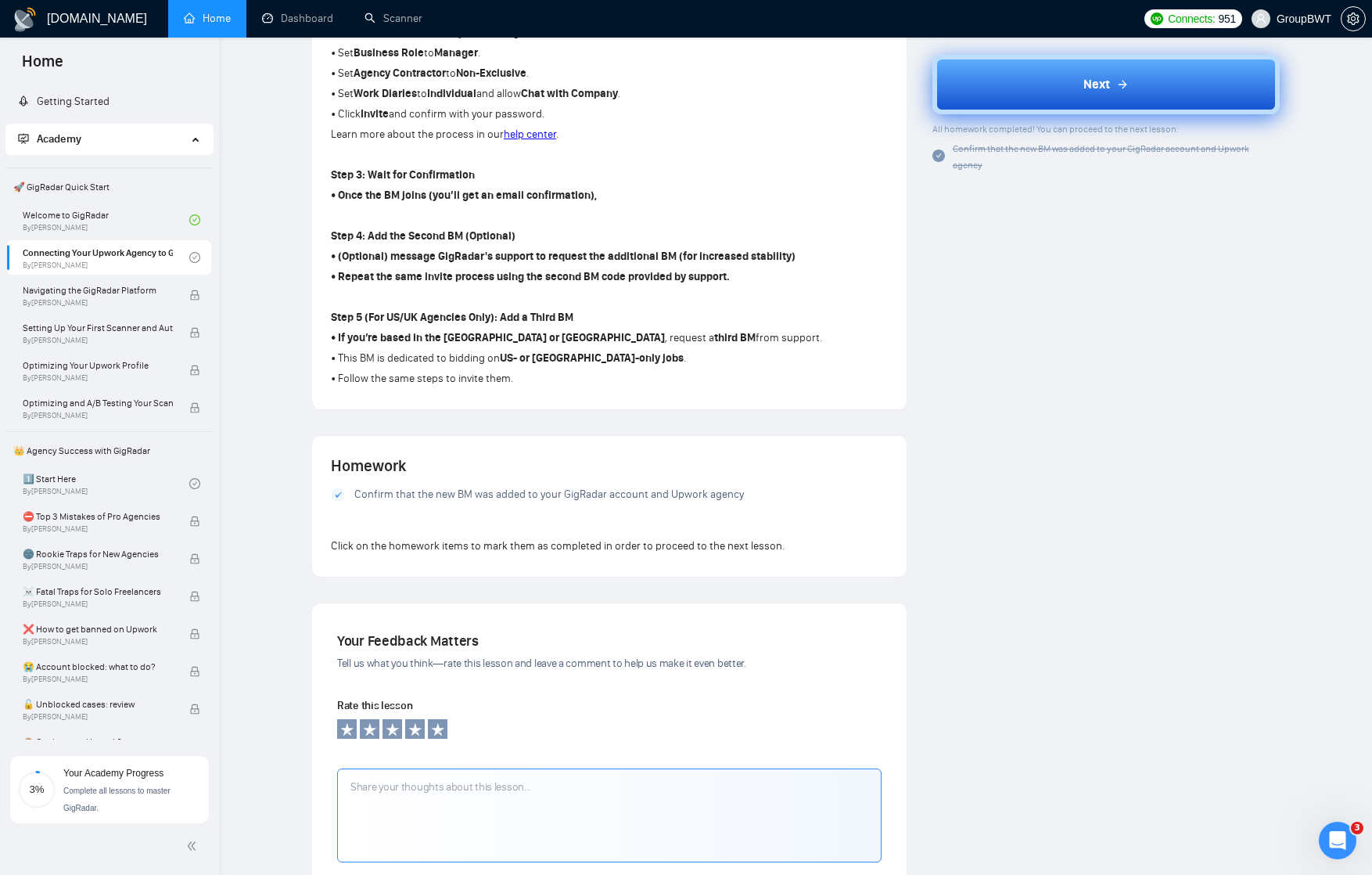
click at [1070, 92] on button "Next" at bounding box center [1106, 84] width 347 height 60
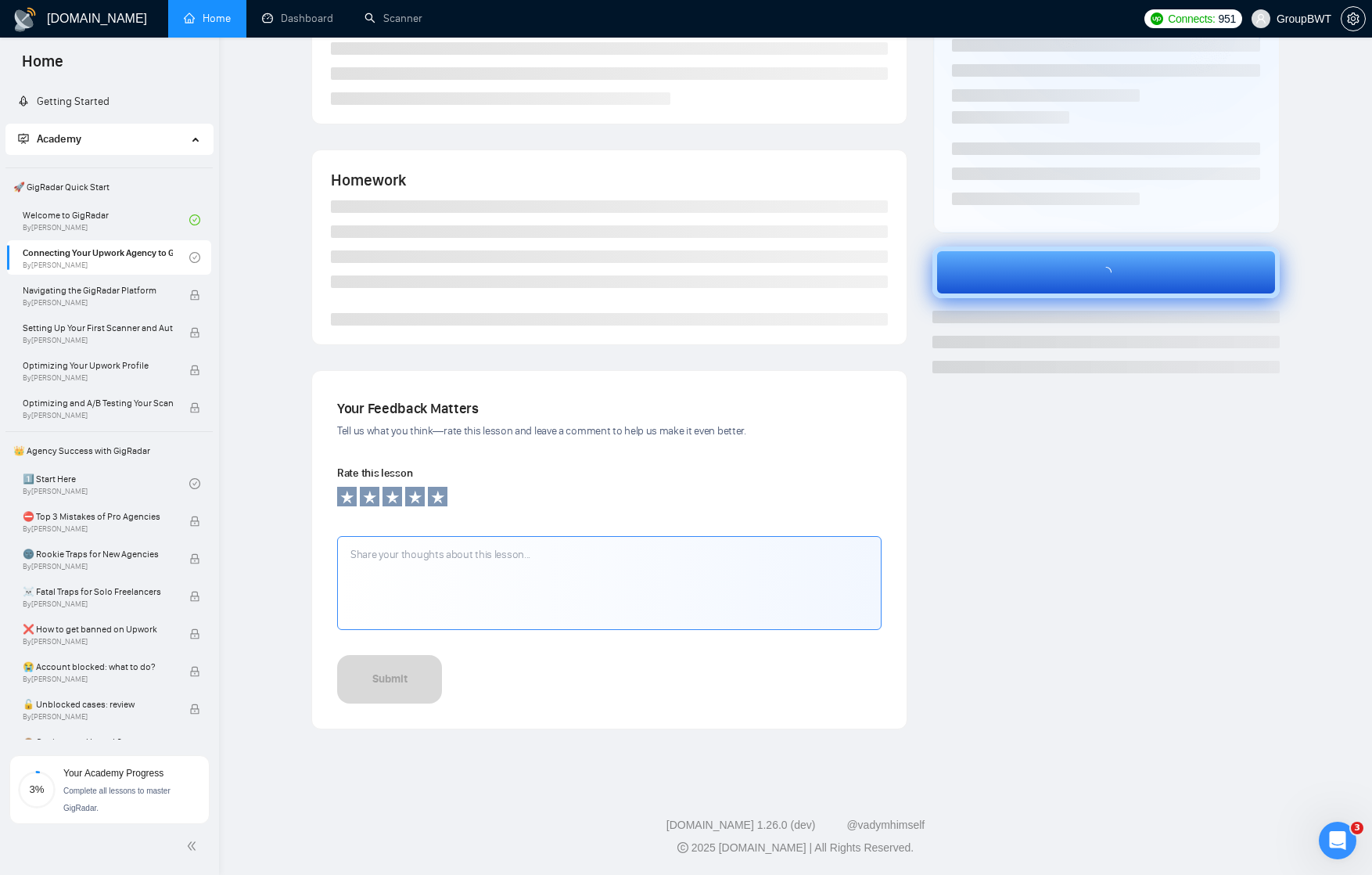
scroll to position [190, 0]
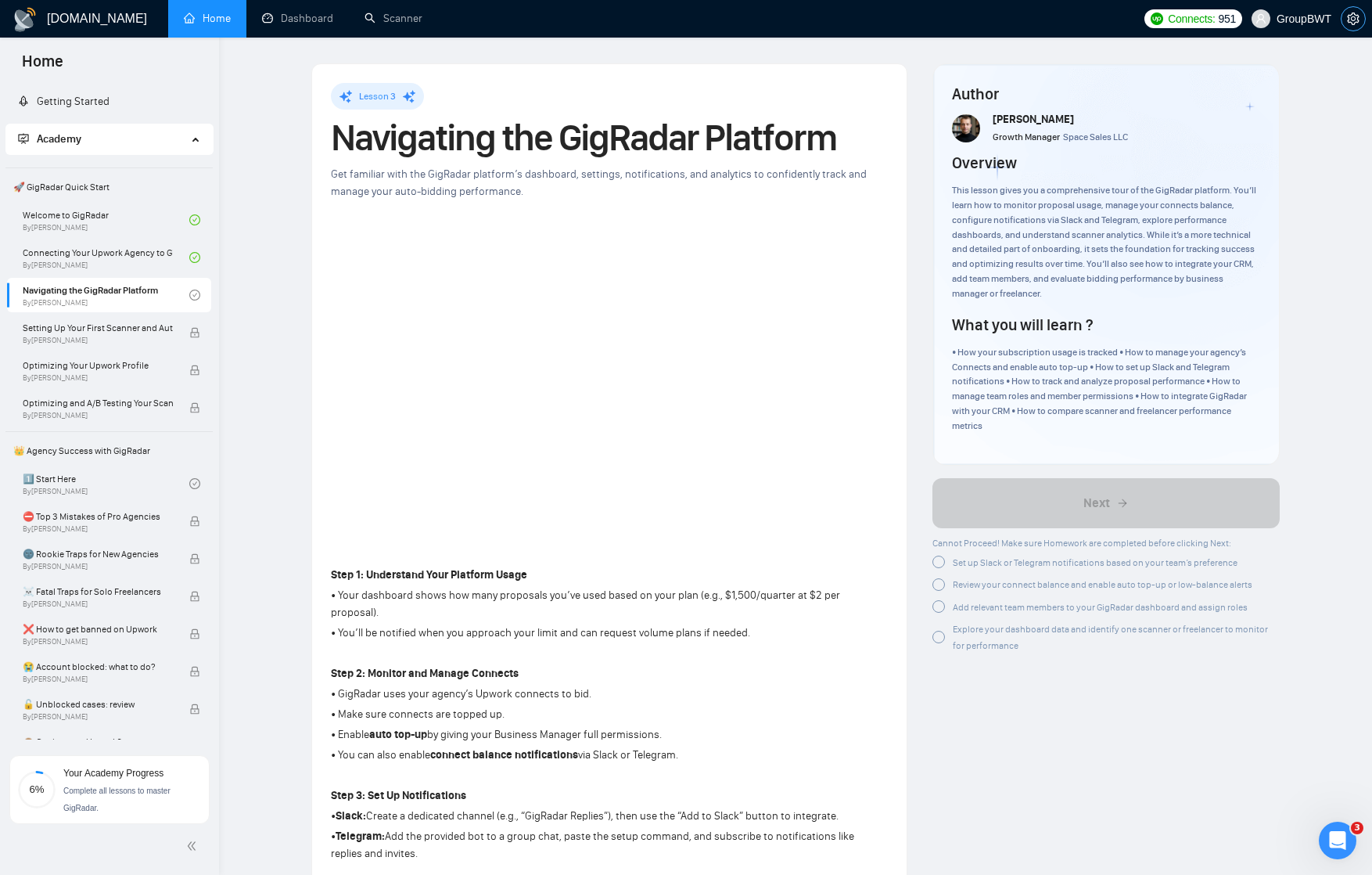
click at [1347, 21] on icon "setting" at bounding box center [1353, 18] width 12 height 12
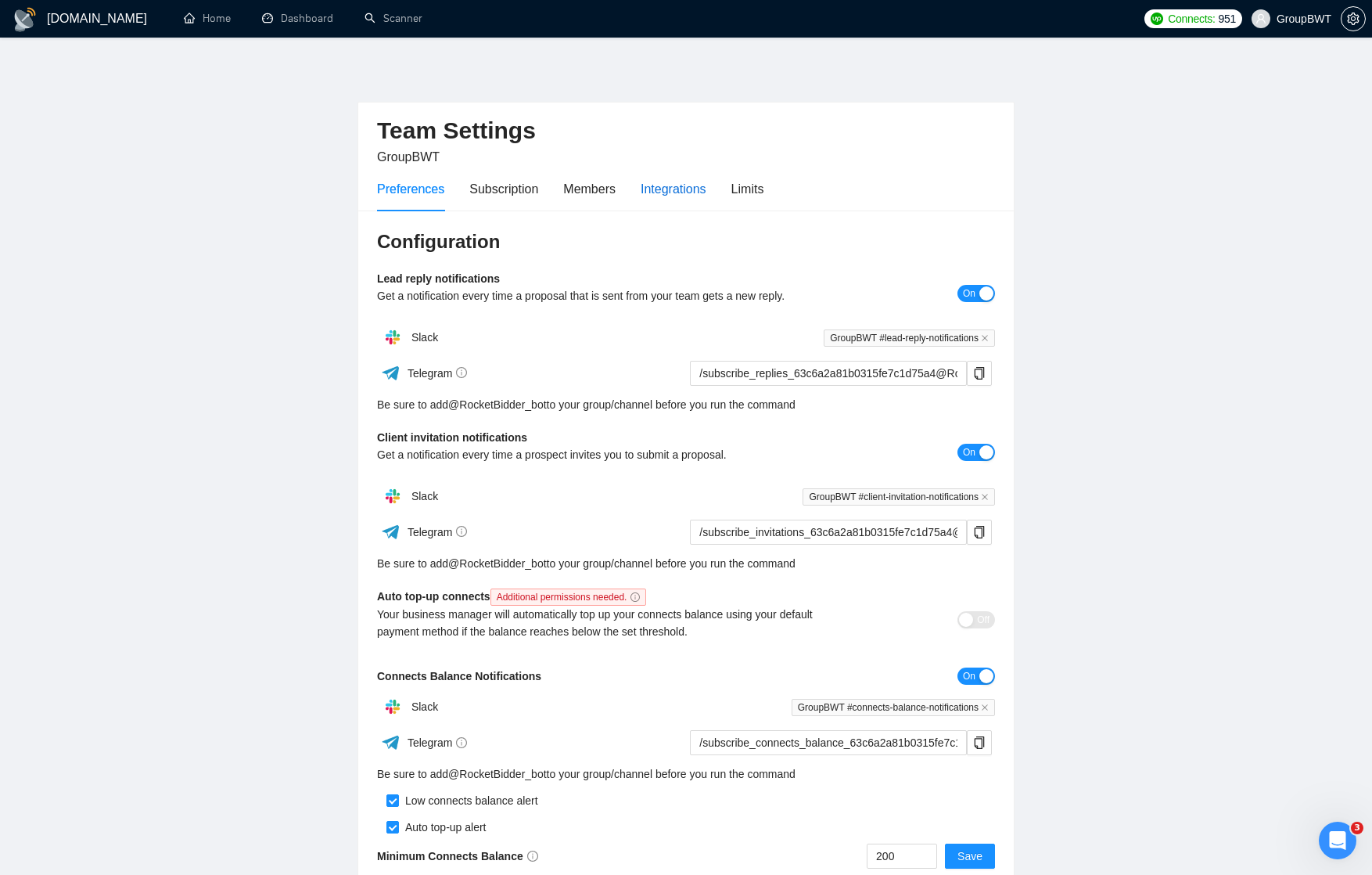
click at [668, 190] on div "Integrations" at bounding box center [673, 188] width 66 height 20
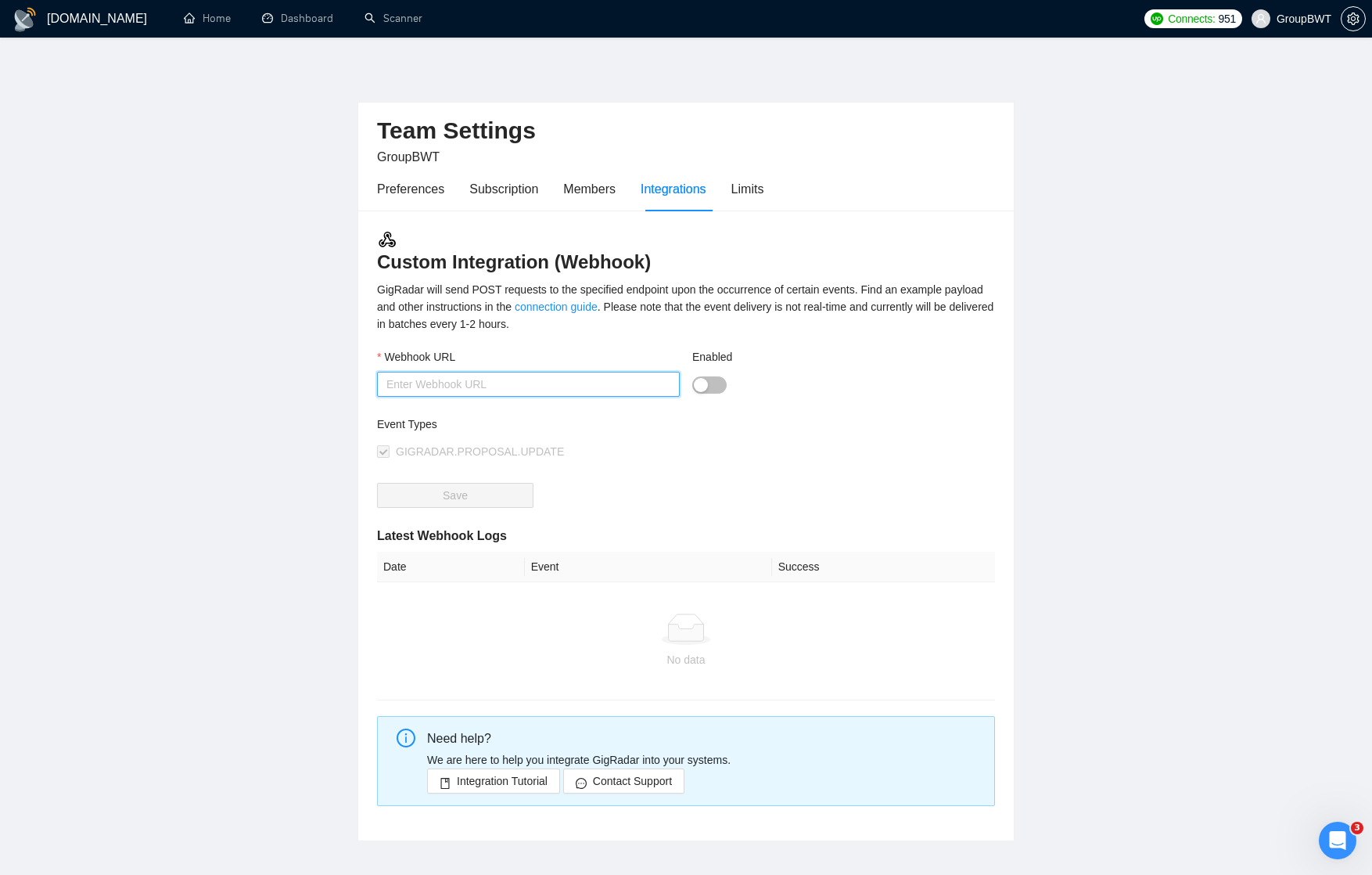
click at [646, 389] on input "Webhook URL" at bounding box center [528, 384] width 302 height 25
paste input "https://hook.eu2.make.com/mj1x4vnxrjvmwsylri1zh8dub4uibk79"
type input "https://hook.eu2.make.com/mj1x4vnxrjvmwsylri1zh8dub4uibk79"
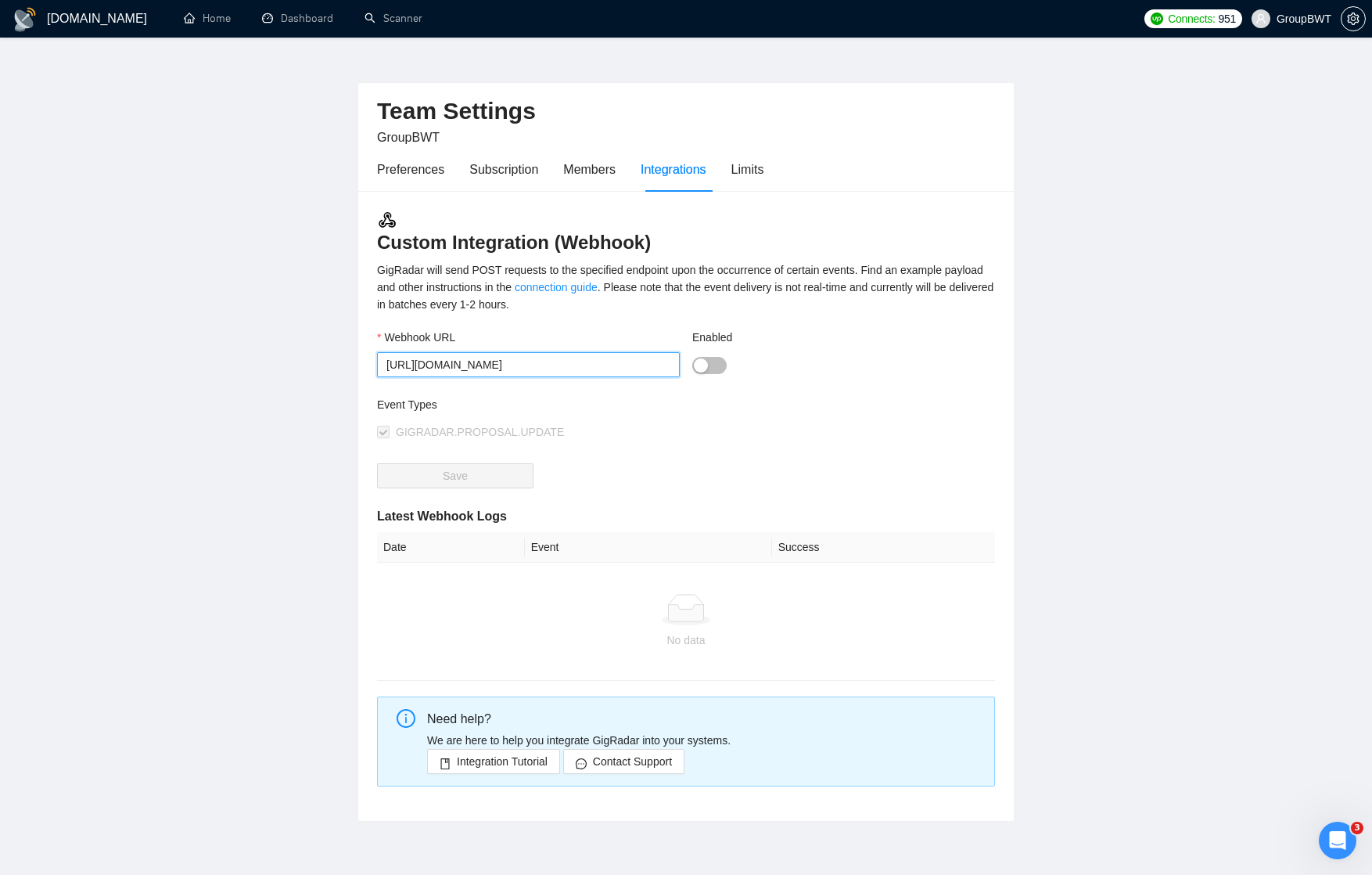
scroll to position [13, 0]
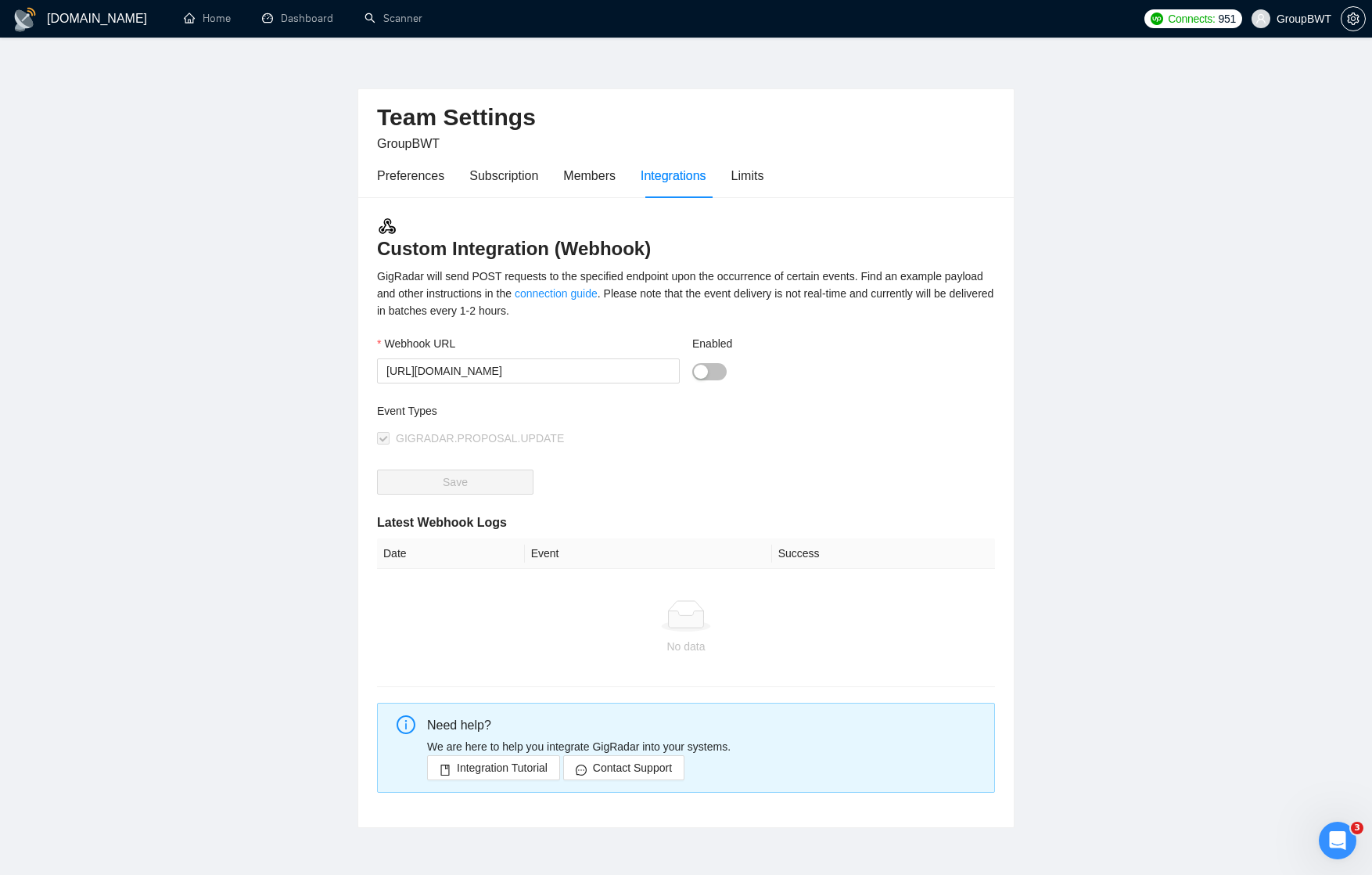
click at [704, 368] on div "button" at bounding box center [700, 371] width 14 height 14
click at [676, 384] on div "Webhook URL https://hook.eu2.make.com/mj1x4vnxrjvmwsylri1zh8dub4uibk79" at bounding box center [528, 369] width 315 height 67
click at [733, 357] on div "Enabled" at bounding box center [844, 346] width 302 height 23
click at [725, 362] on div at bounding box center [844, 371] width 302 height 18
click at [718, 370] on div "button" at bounding box center [718, 371] width 14 height 14
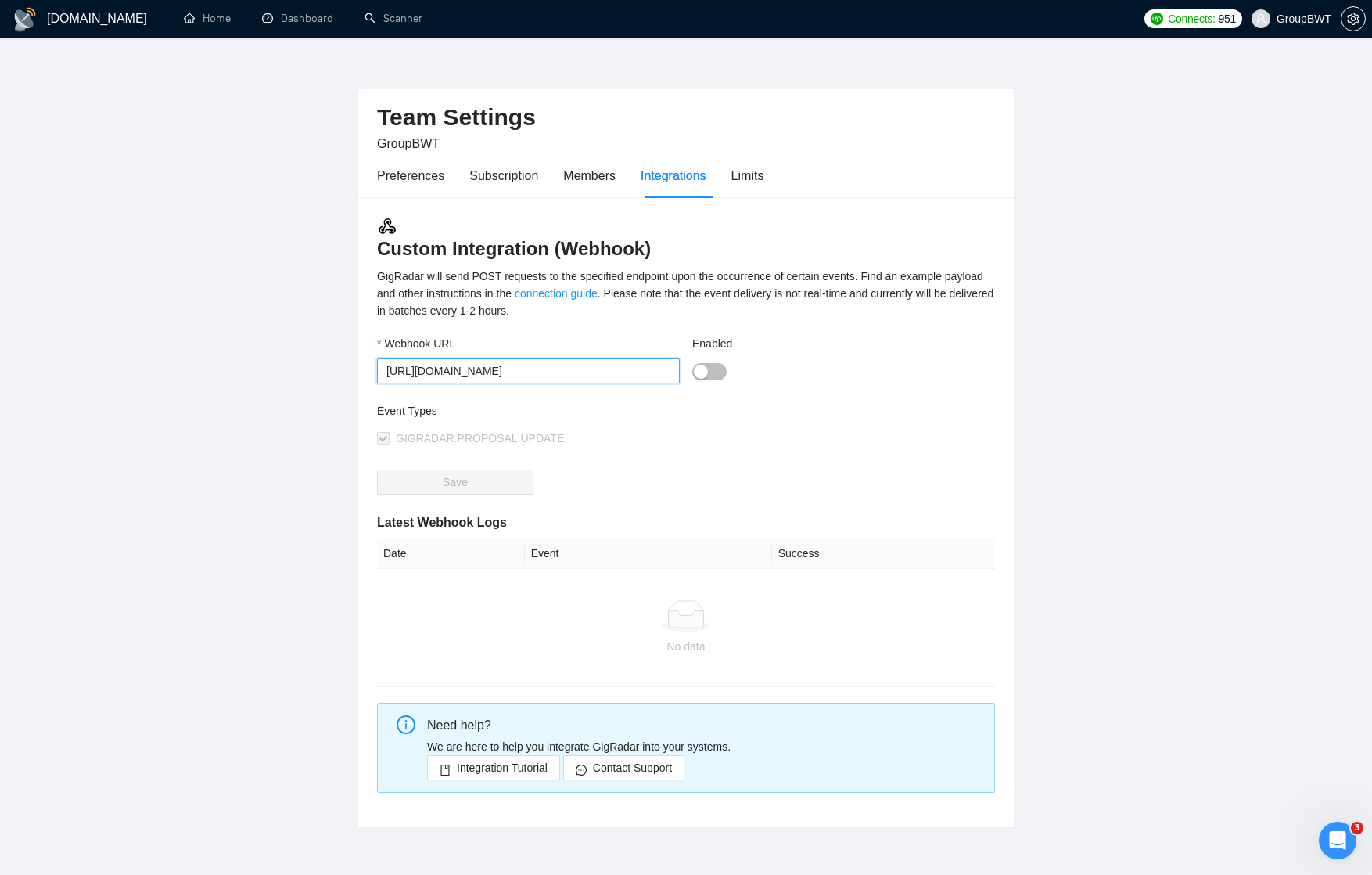
click at [659, 367] on input "https://hook.eu2.make.com/mj1x4vnxrjvmwsylri1zh8dub4uibk79" at bounding box center [528, 371] width 302 height 25
click at [762, 173] on div "Limits" at bounding box center [748, 175] width 33 height 20
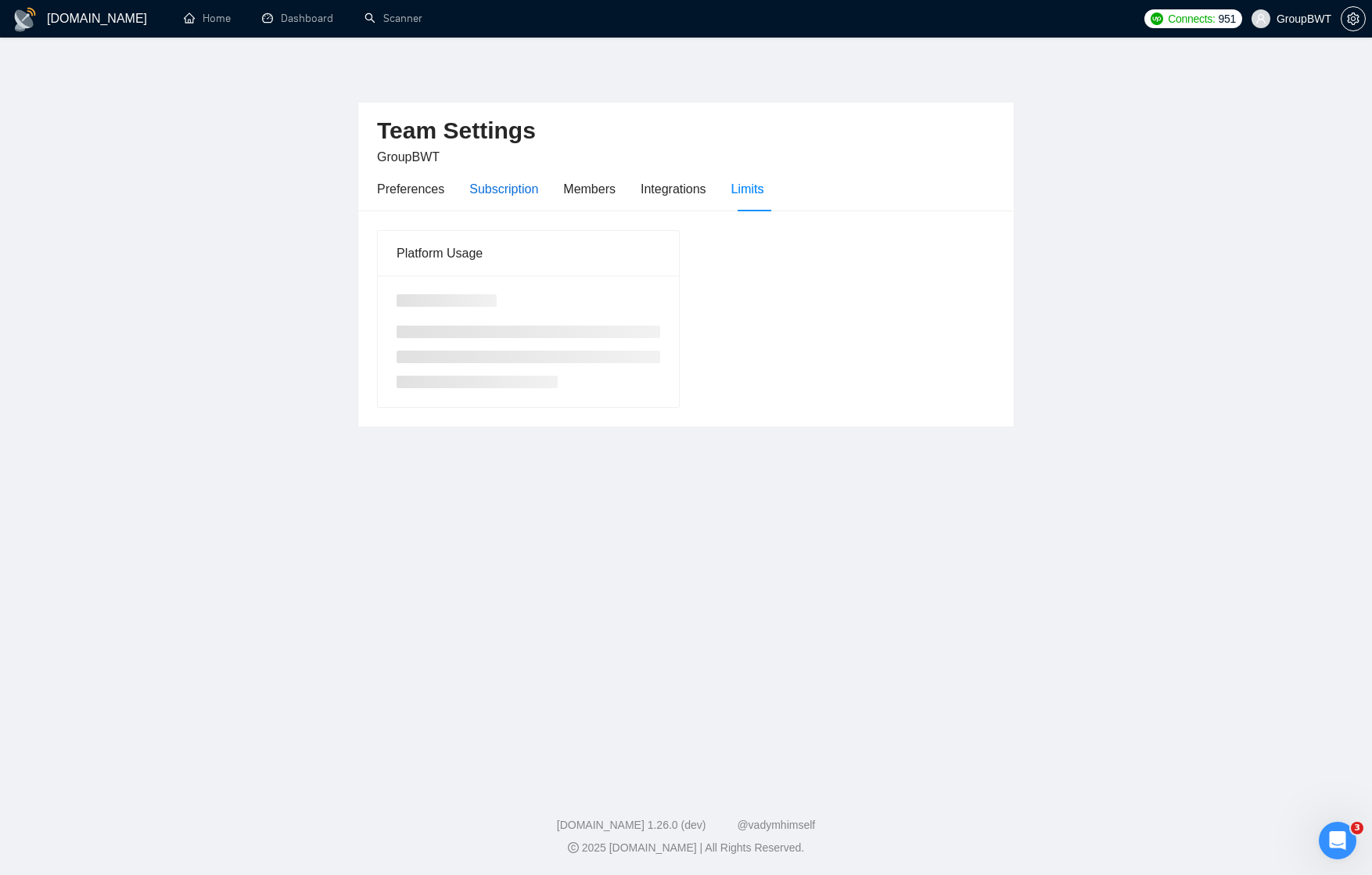
click at [504, 187] on div "Subscription" at bounding box center [503, 188] width 69 height 20
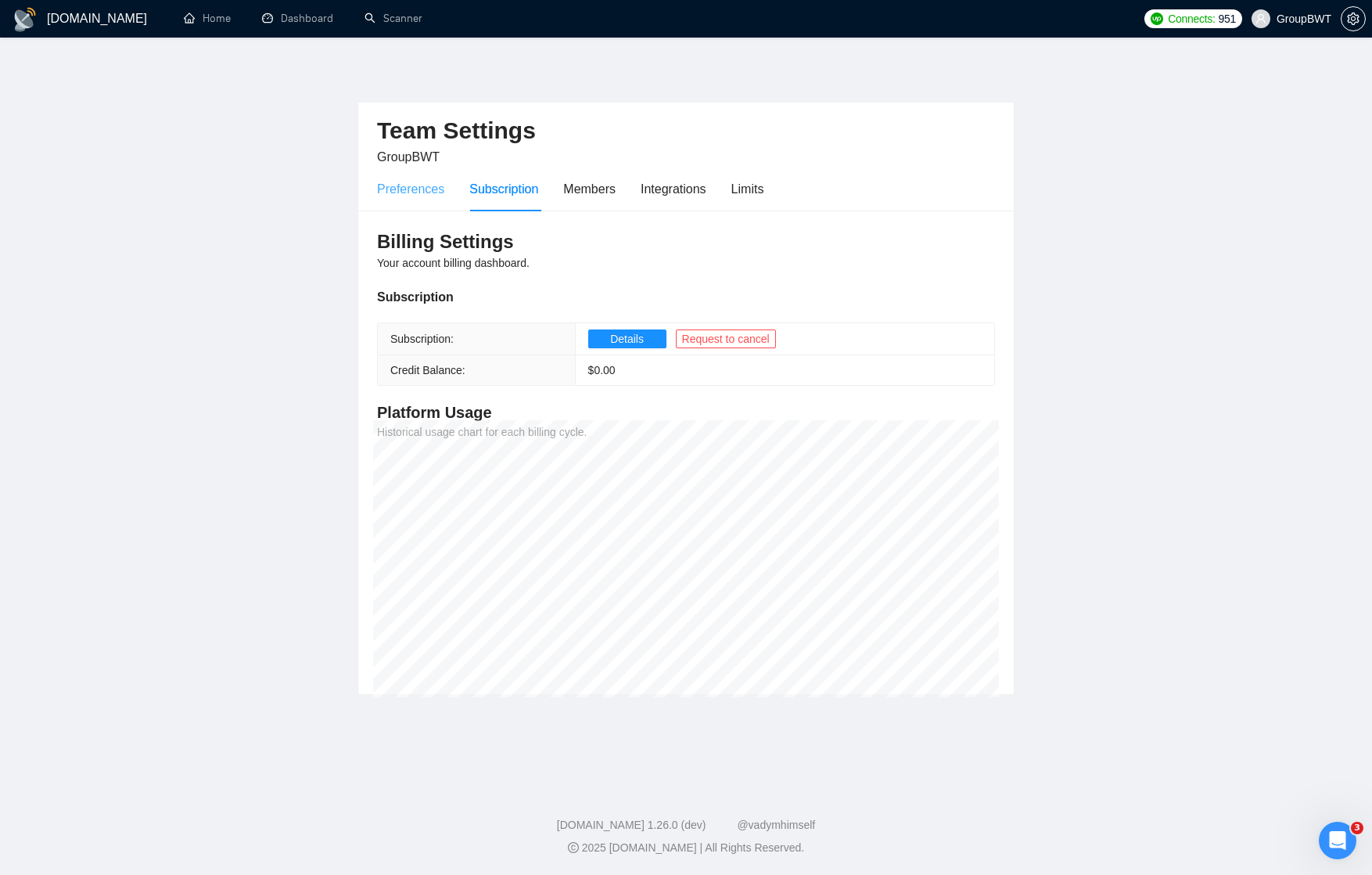
click at [415, 201] on div "Preferences" at bounding box center [411, 189] width 67 height 45
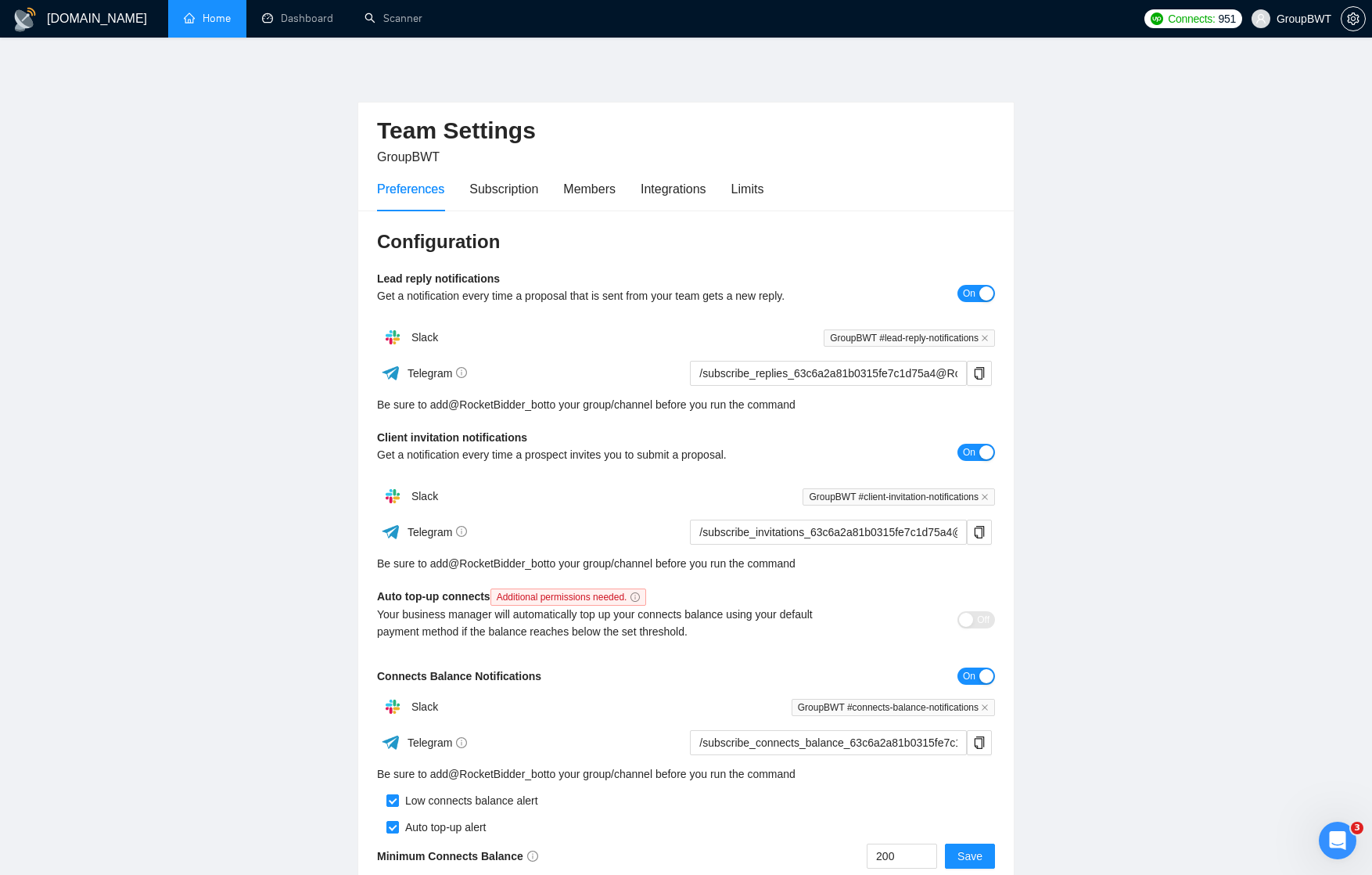
click at [224, 16] on link "Home" at bounding box center [207, 18] width 47 height 13
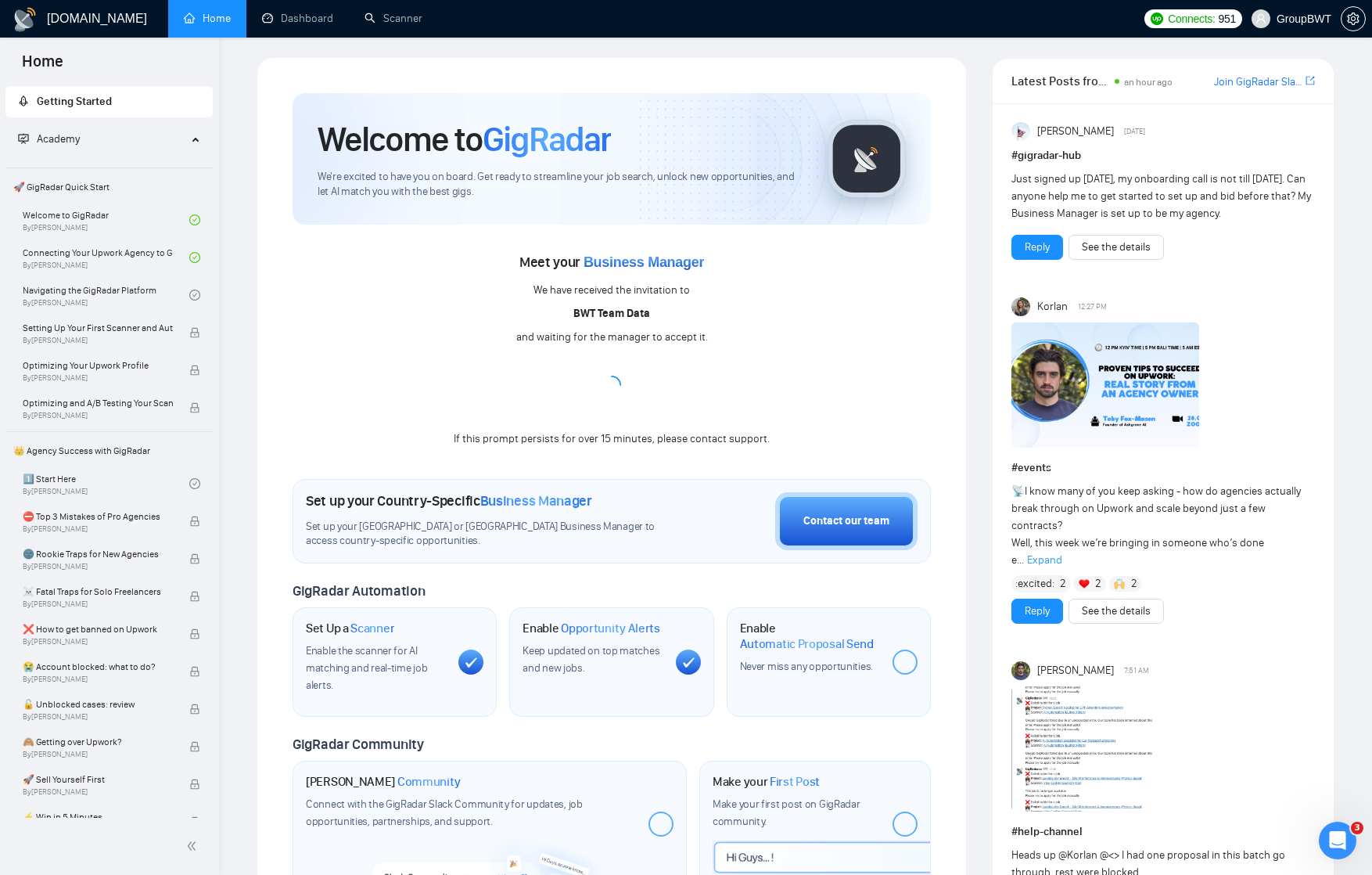
scroll to position [2, 0]
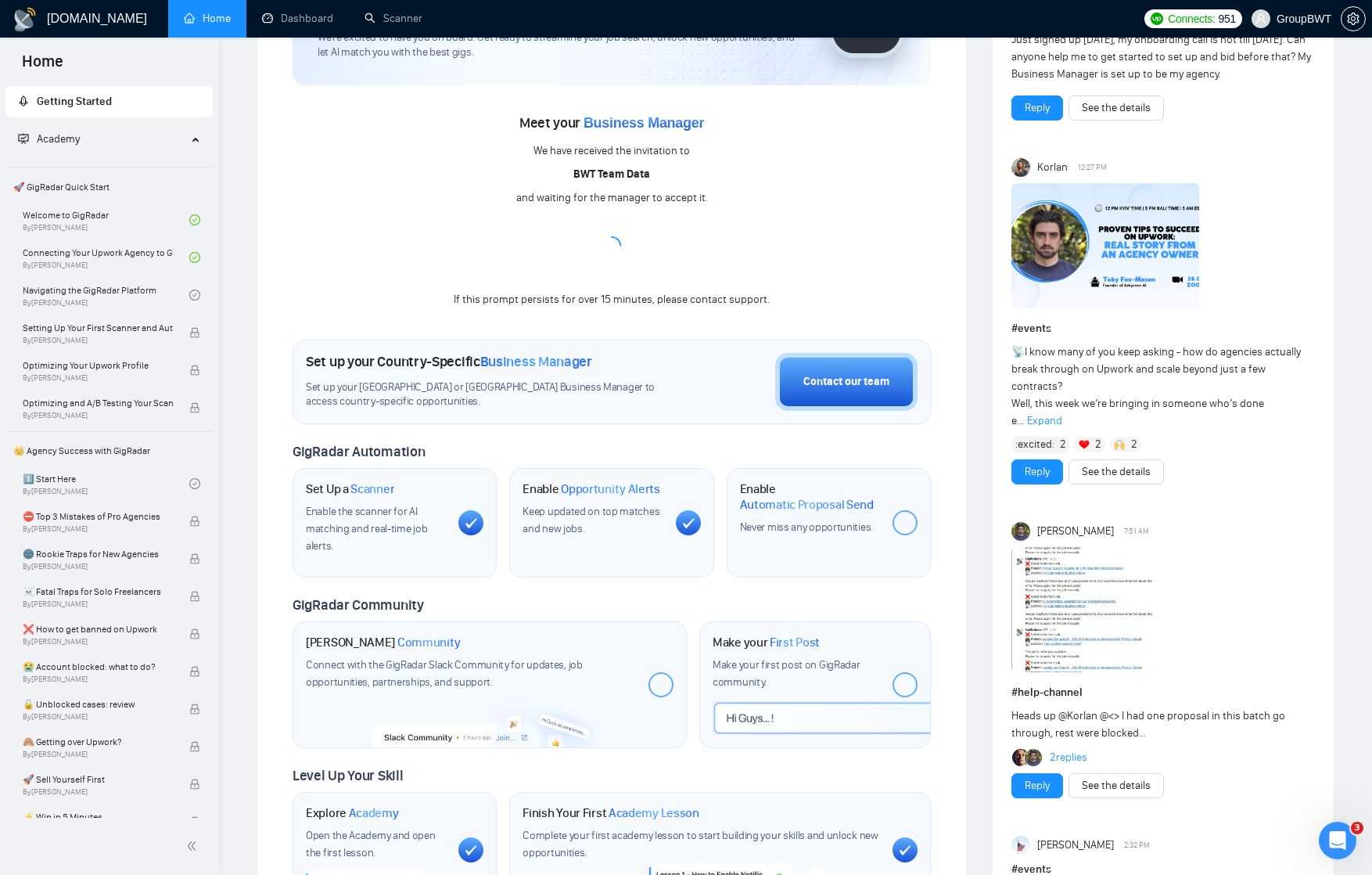
scroll to position [158, 0]
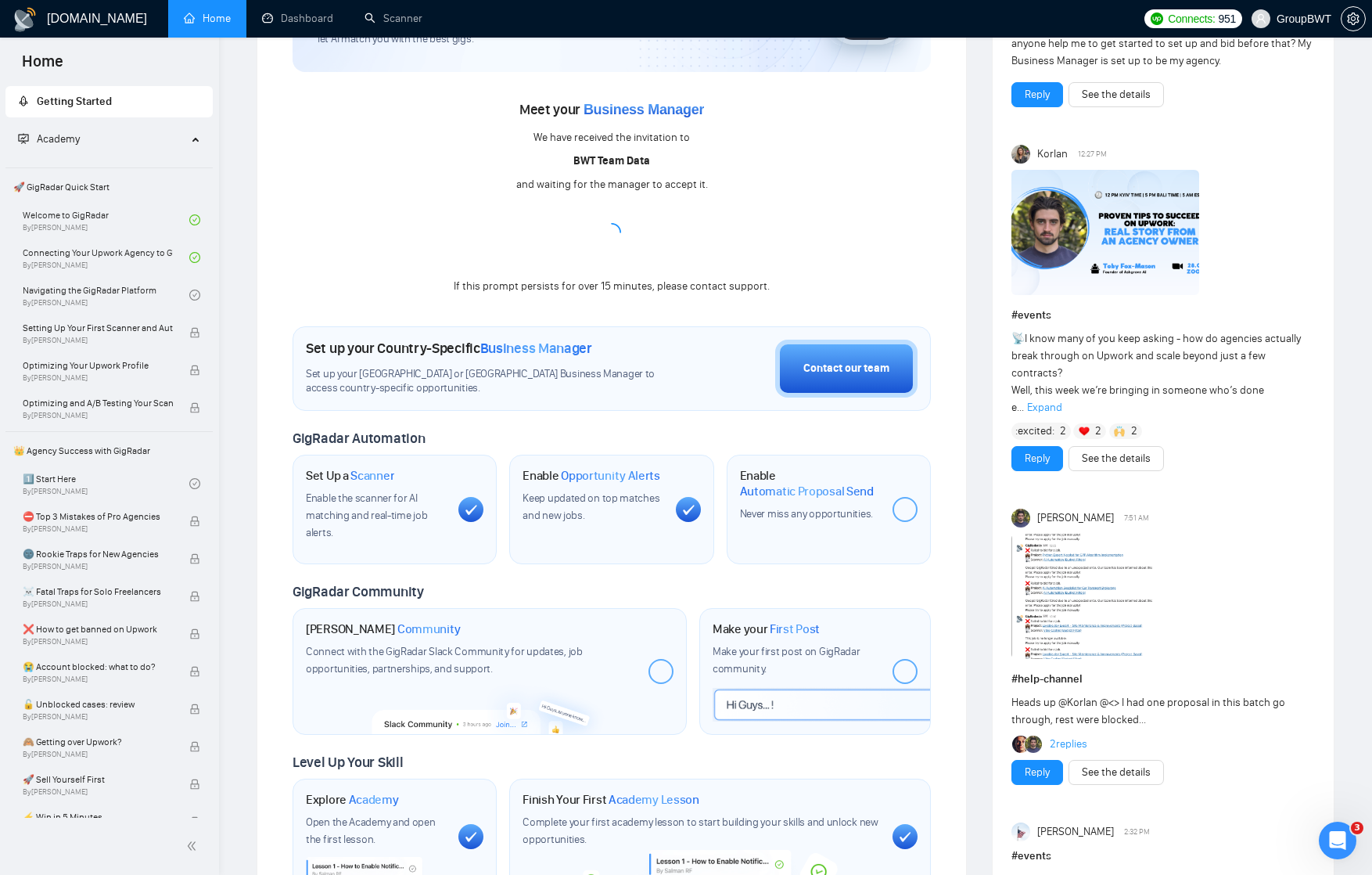
click at [610, 476] on span "Opportunity Alerts" at bounding box center [610, 476] width 99 height 16
click at [308, 19] on link "Dashboard" at bounding box center [297, 18] width 71 height 13
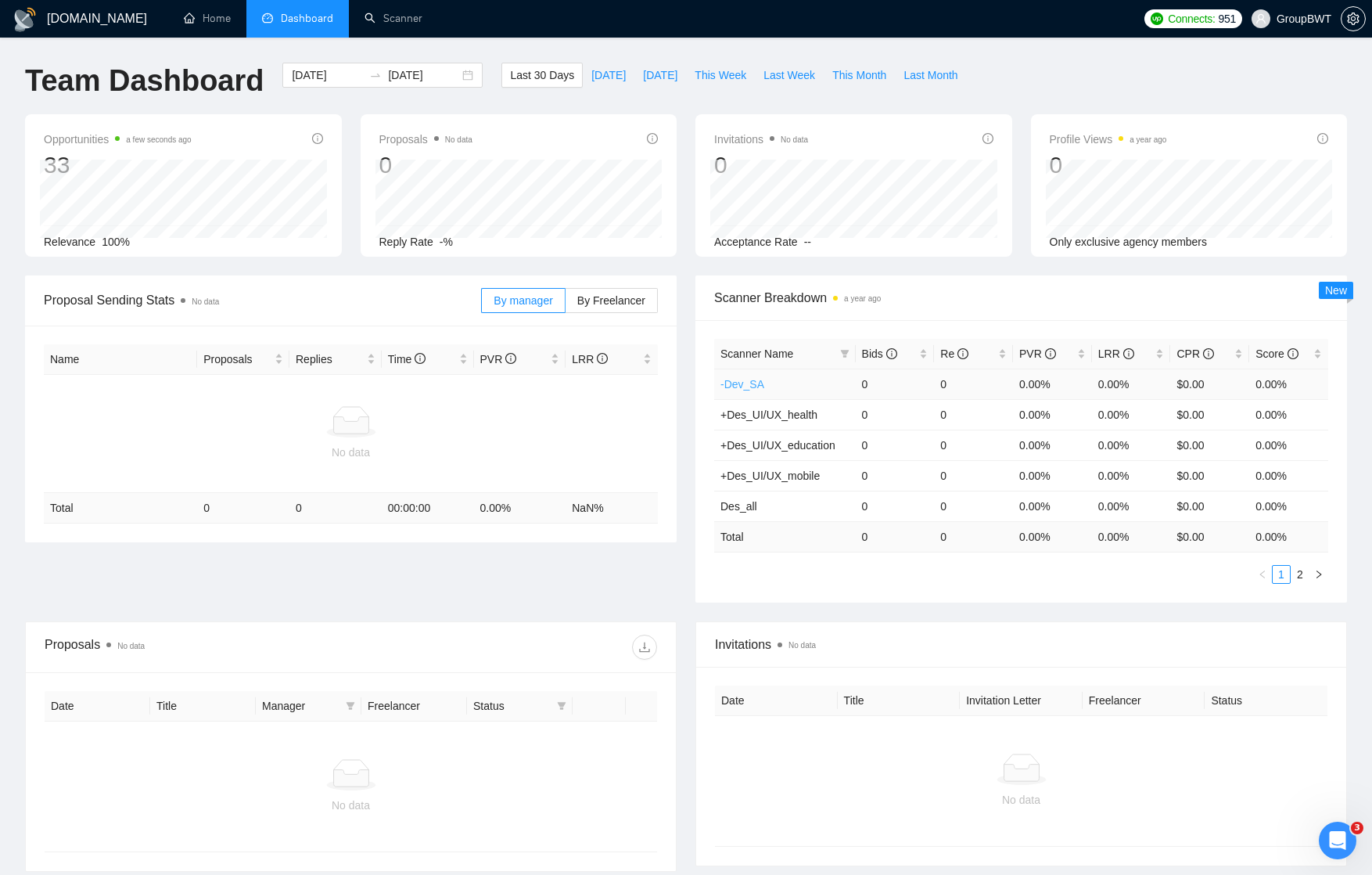
click at [750, 385] on link "-Dev_SA" at bounding box center [742, 384] width 44 height 12
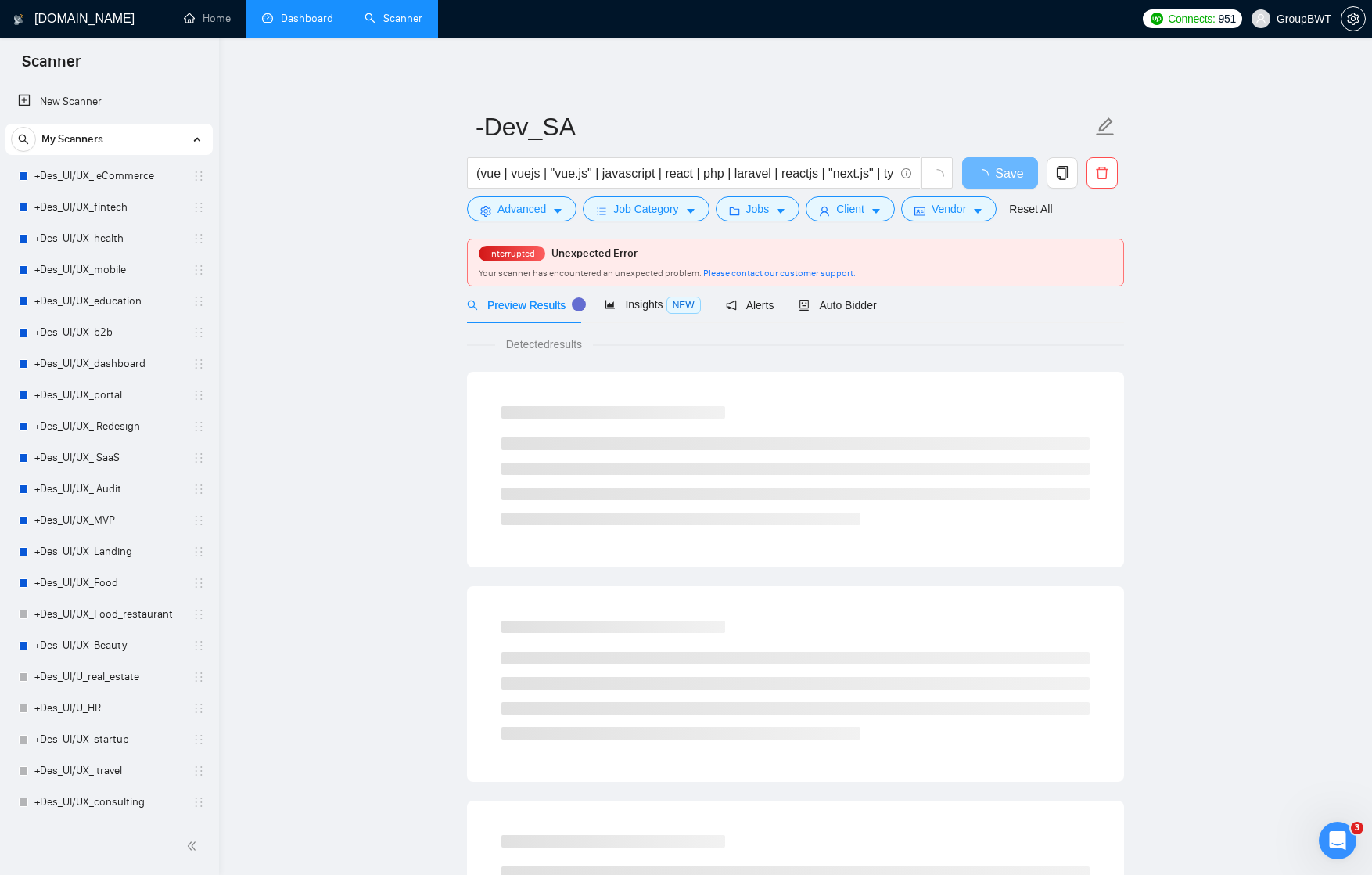
click at [294, 25] on link "Dashboard" at bounding box center [297, 18] width 71 height 13
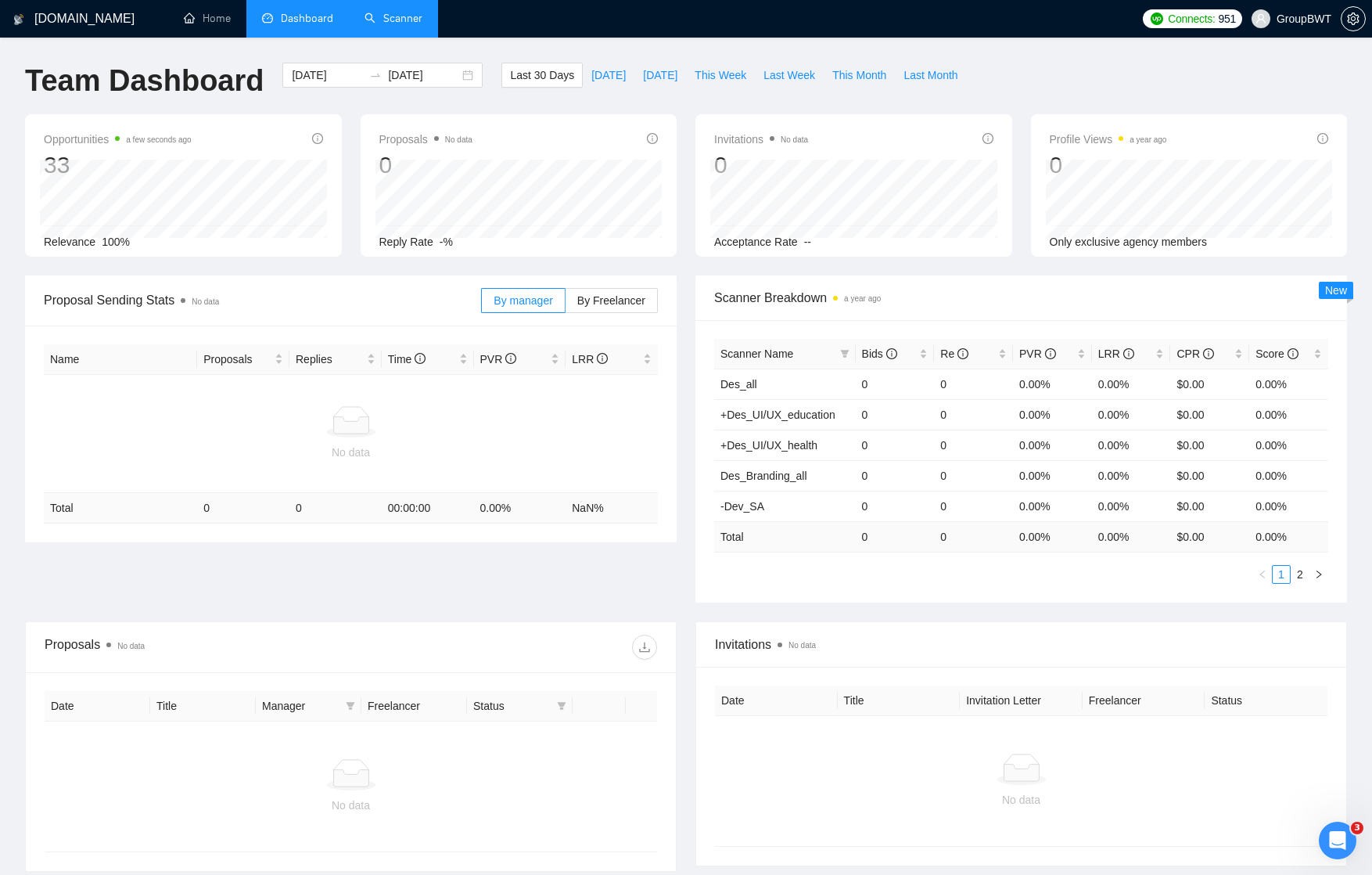
click at [400, 22] on link "Scanner" at bounding box center [393, 18] width 58 height 13
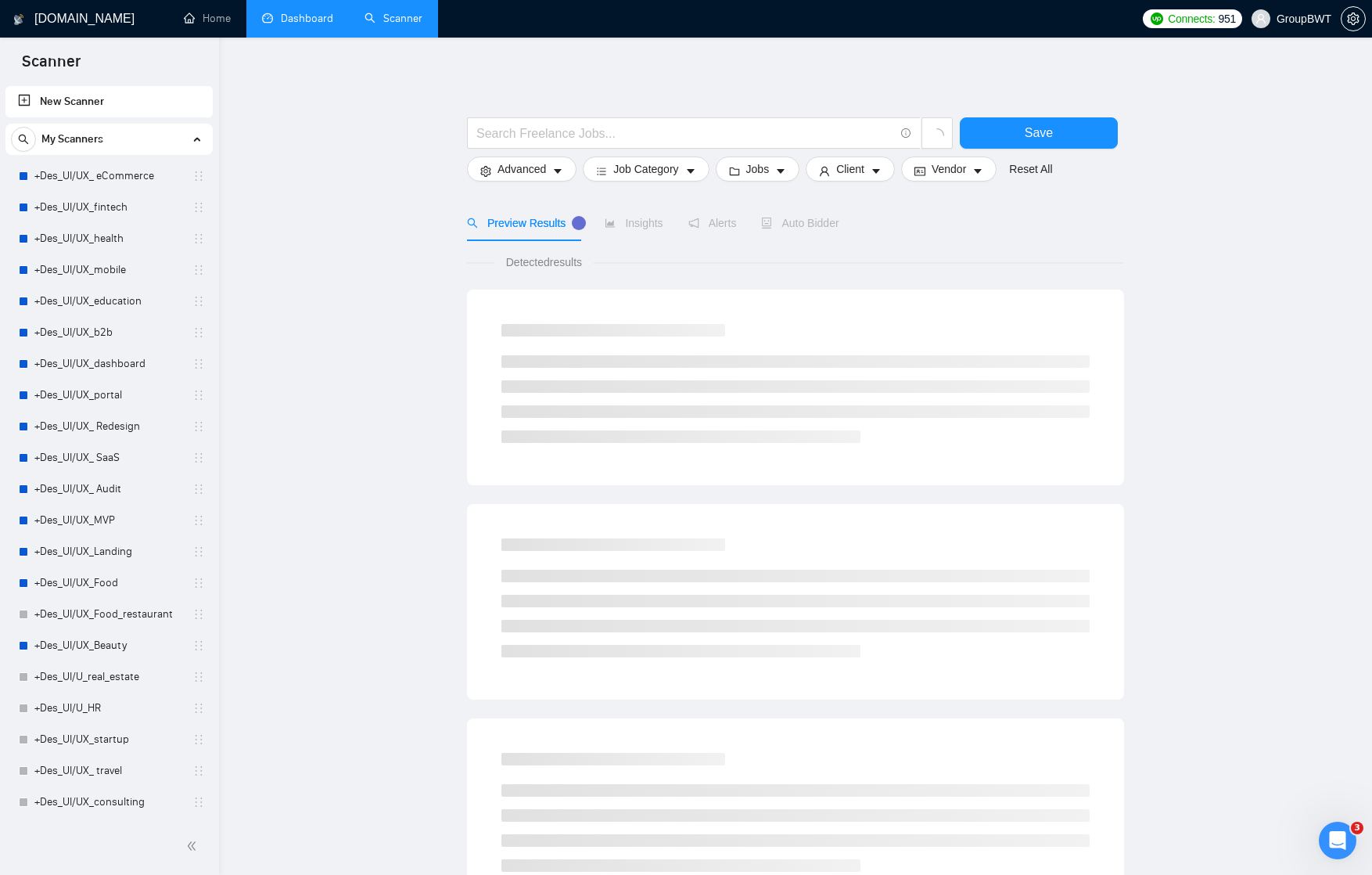
click at [319, 16] on link "Dashboard" at bounding box center [297, 18] width 71 height 13
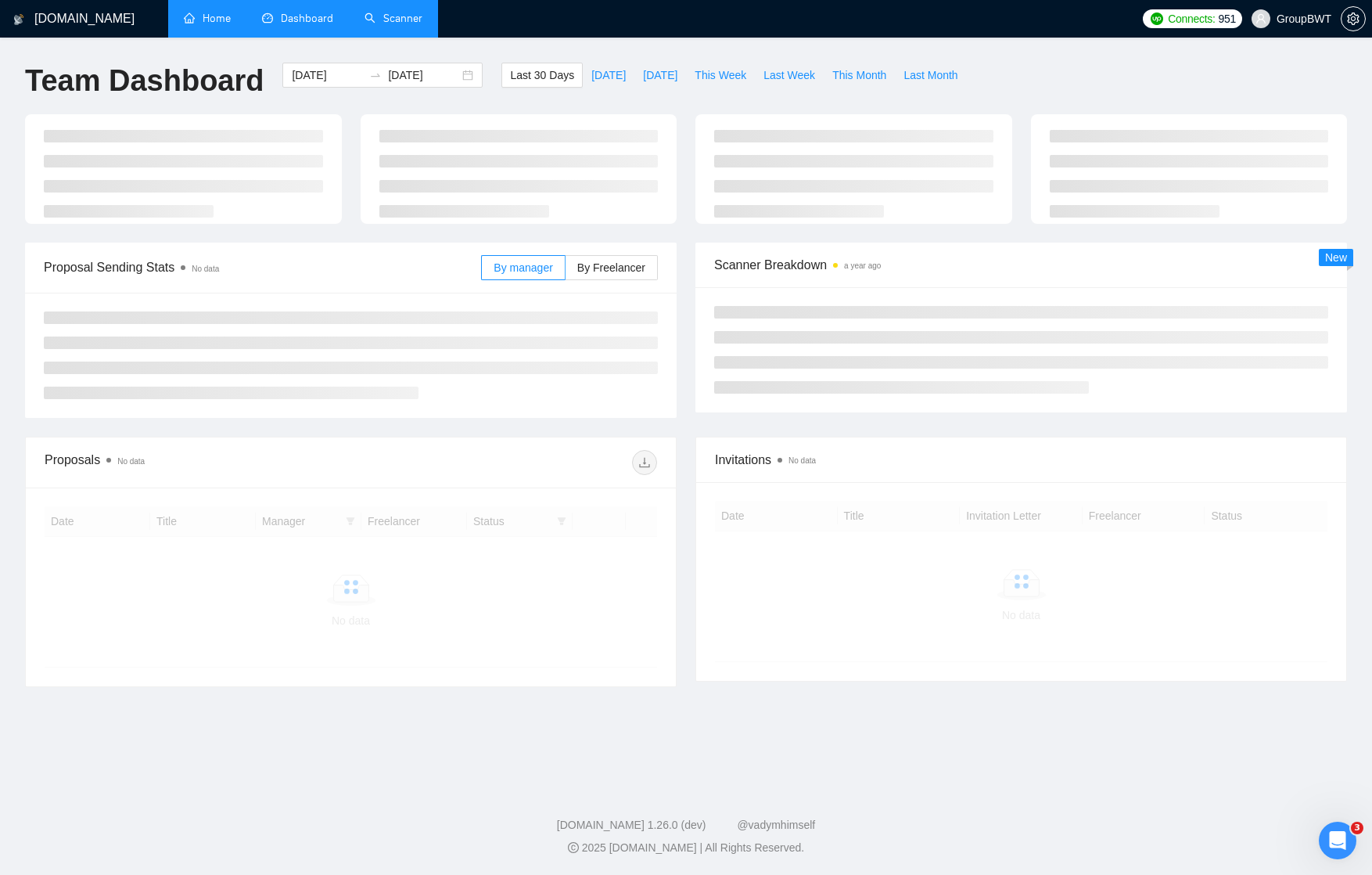
click at [219, 17] on link "Home" at bounding box center [207, 18] width 47 height 13
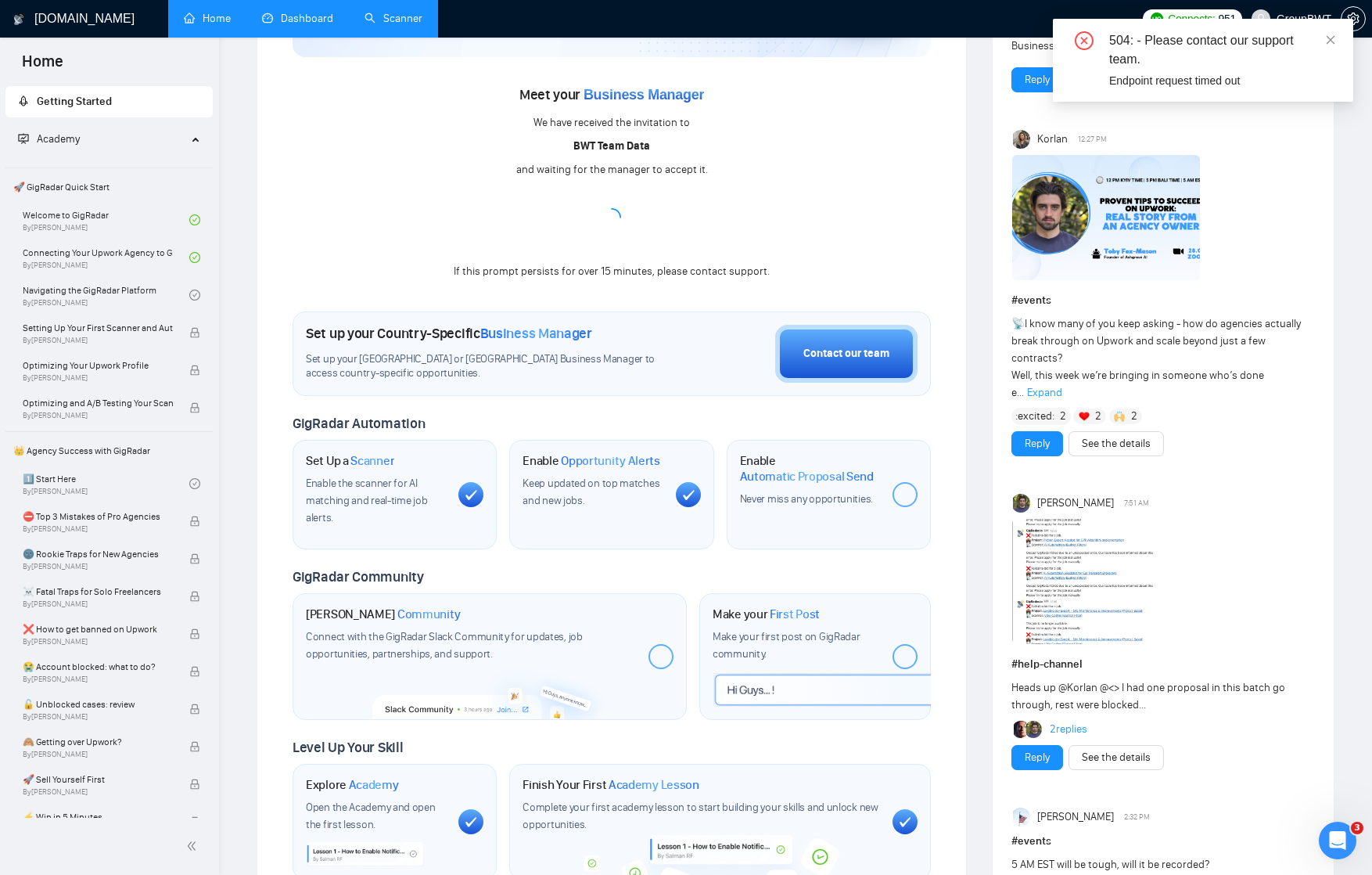
scroll to position [167, 0]
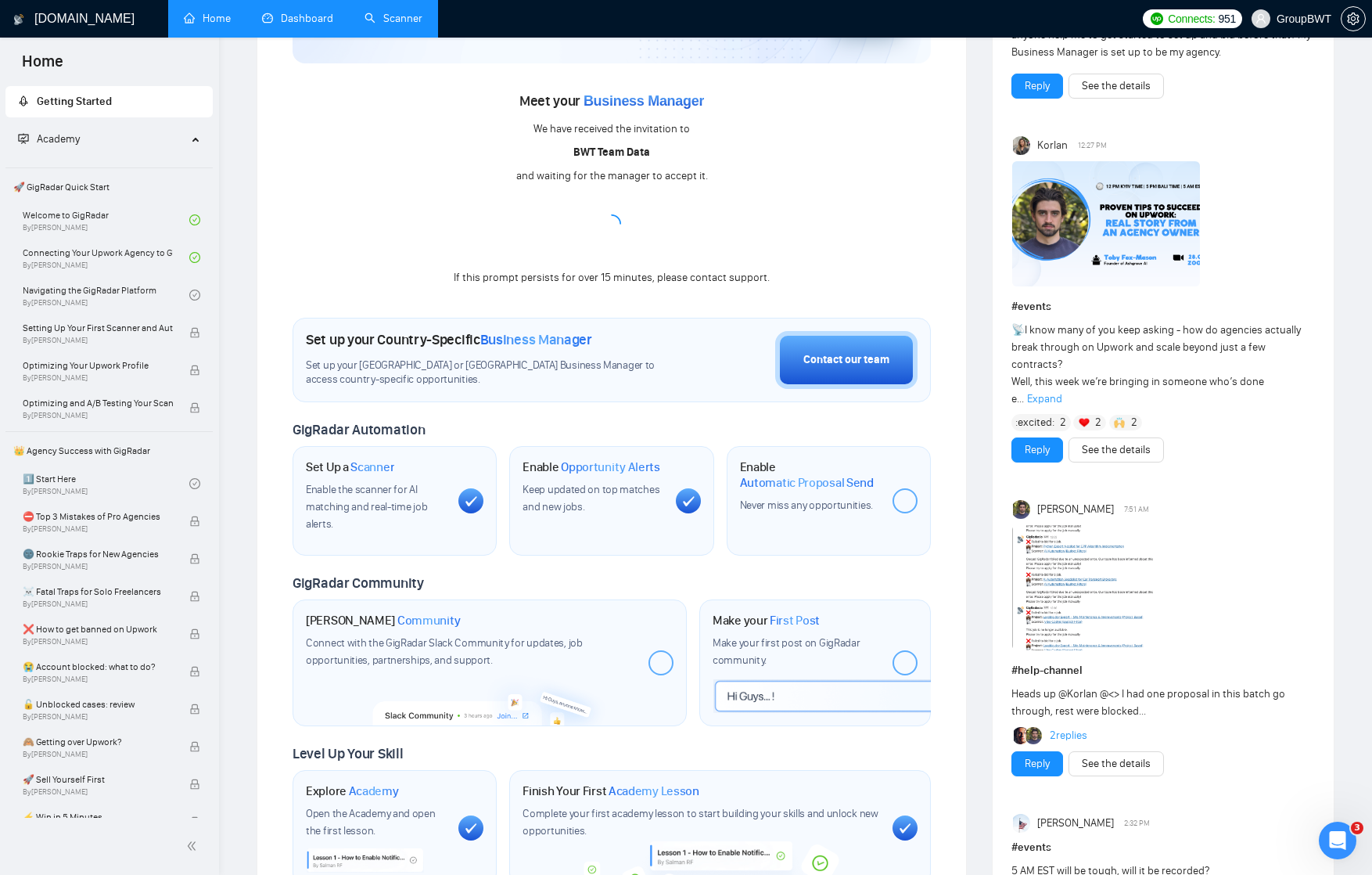
click at [212, 12] on link "Home" at bounding box center [207, 18] width 47 height 13
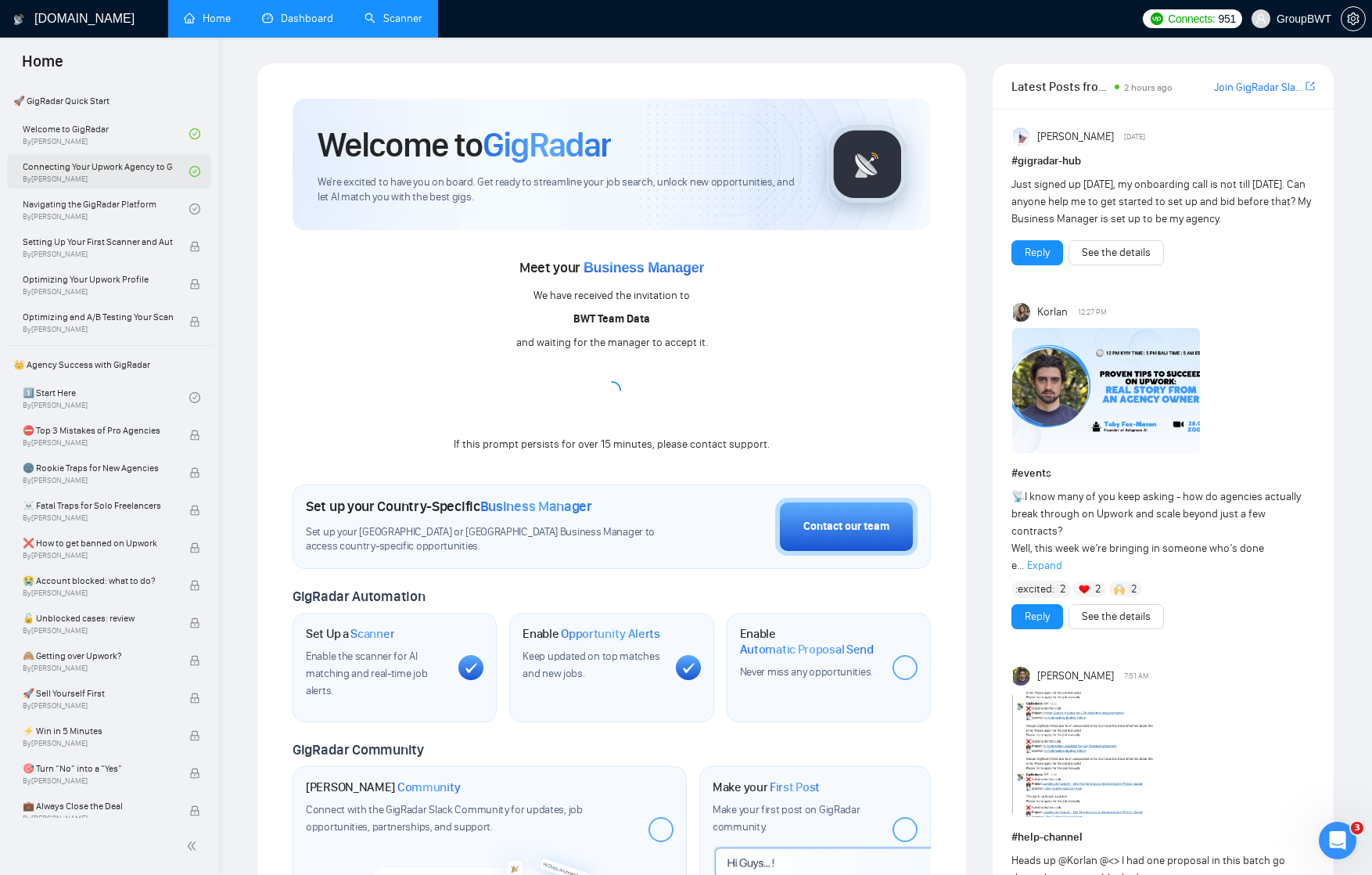
scroll to position [77, 0]
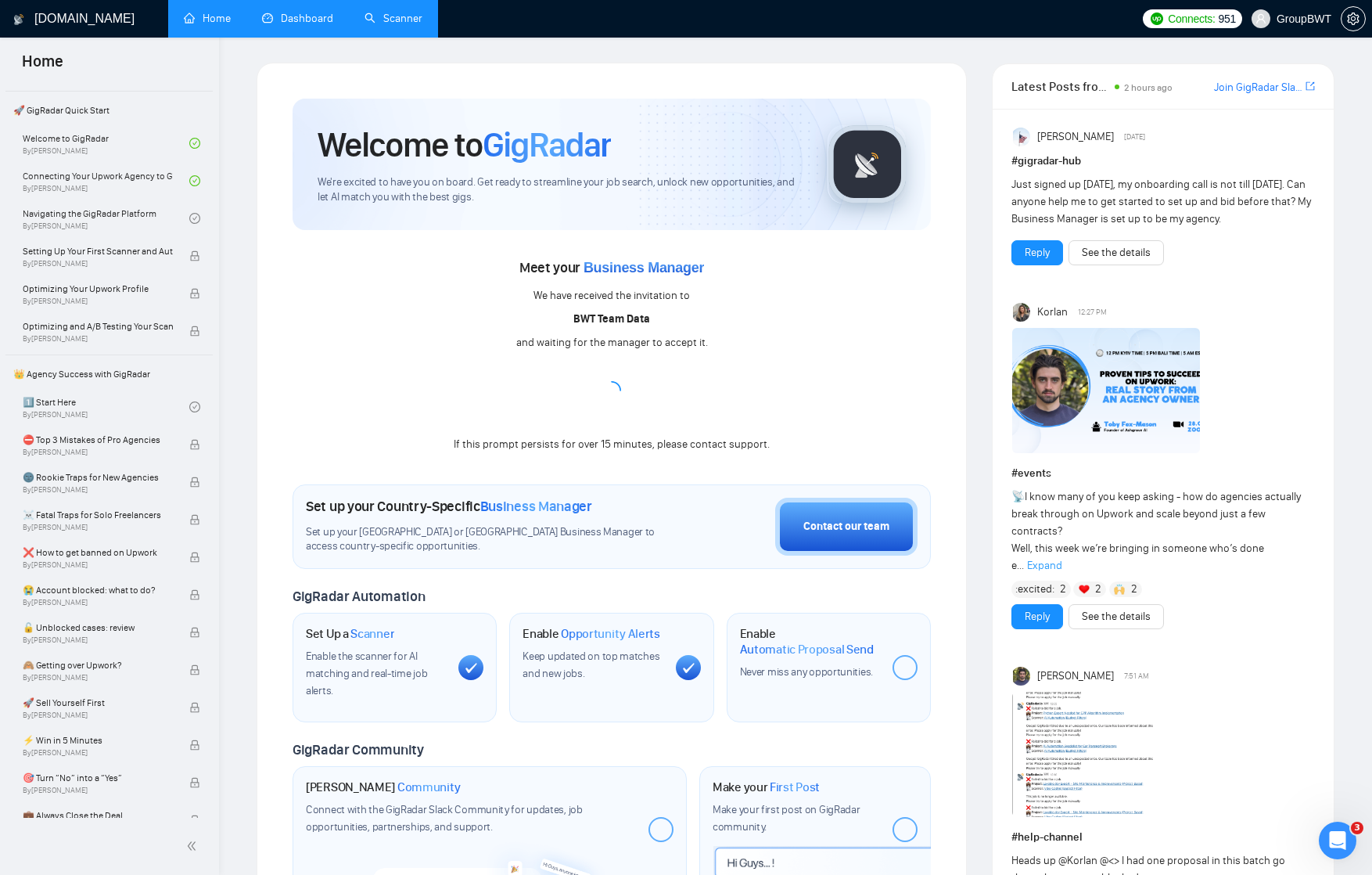
click at [298, 18] on link "Dashboard" at bounding box center [297, 18] width 71 height 13
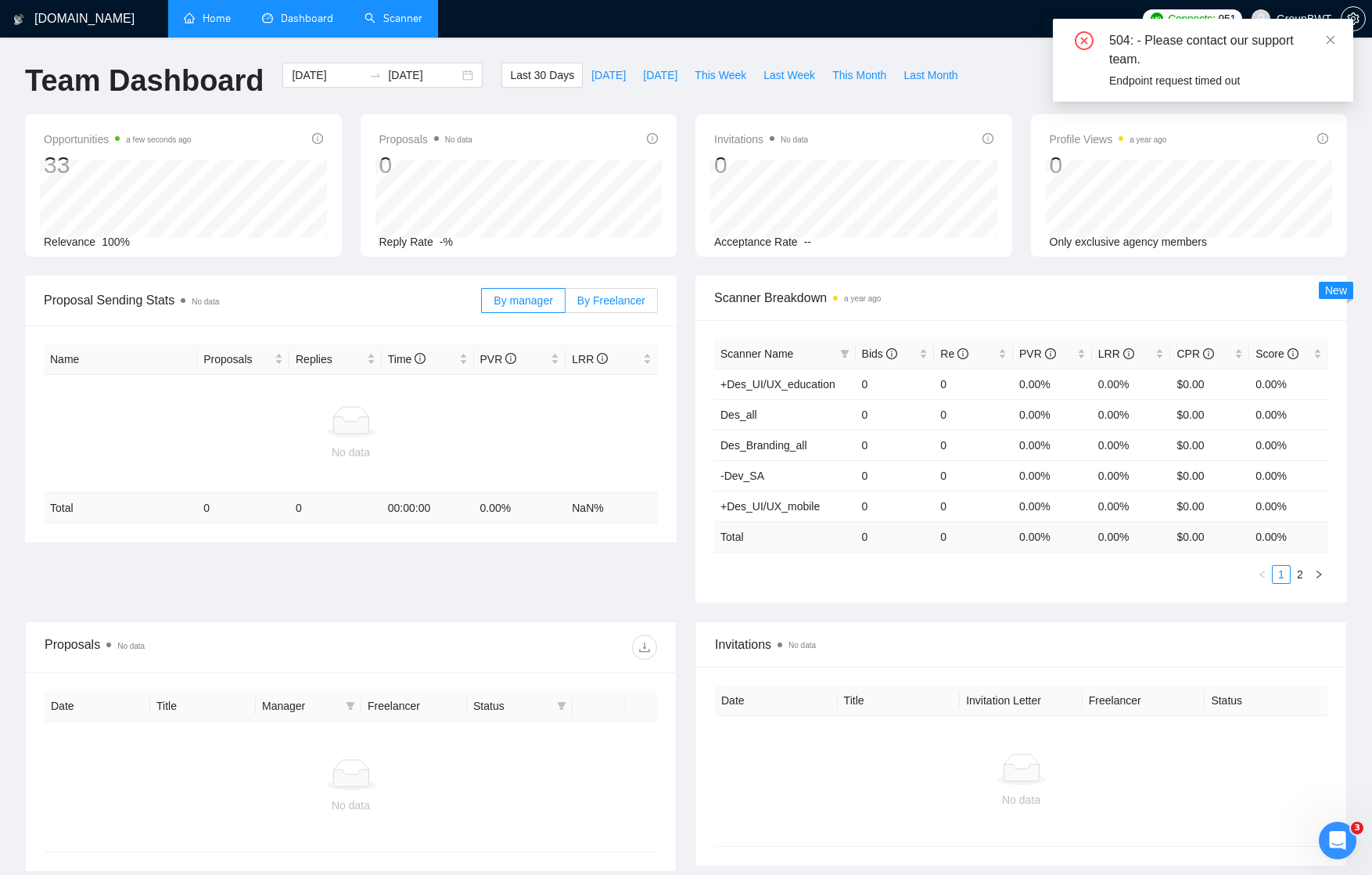
click at [610, 302] on span "By Freelancer" at bounding box center [610, 301] width 68 height 12
click at [566, 304] on input "By Freelancer" at bounding box center [566, 304] width 0 height 0
click at [1333, 41] on icon "close" at bounding box center [1330, 40] width 11 height 11
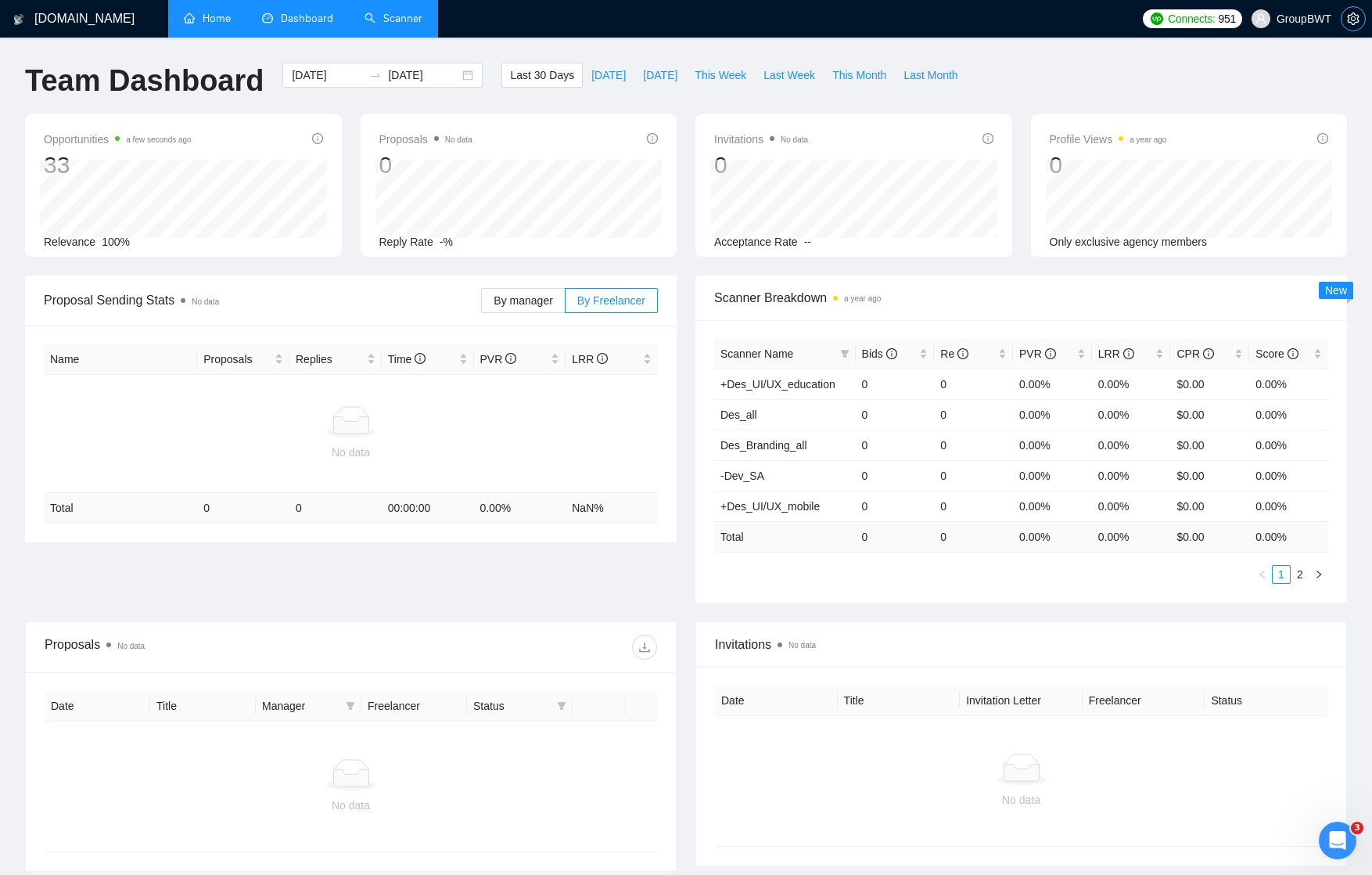
click at [1347, 14] on icon "setting" at bounding box center [1353, 18] width 12 height 12
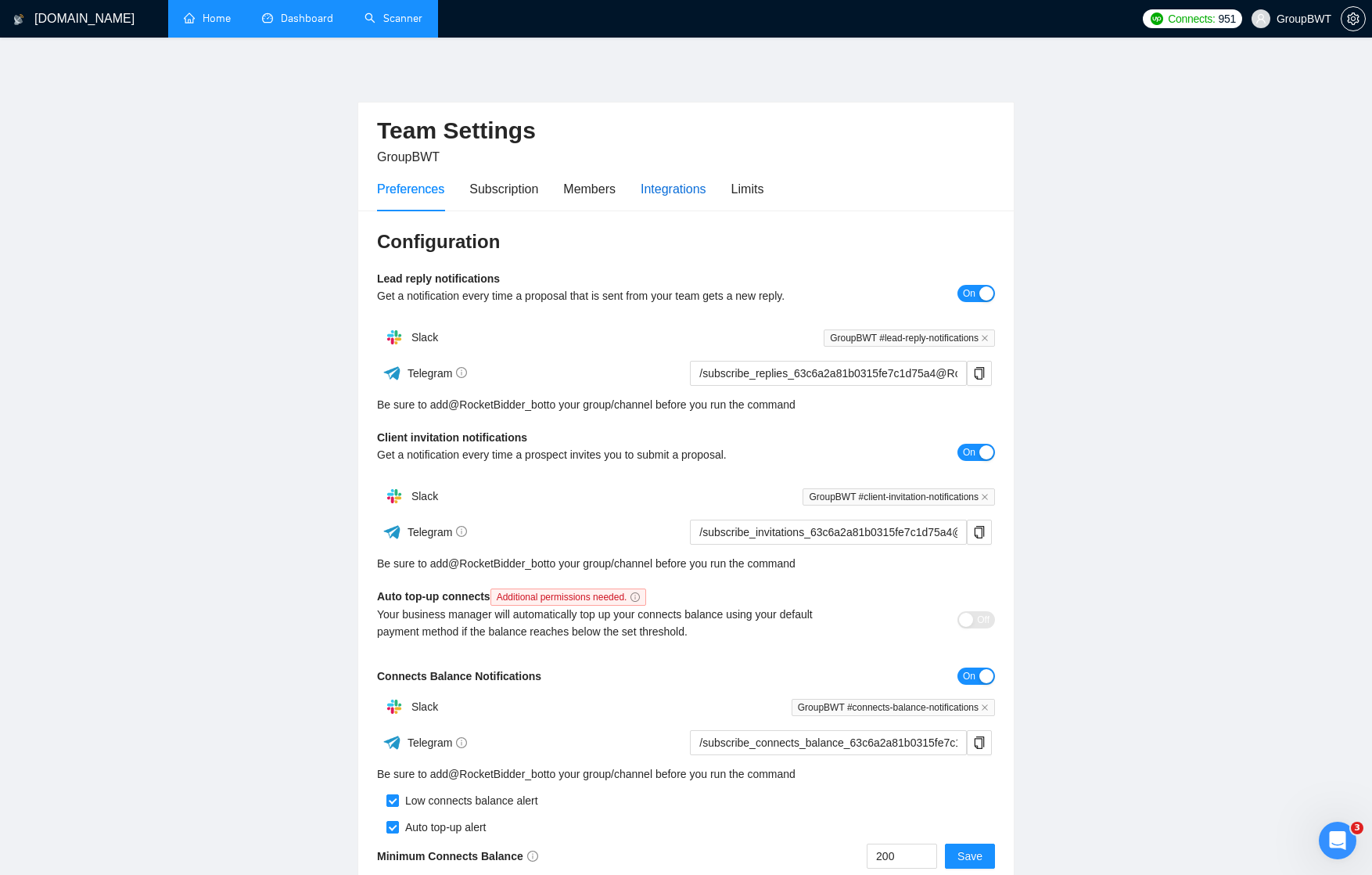
click at [680, 187] on div "Integrations" at bounding box center [673, 188] width 66 height 20
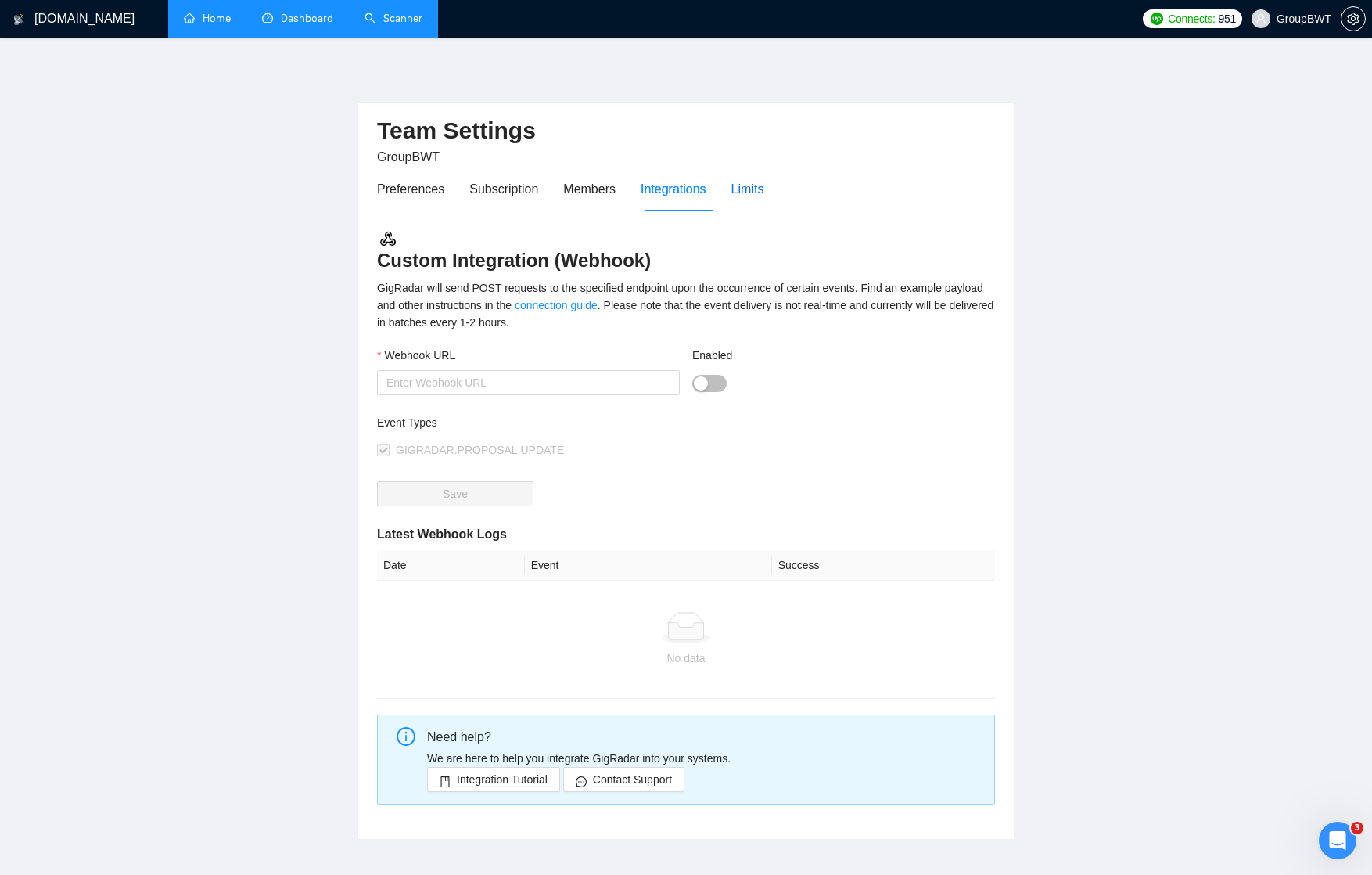
click at [752, 185] on div "Limits" at bounding box center [748, 188] width 33 height 20
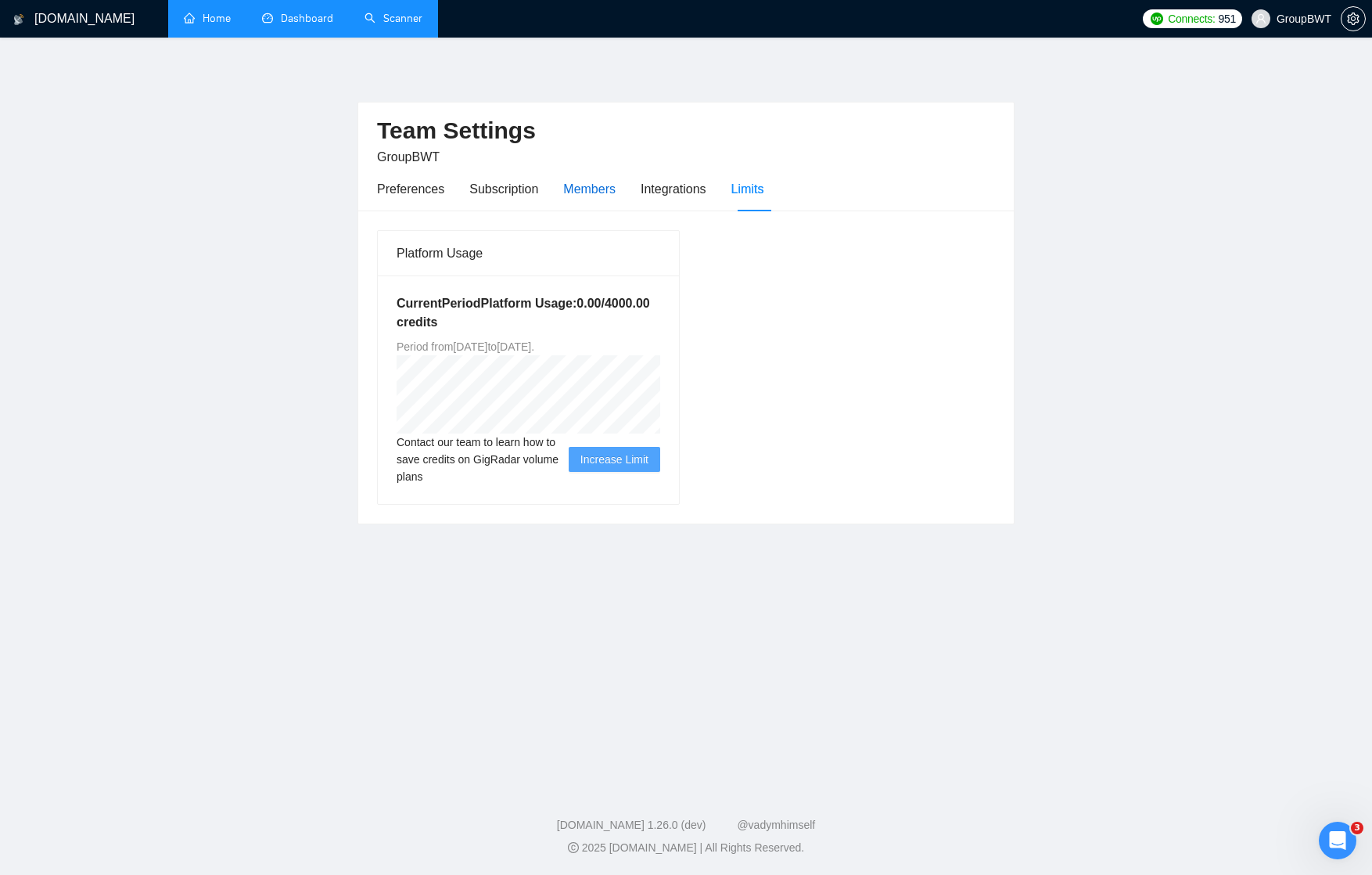
click at [595, 186] on div "Members" at bounding box center [589, 188] width 53 height 20
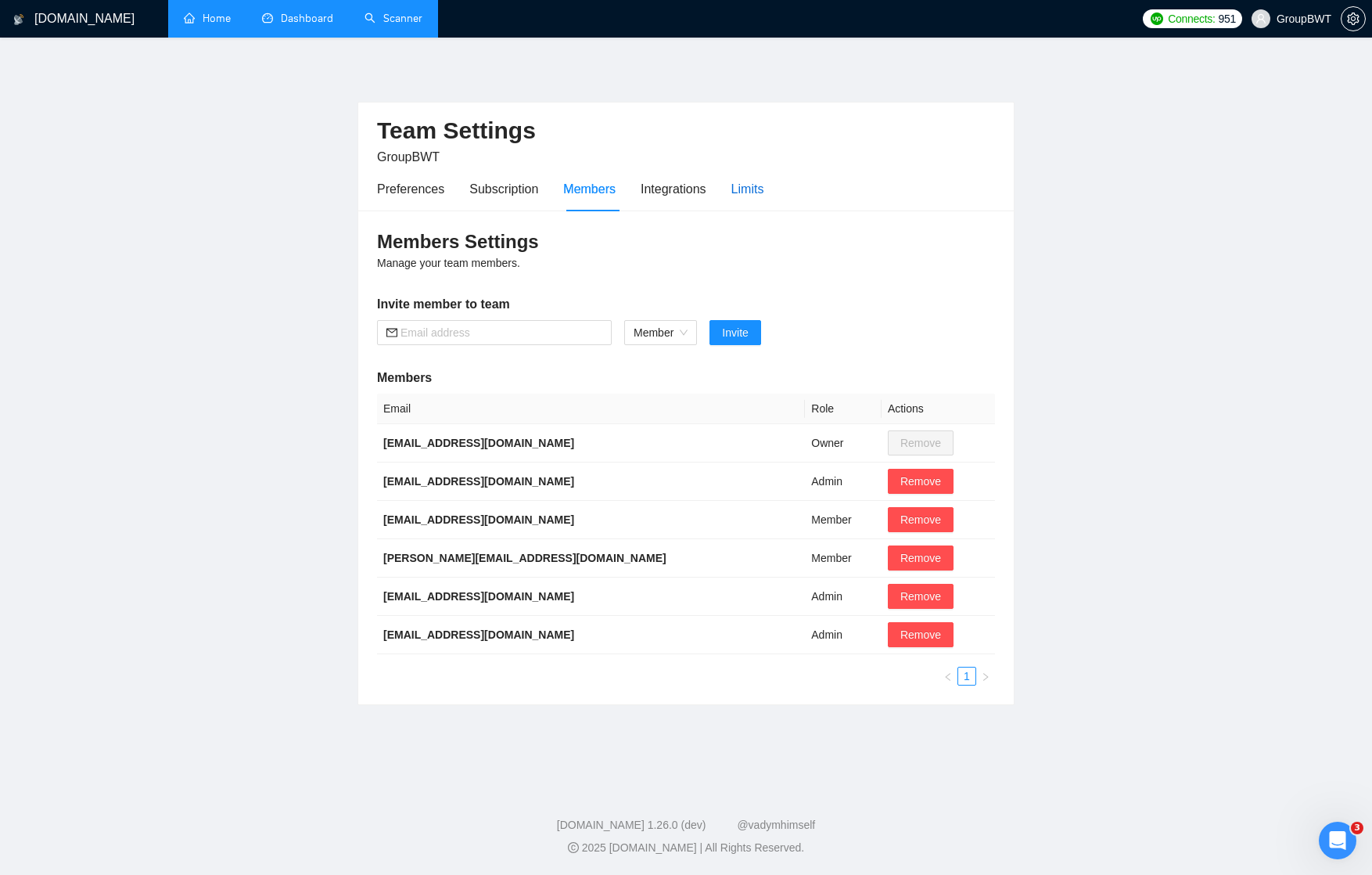
click at [759, 188] on div "Limits" at bounding box center [748, 188] width 33 height 20
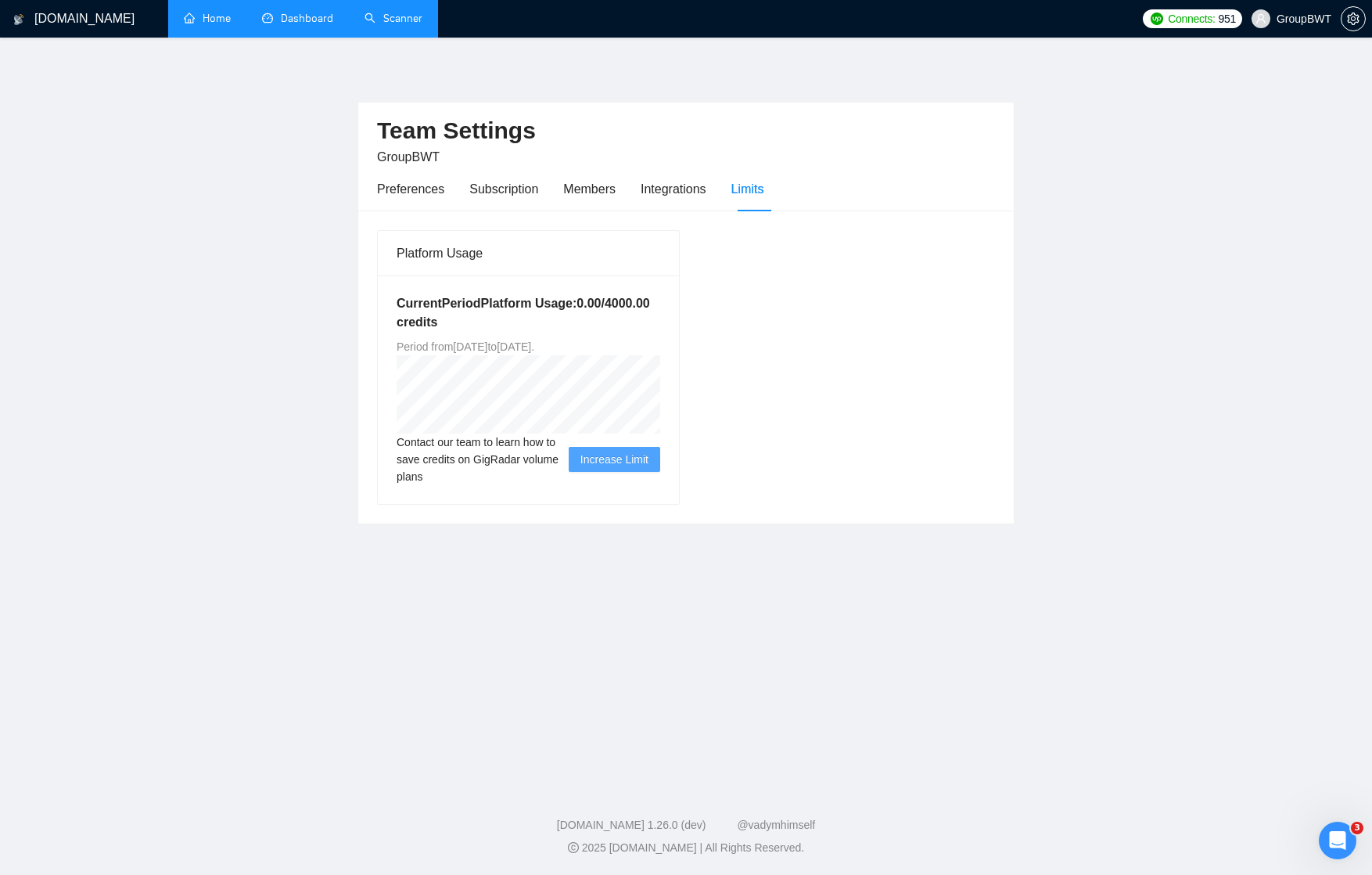
click at [212, 20] on link "Home" at bounding box center [207, 18] width 47 height 13
